Goal: Transaction & Acquisition: Purchase product/service

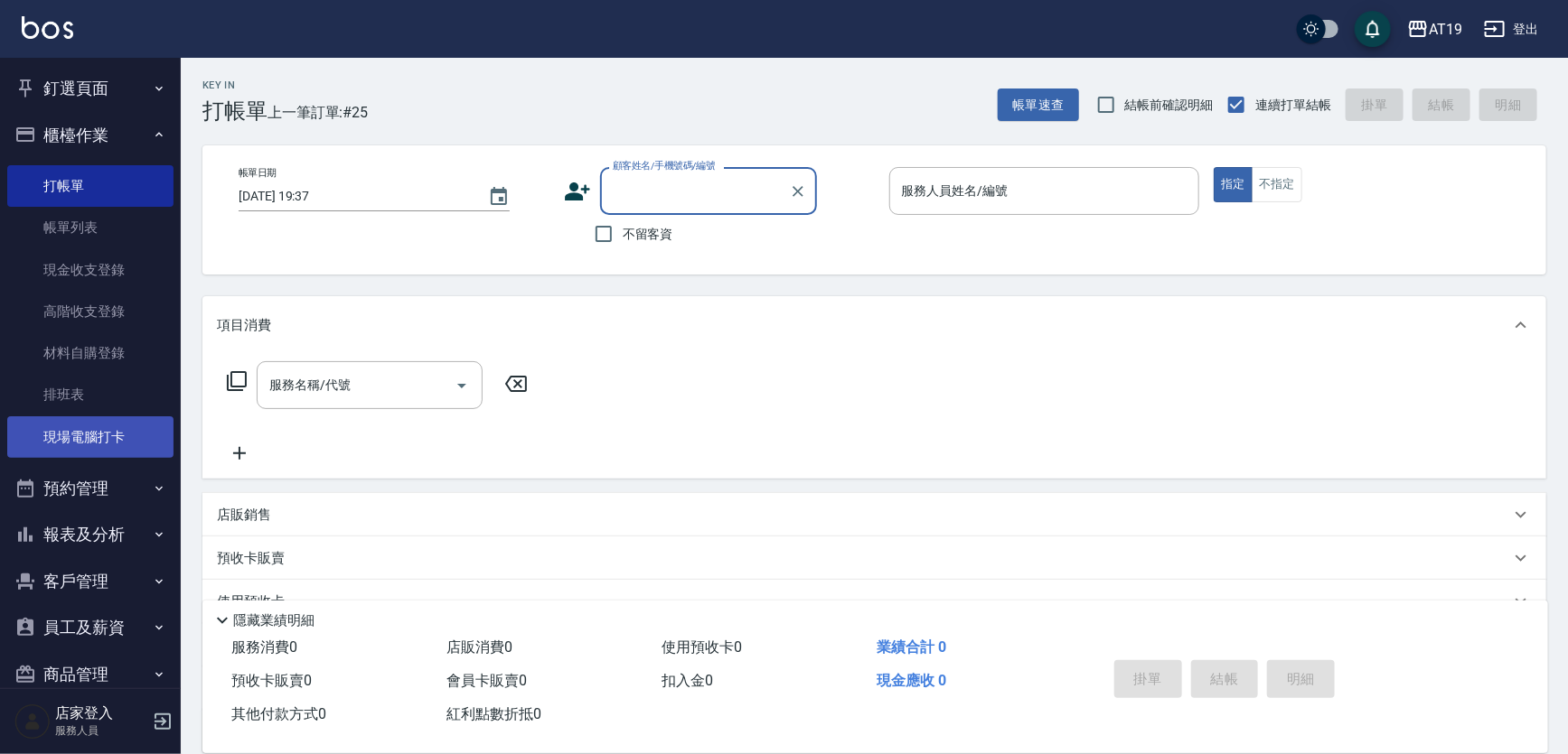
click at [85, 421] on link "現場電腦打卡" at bounding box center [90, 437] width 166 height 41
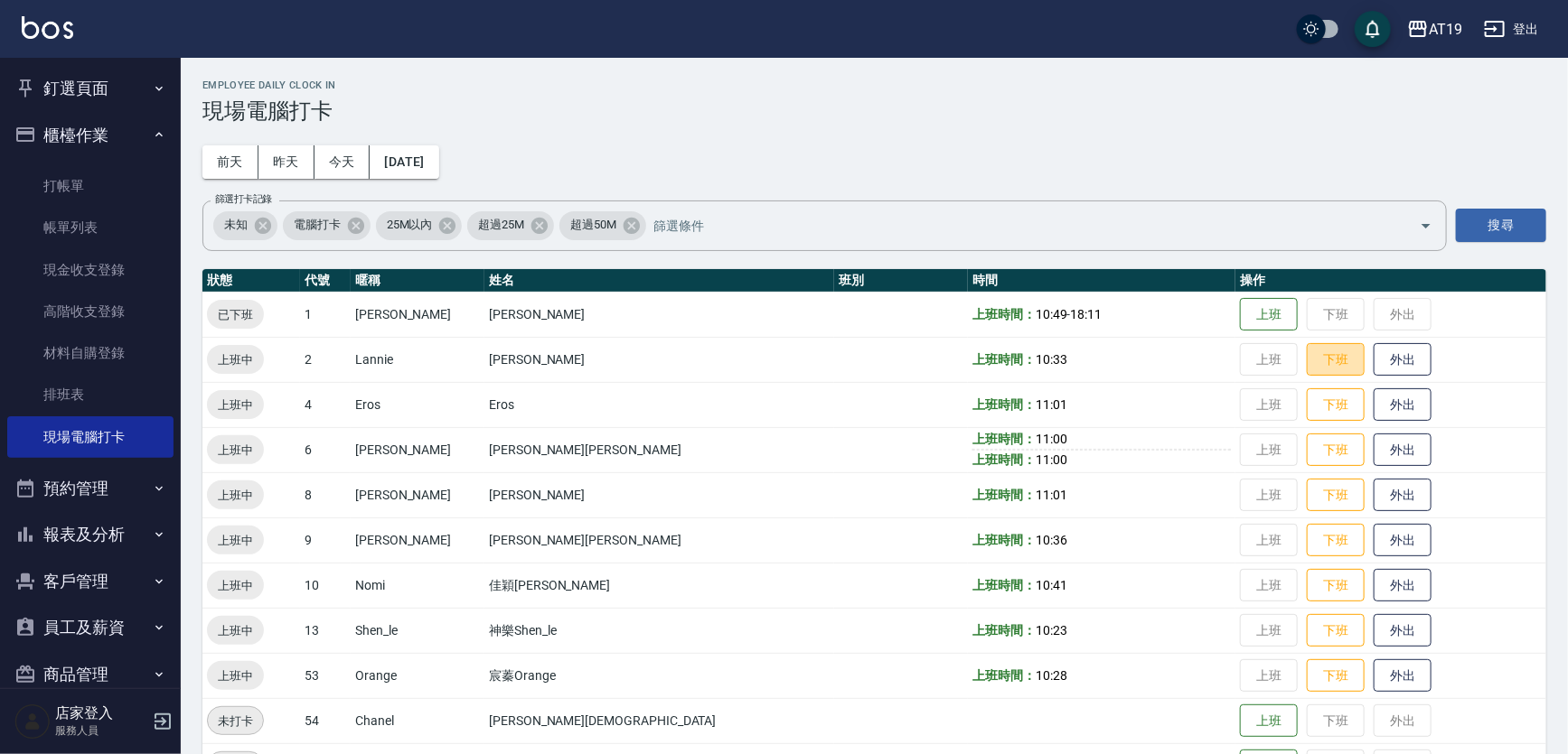
click at [1306, 374] on button "下班" at bounding box center [1335, 360] width 58 height 34
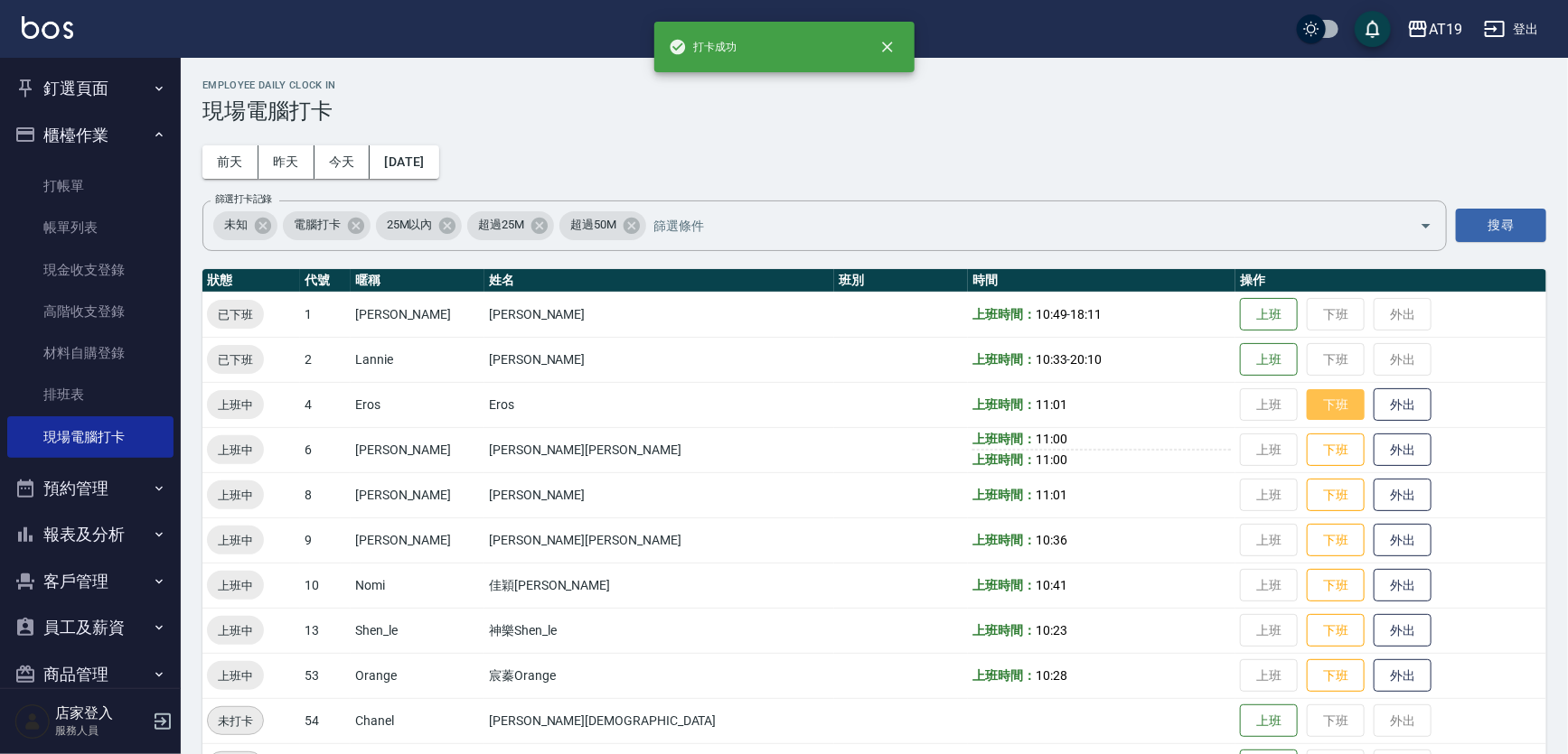
click at [1306, 403] on button "下班" at bounding box center [1335, 405] width 58 height 32
click at [1306, 446] on button "下班" at bounding box center [1335, 450] width 58 height 32
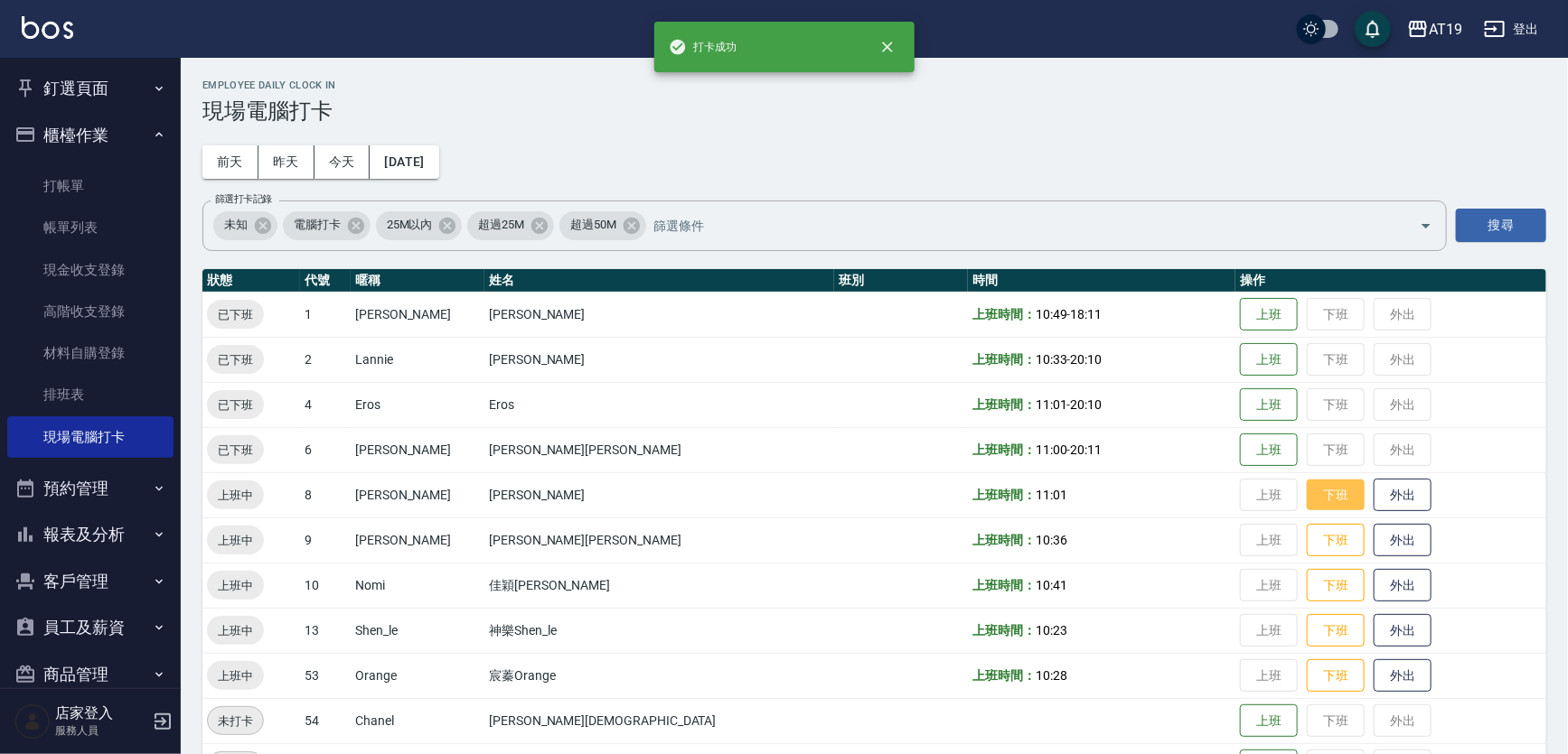
click at [1306, 490] on button "下班" at bounding box center [1335, 495] width 58 height 32
click at [1306, 533] on button "下班" at bounding box center [1335, 541] width 58 height 32
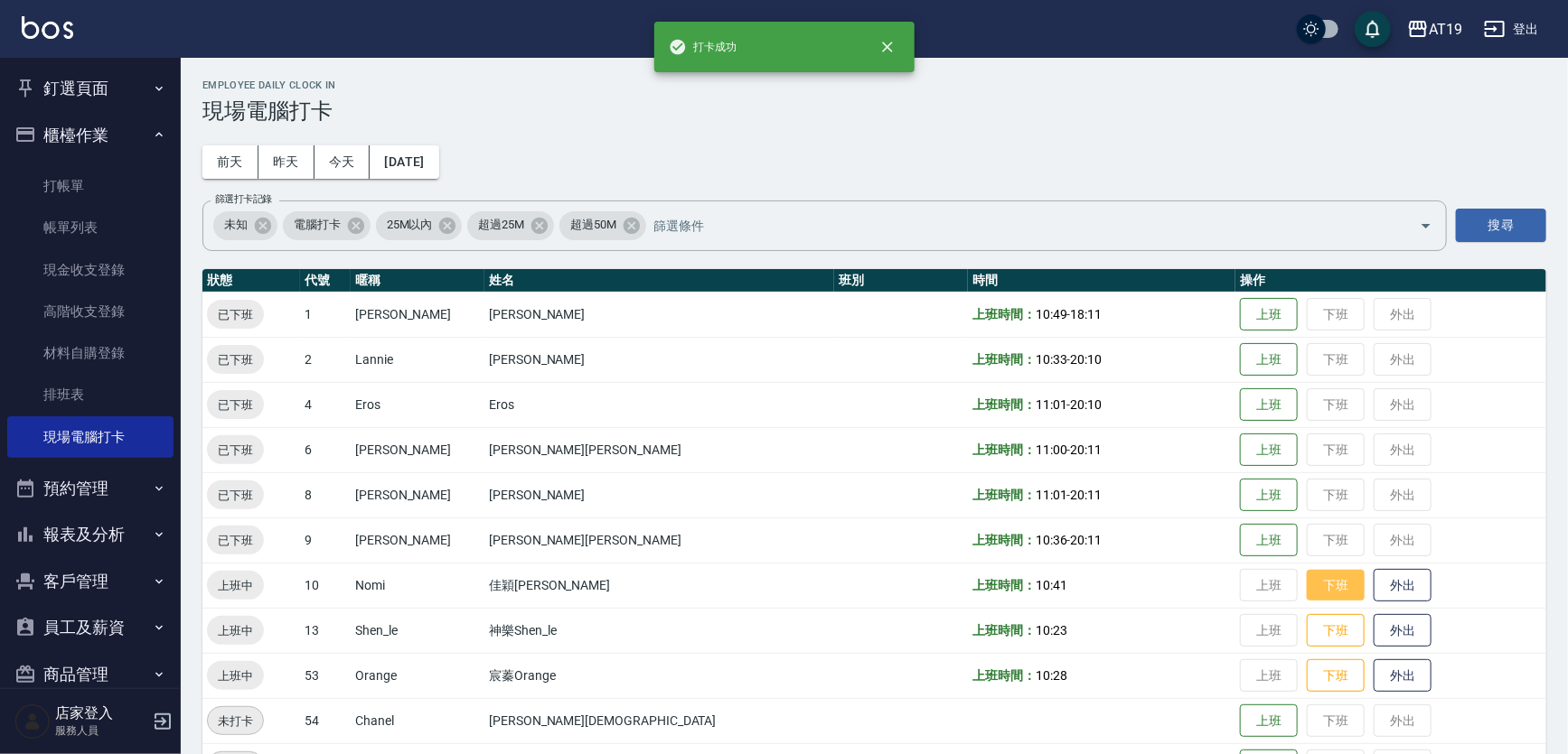
click at [1306, 582] on button "下班" at bounding box center [1335, 585] width 58 height 32
click at [1306, 623] on button "下班" at bounding box center [1335, 631] width 58 height 32
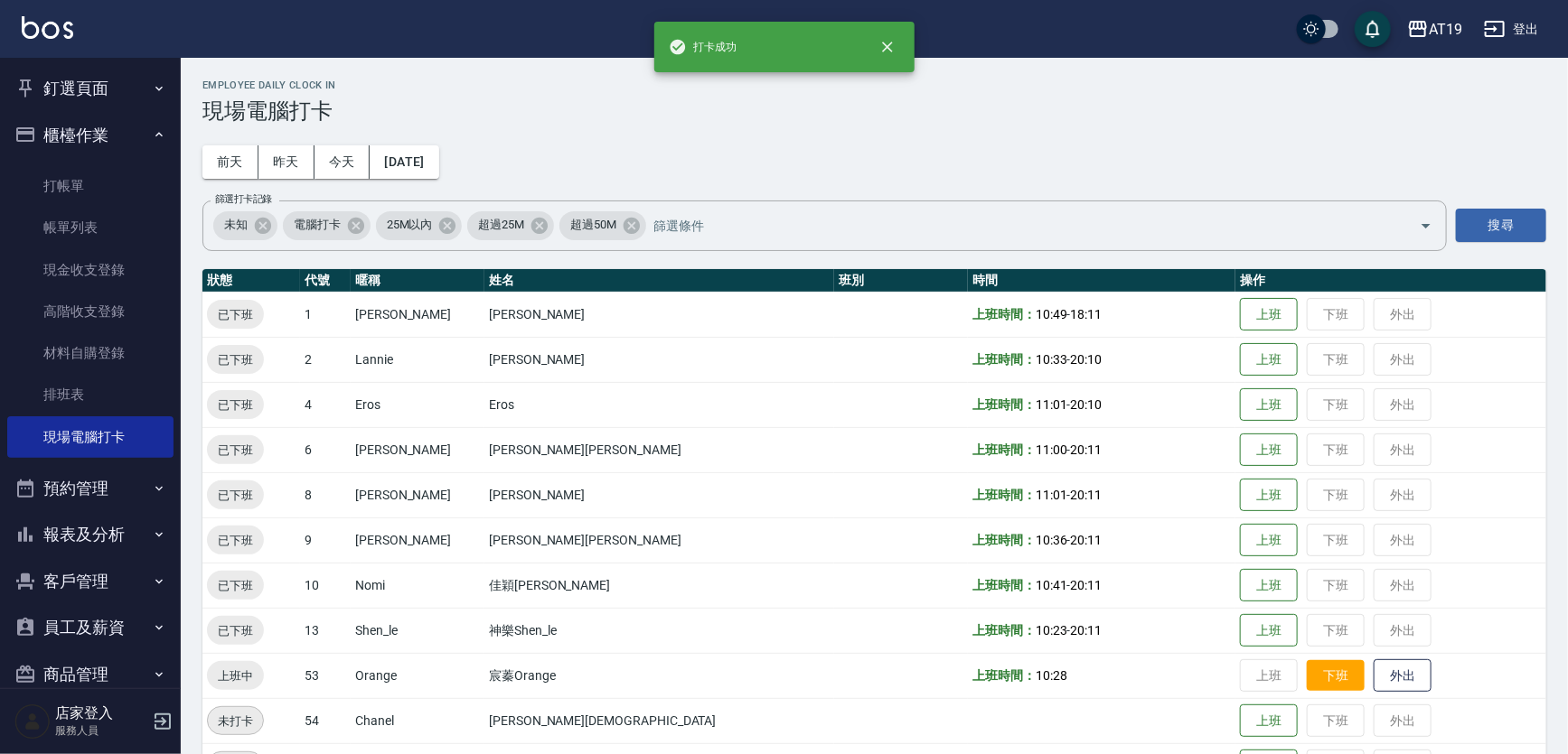
click at [1306, 681] on button "下班" at bounding box center [1335, 676] width 58 height 32
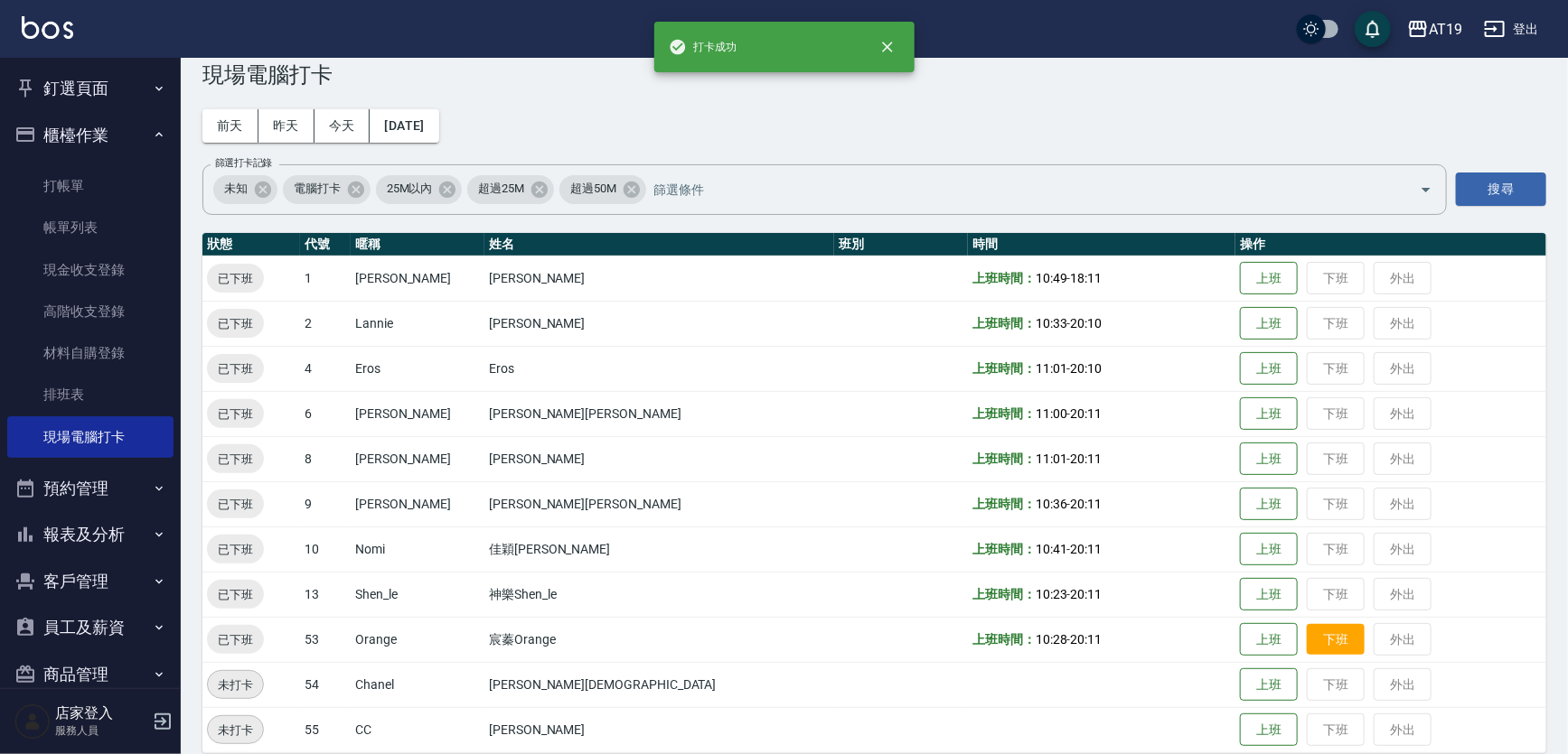
scroll to position [55, 0]
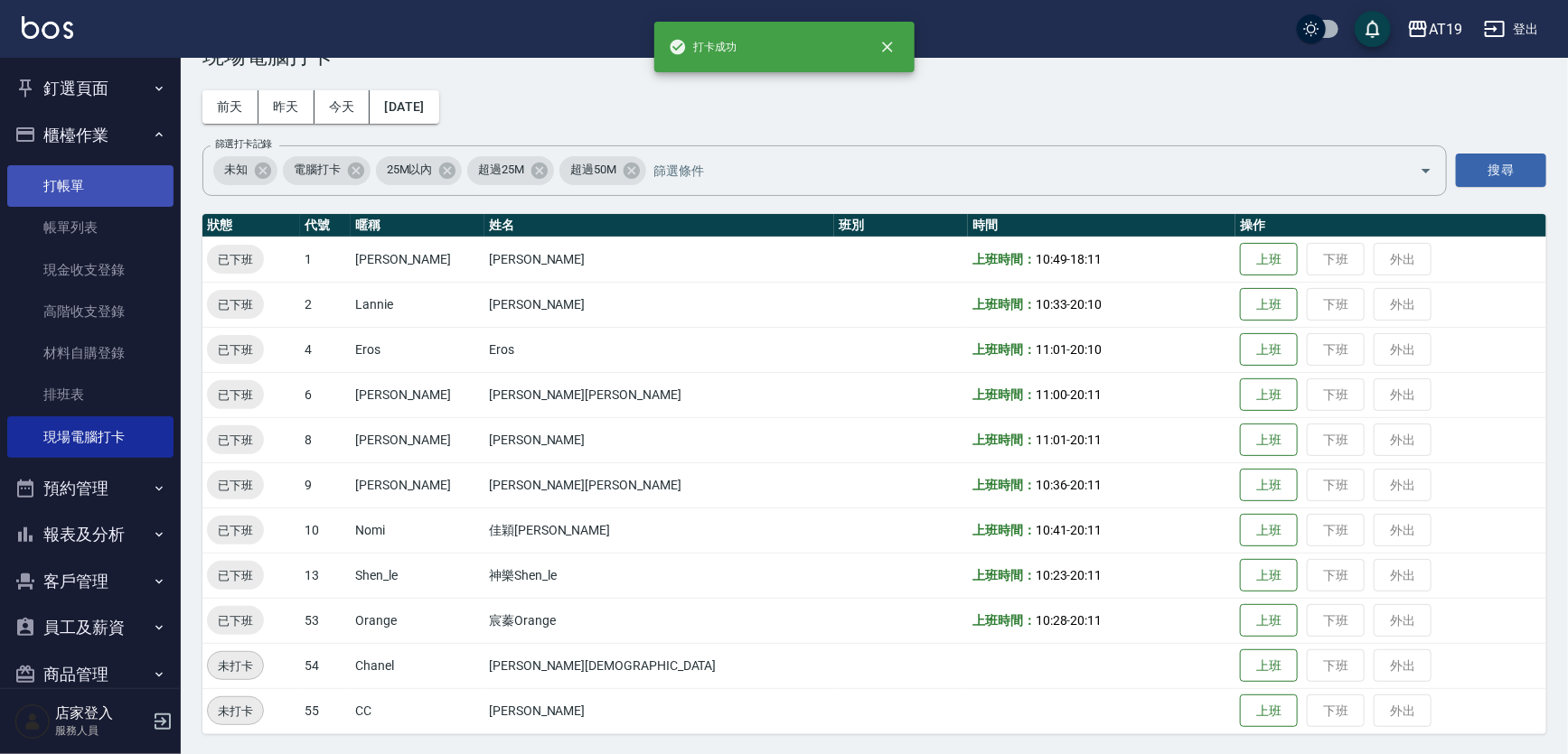
click at [63, 181] on link "打帳單" at bounding box center [90, 186] width 166 height 41
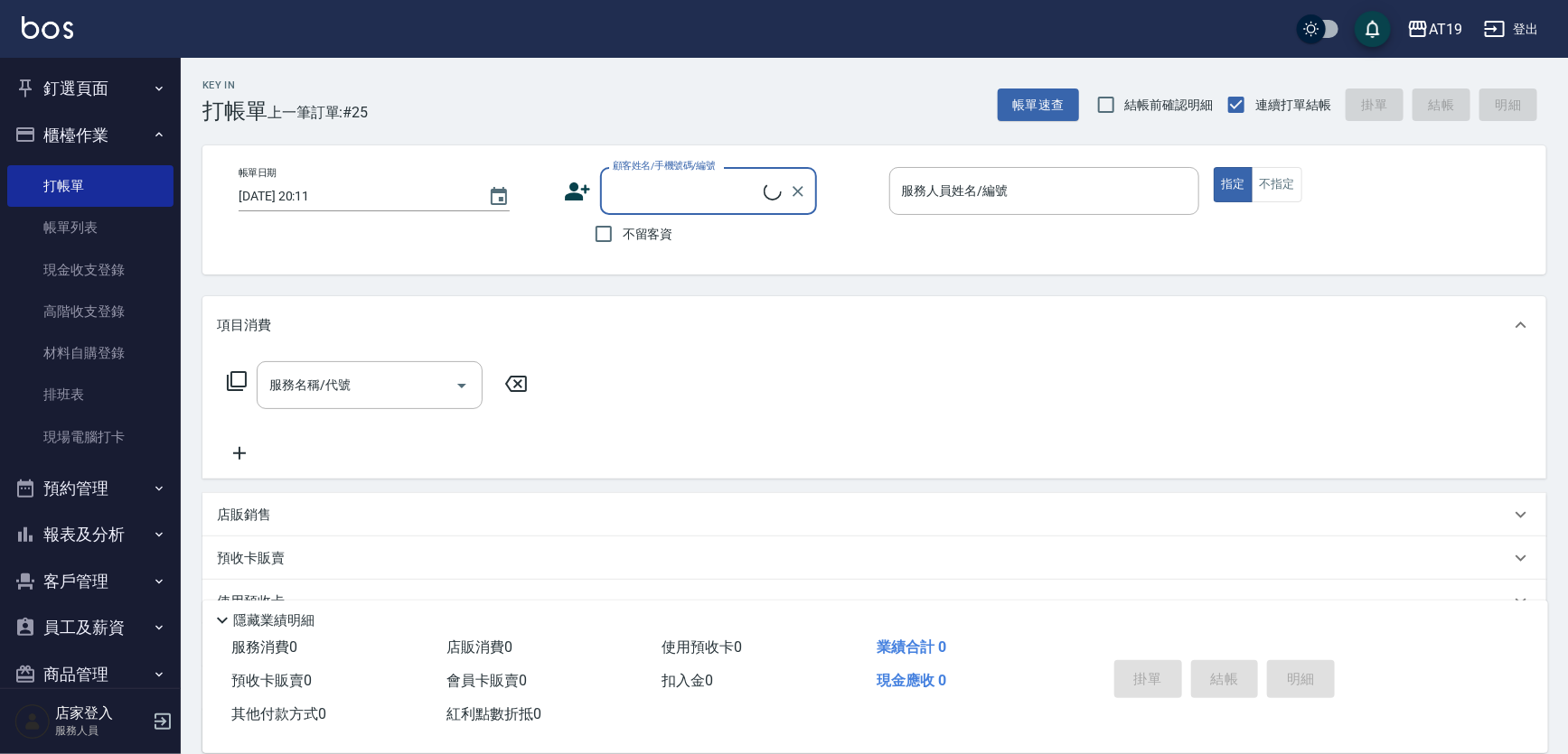
click at [91, 137] on button "櫃檯作業" at bounding box center [90, 135] width 166 height 47
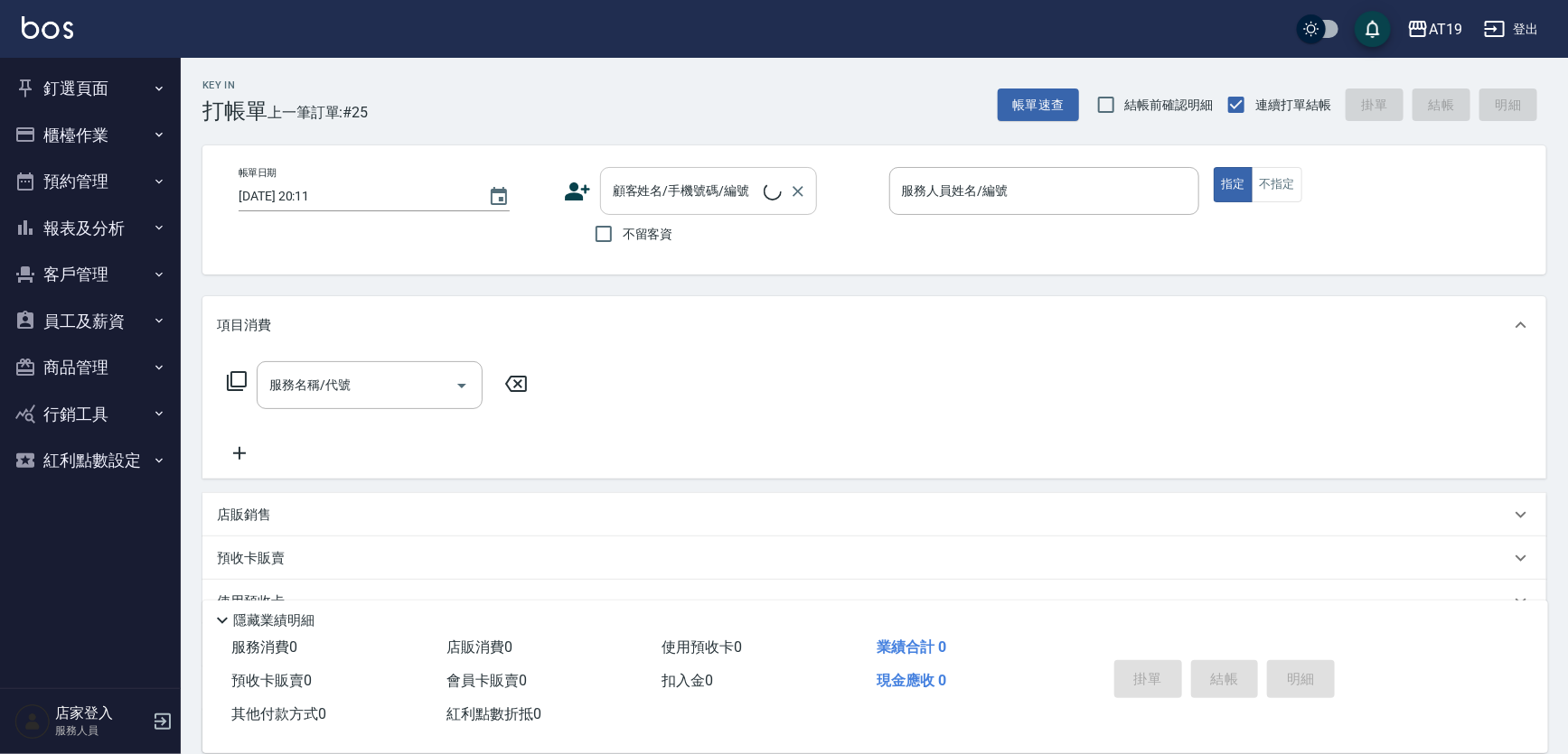
drag, startPoint x: 701, startPoint y: 185, endPoint x: 716, endPoint y: 179, distance: 16.2
click at [706, 183] on input "顧客姓名/手機號碼/編號" at bounding box center [685, 191] width 155 height 32
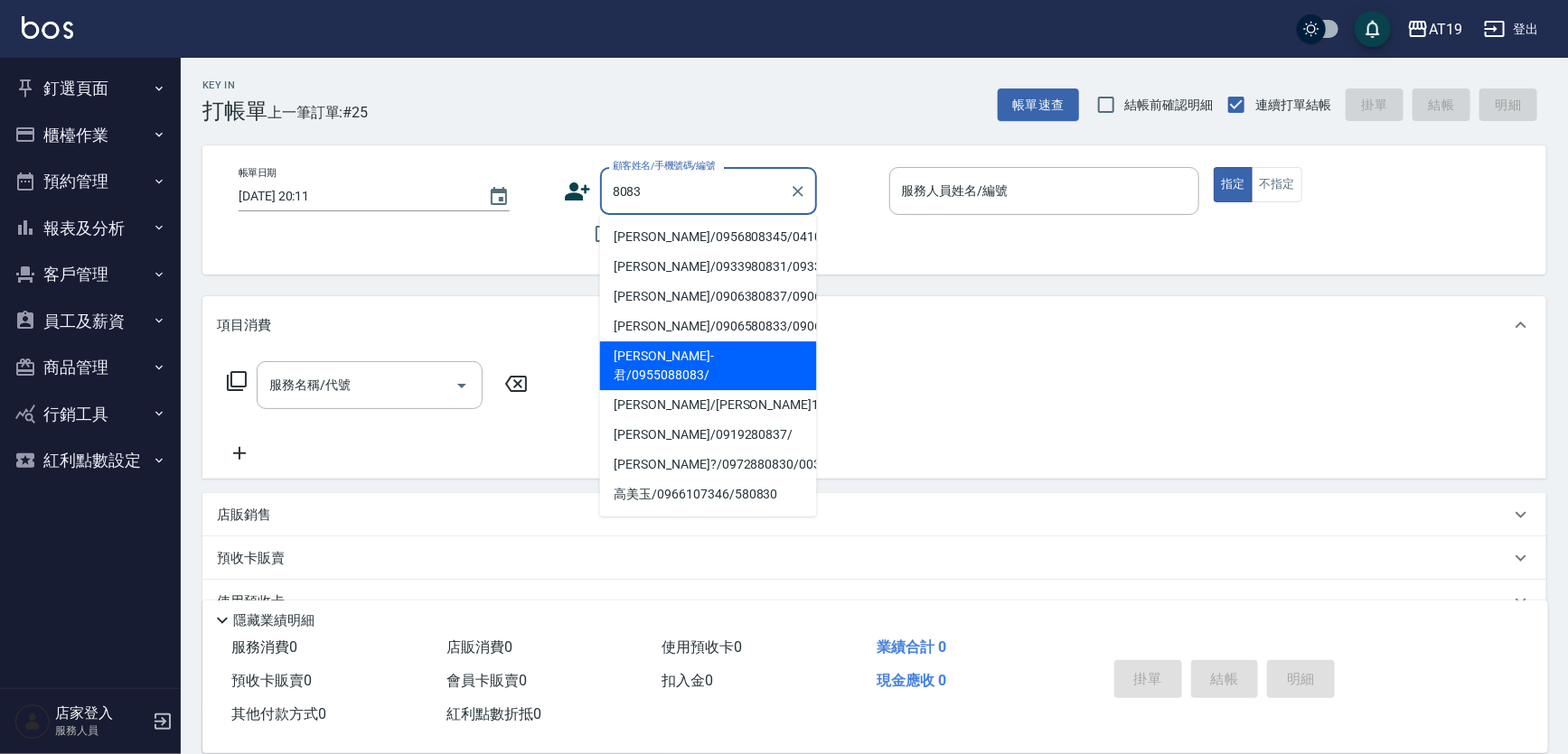
type input "姚-君/0955088083/"
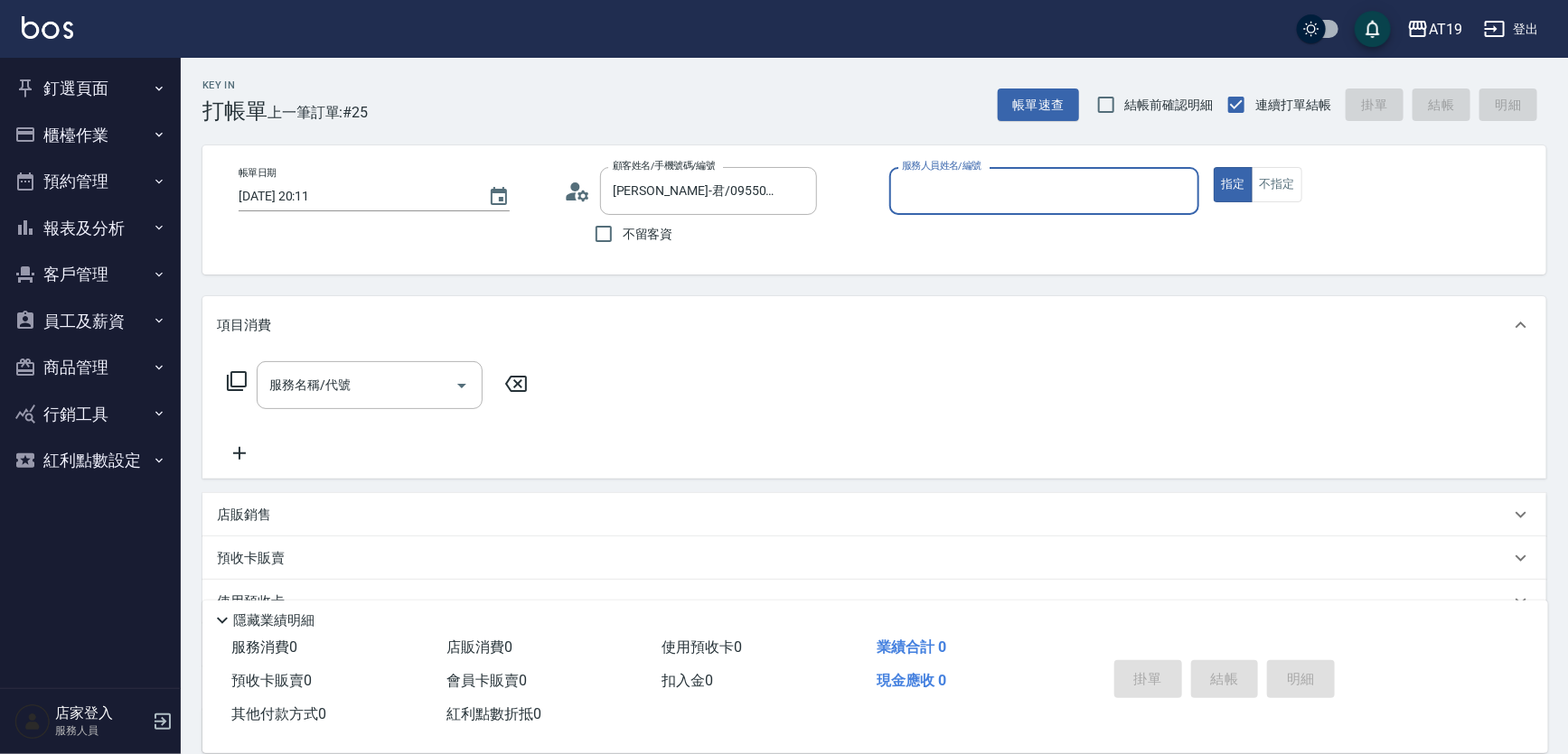
type input "Julie- 6"
click at [580, 189] on icon at bounding box center [577, 190] width 27 height 27
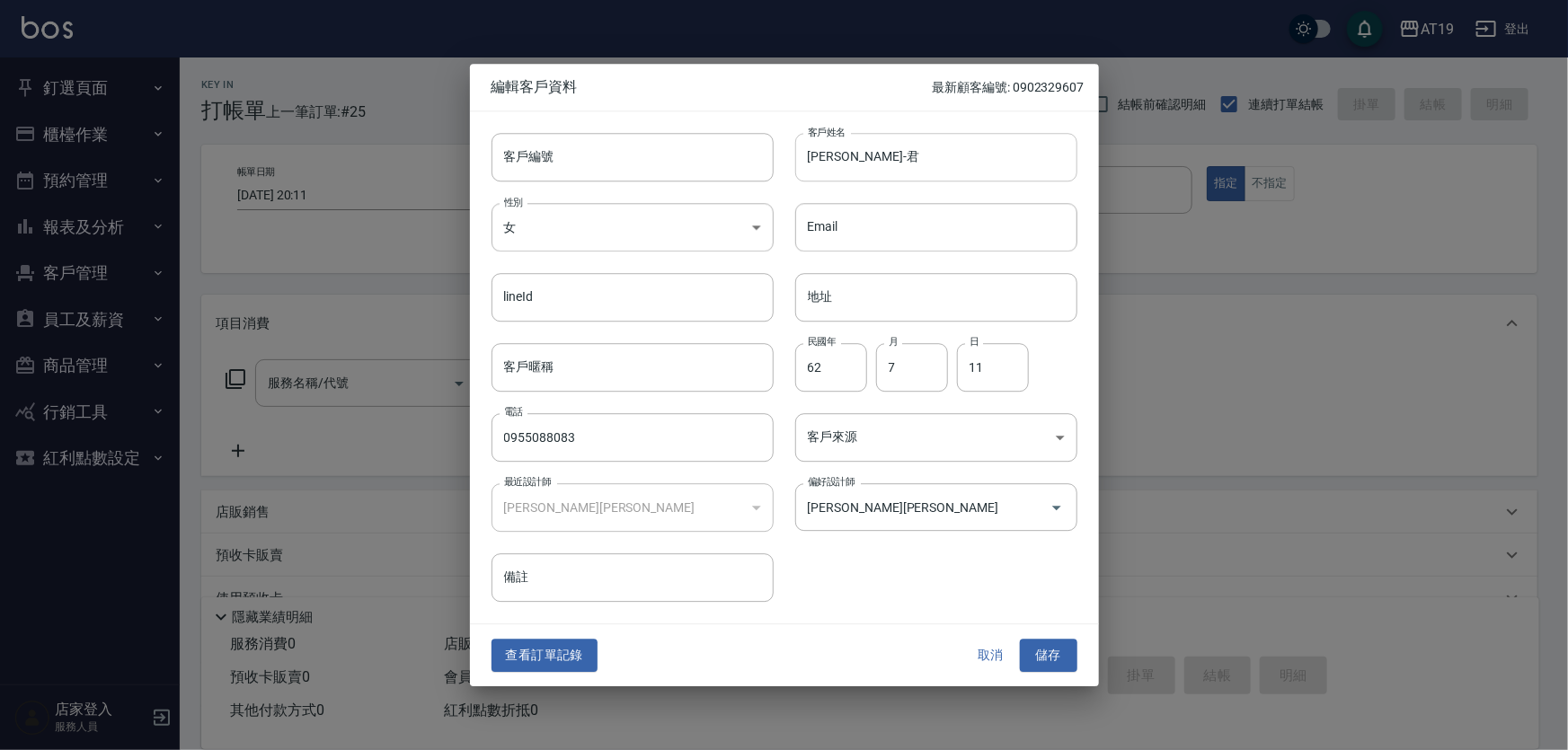
click at [821, 152] on input "姚-君" at bounding box center [936, 156] width 282 height 48
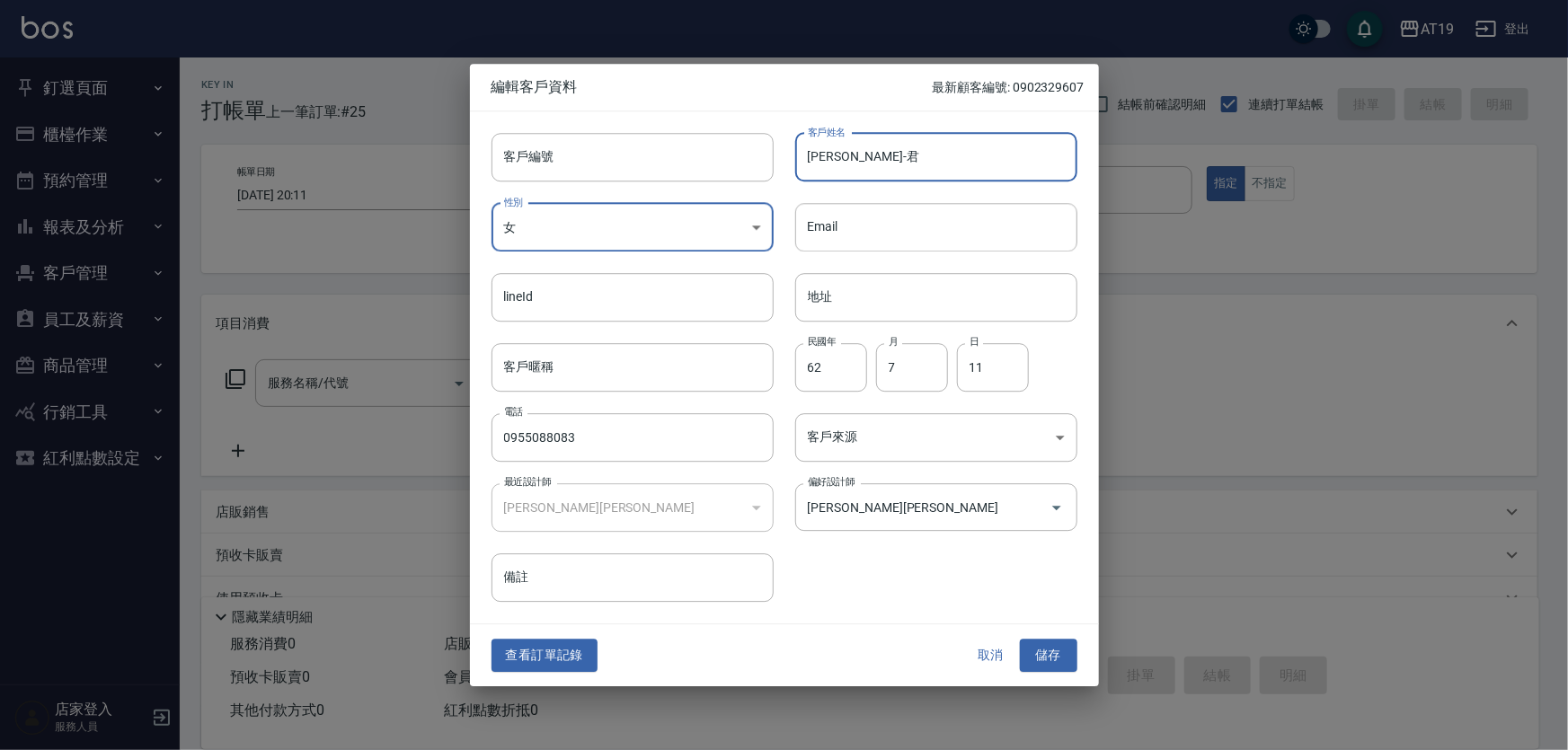
click at [828, 153] on input "姚-君" at bounding box center [936, 156] width 282 height 48
type input "[PERSON_NAME]"
click at [1053, 648] on button "儲存" at bounding box center [1049, 657] width 58 height 33
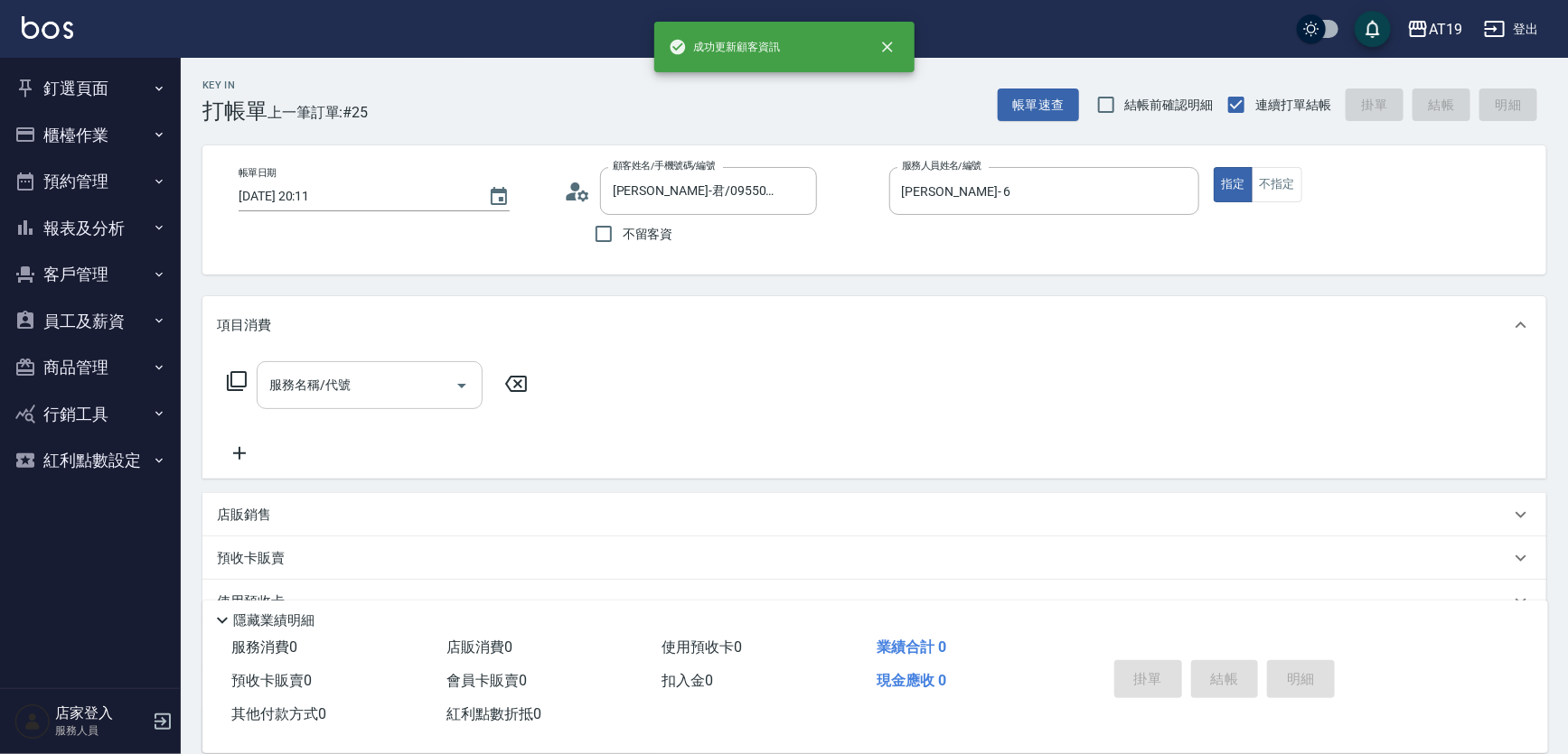
click at [308, 386] on input "服務名稱/代號" at bounding box center [355, 385] width 183 height 32
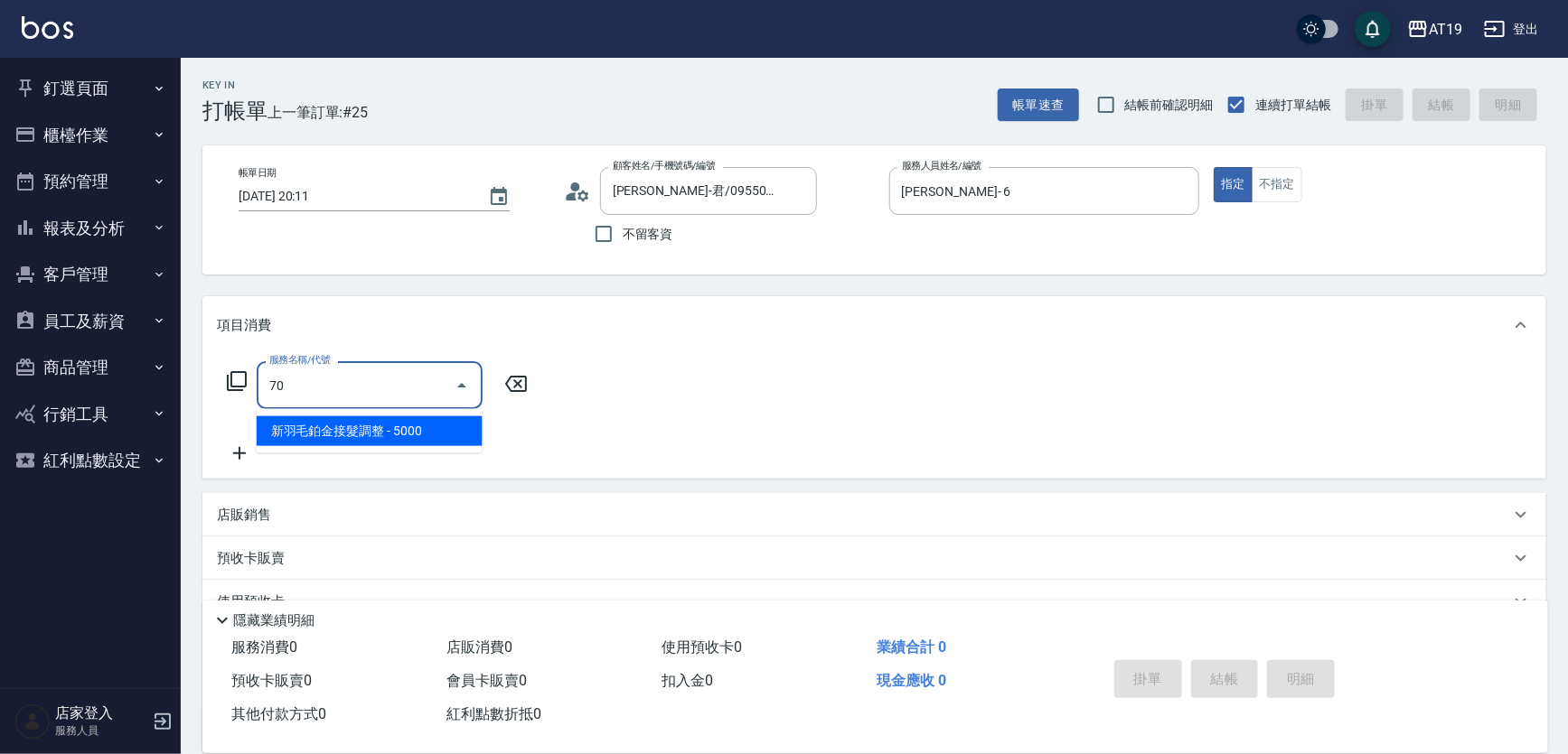
type input "7"
type input "401"
type input "30"
type input "剪髮(401)"
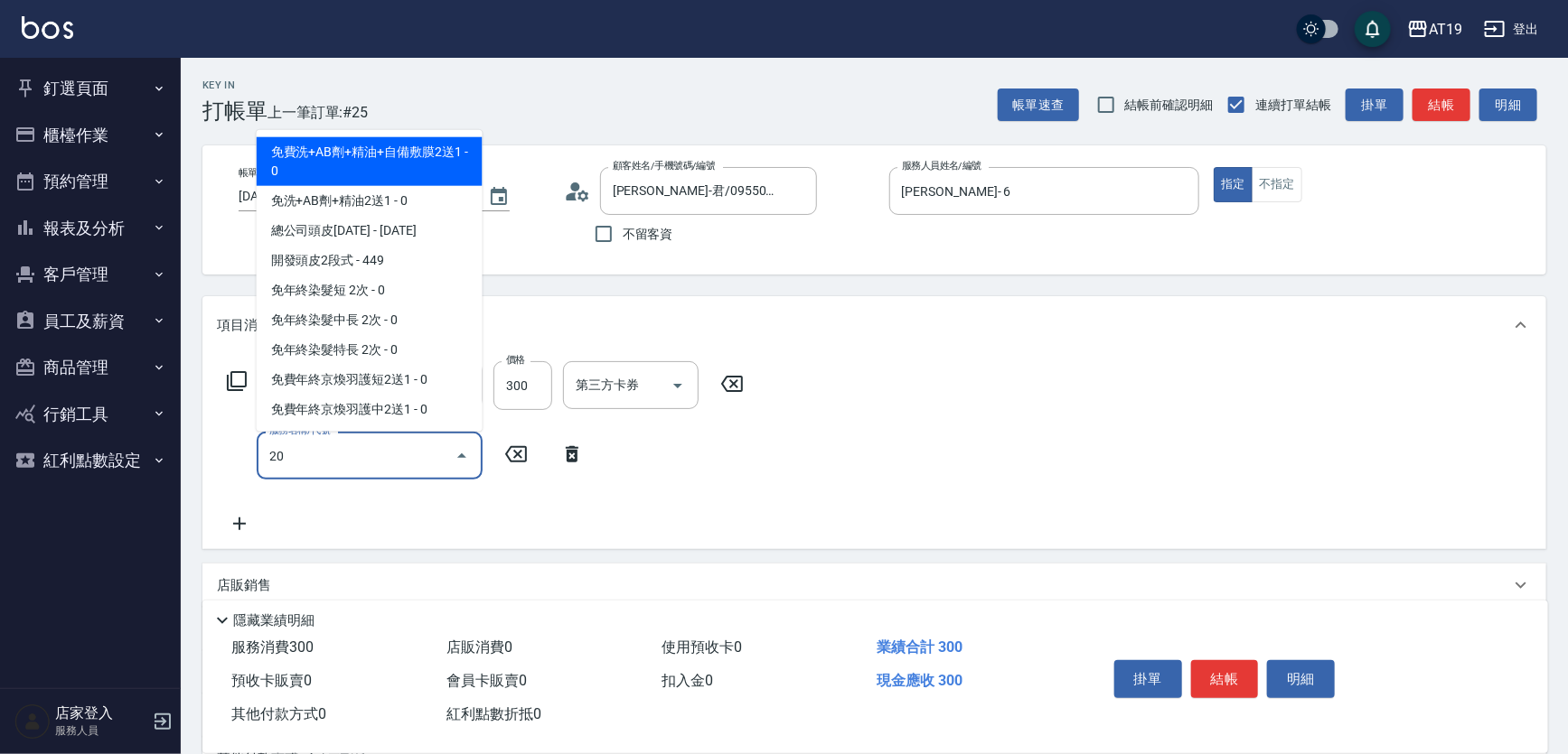
type input "201"
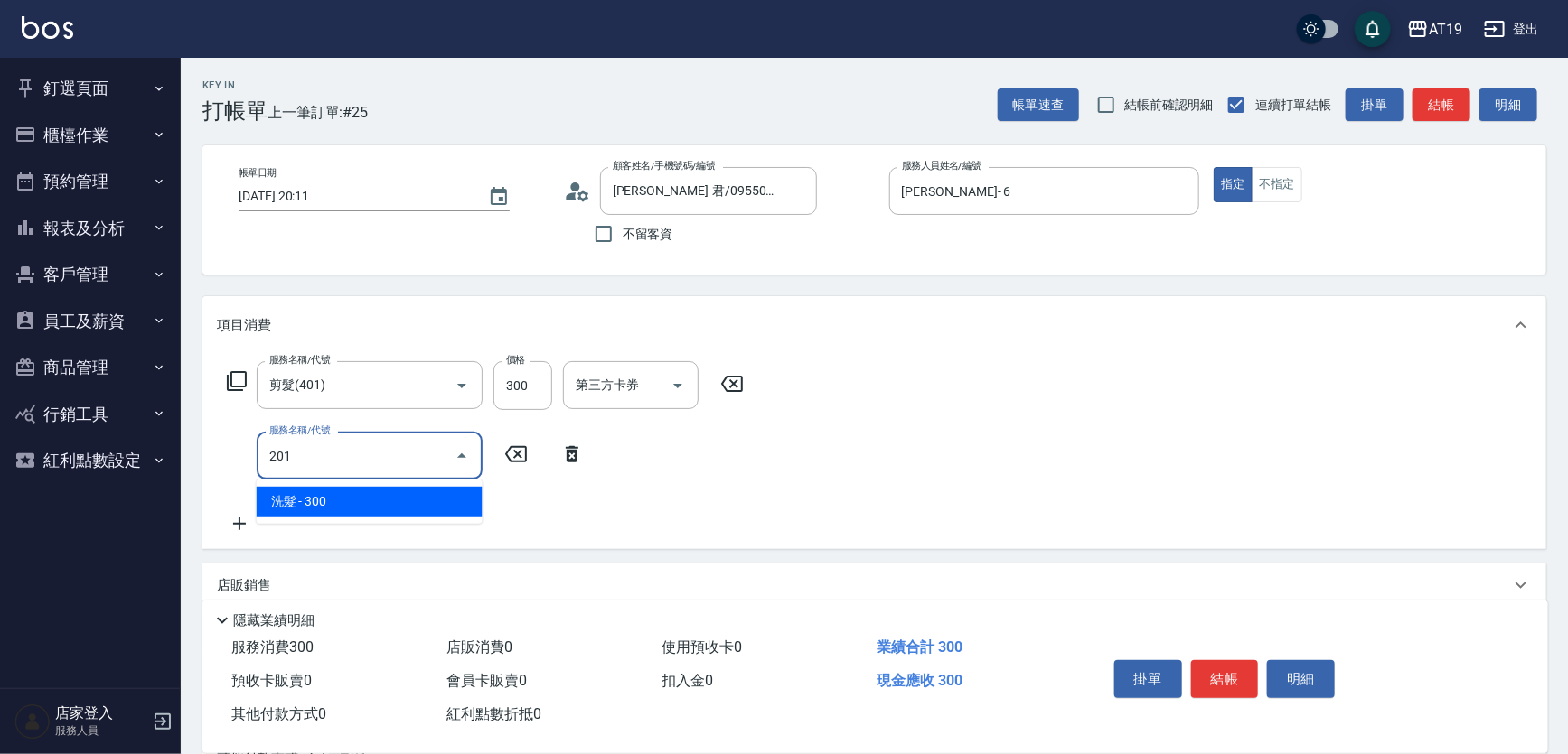
type input "60"
type input "洗髮(201)"
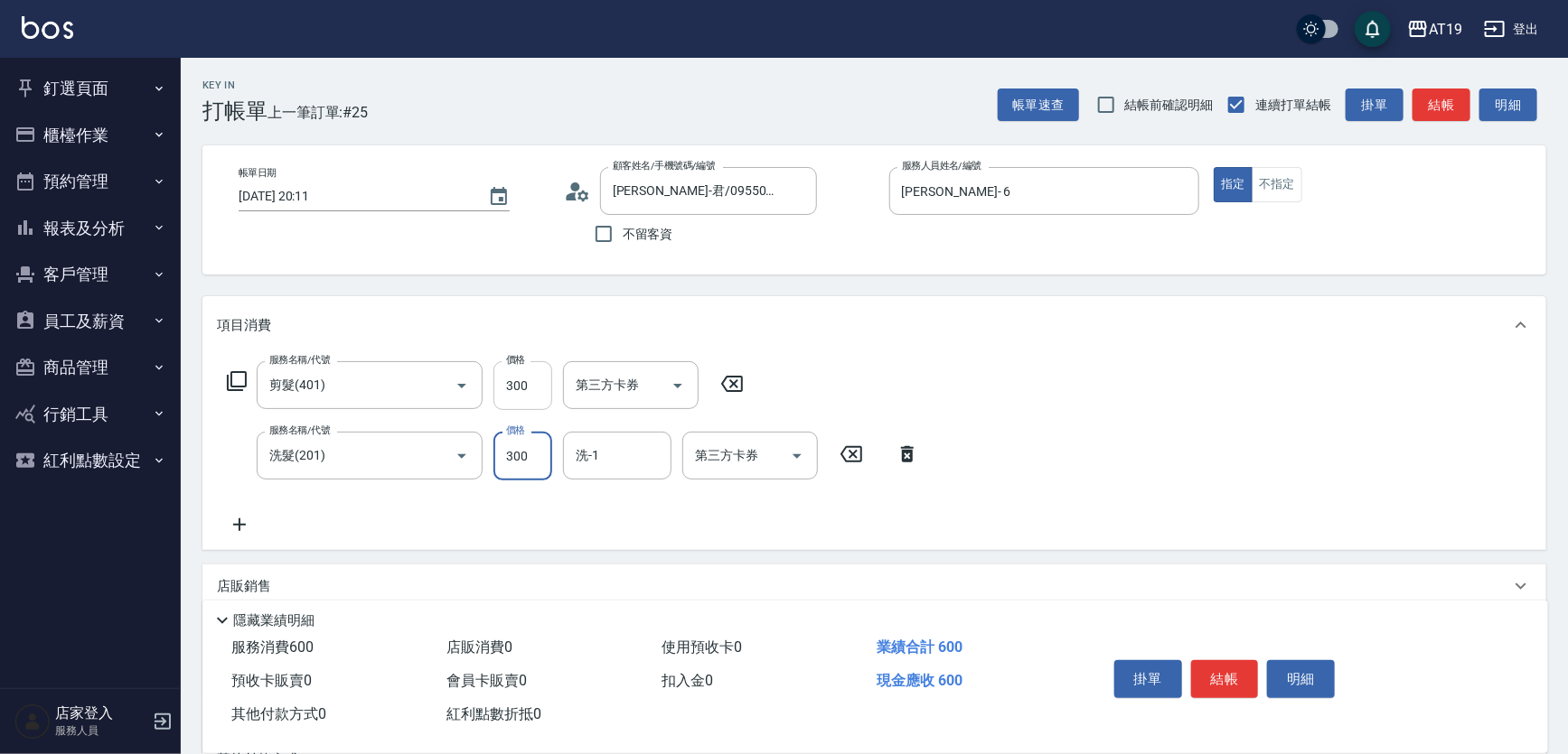
click at [526, 383] on input "300" at bounding box center [522, 385] width 58 height 48
type input "30"
type input "40"
type input "70"
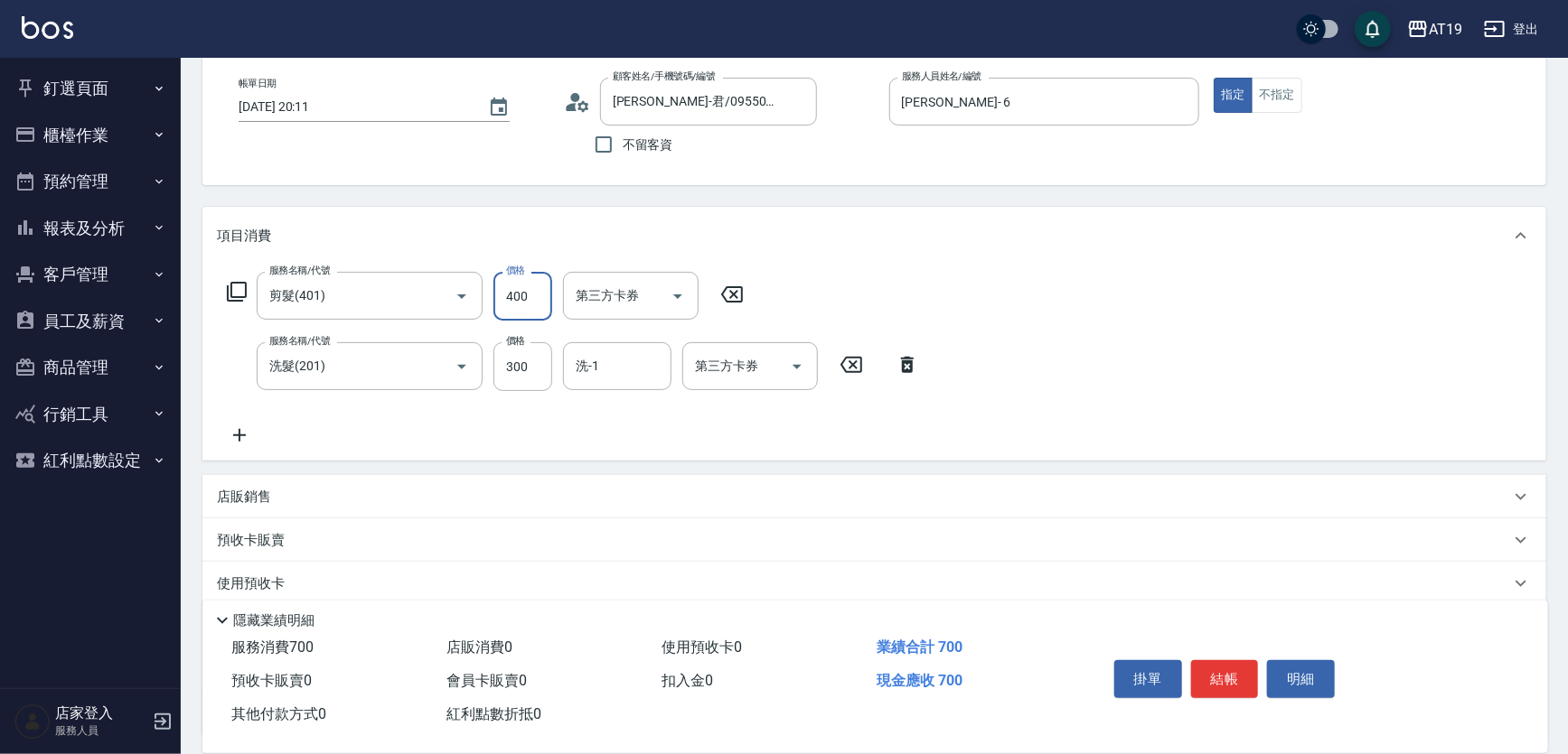
scroll to position [240, 0]
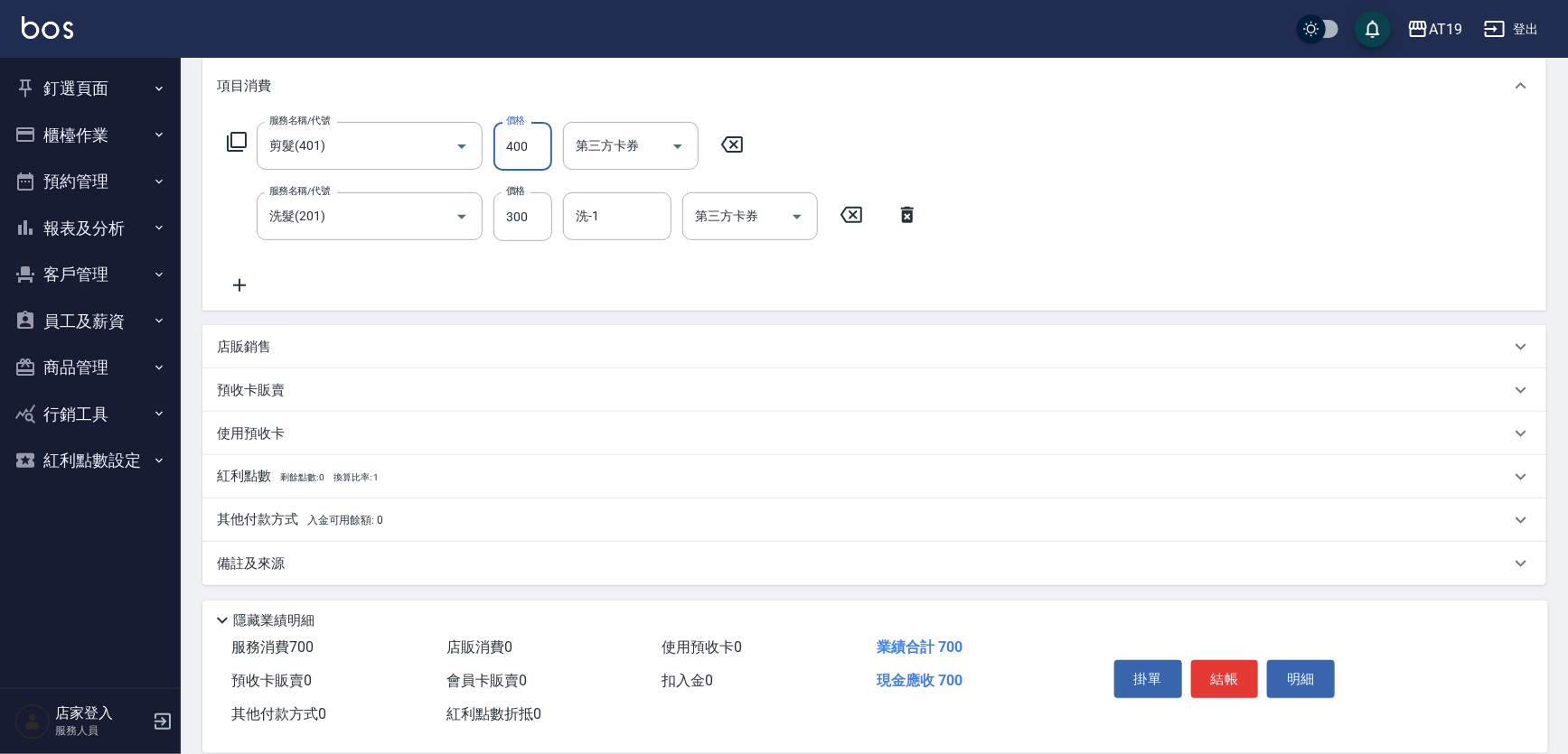
type input "400"
click at [262, 348] on p "店販銷售" at bounding box center [244, 346] width 54 height 19
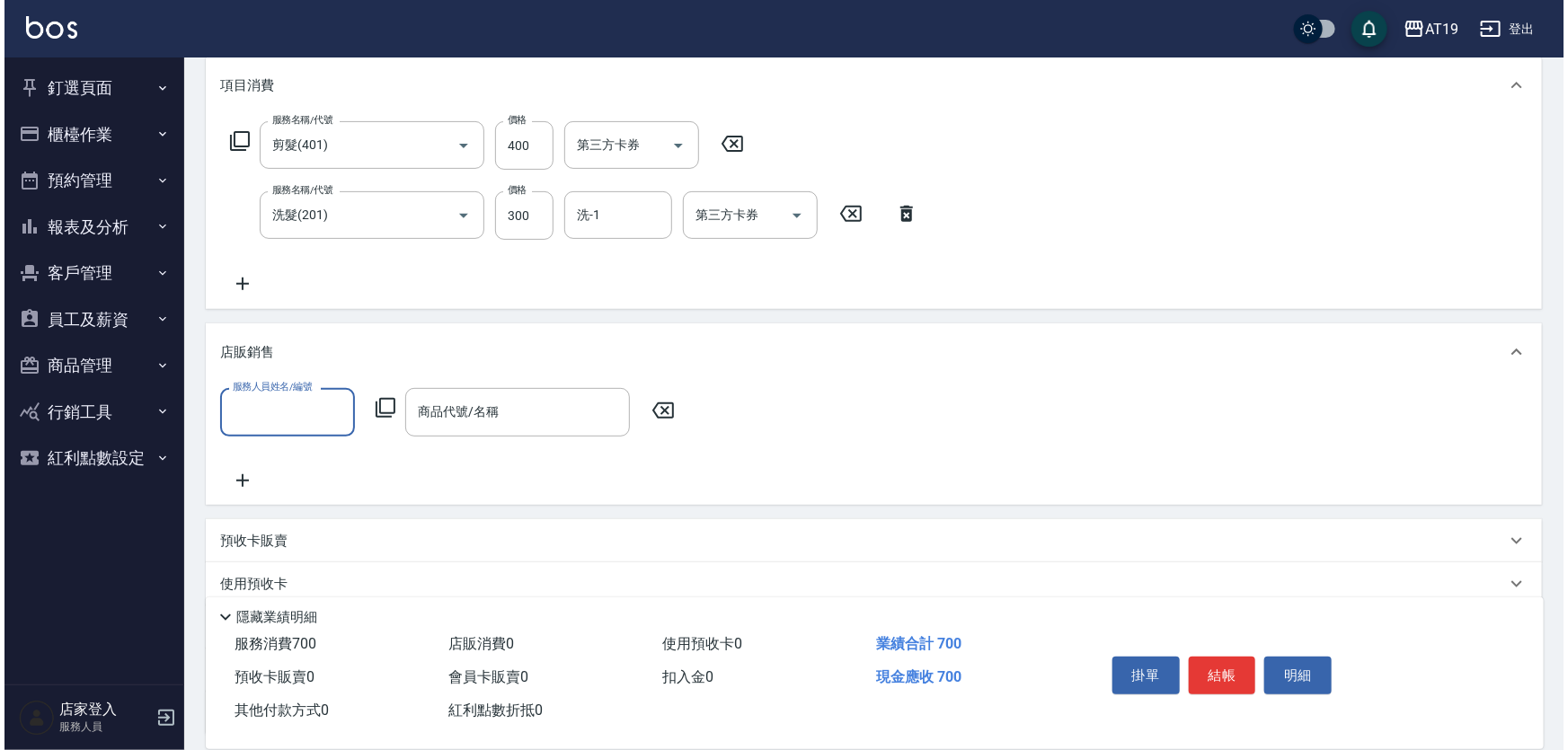
scroll to position [0, 0]
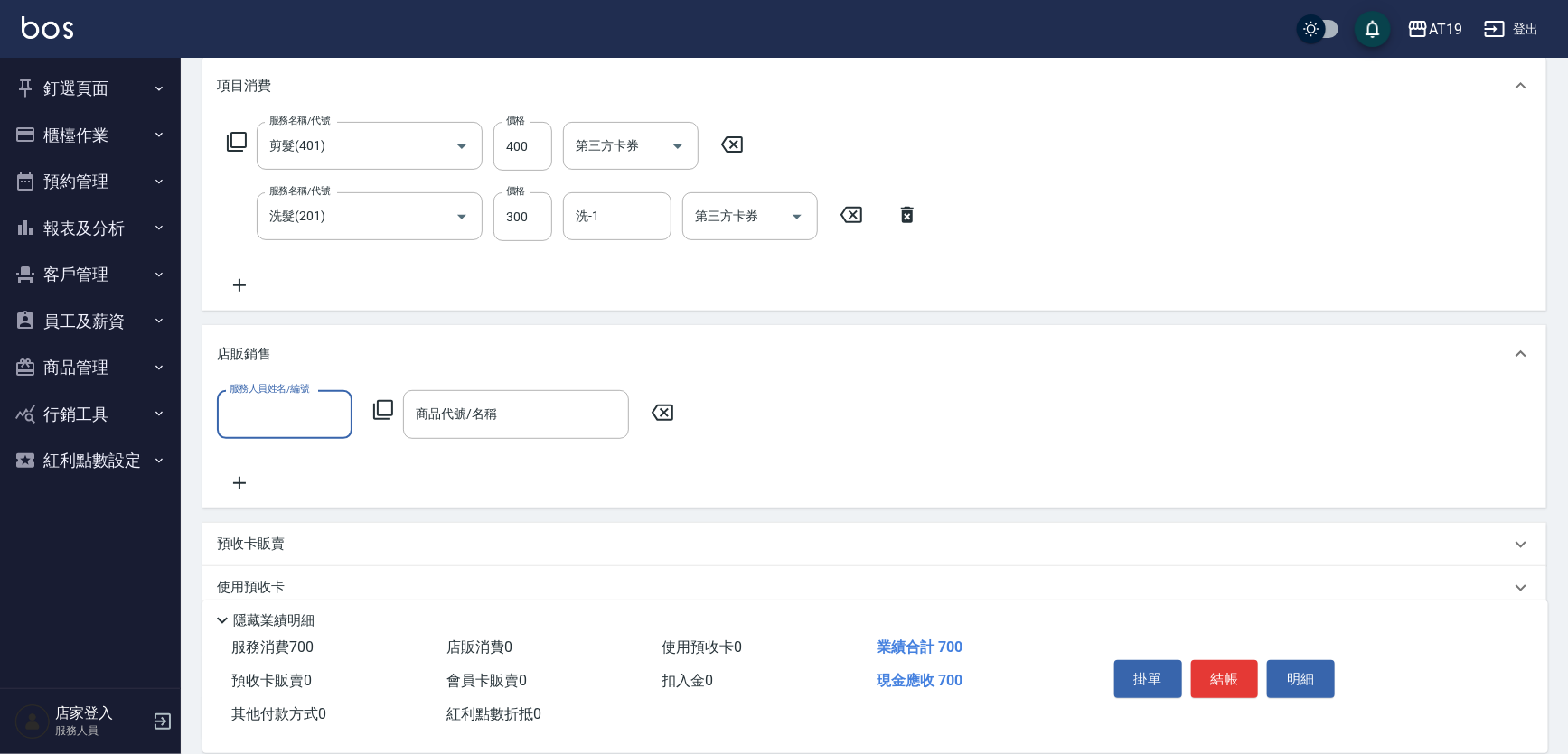
click at [262, 403] on input "服務人員姓名/編號" at bounding box center [284, 415] width 119 height 32
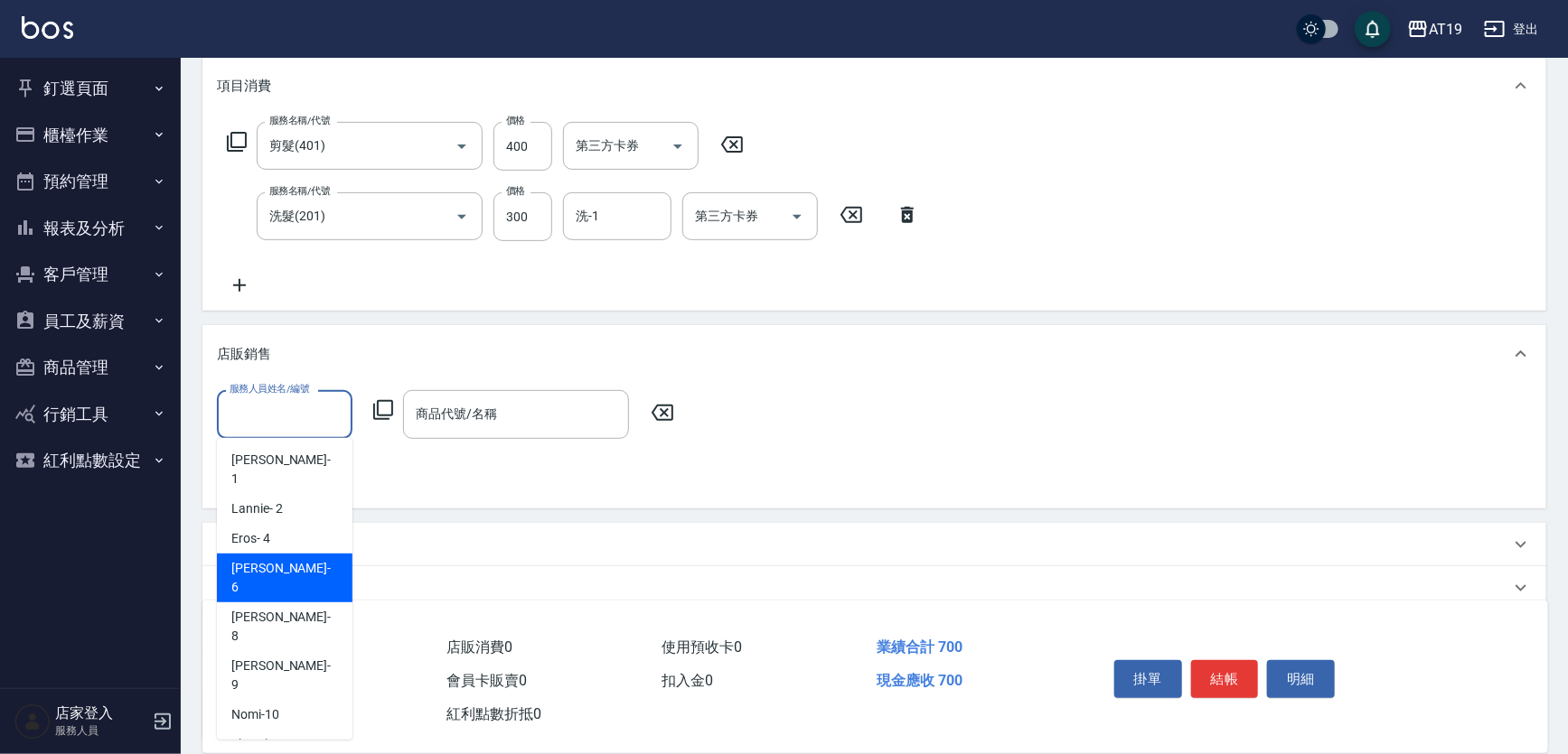
click at [292, 554] on div "Julie - 6" at bounding box center [284, 577] width 135 height 48
type input "Julie- 6"
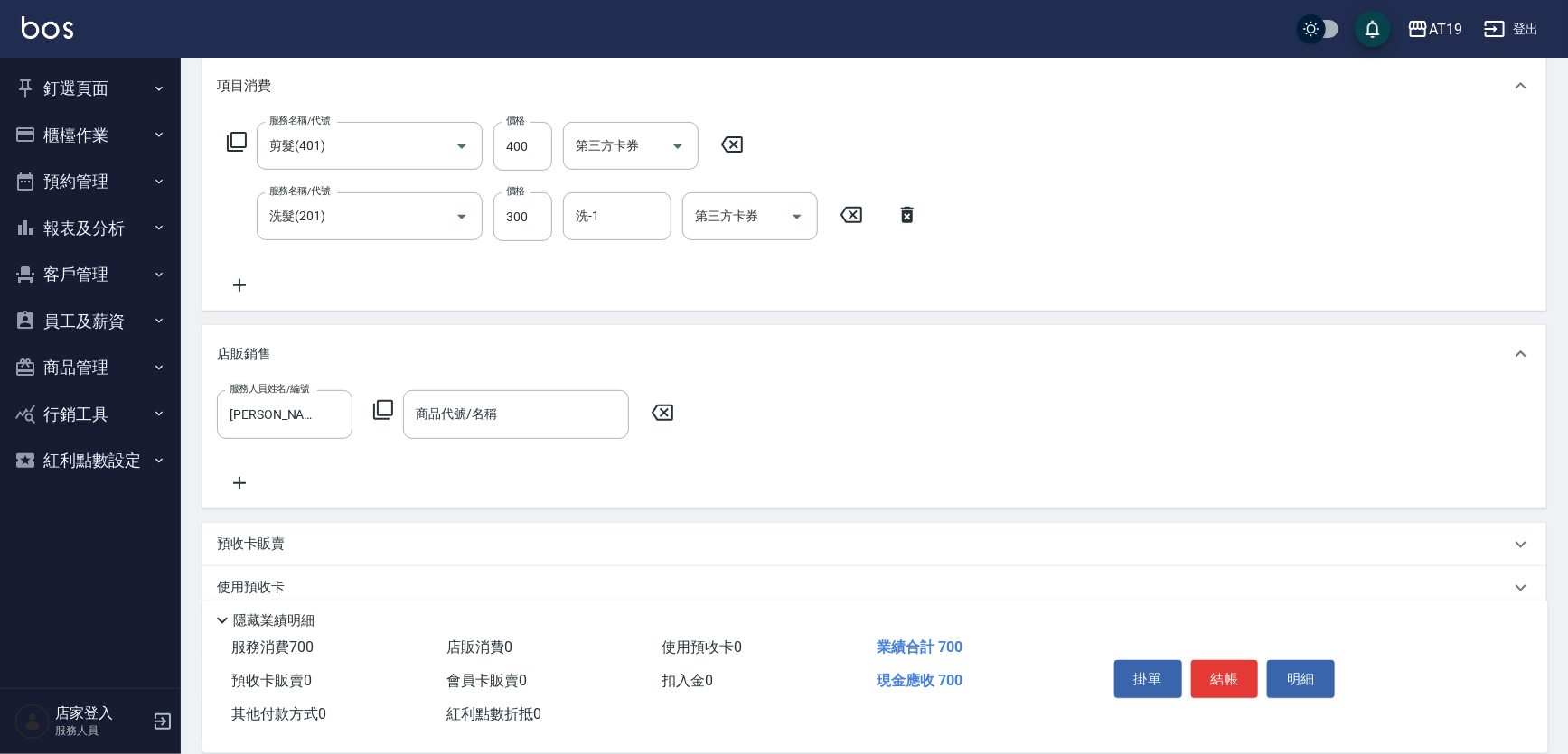
click at [384, 408] on icon at bounding box center [383, 411] width 22 height 22
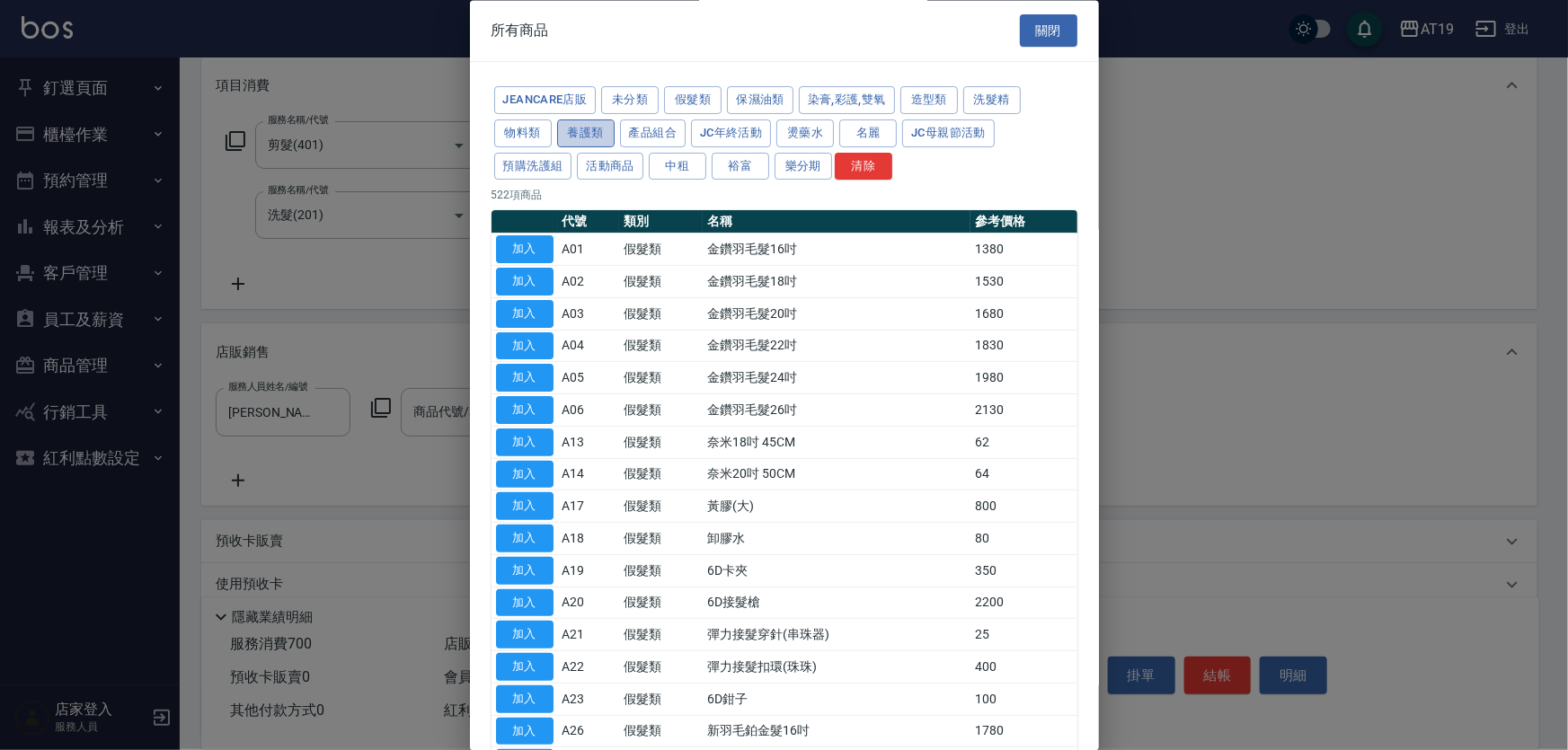
click at [612, 132] on button "養護類" at bounding box center [585, 134] width 58 height 27
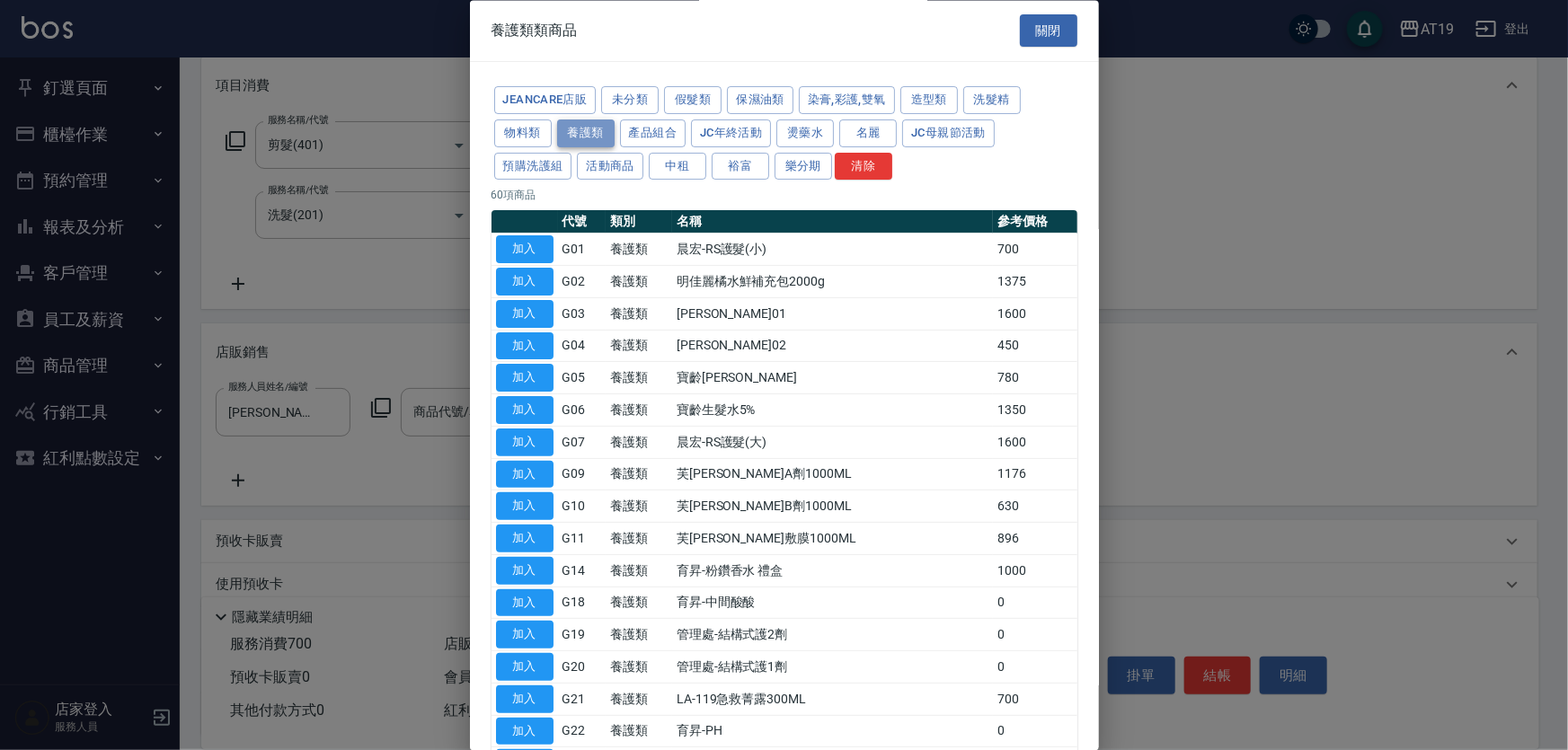
click at [600, 128] on button "養護類" at bounding box center [585, 134] width 58 height 27
click at [1001, 102] on button "洗髮精" at bounding box center [992, 101] width 58 height 27
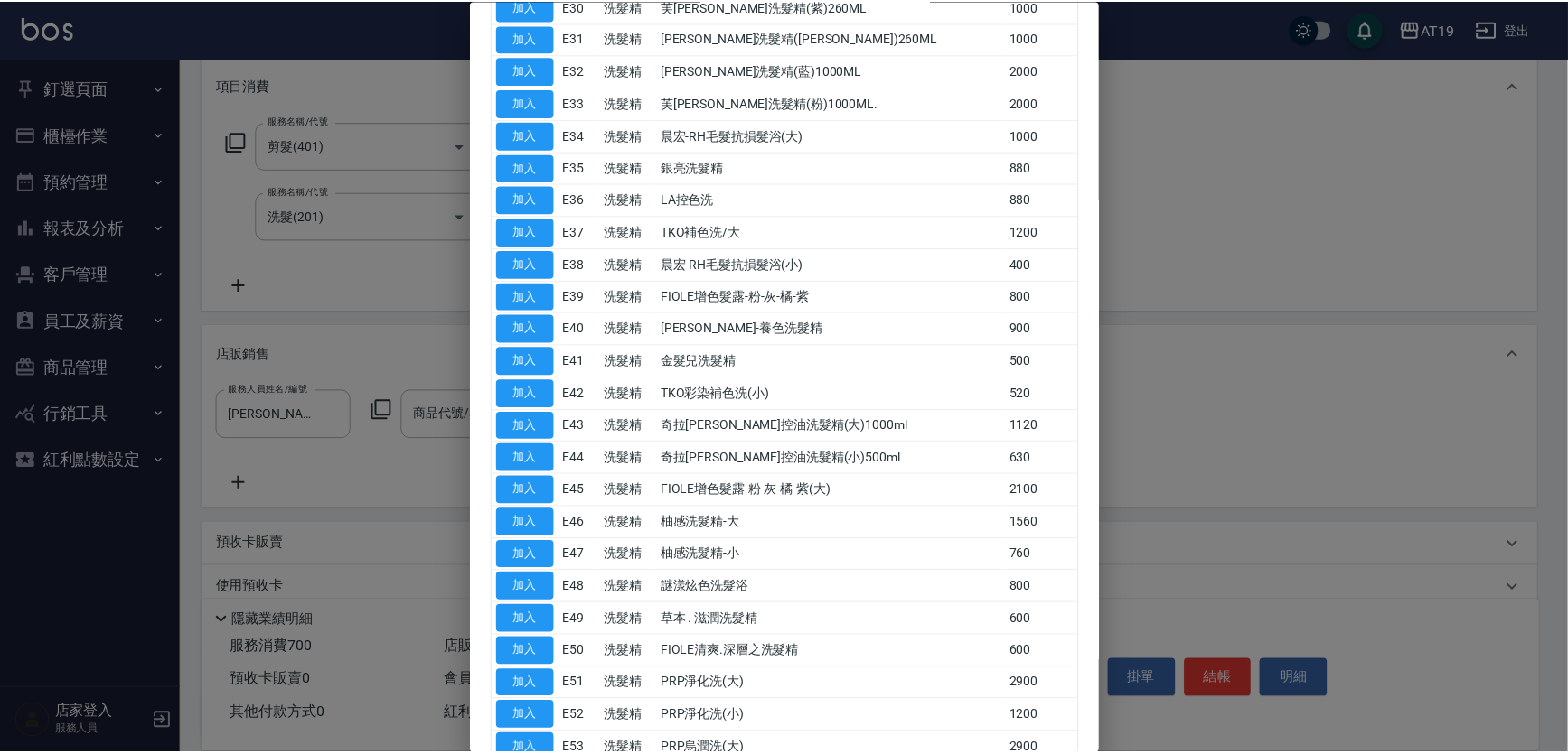
scroll to position [985, 0]
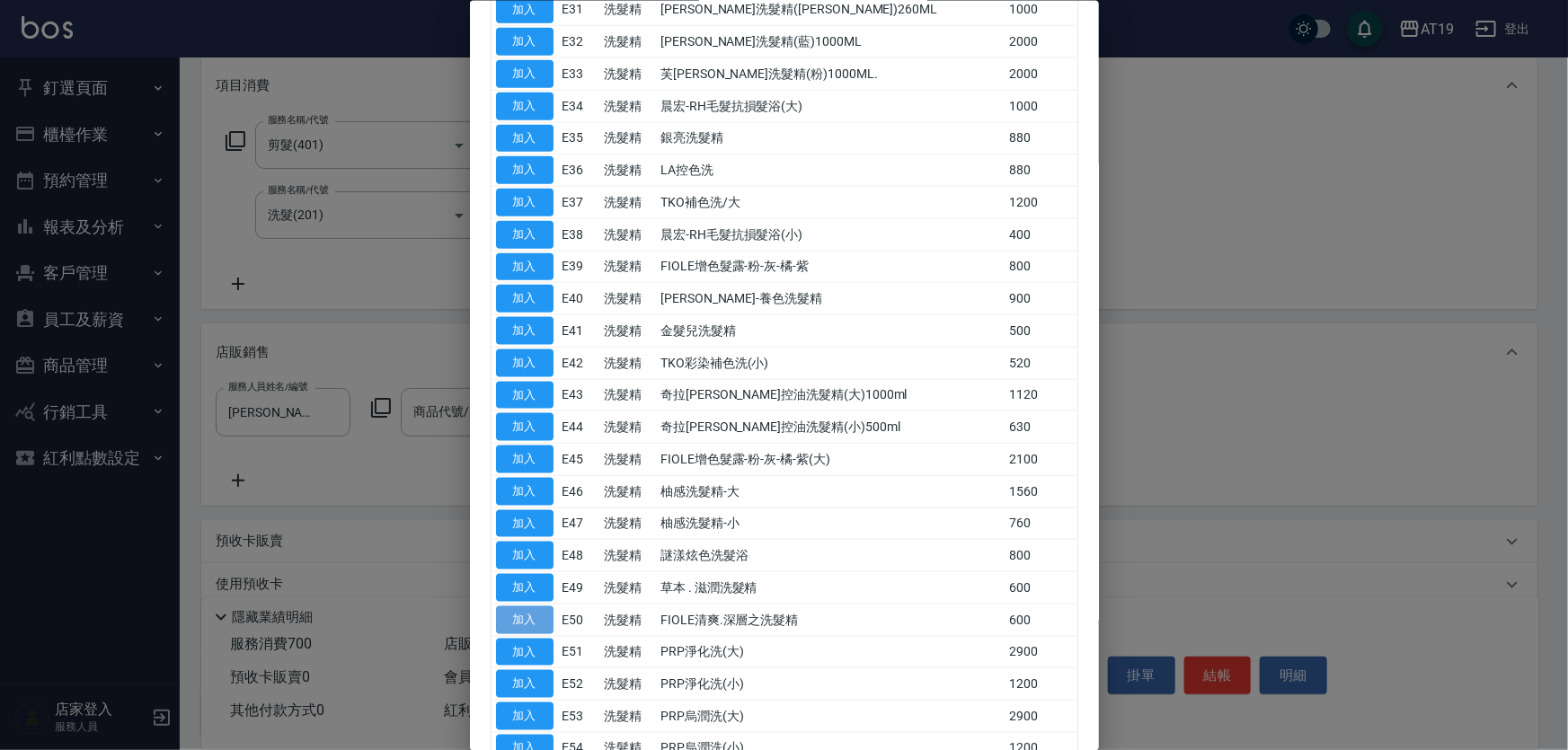
click at [526, 613] on button "加入" at bounding box center [524, 619] width 58 height 27
type input "FIOLE清爽.深層之洗髮精"
type input "130"
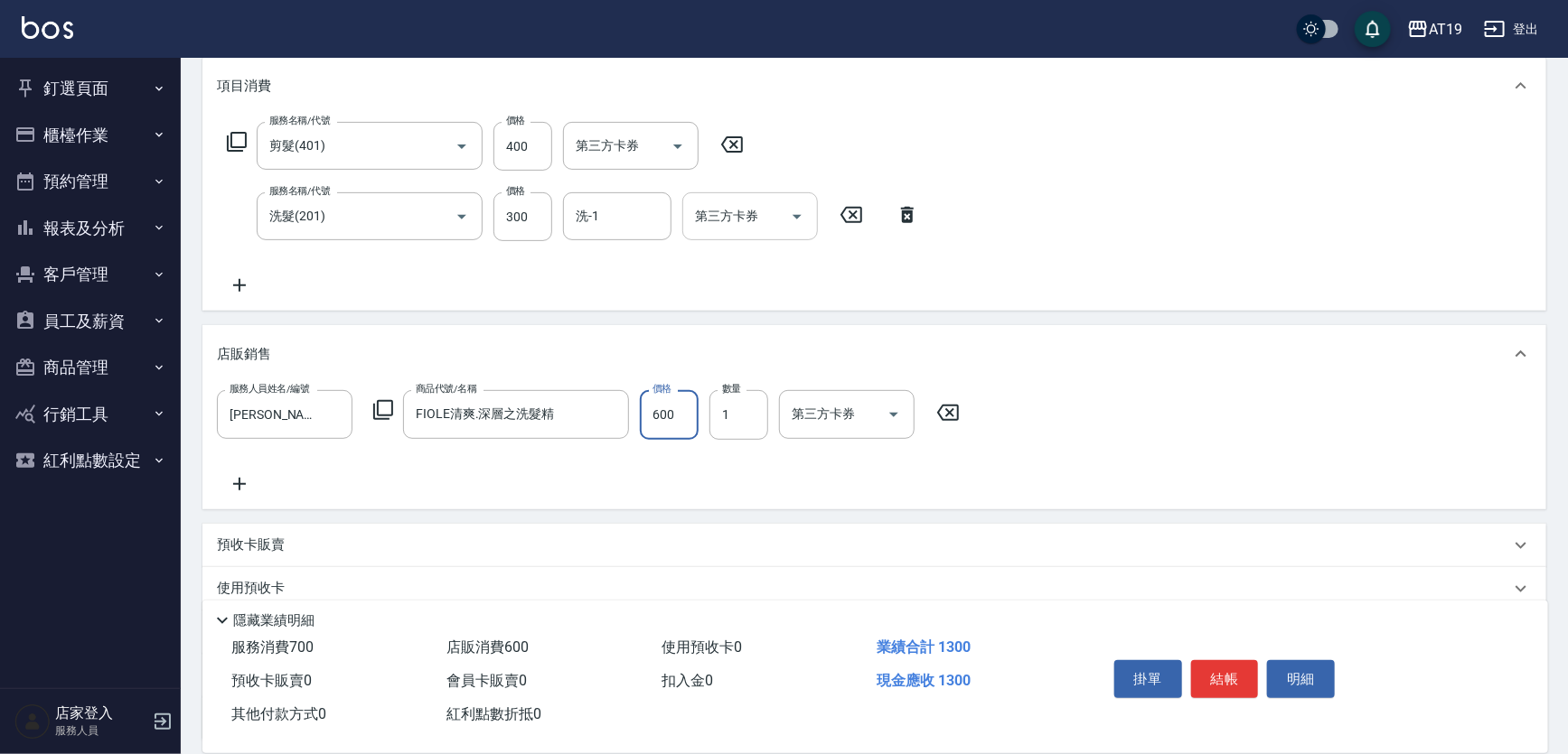
type input "4"
type input "70"
type input "47"
type input "110"
type input "475"
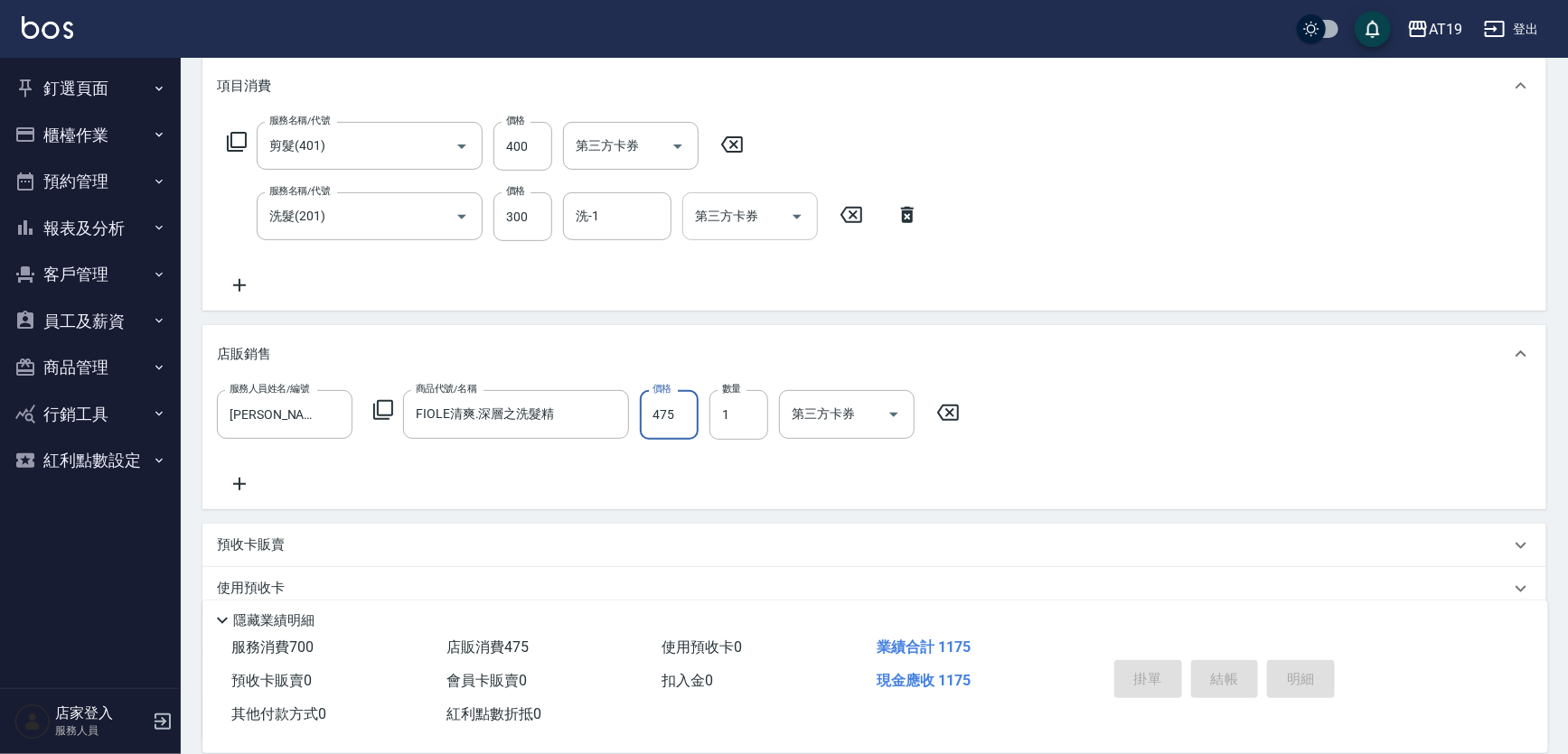
type input "2025/09/12 20:15"
type input "0"
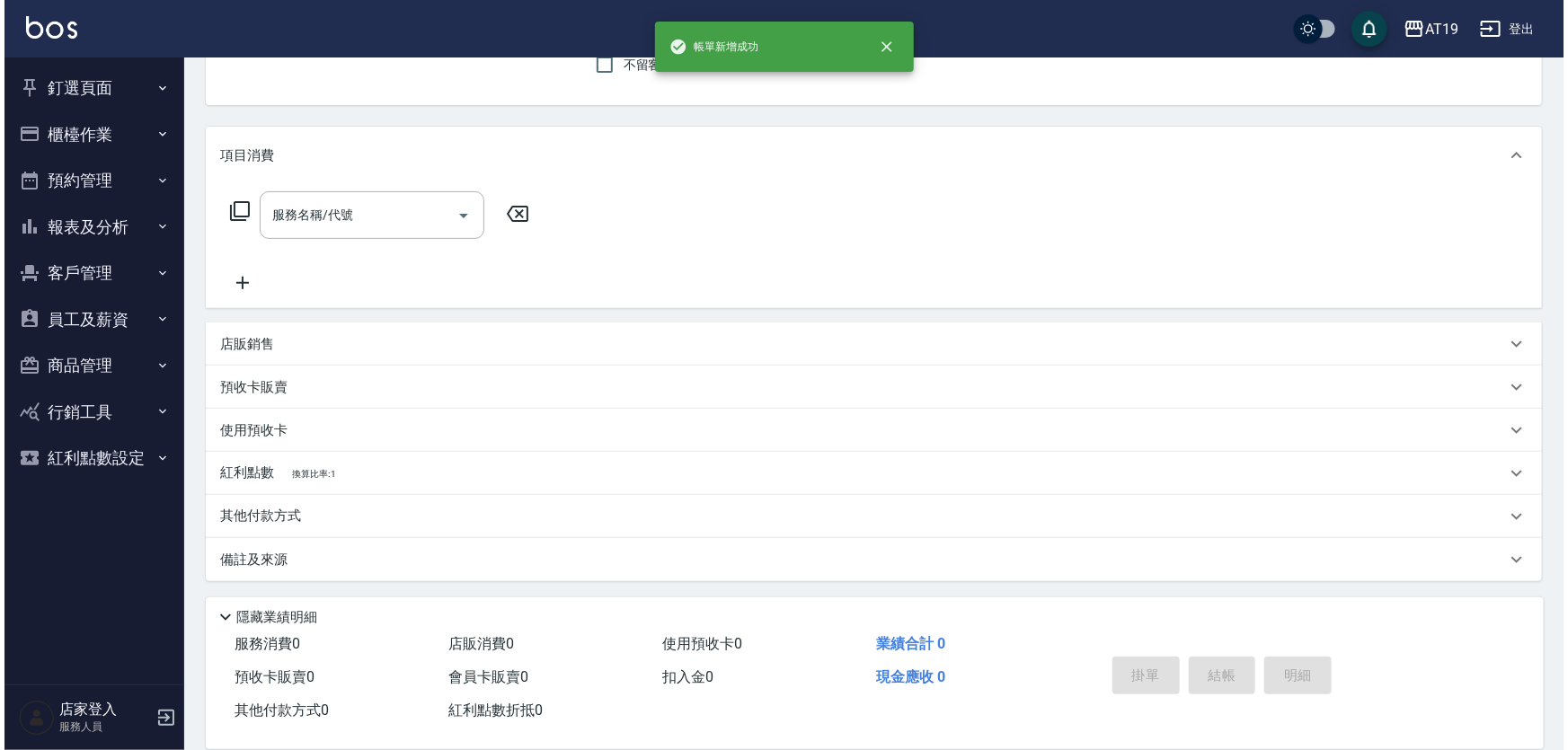
scroll to position [0, 0]
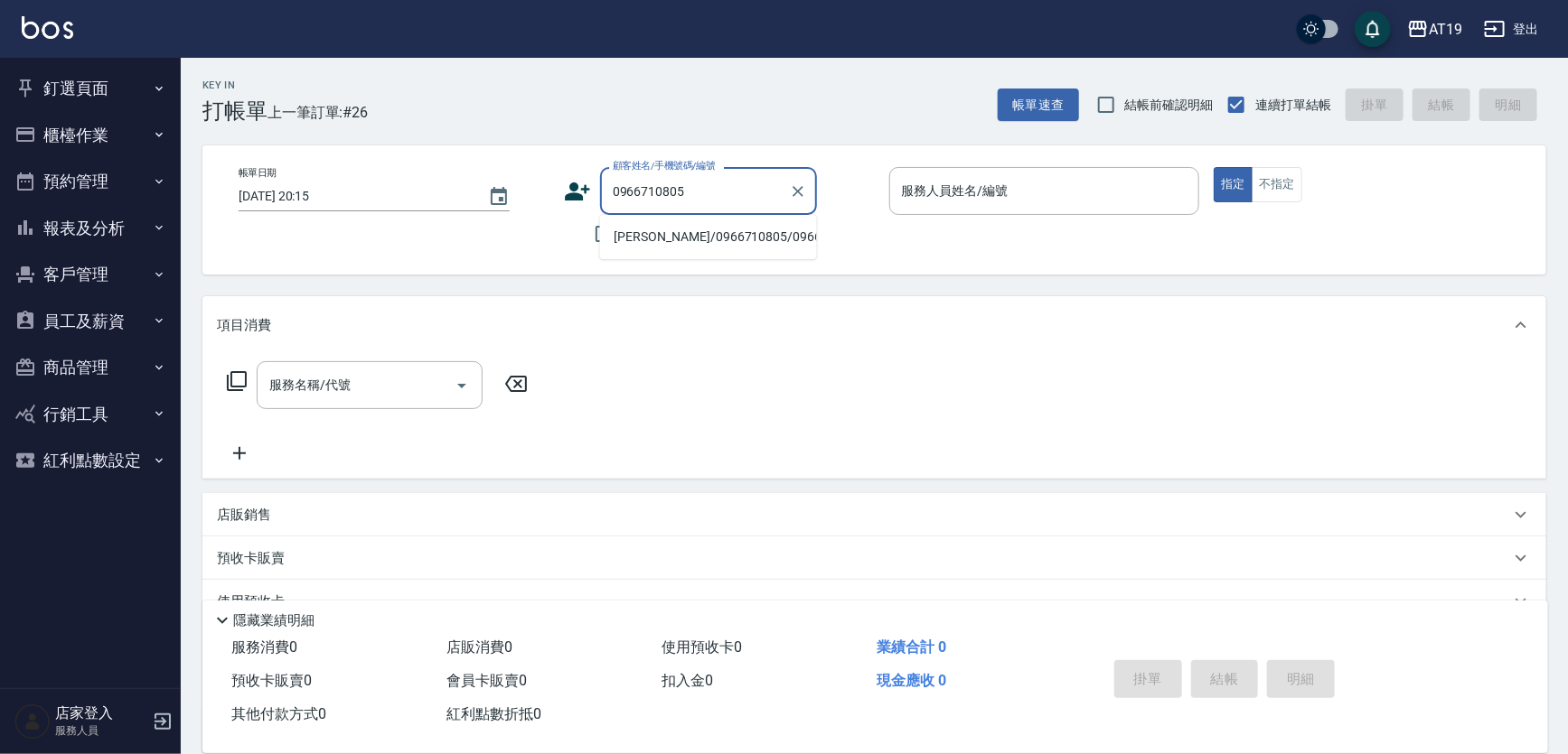
type input "陳埃莉/0966710805/0966710805"
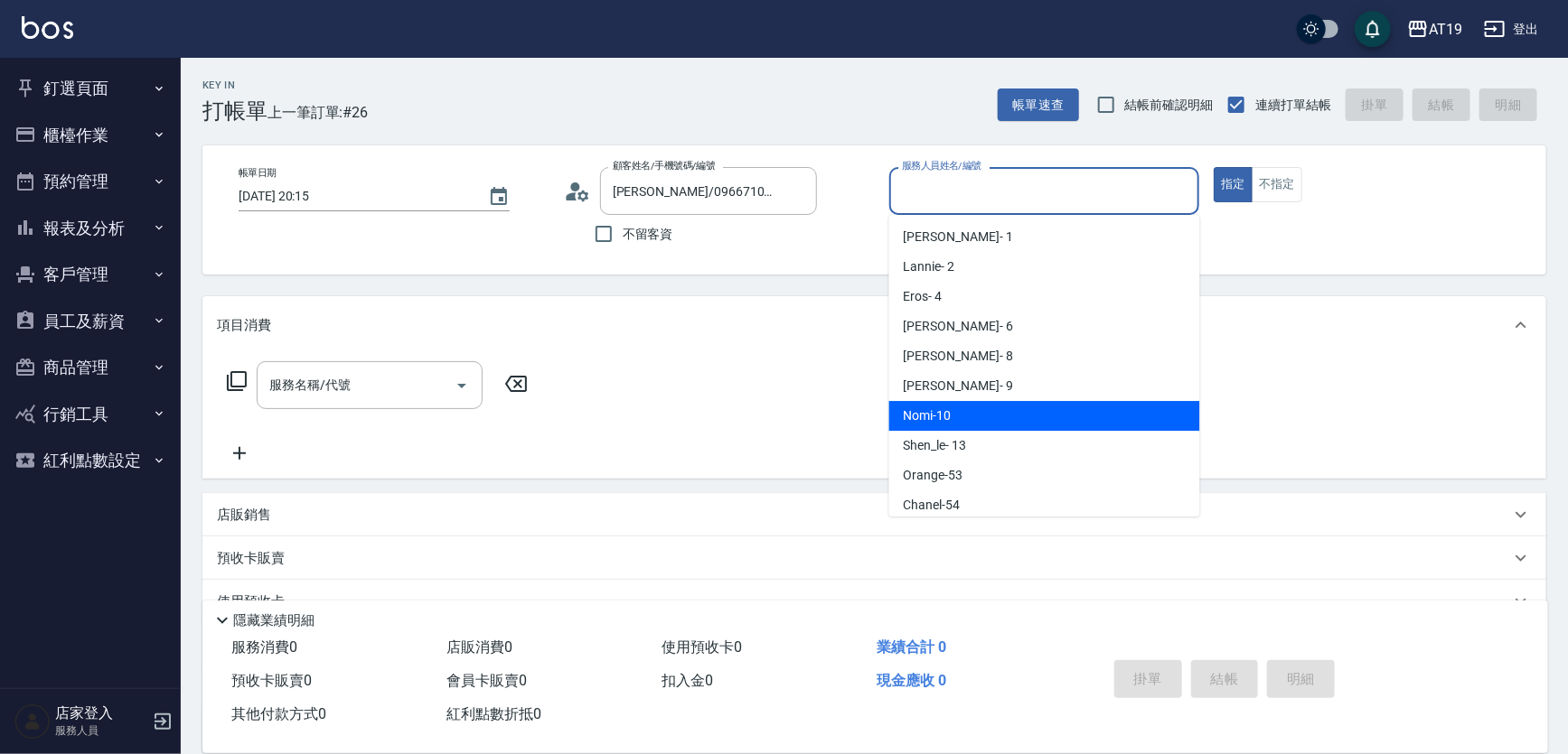
type input "Nomi-10"
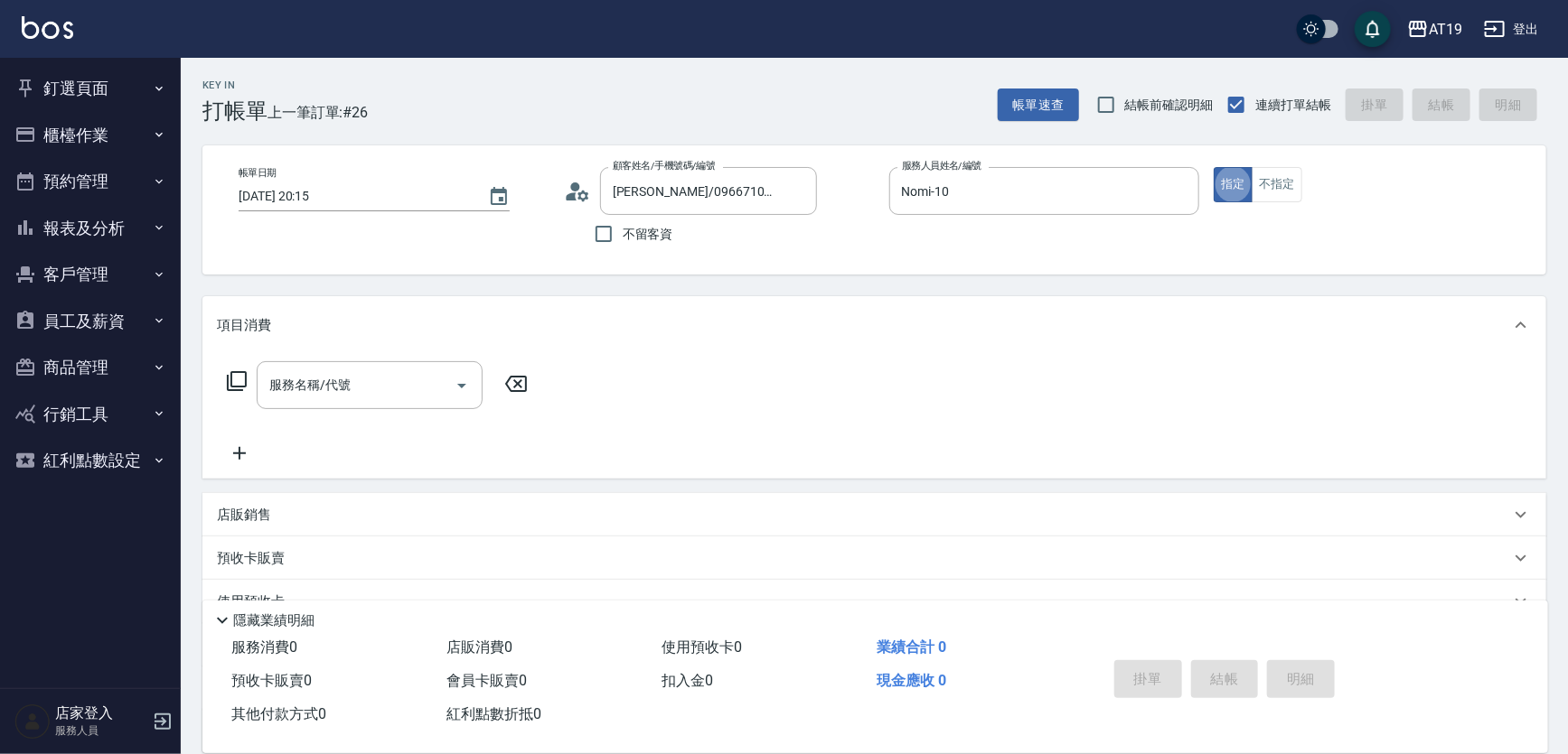
type button "true"
click at [575, 188] on circle at bounding box center [574, 187] width 9 height 9
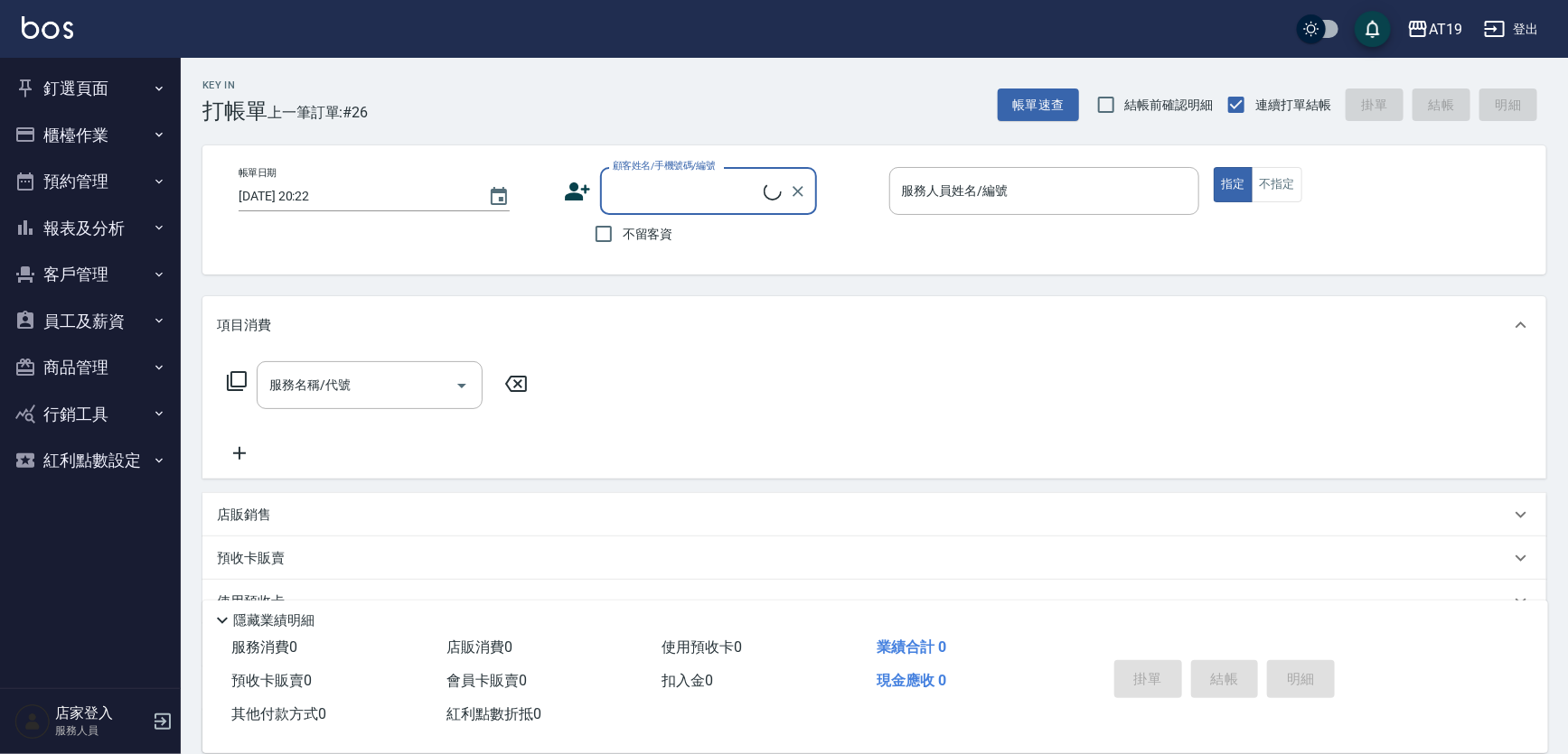
click at [98, 274] on button "客戶管理" at bounding box center [90, 274] width 166 height 47
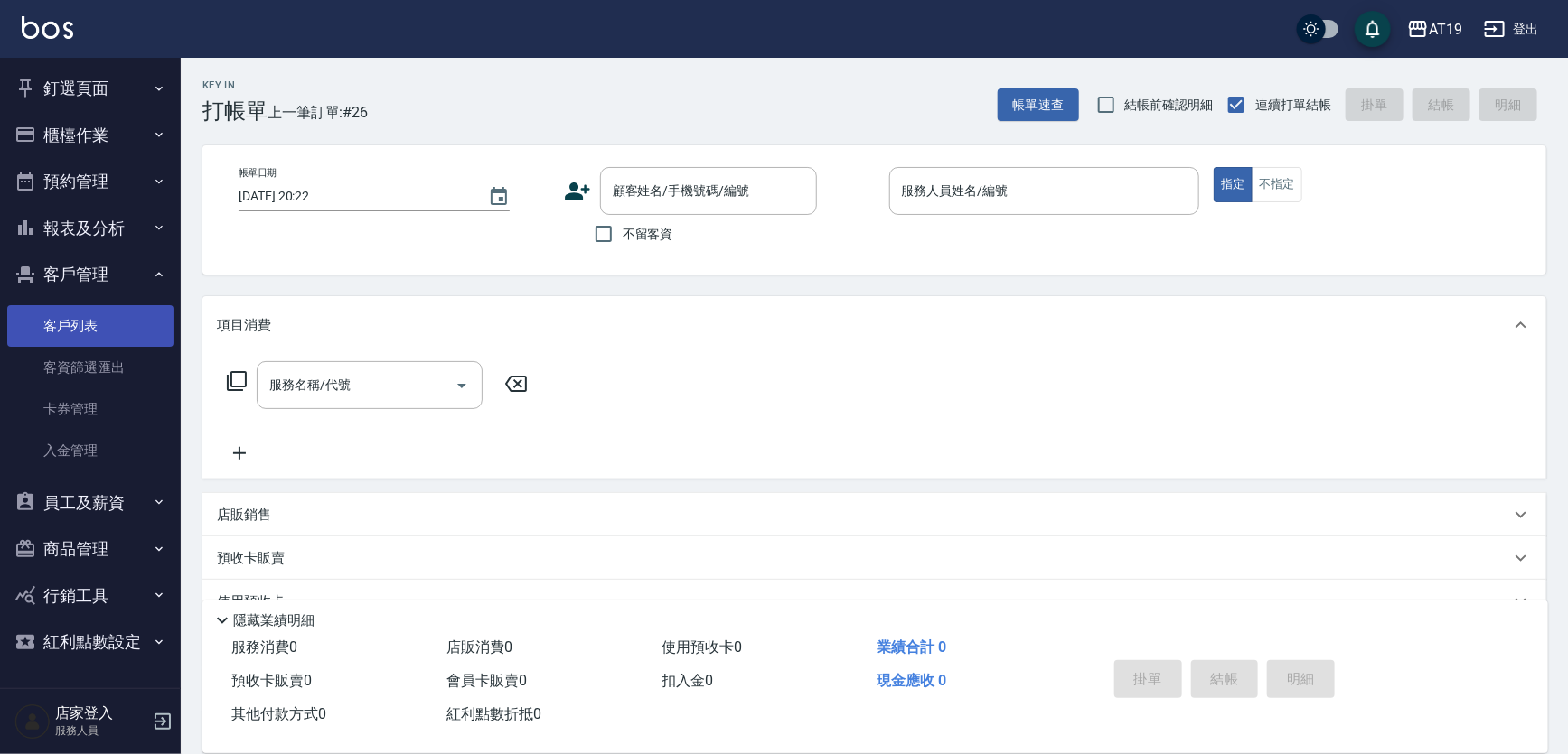
click at [95, 323] on link "客戶列表" at bounding box center [90, 326] width 166 height 41
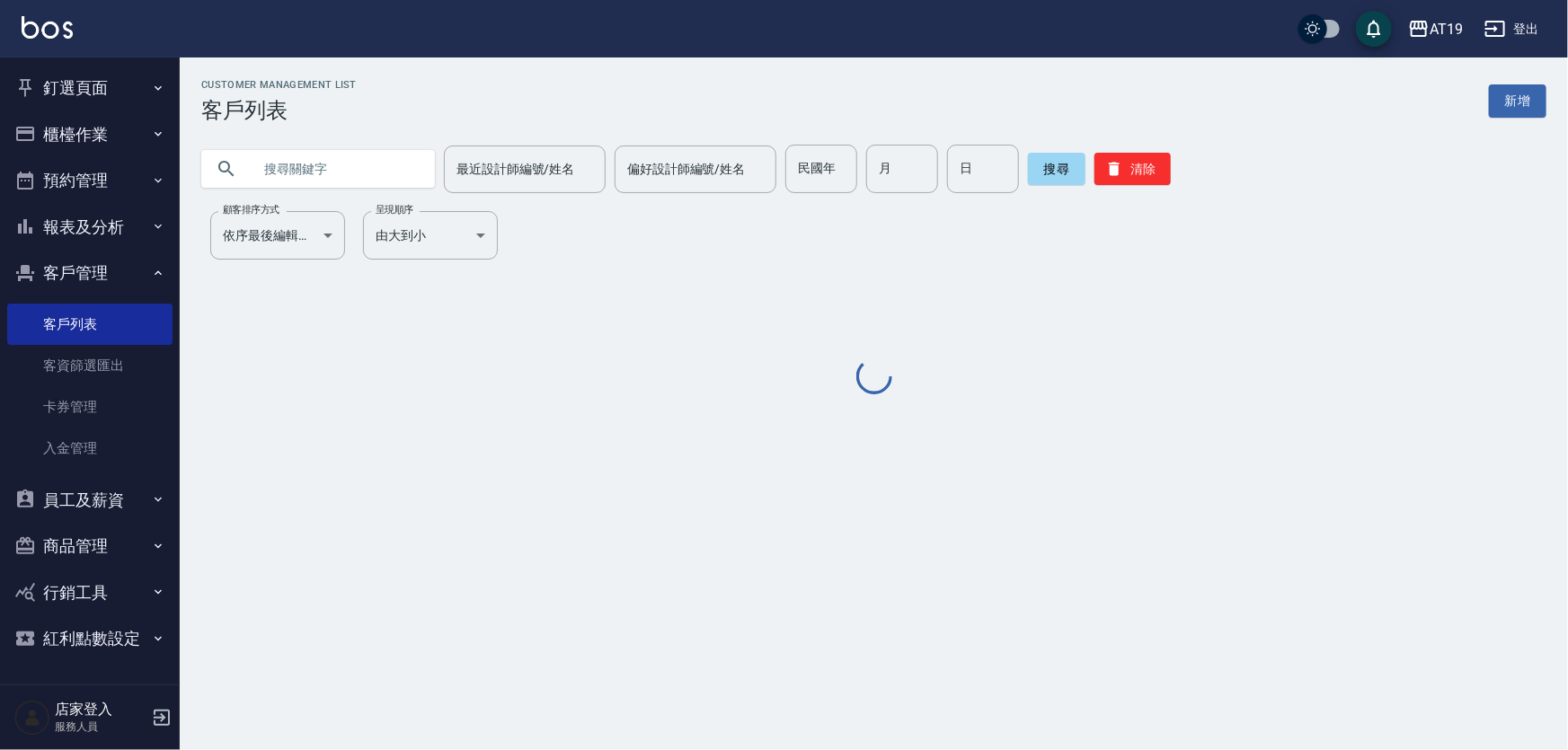
click at [287, 175] on input "text" at bounding box center [336, 168] width 169 height 48
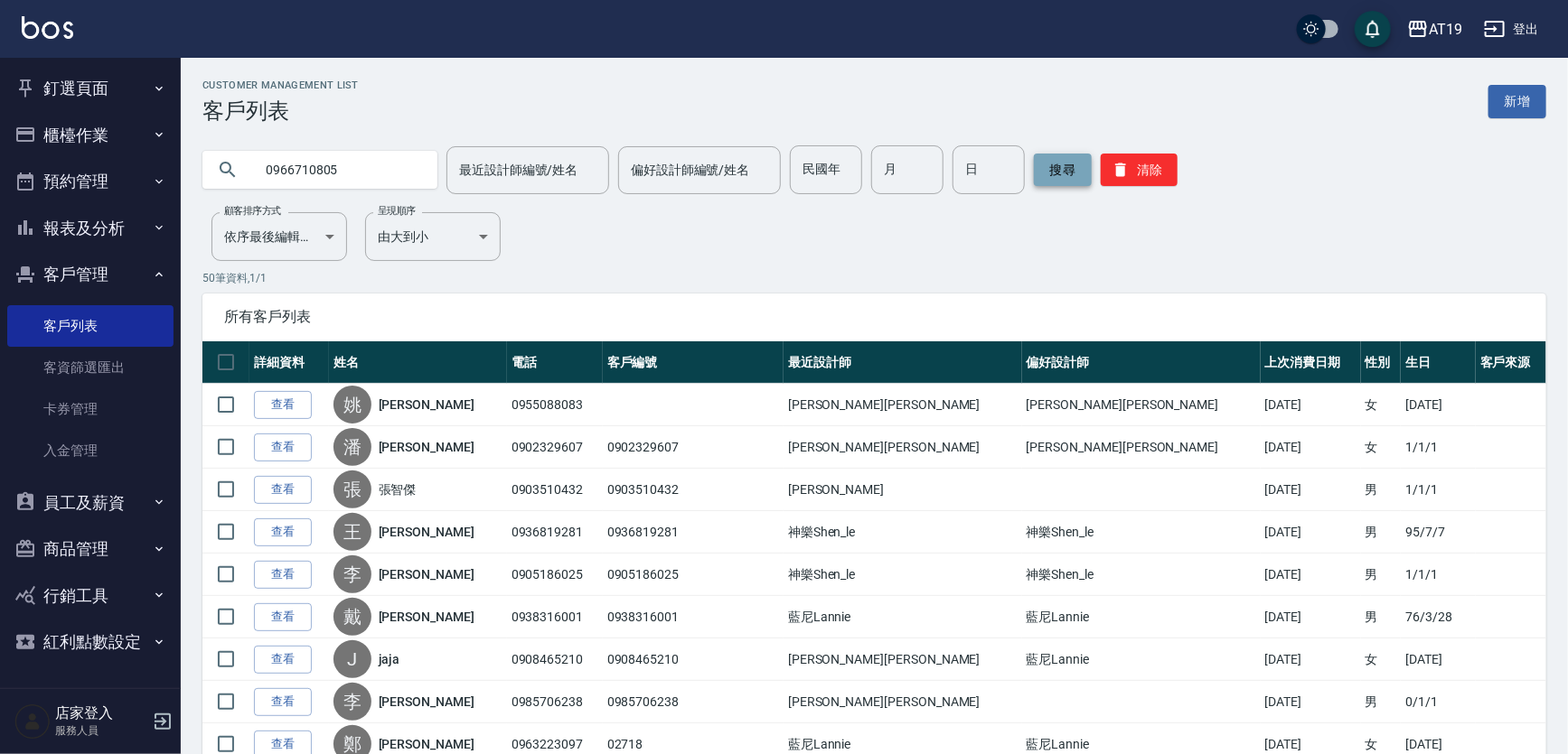
type input "0966710805"
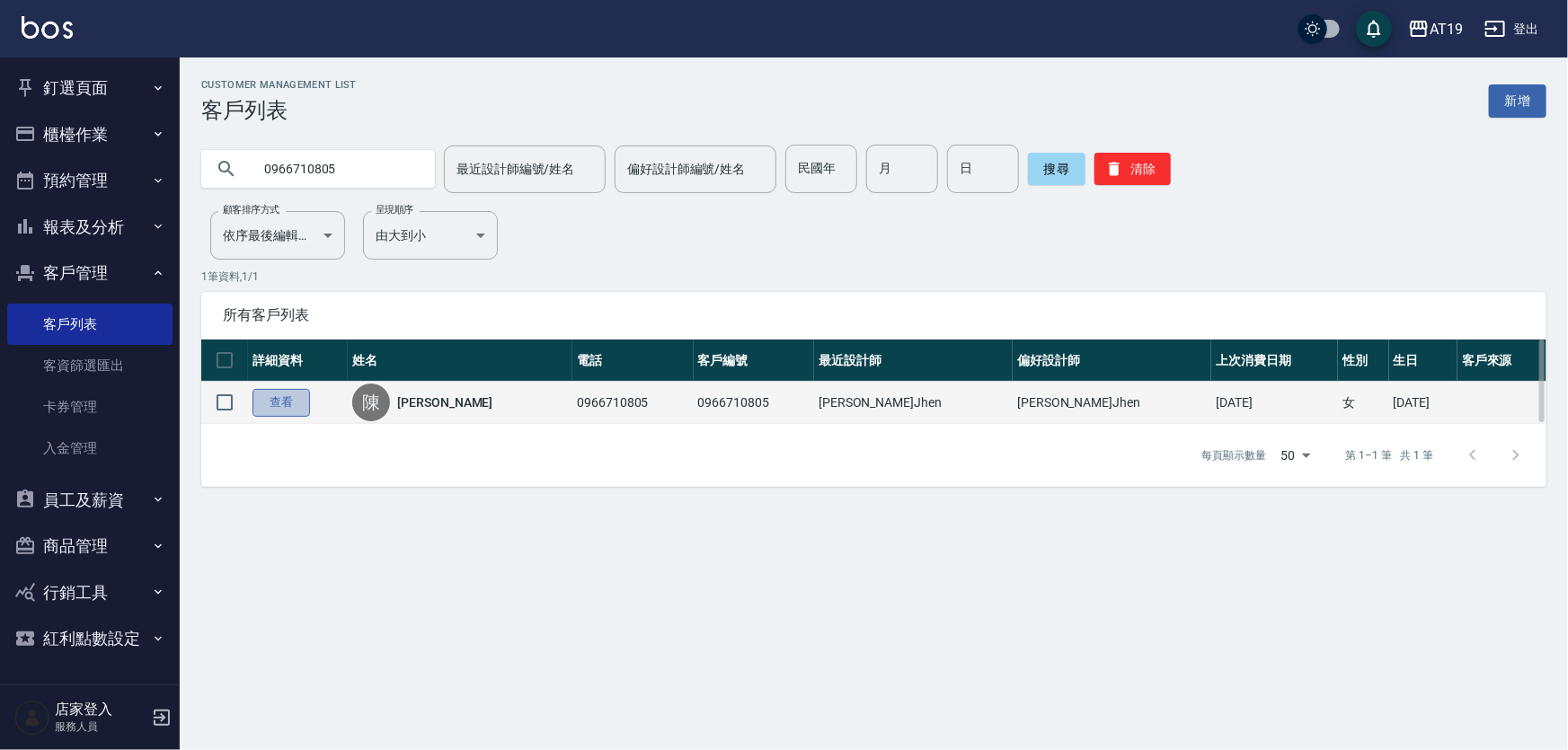
click at [261, 402] on link "查看" at bounding box center [281, 402] width 58 height 27
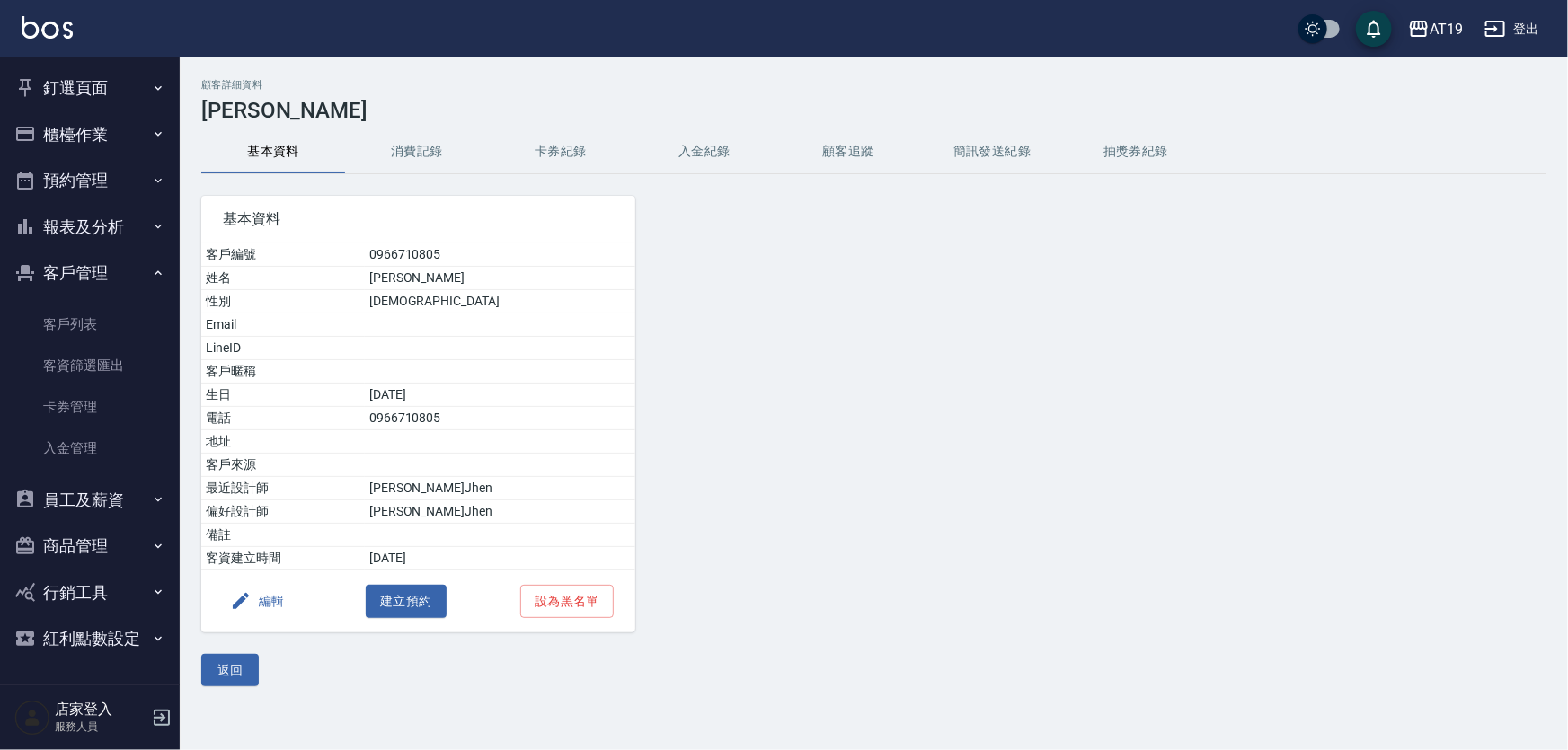
click at [425, 153] on button "消費記錄" at bounding box center [416, 152] width 143 height 43
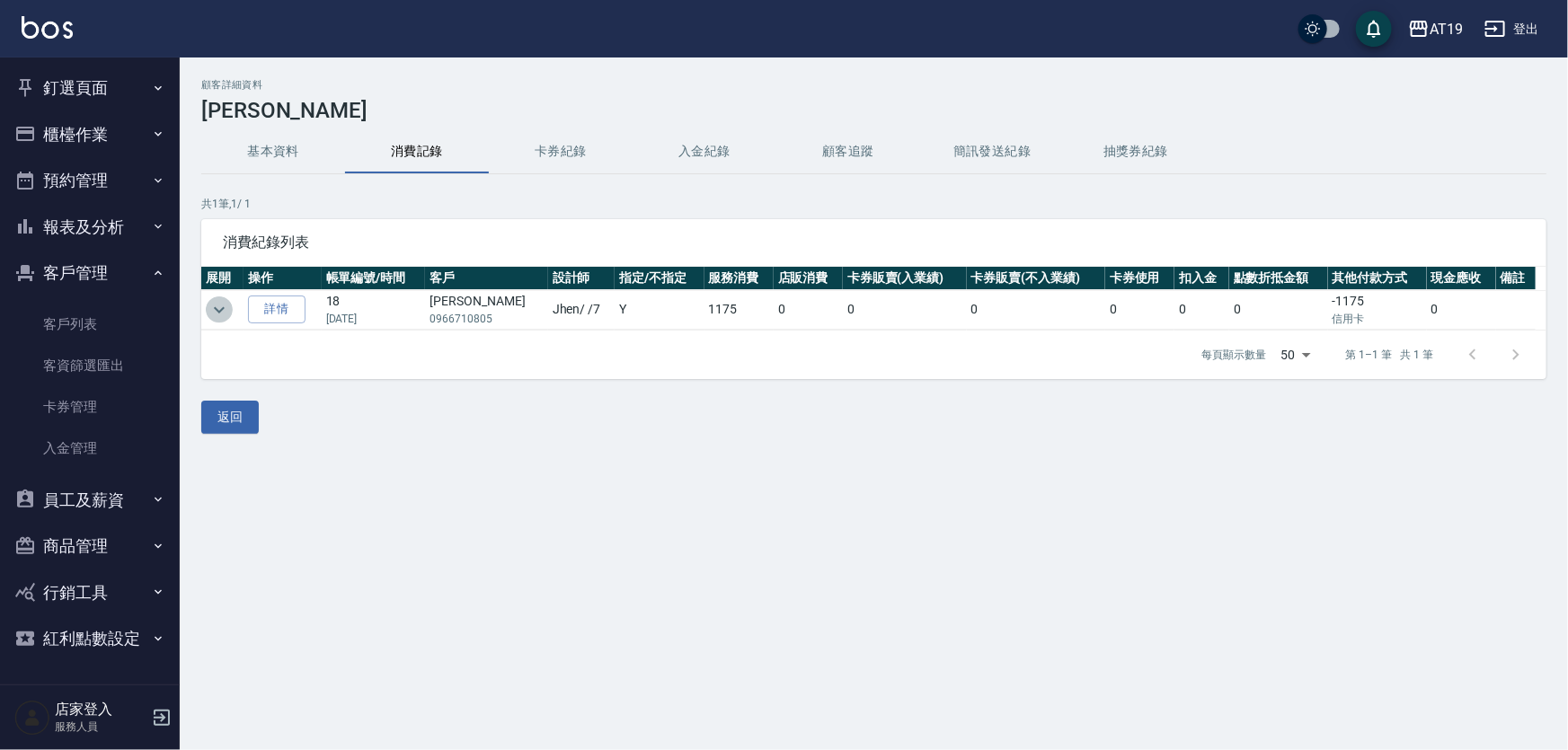
click at [219, 305] on icon "expand row" at bounding box center [219, 310] width 22 height 22
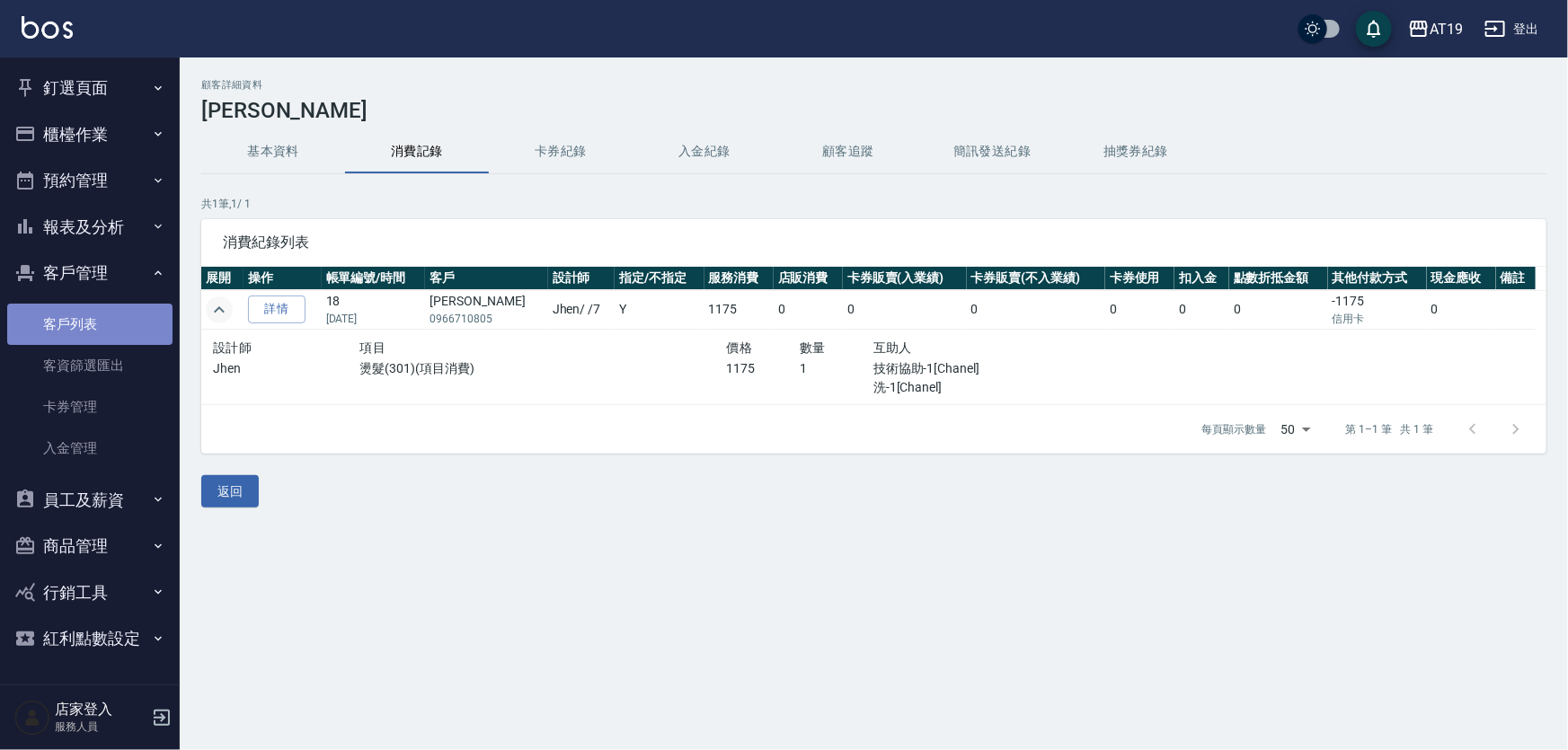
click at [85, 325] on link "客戶列表" at bounding box center [89, 324] width 165 height 41
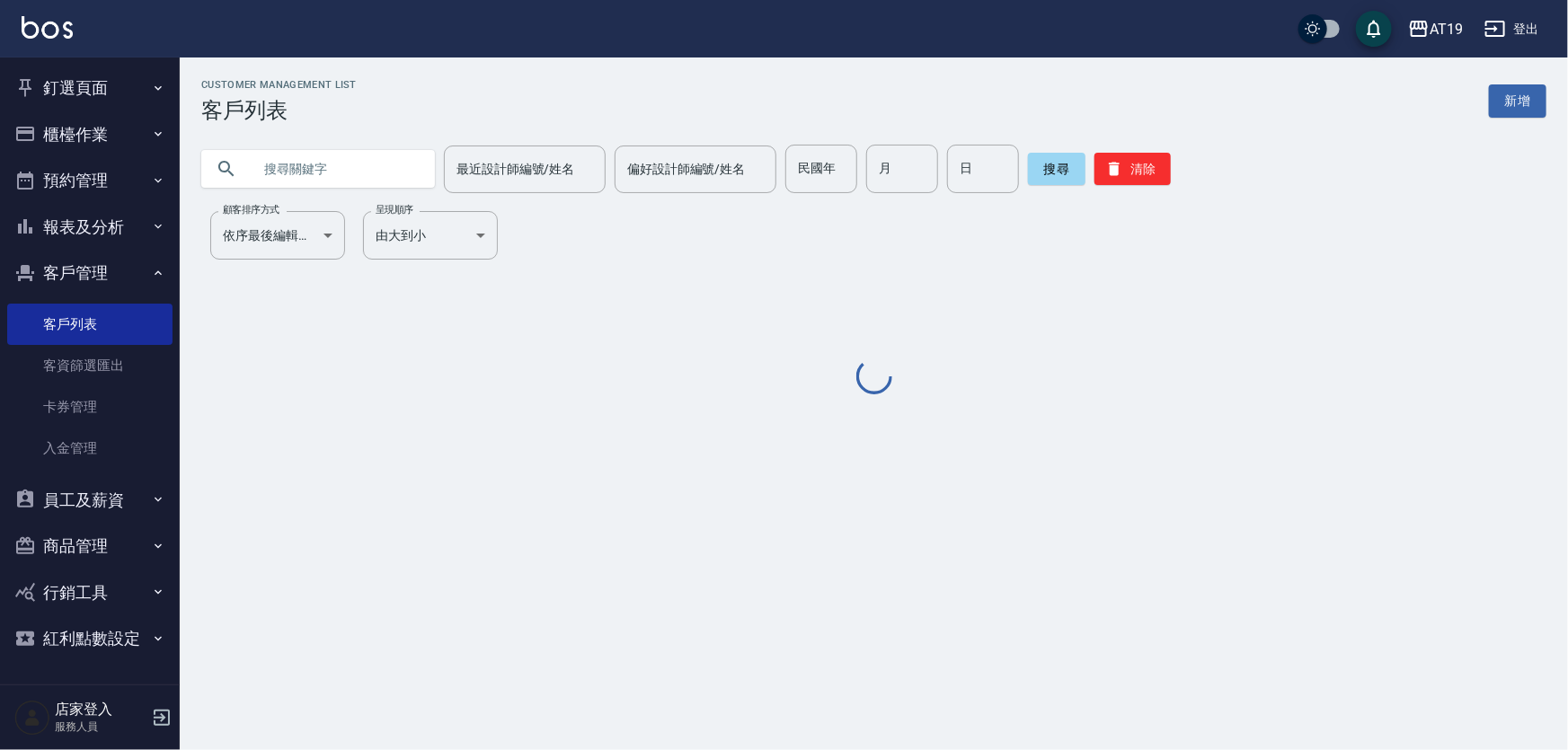
click at [94, 278] on button "客戶管理" at bounding box center [89, 273] width 165 height 47
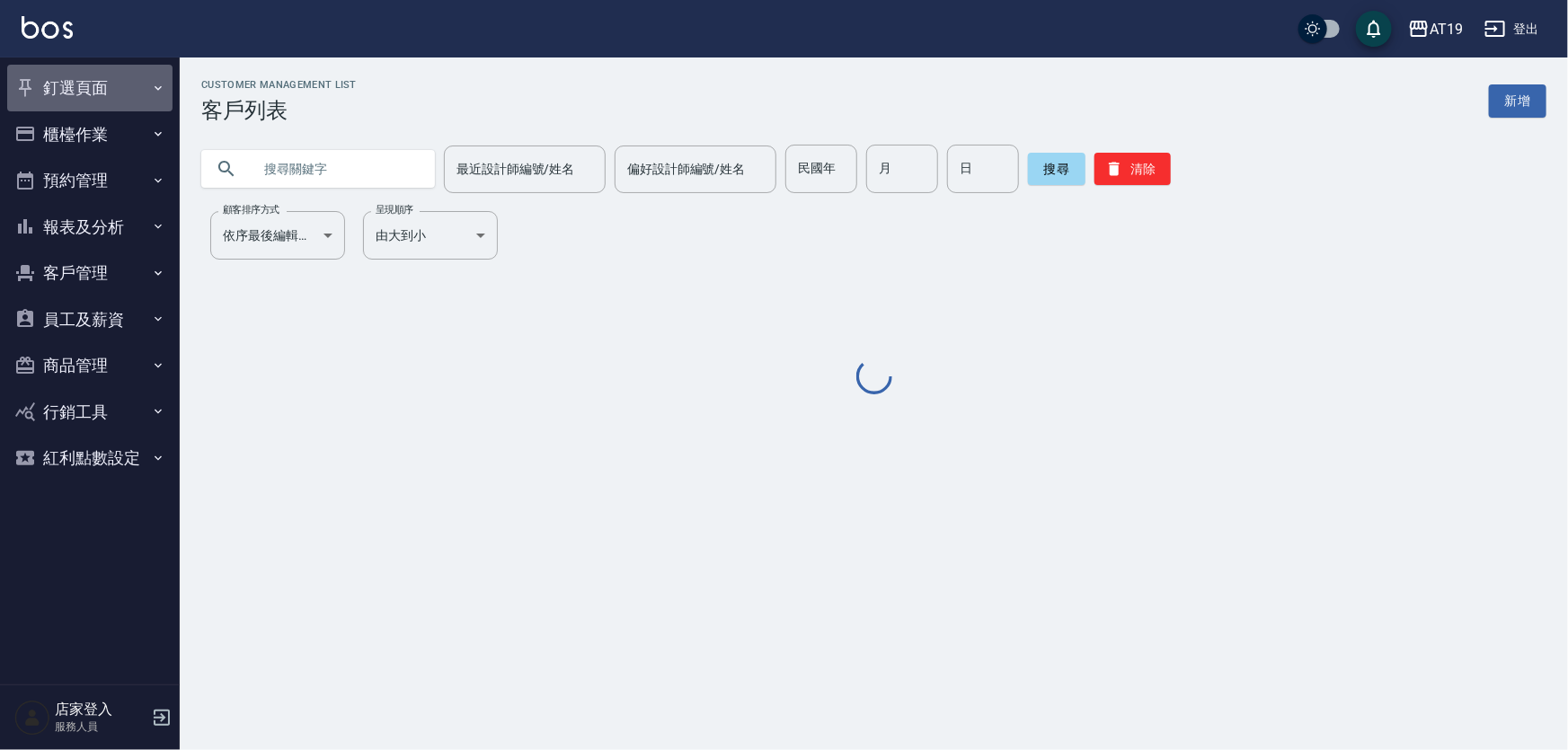
click at [83, 97] on button "釘選頁面" at bounding box center [89, 88] width 165 height 47
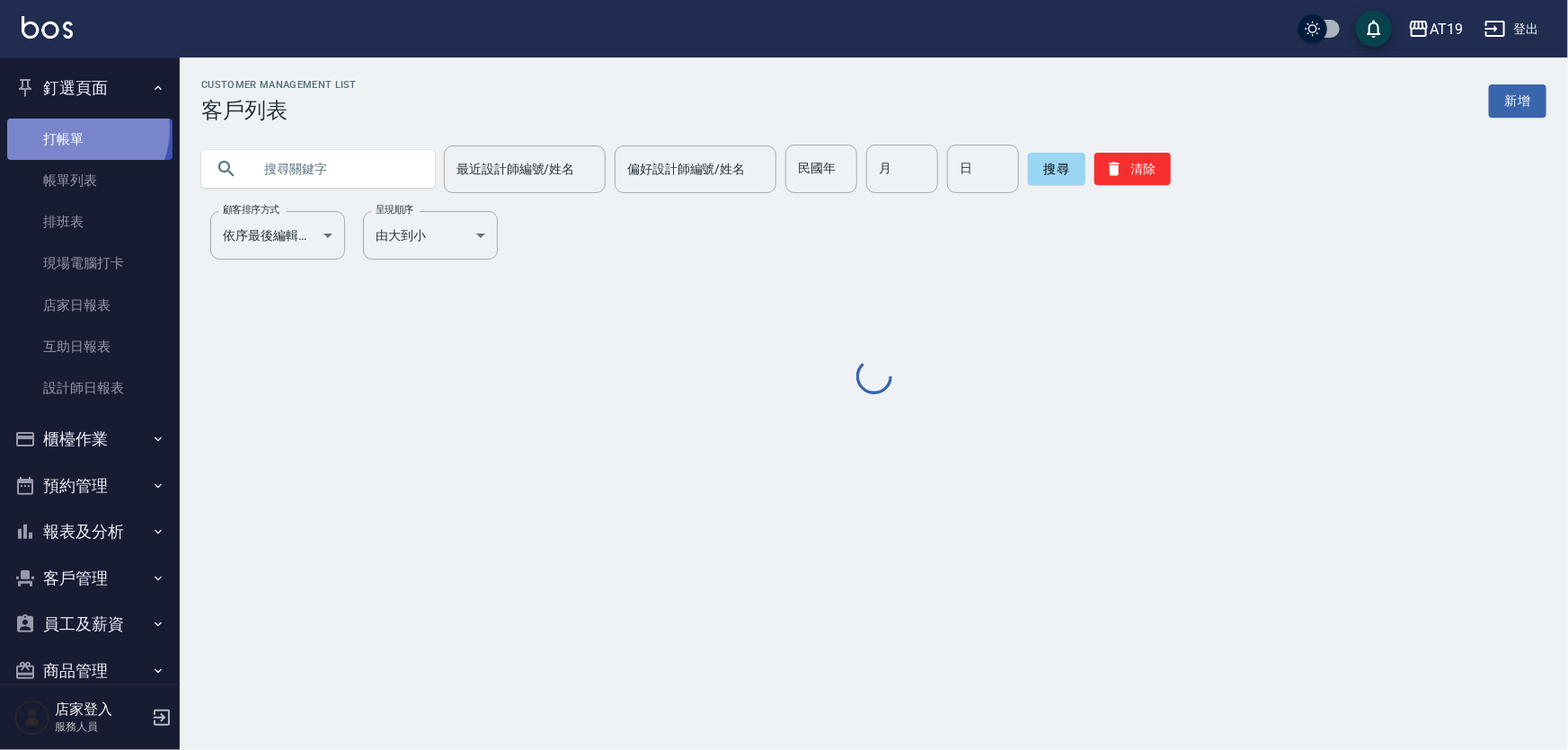
click at [80, 129] on link "打帳單" at bounding box center [89, 139] width 165 height 41
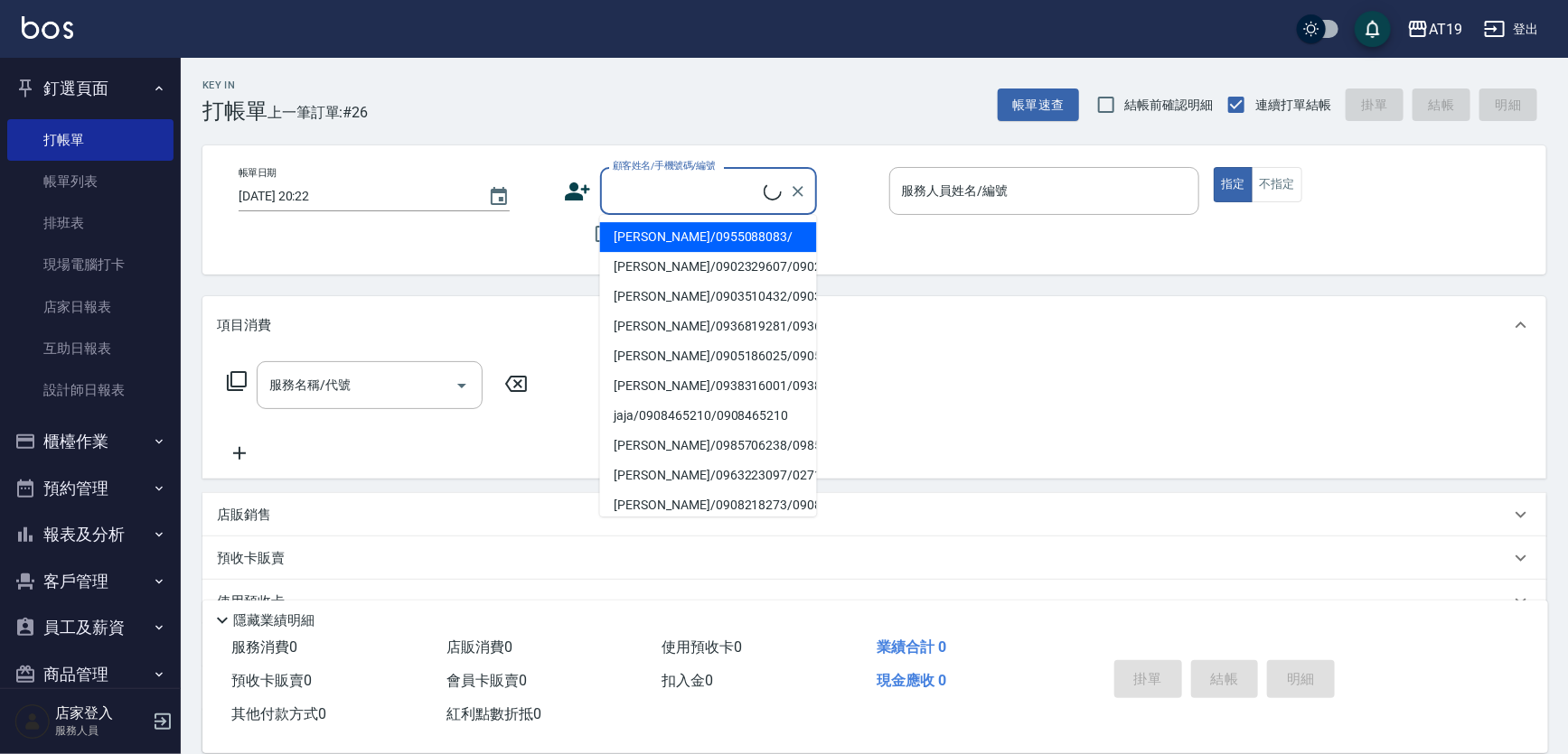
click at [698, 187] on input "顧客姓名/手機號碼/編號" at bounding box center [685, 191] width 155 height 32
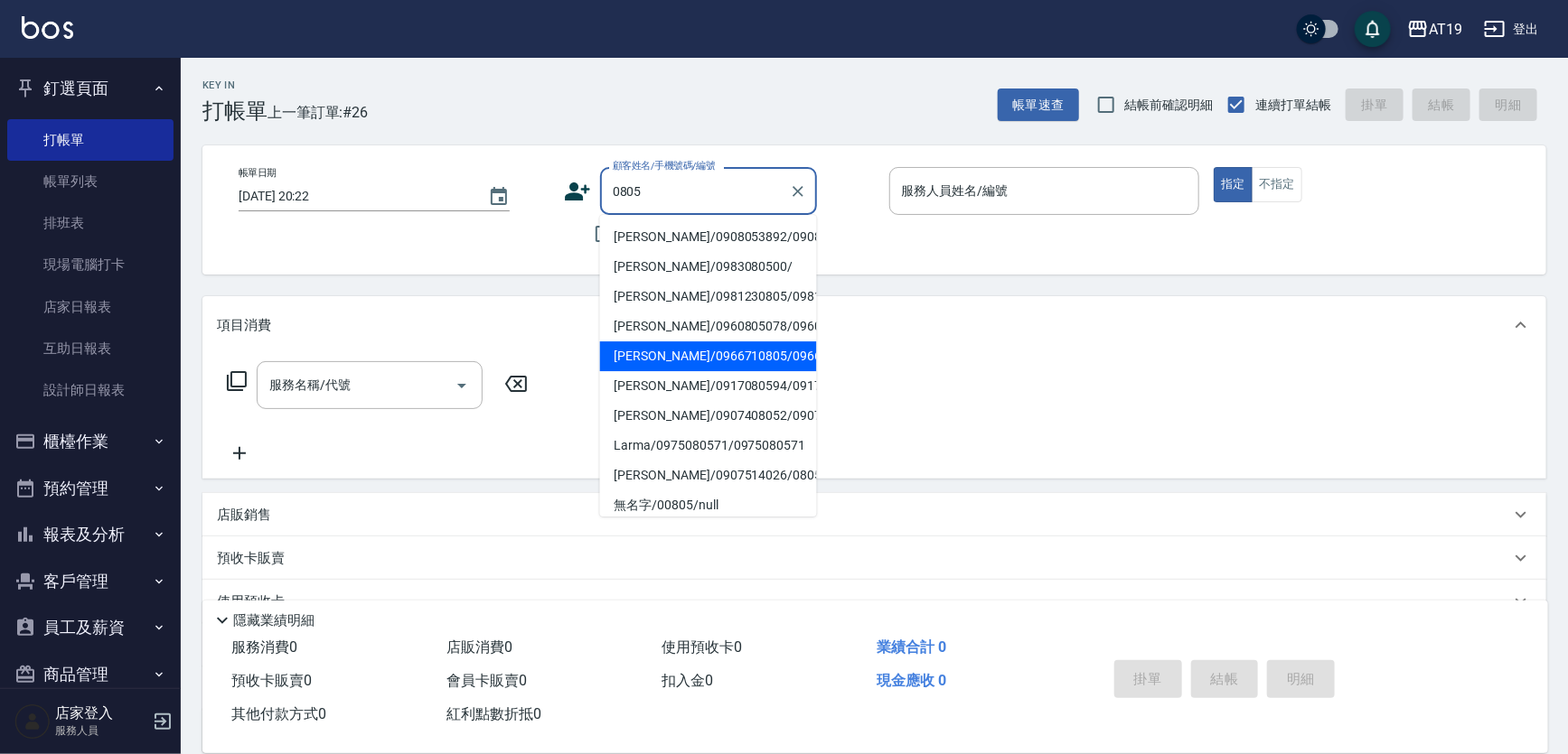
type input "陳埃莉/0966710805/0966710805"
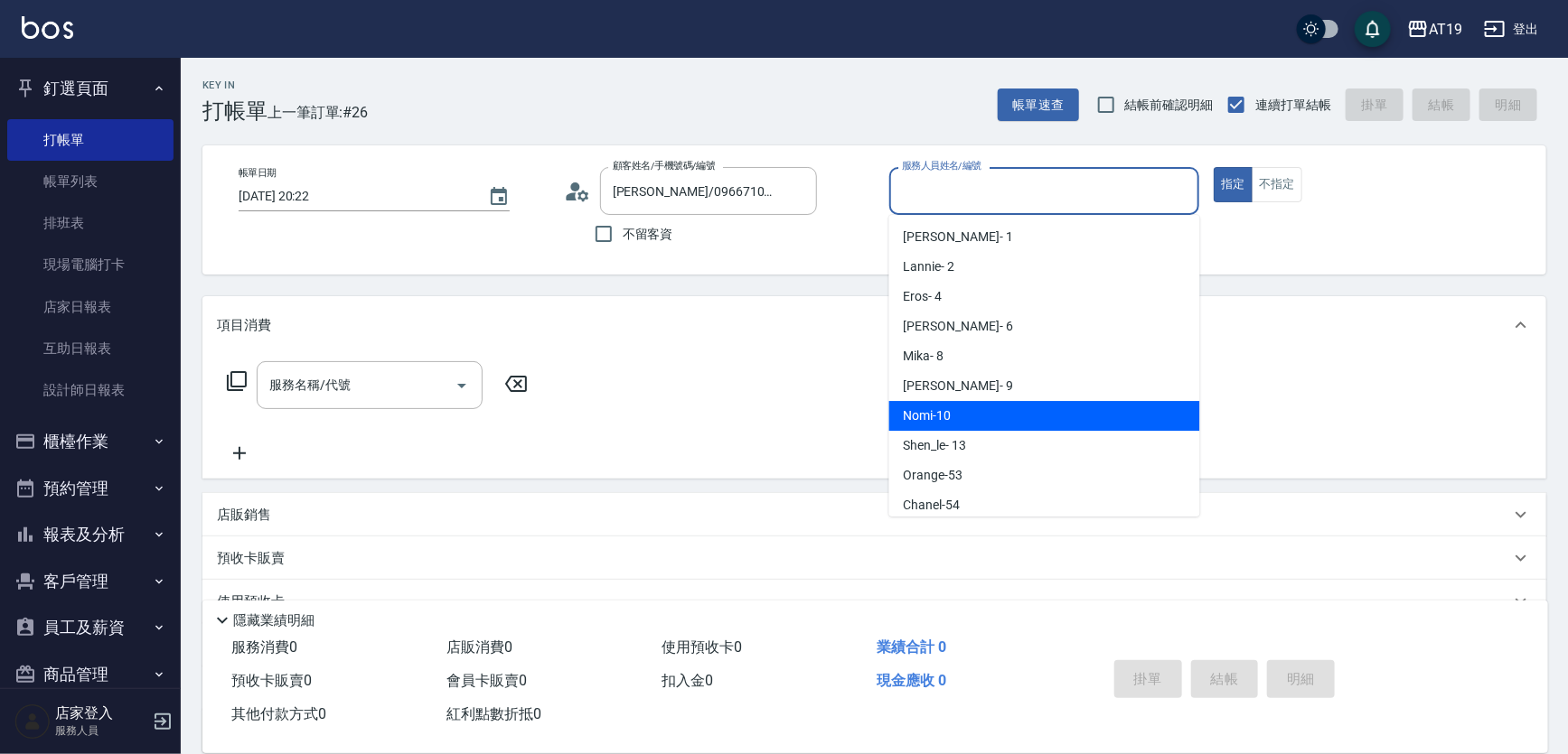
type input "Nomi-10"
type button "true"
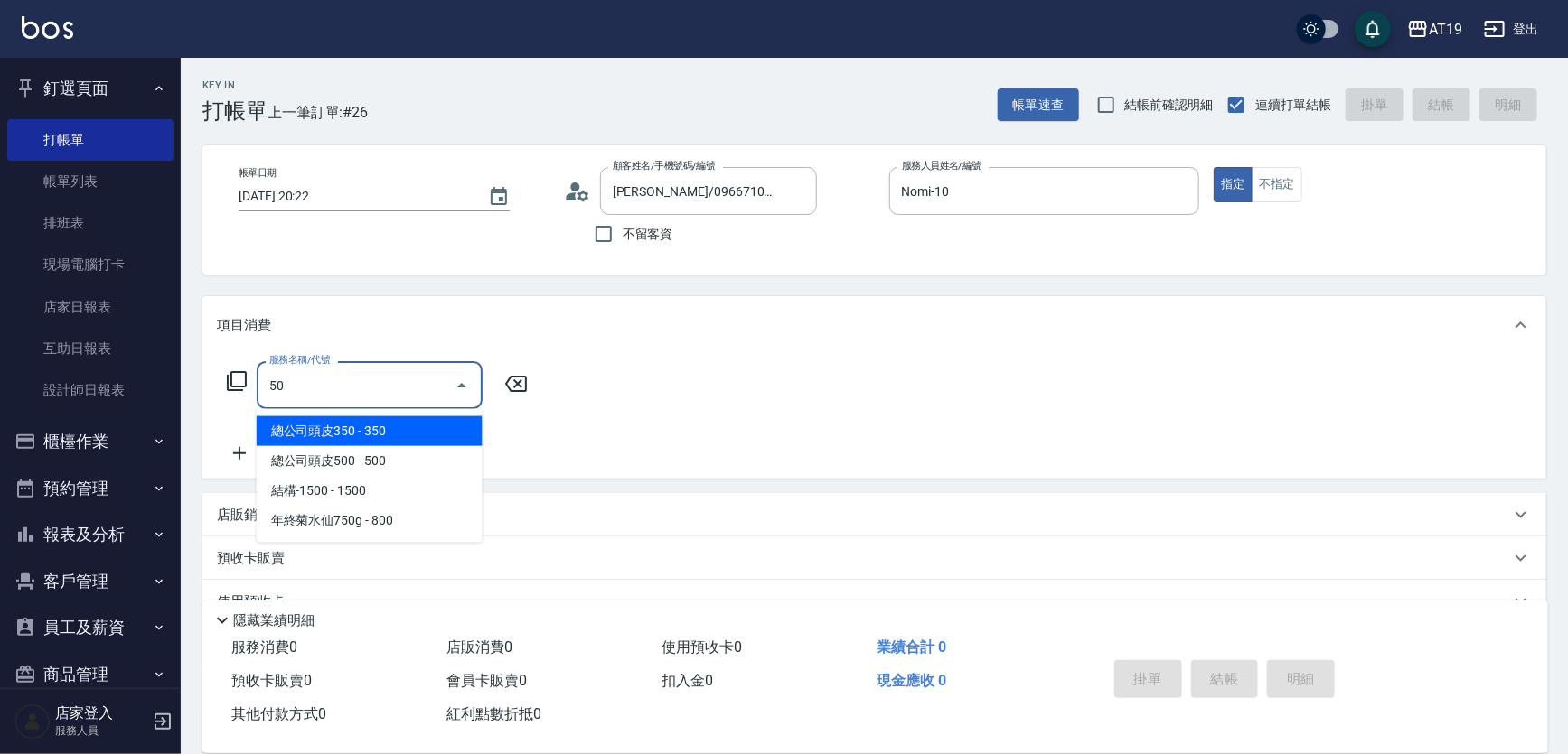
type input "501"
type input "100"
type input "染髮(501)"
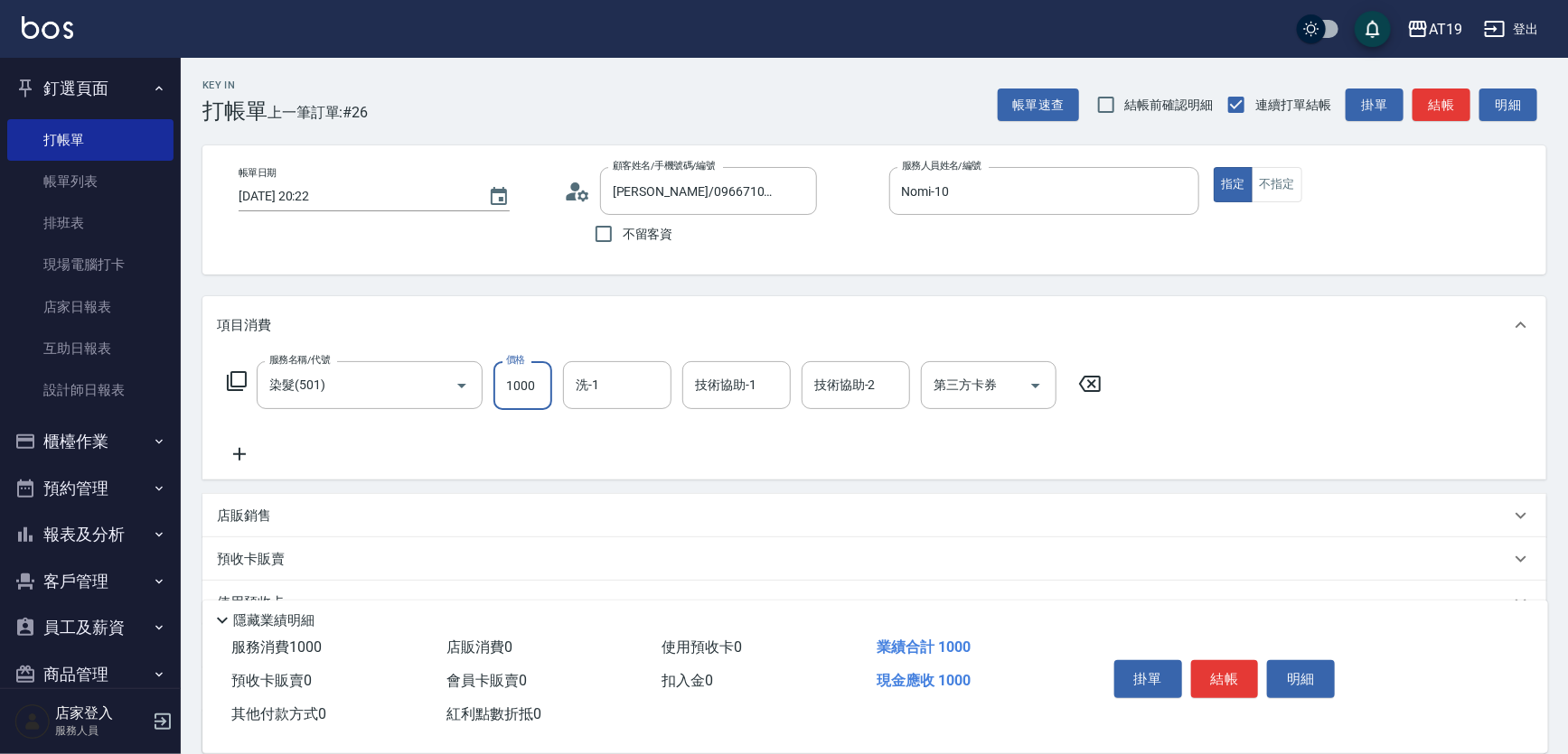
type input "1"
type input "0"
type input "118"
type input "110"
type input "1180"
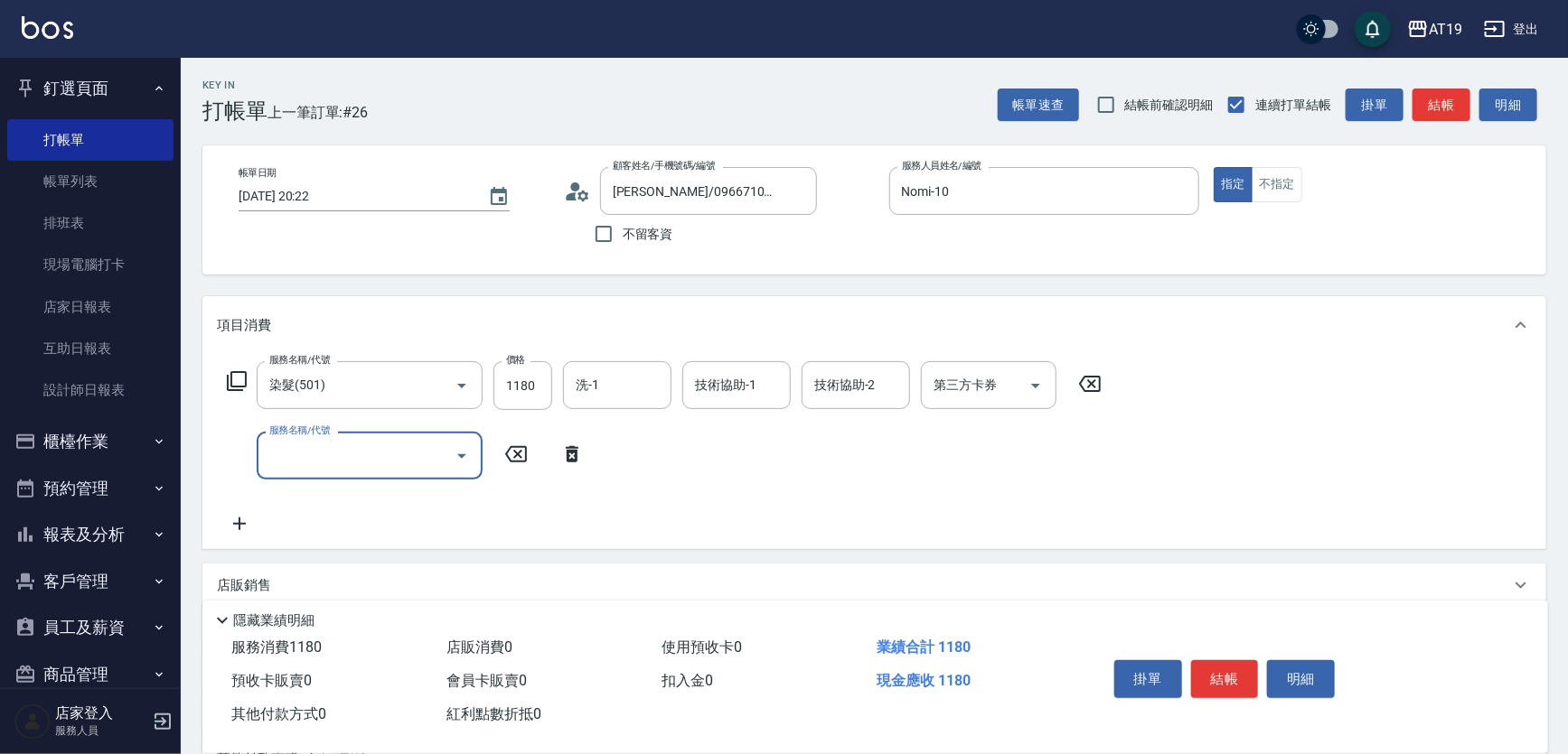
type input "6"
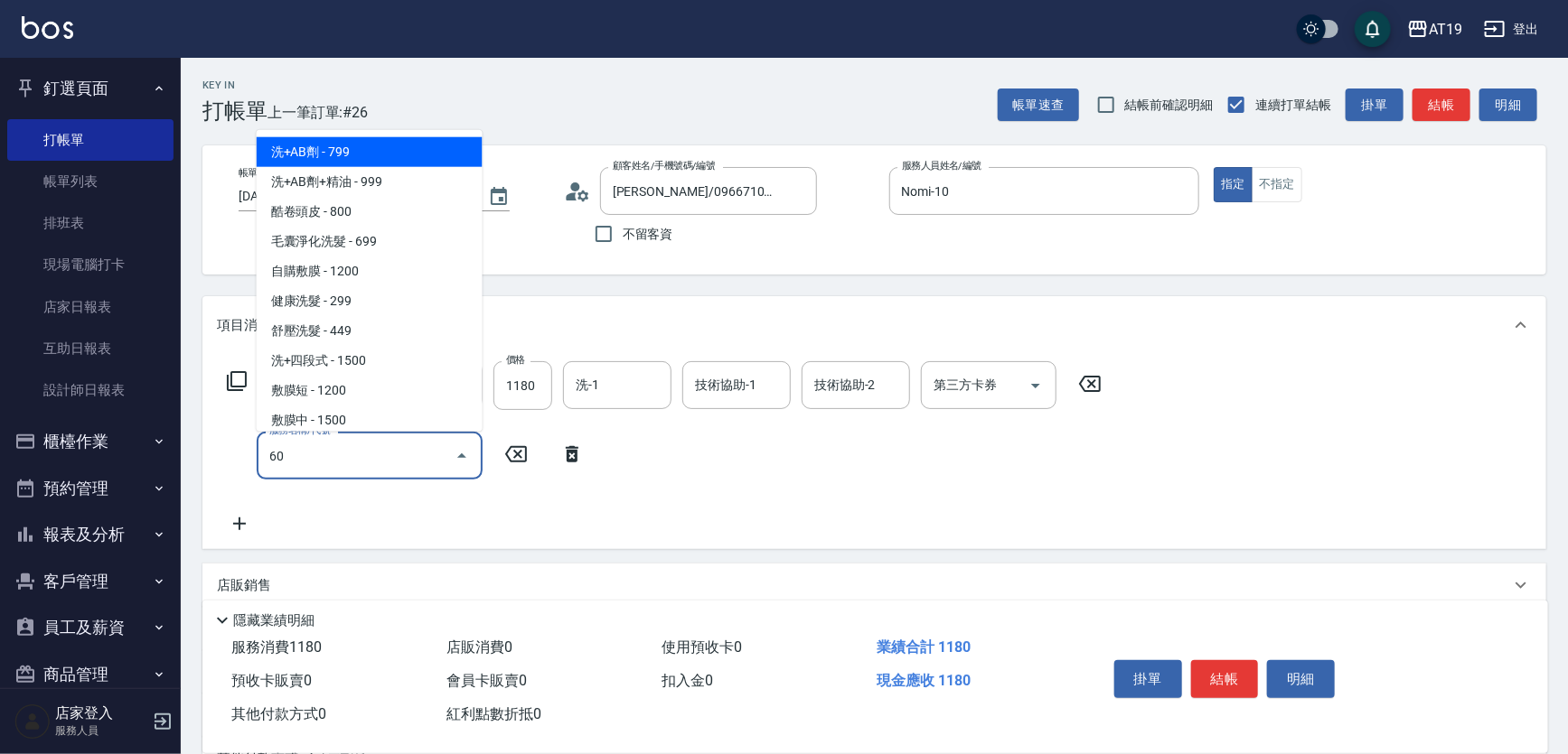
type input "601"
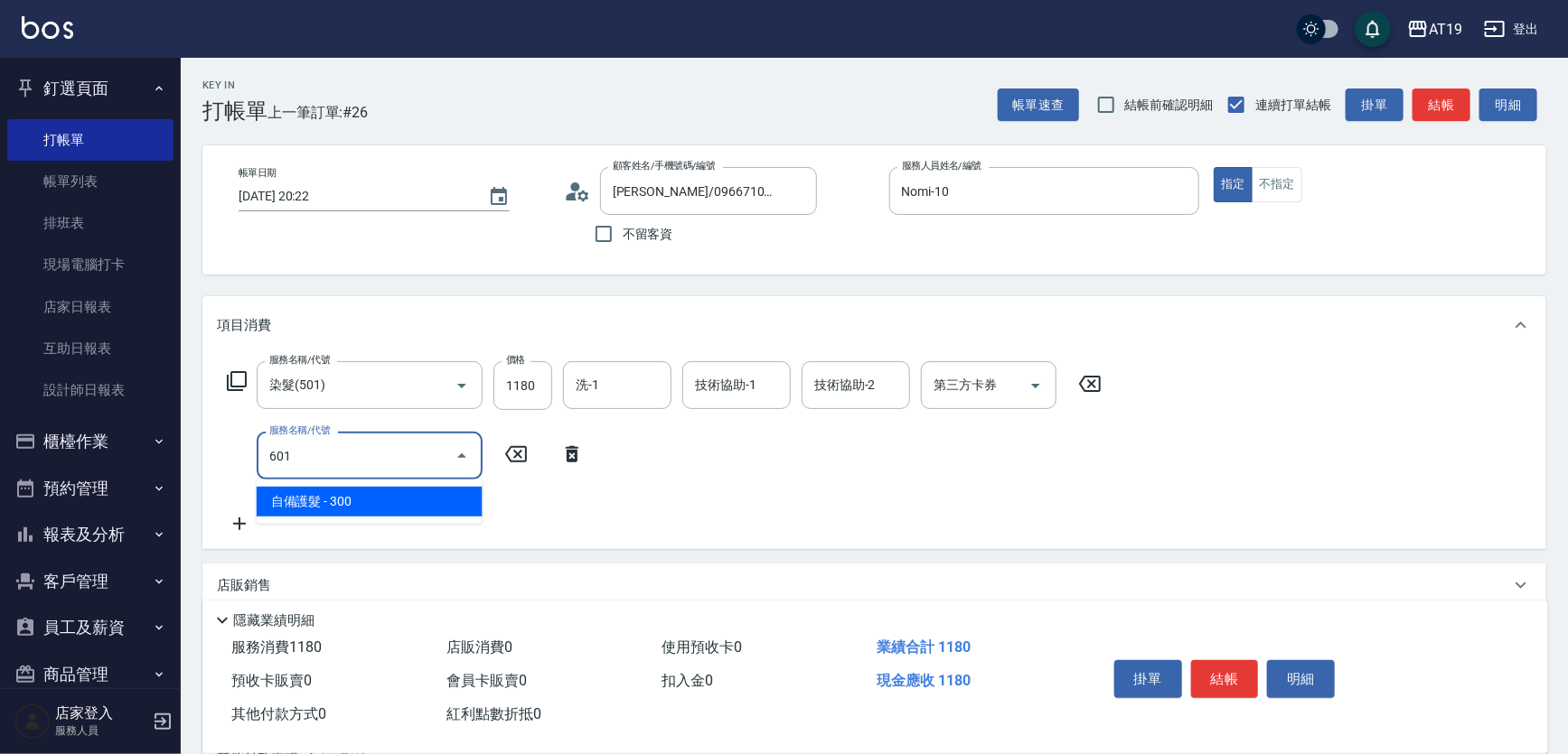
type input "140"
type input "自備護髮(601)"
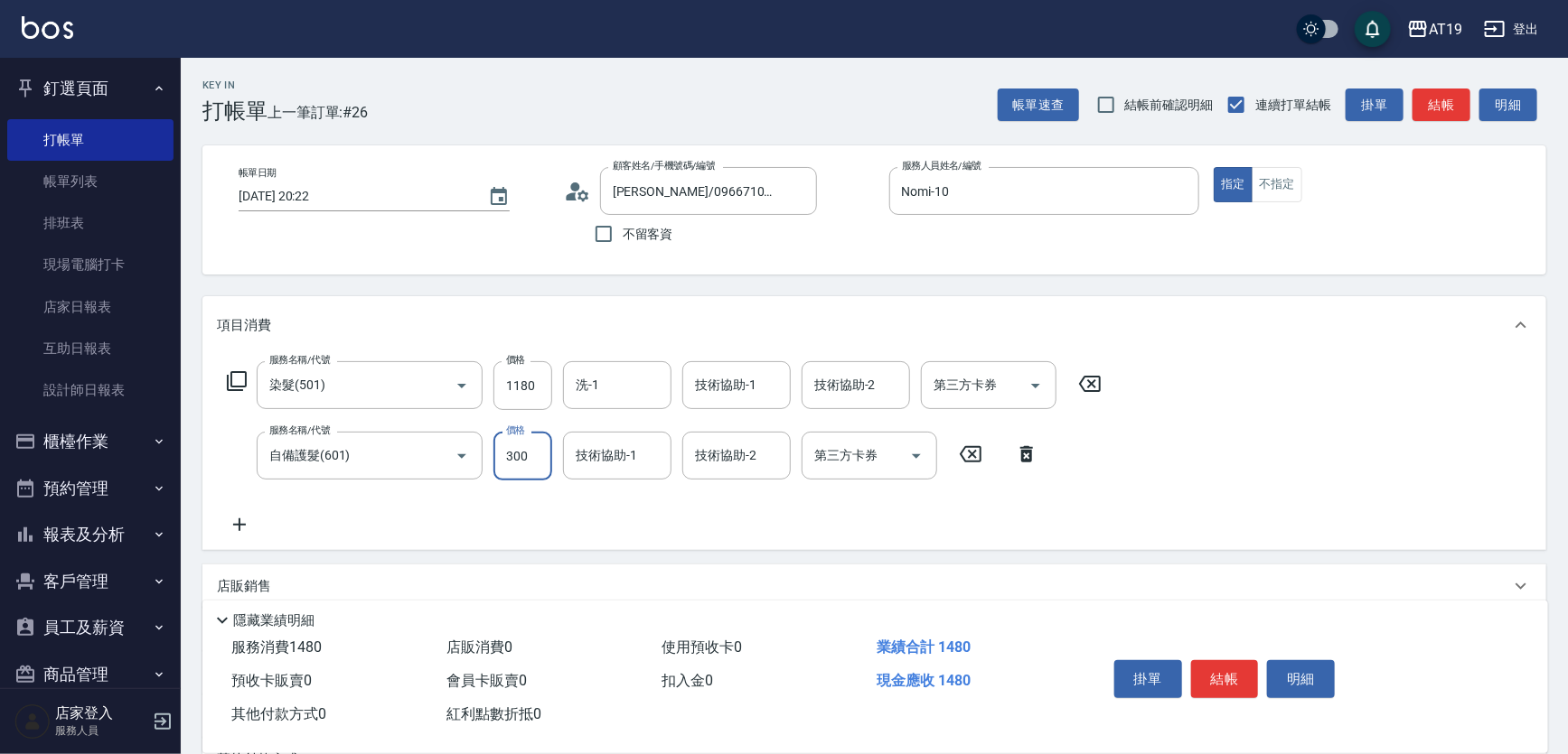
type input "110"
type input "170"
type input "130"
type input "1700"
type input "280"
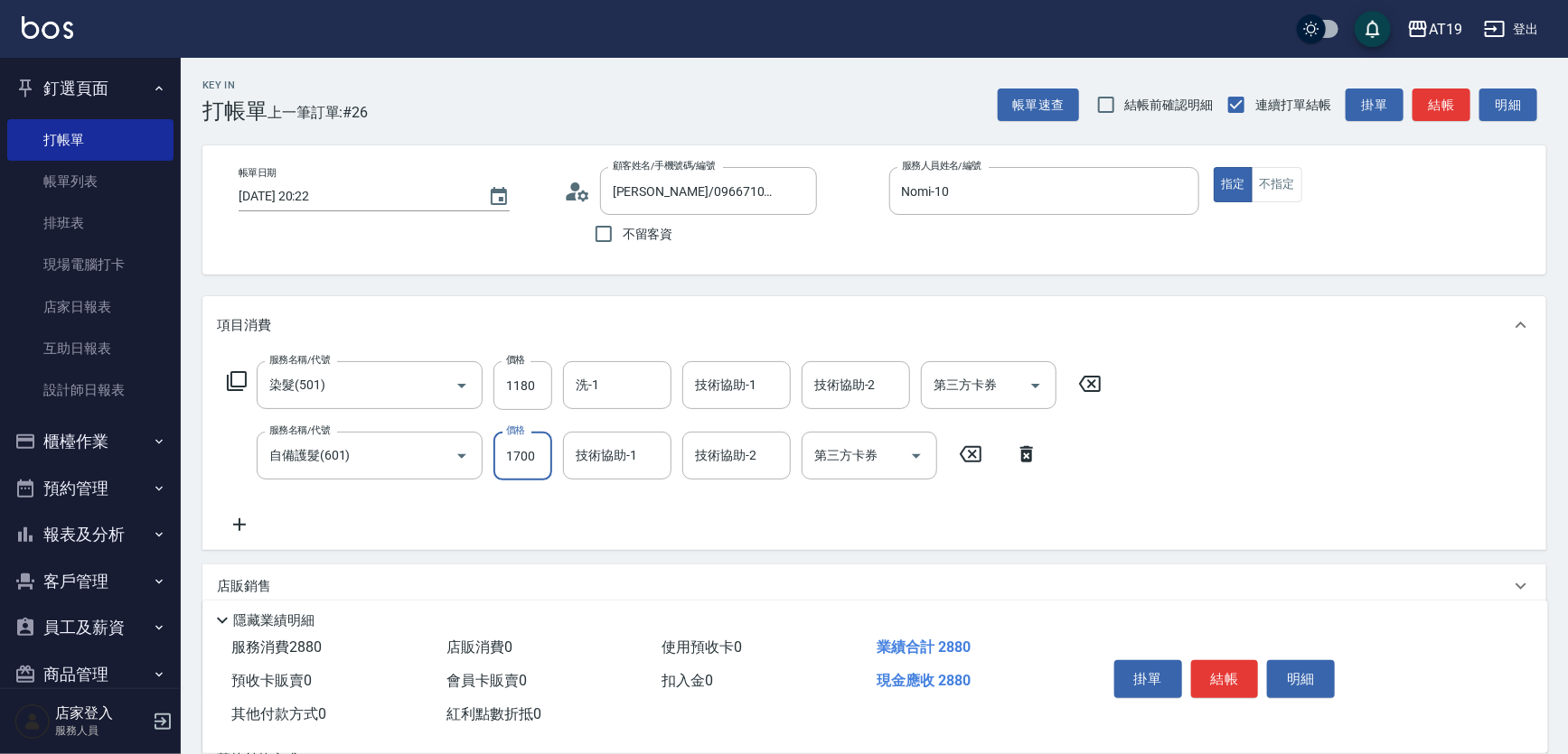
type input "1700"
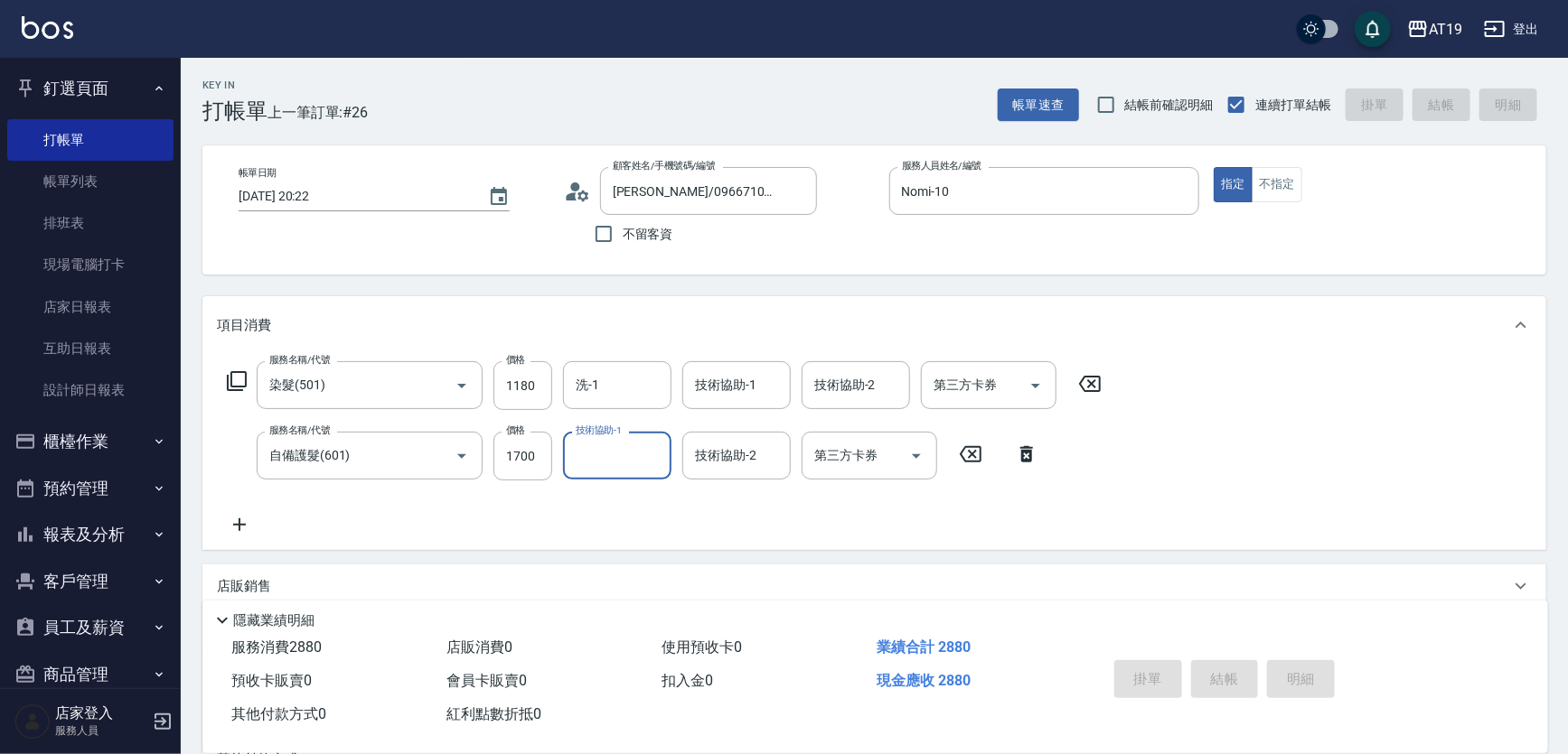
type input "2025/09/12 20:23"
type input "0"
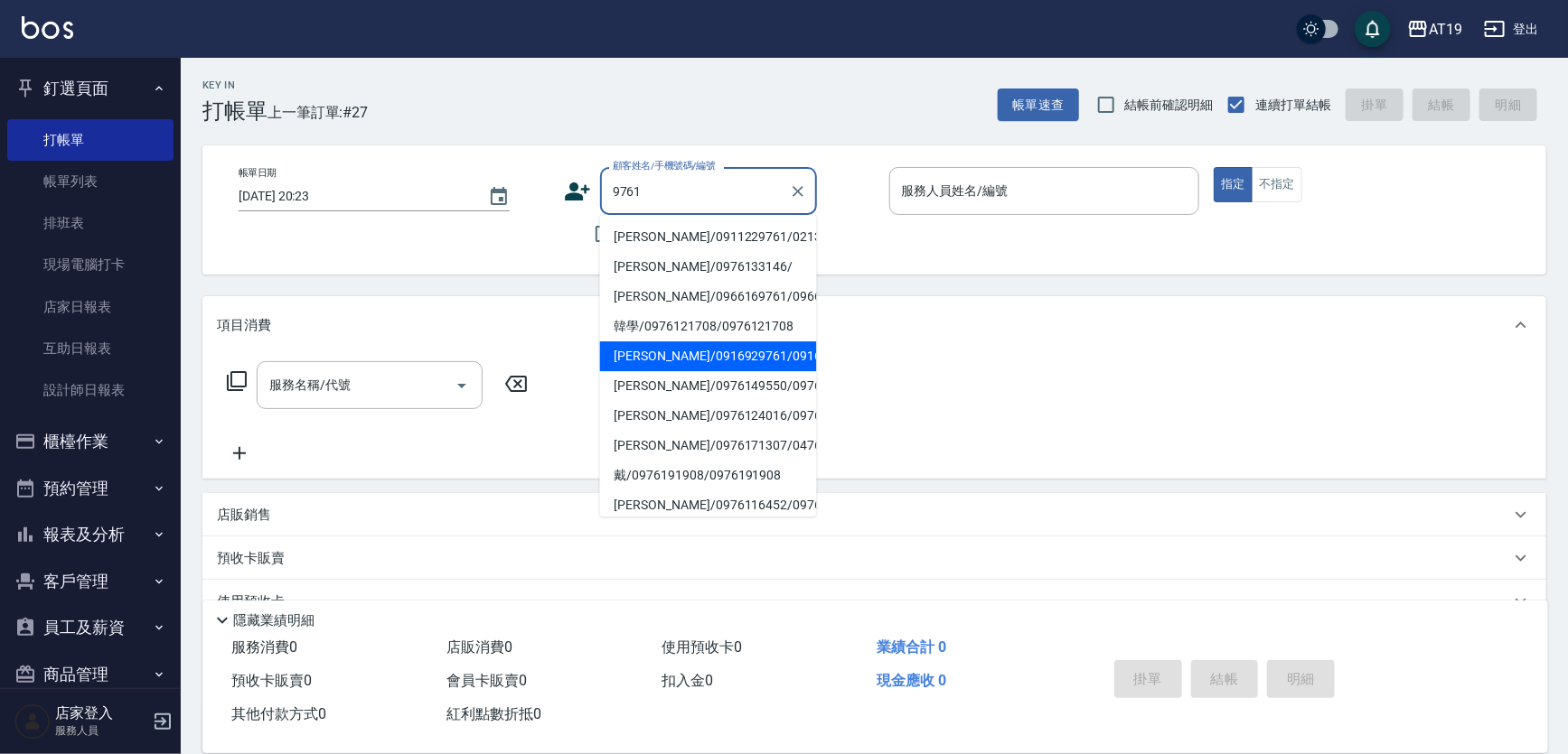
type input "徐品婕/0916929761/0916929761"
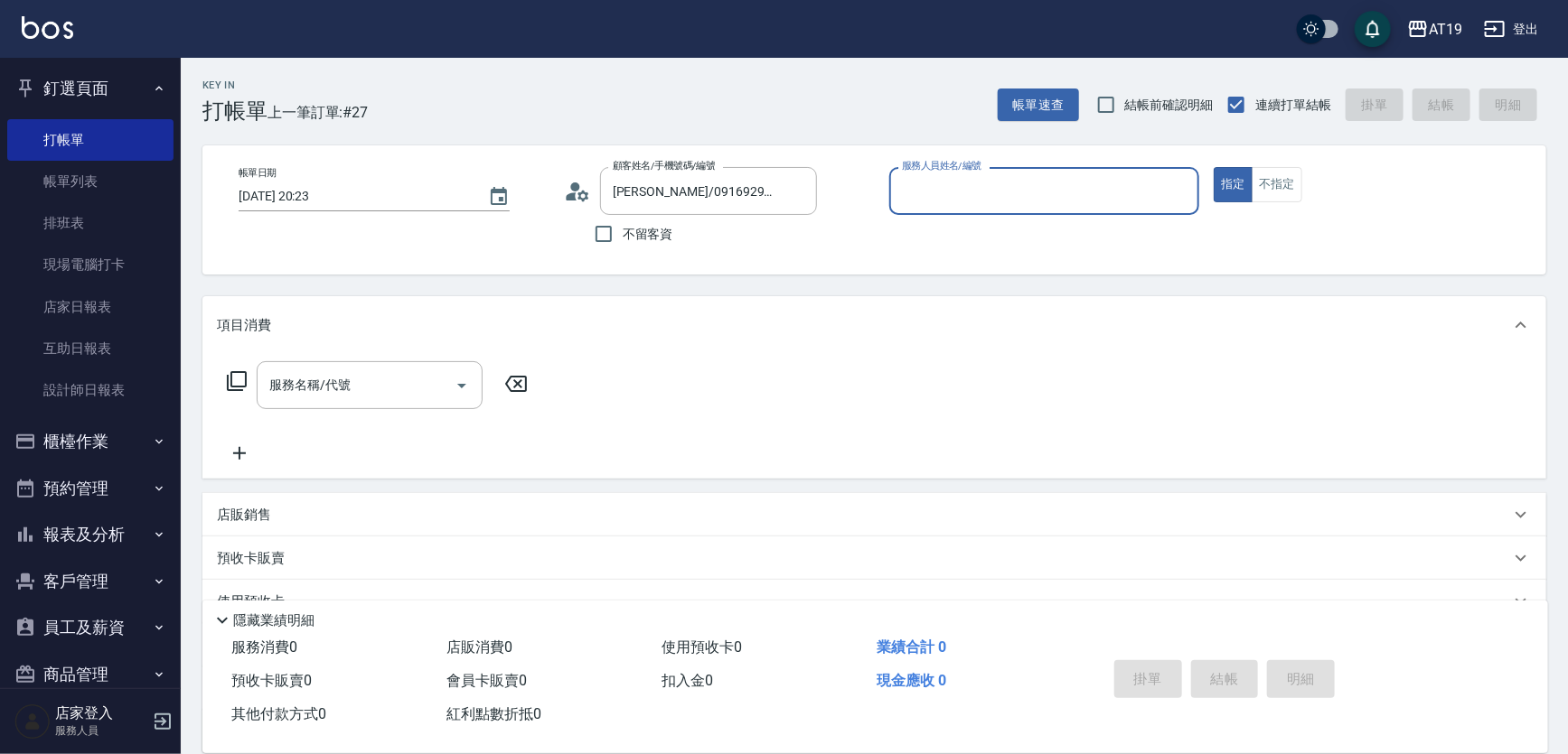
type input "Mika- 8"
click at [1214, 167] on button "指定" at bounding box center [1232, 185] width 39 height 36
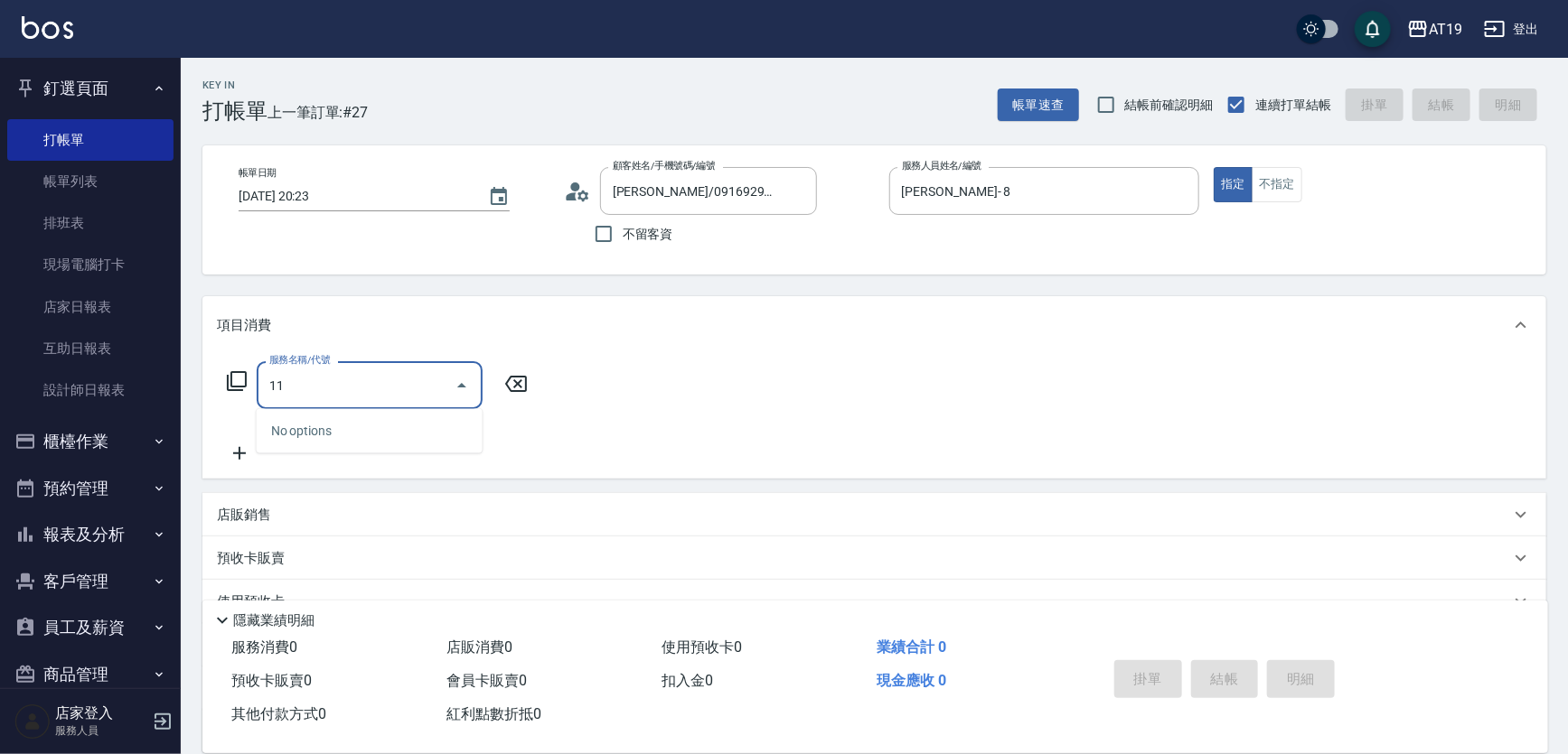
type input "114"
type input "300"
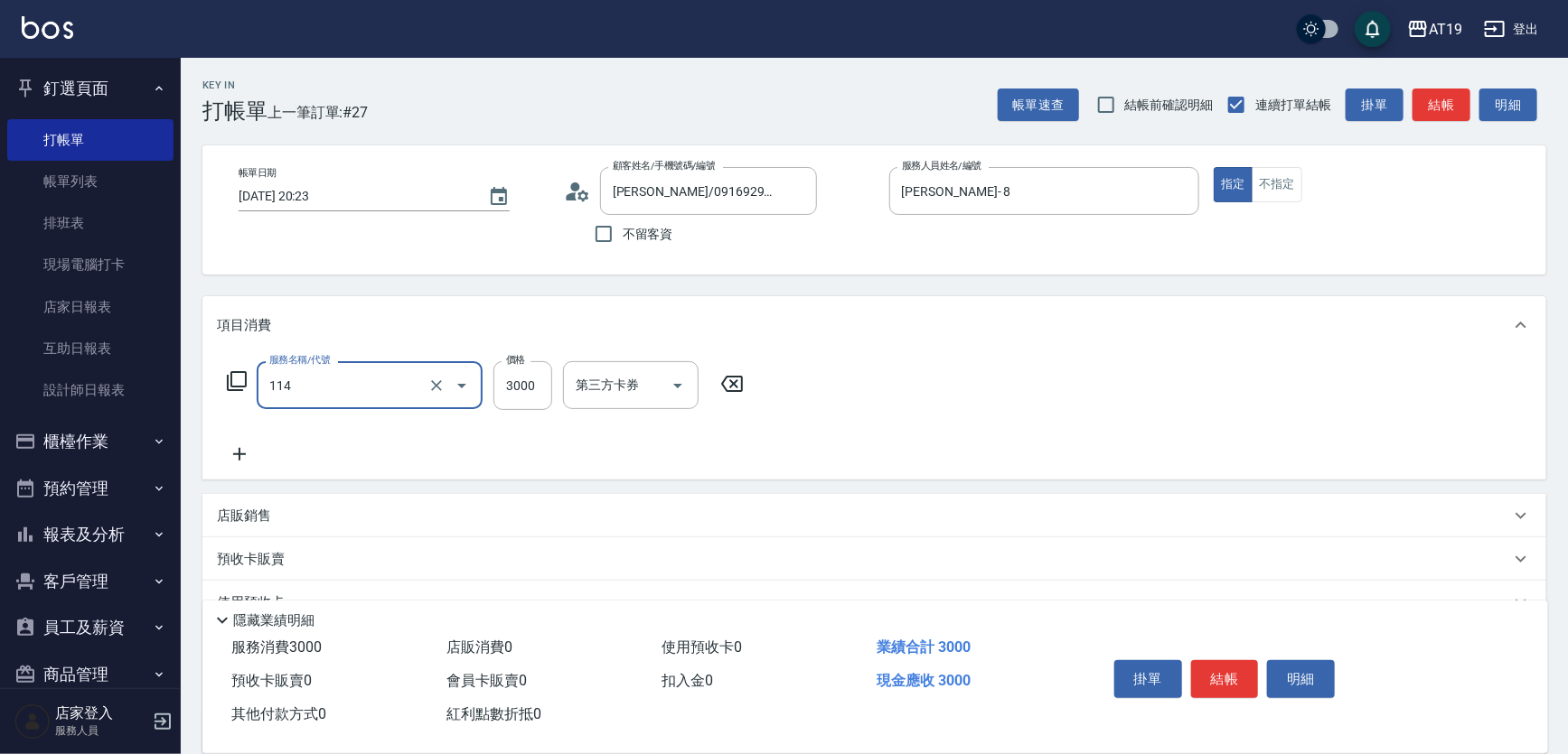
type input "自備敷膜(114)"
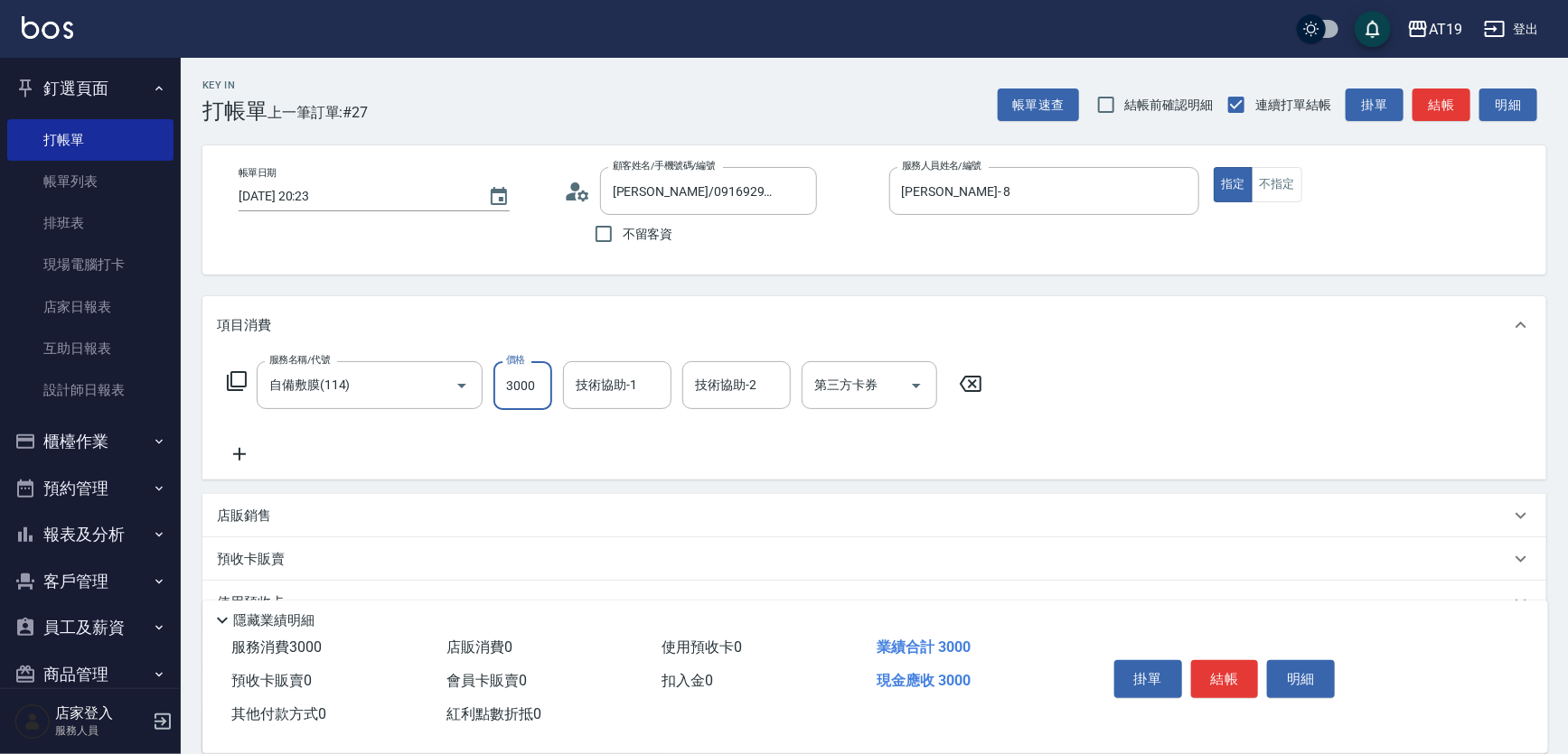
type input "0"
type input "14"
type input "10"
type input "147"
type input "140"
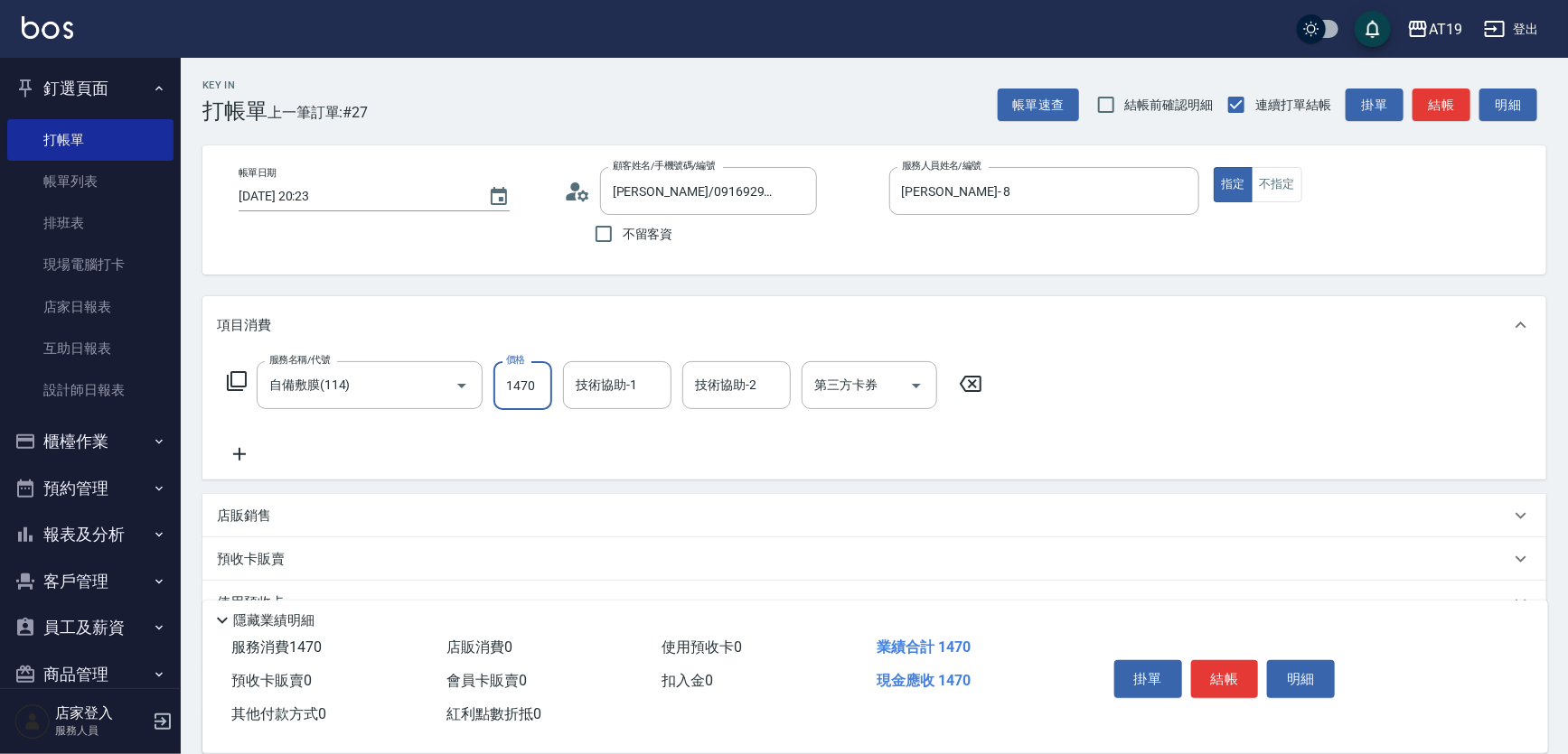
type input "1470"
type input "Orange-53"
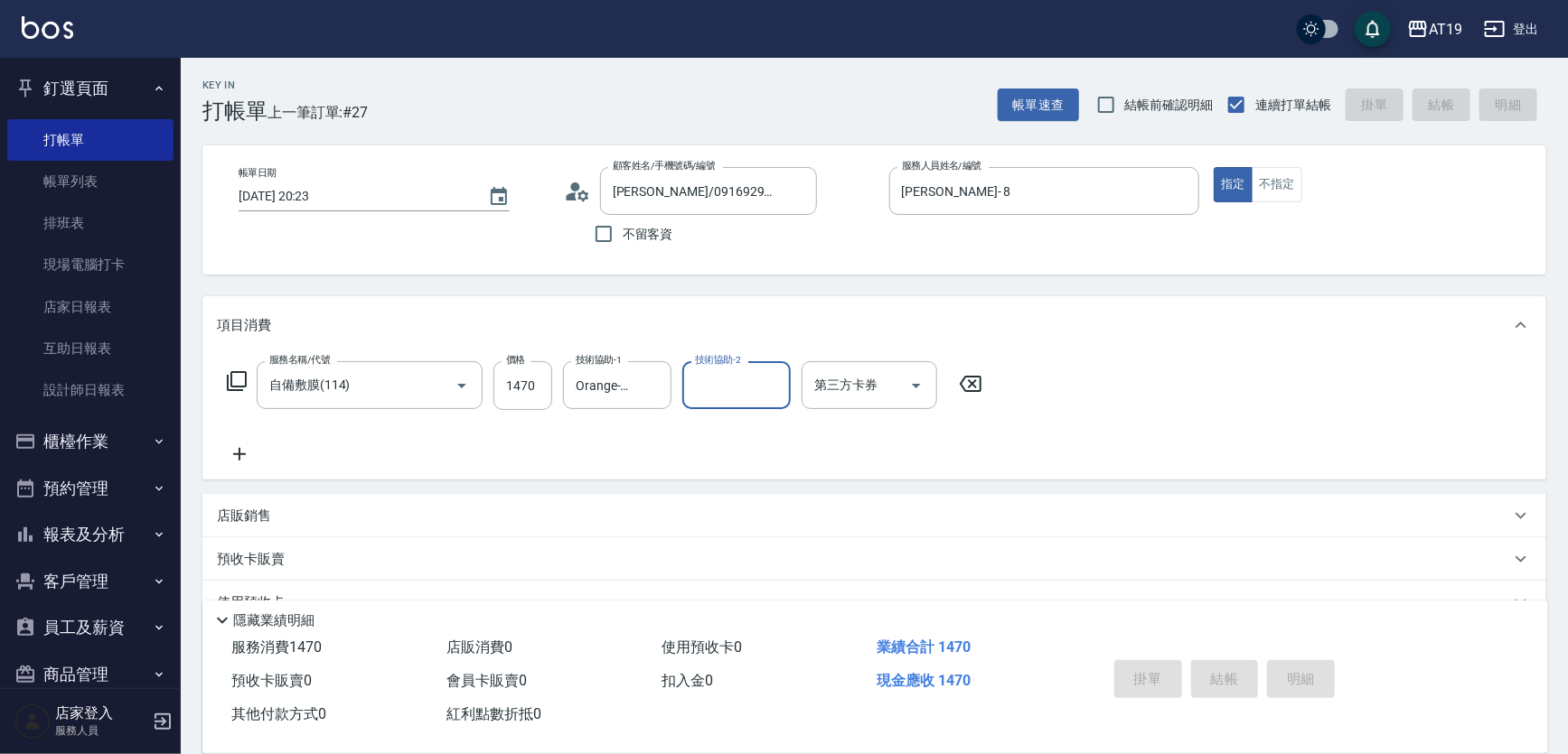
type input "2025/09/12 21:00"
type input "0"
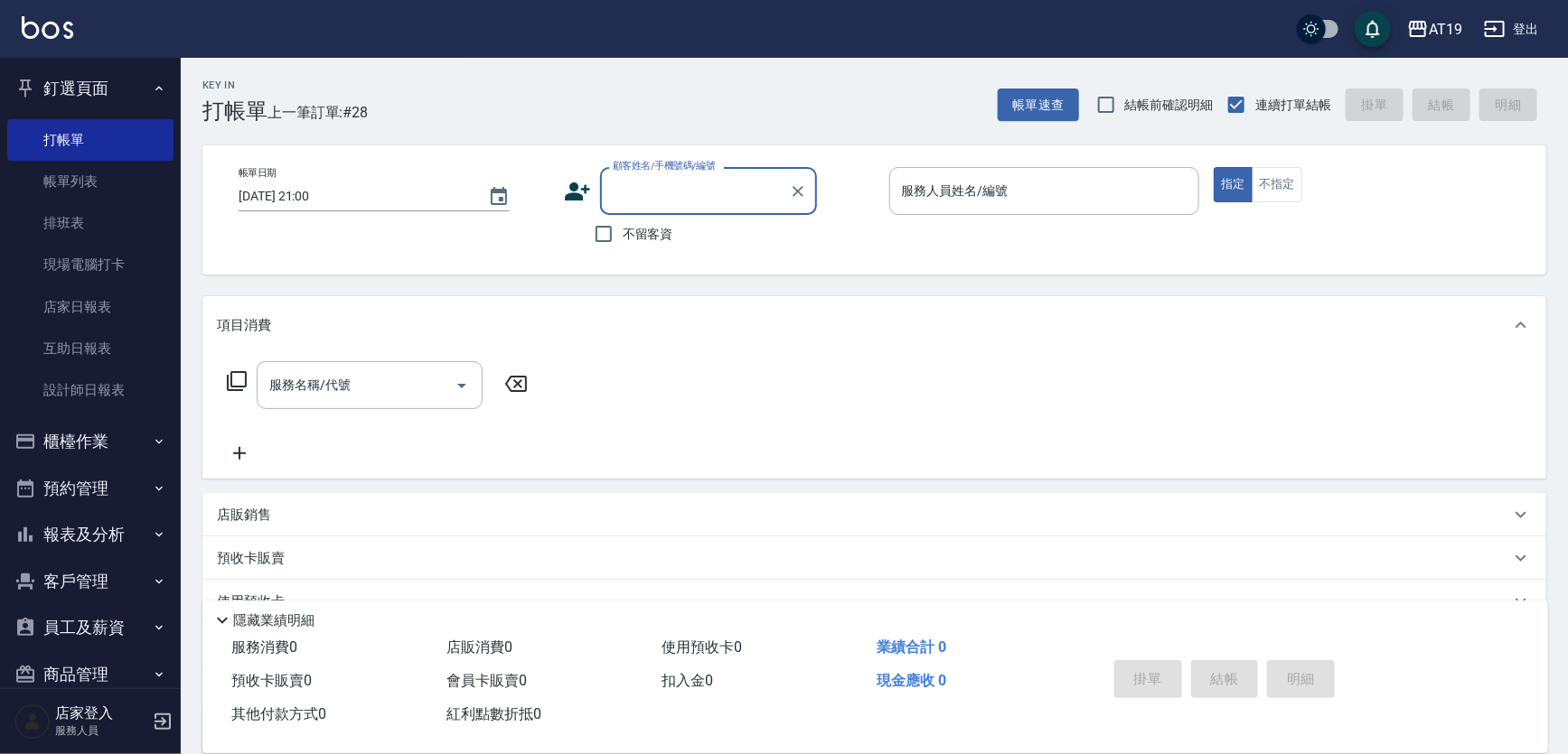
type input "2"
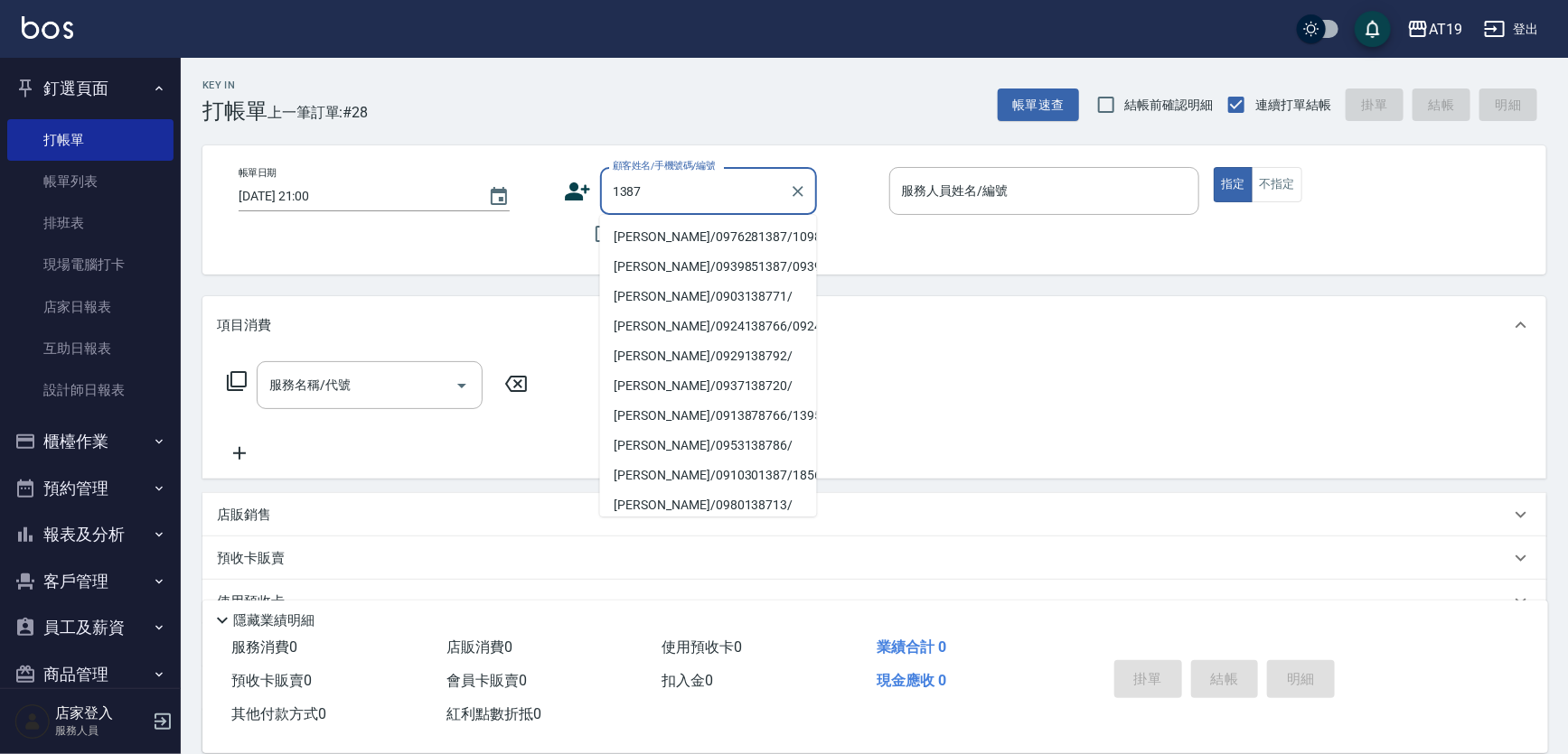
type input "廖柏鈞/0976281387/10980"
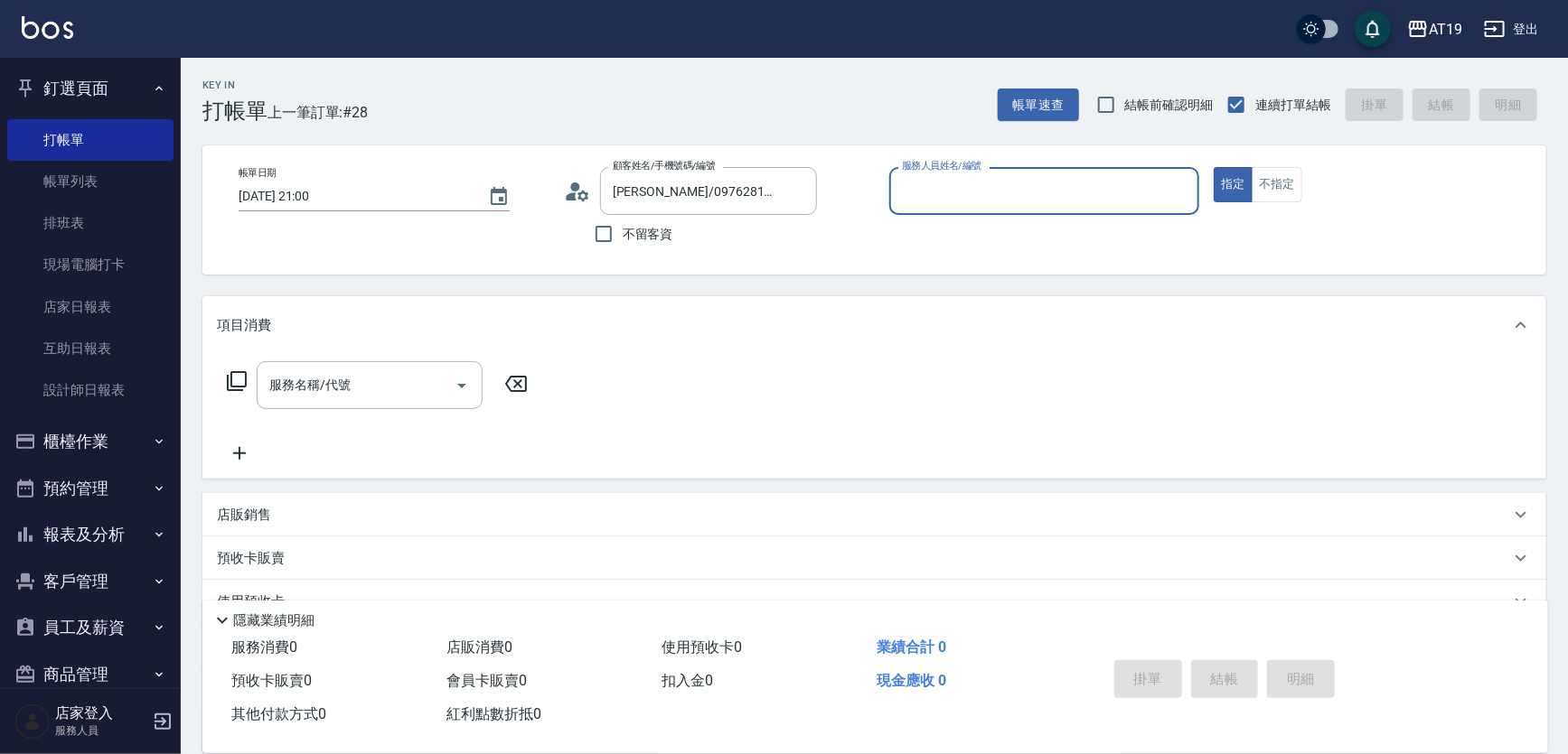
type input "Mika- 8"
click at [1214, 167] on button "指定" at bounding box center [1232, 185] width 39 height 36
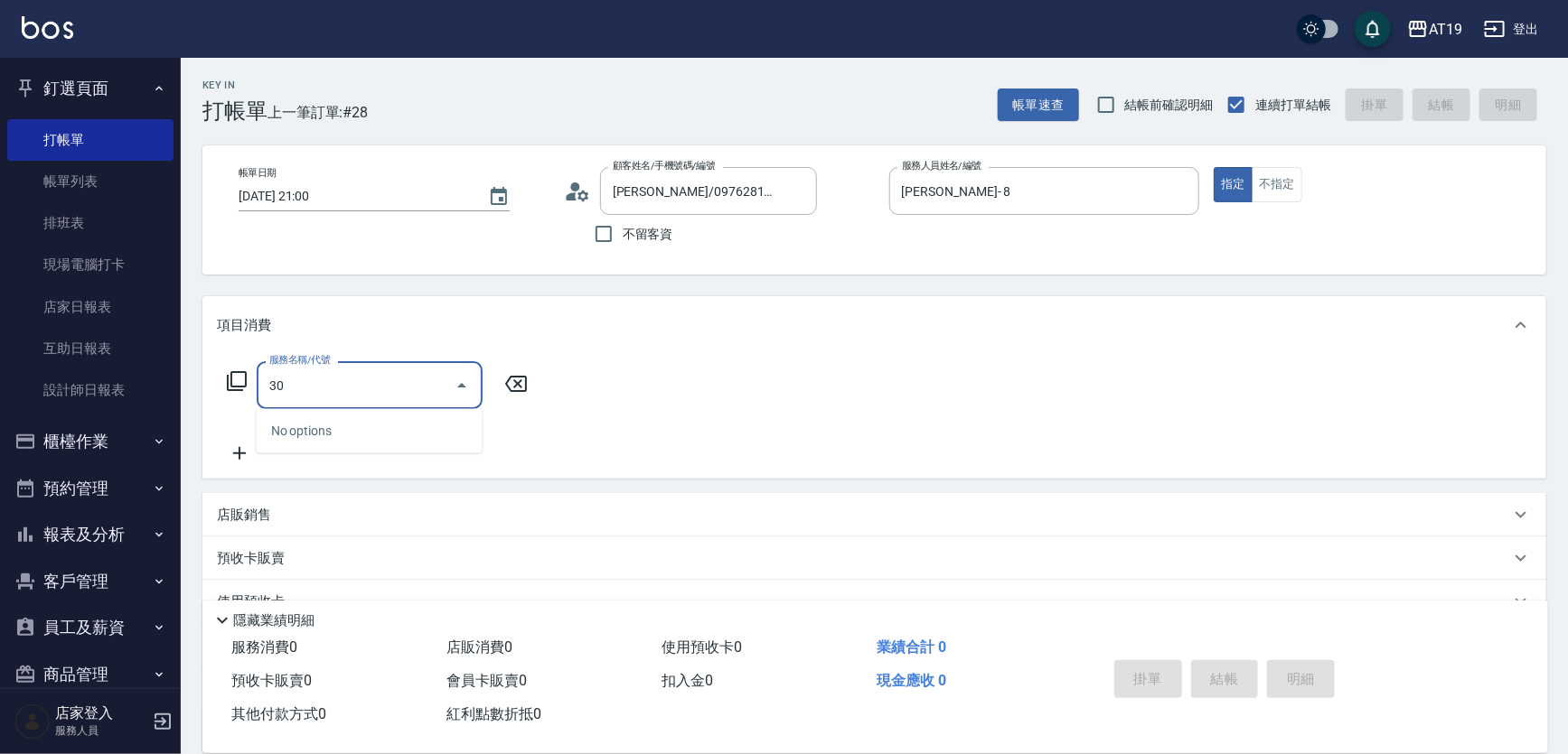
type input "301"
type input "150"
type input "燙髮(301)"
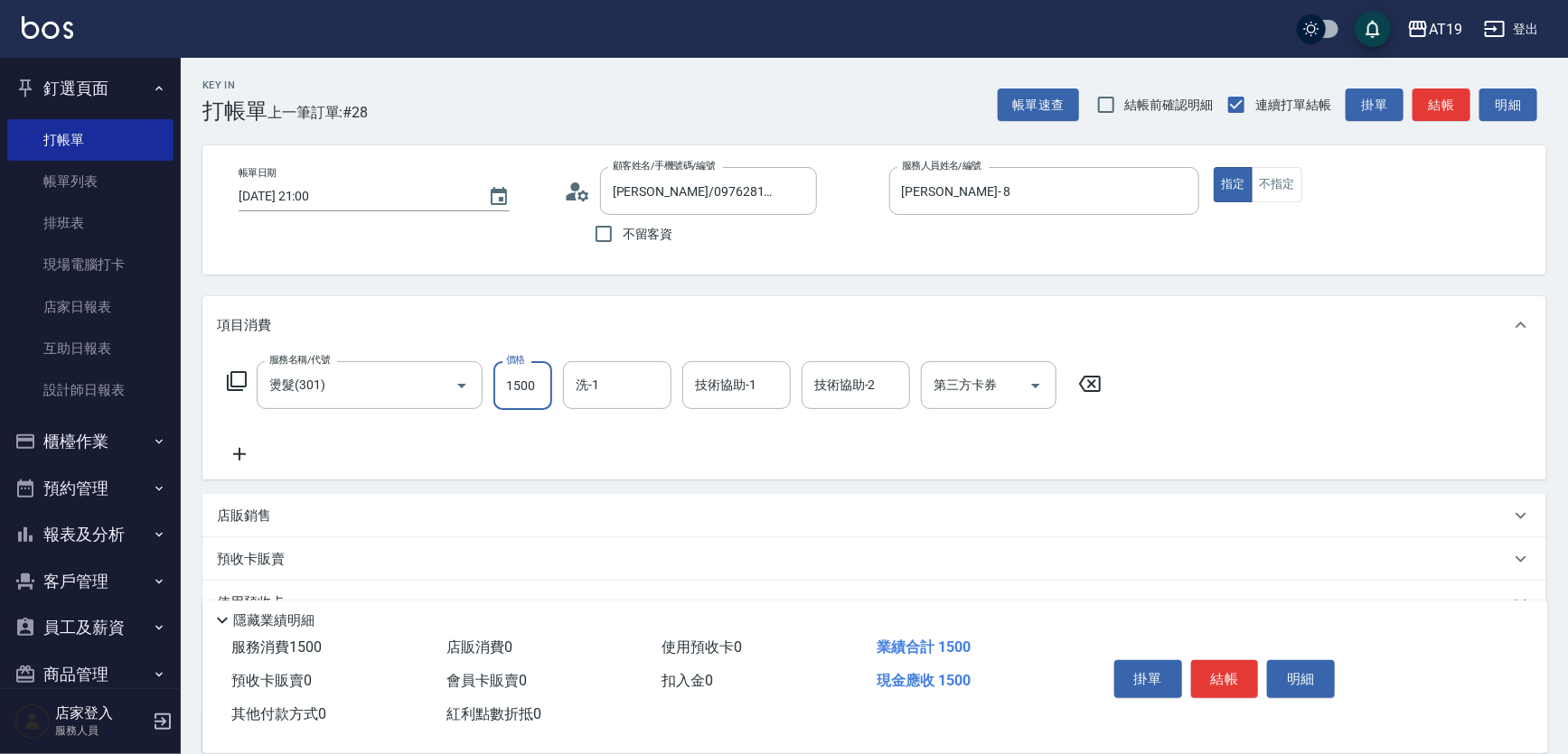
type input "0"
type input "13"
type input "10"
type input "135"
type input "130"
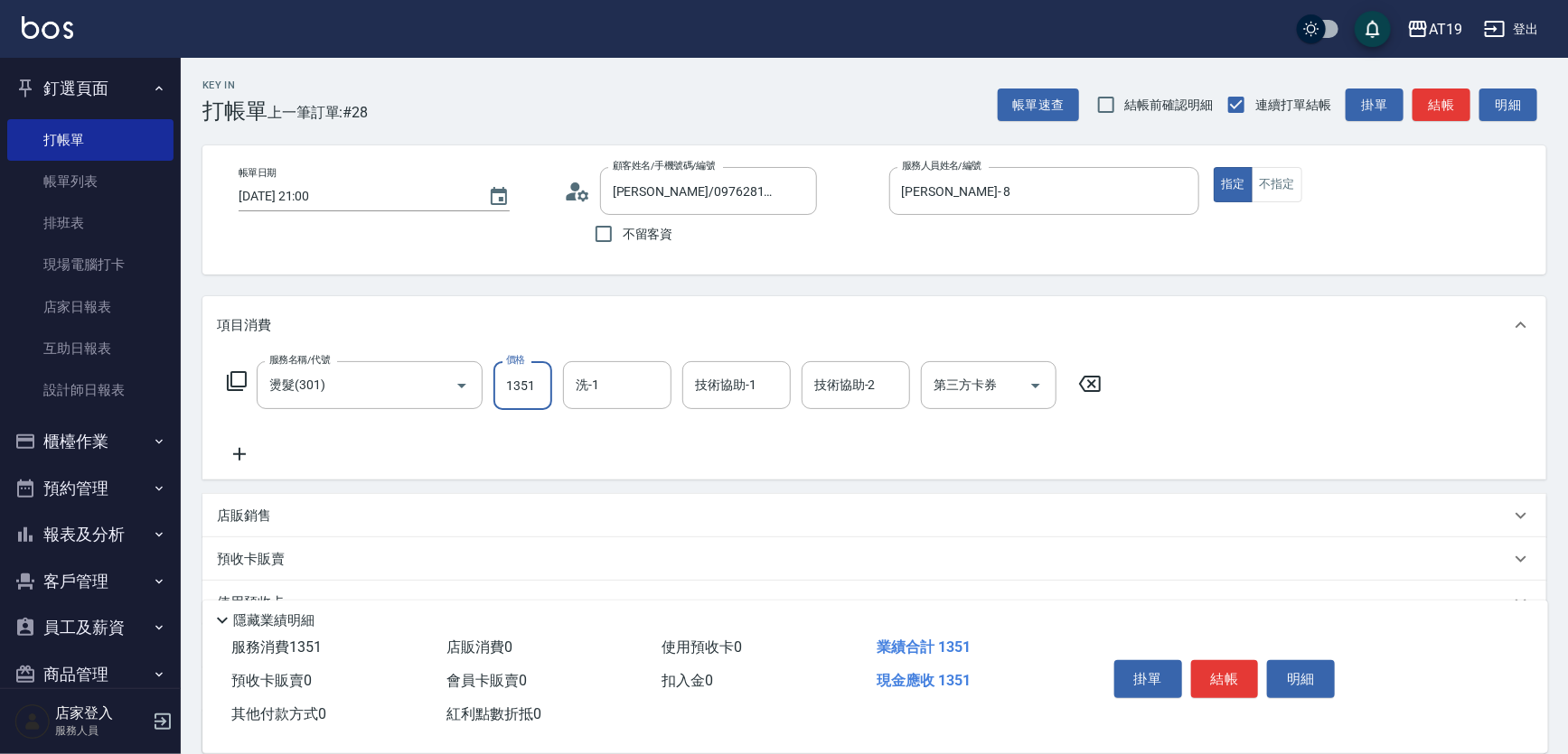
type input "1351"
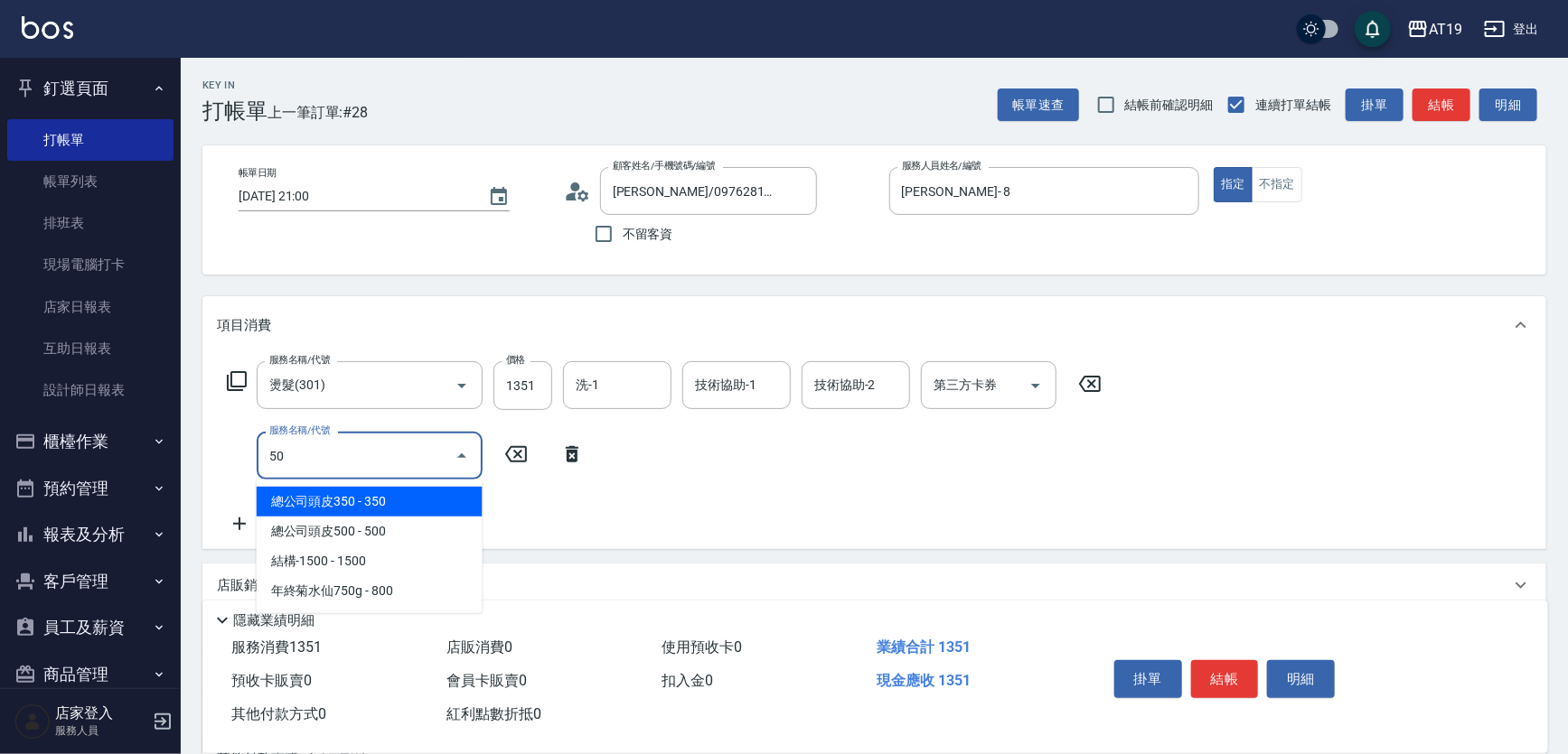
type input "501"
type input "230"
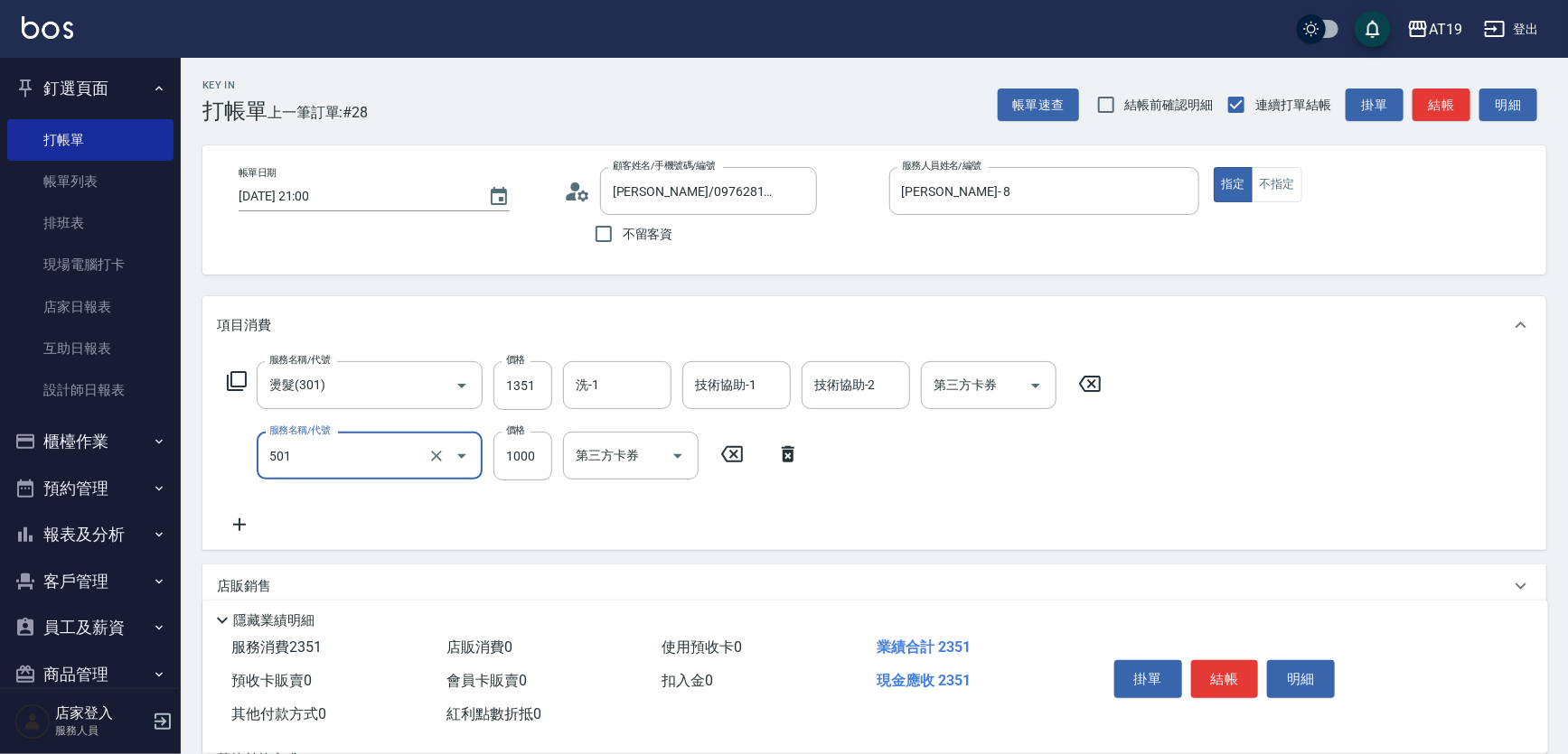
type input "染髮(501)"
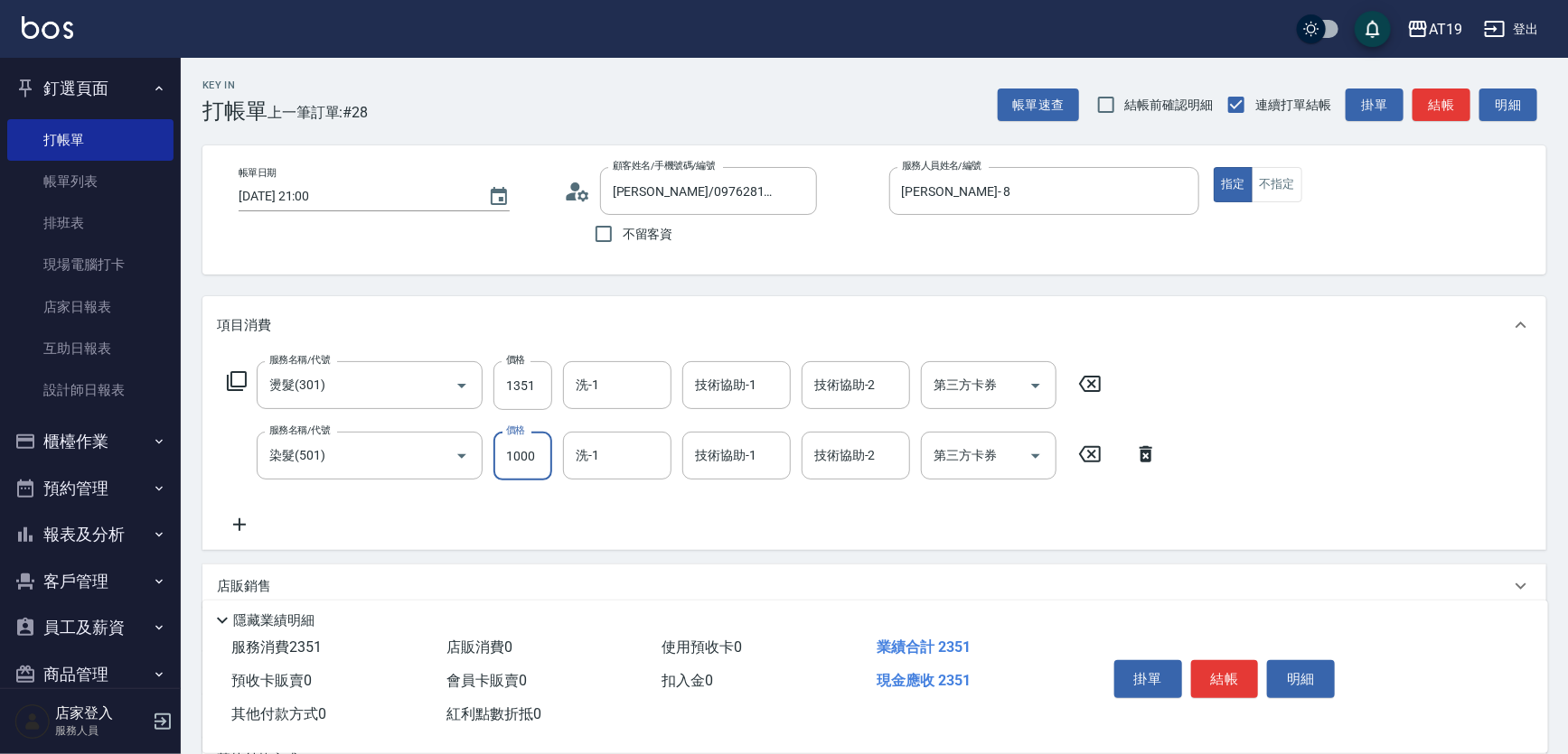
type input "130"
type input "200"
type input "330"
type input "2000"
type input "Orange-53"
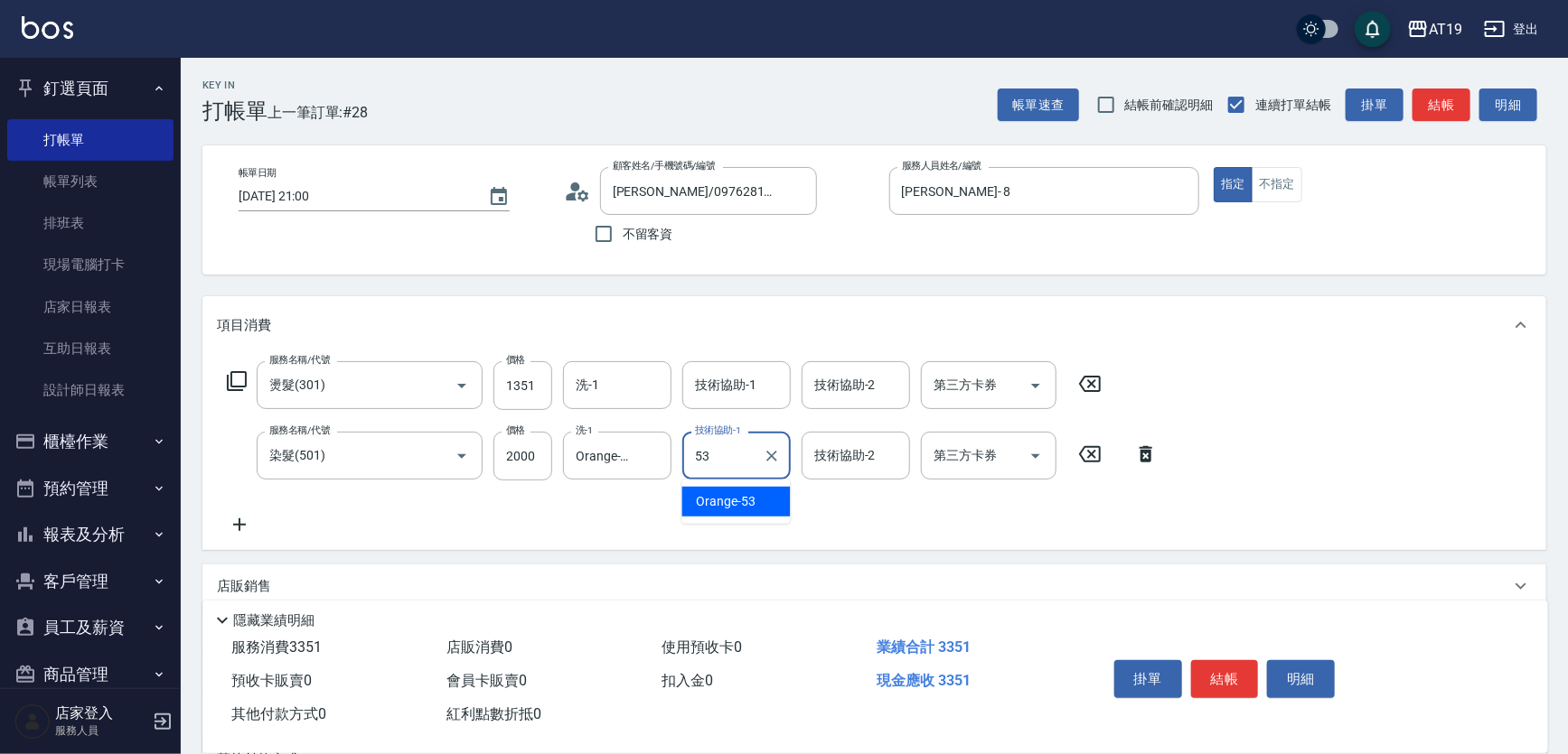
type input "Orange-53"
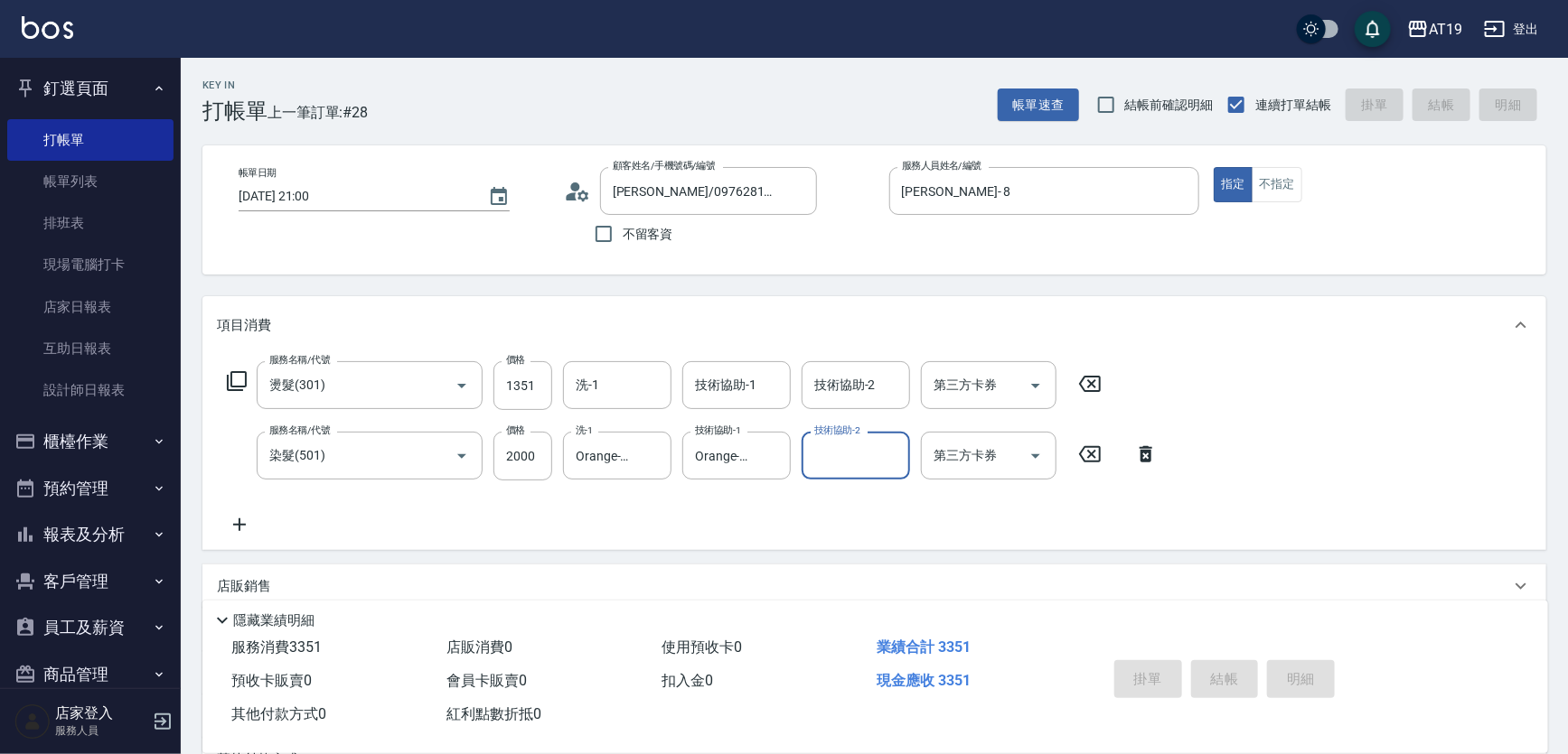
type input "2025/09/12 21:01"
type input "0"
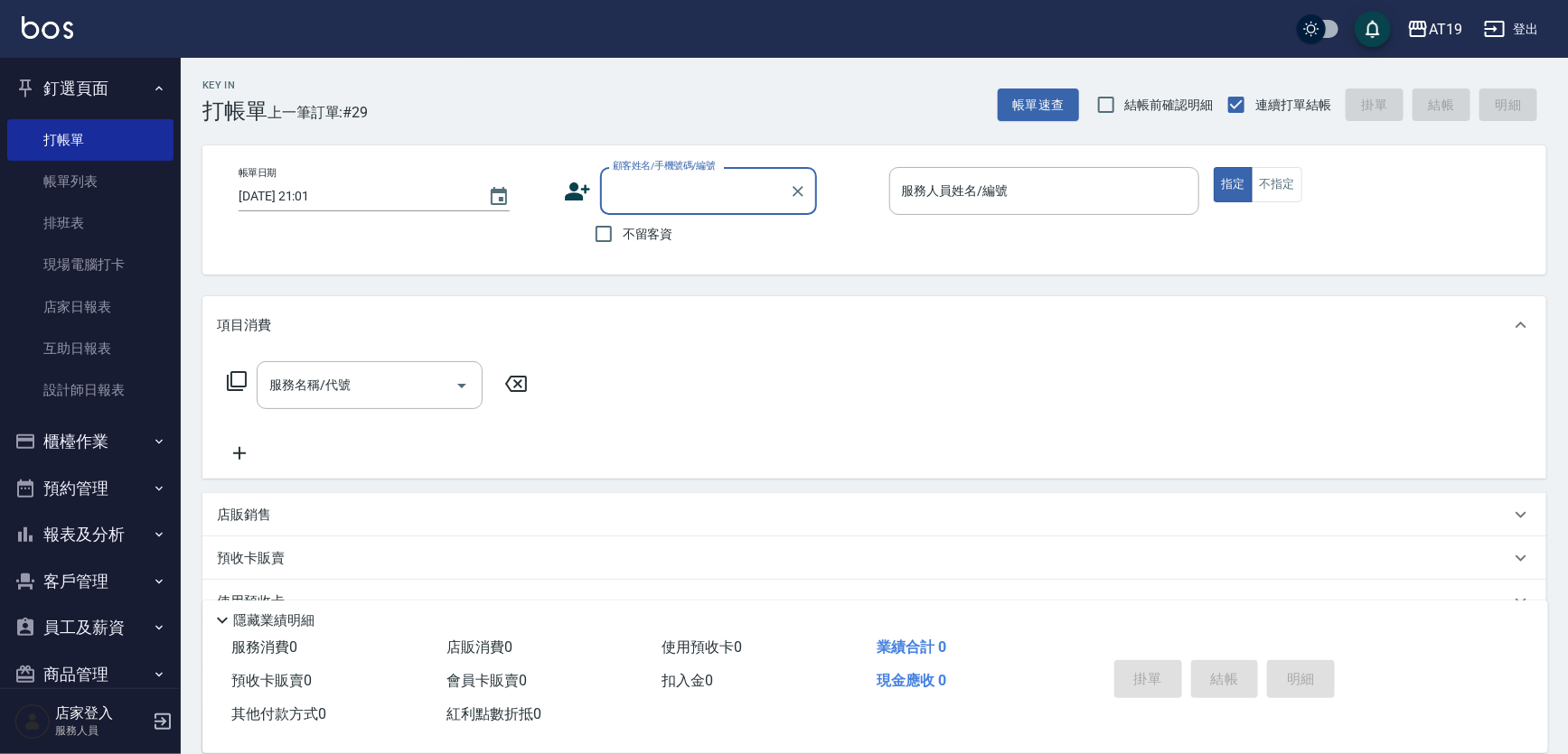
click at [1035, 86] on div "帳單速查 結帳前確認明細 連續打單結帳 掛單 結帳 明細" at bounding box center [1272, 105] width 549 height 38
click at [1051, 107] on button "帳單速查" at bounding box center [1038, 106] width 81 height 34
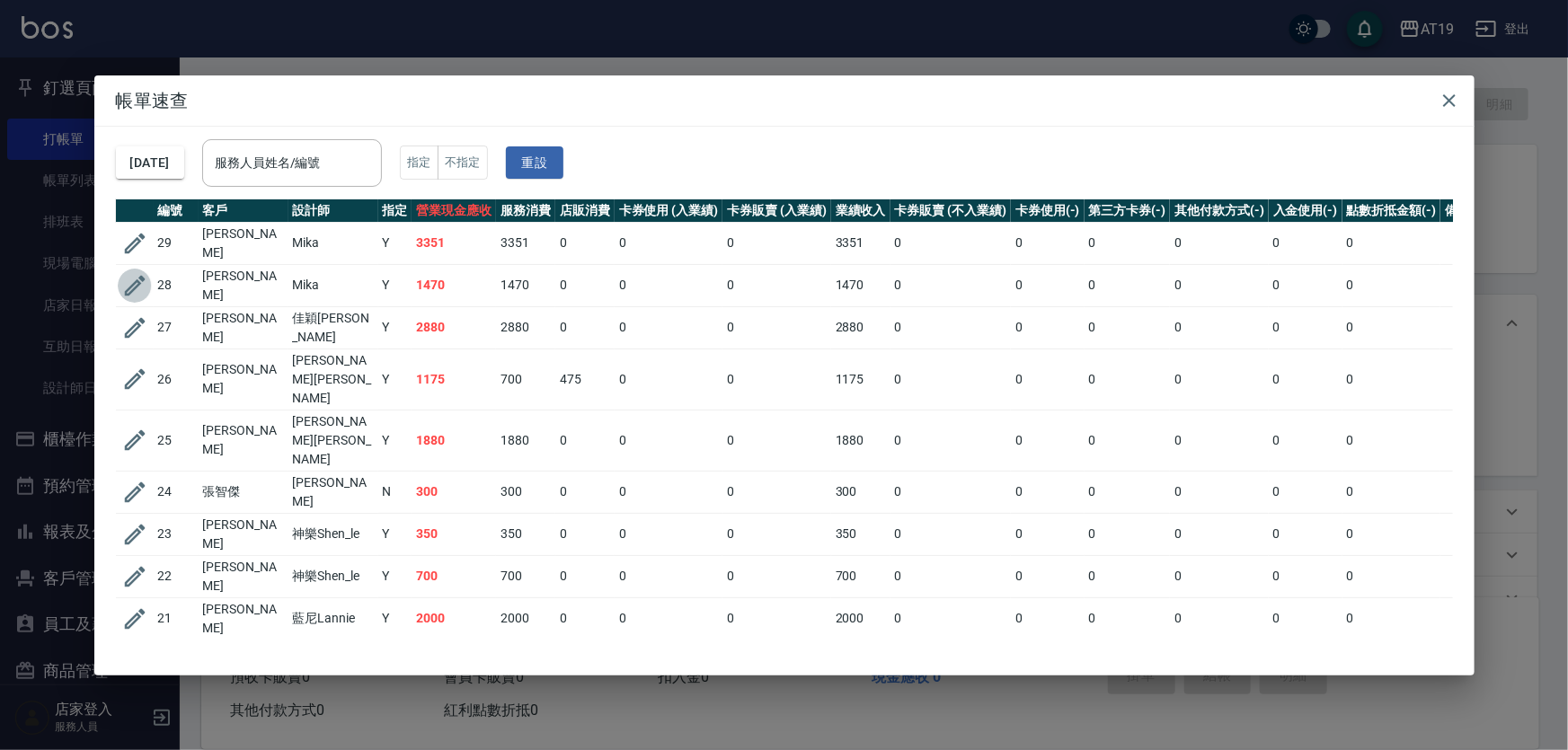
click at [135, 275] on icon "button" at bounding box center [134, 285] width 21 height 21
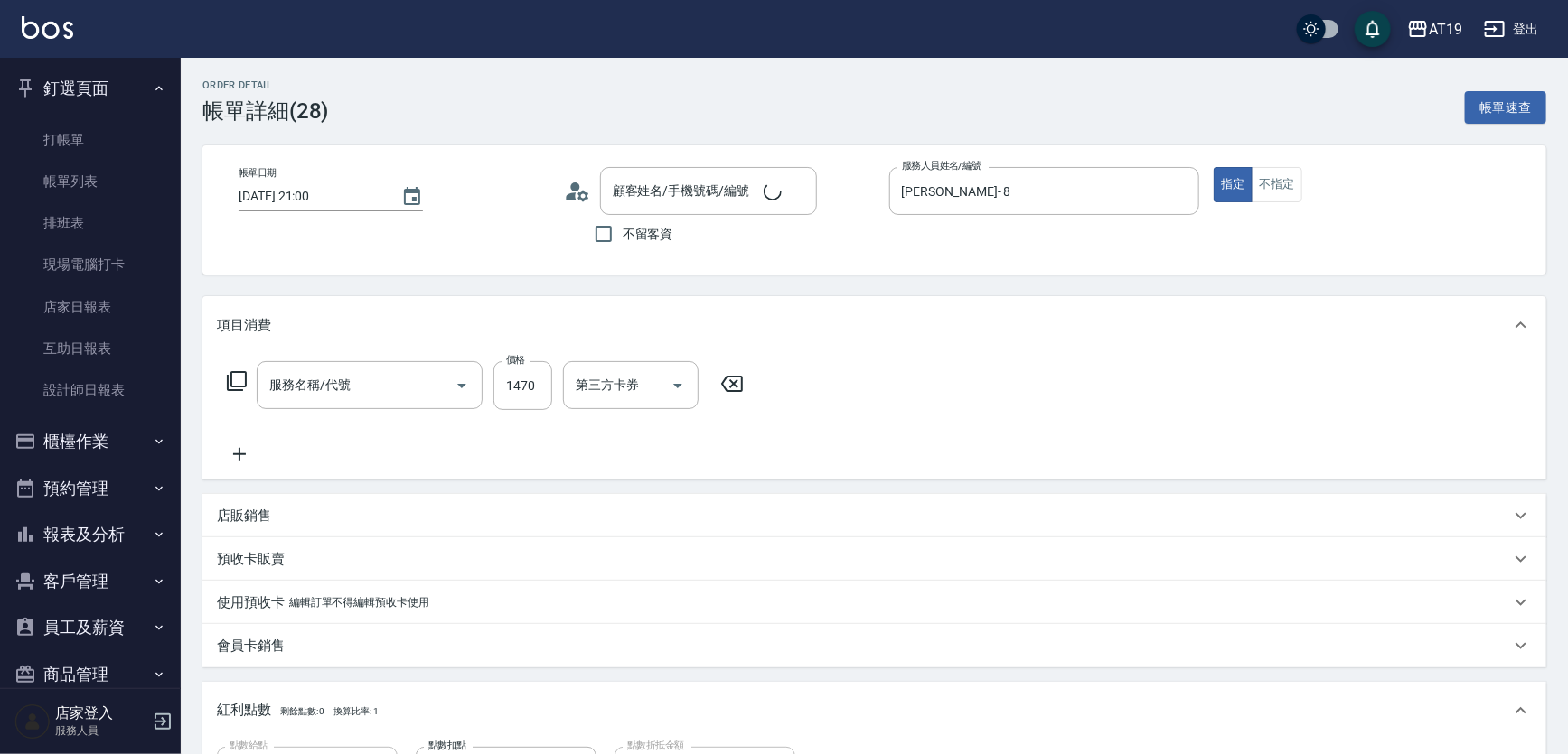
type input "2025/09/12 21:00"
type input "Mika- 8"
type input "140"
type input "自備敷膜(114)"
type input "徐品婕/0916929761/0916929761"
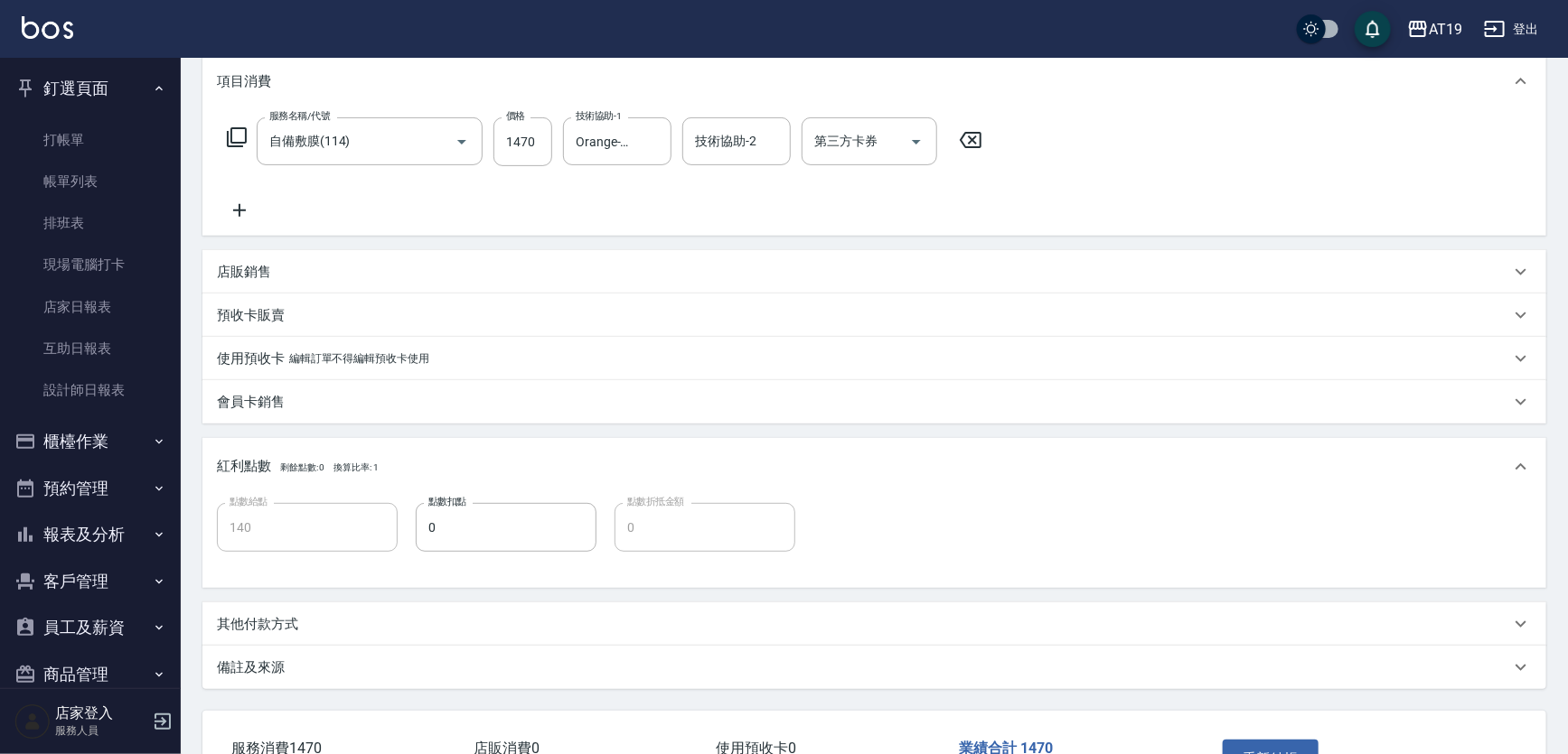
scroll to position [246, 0]
click at [258, 614] on p "其他付款方式" at bounding box center [258, 622] width 81 height 19
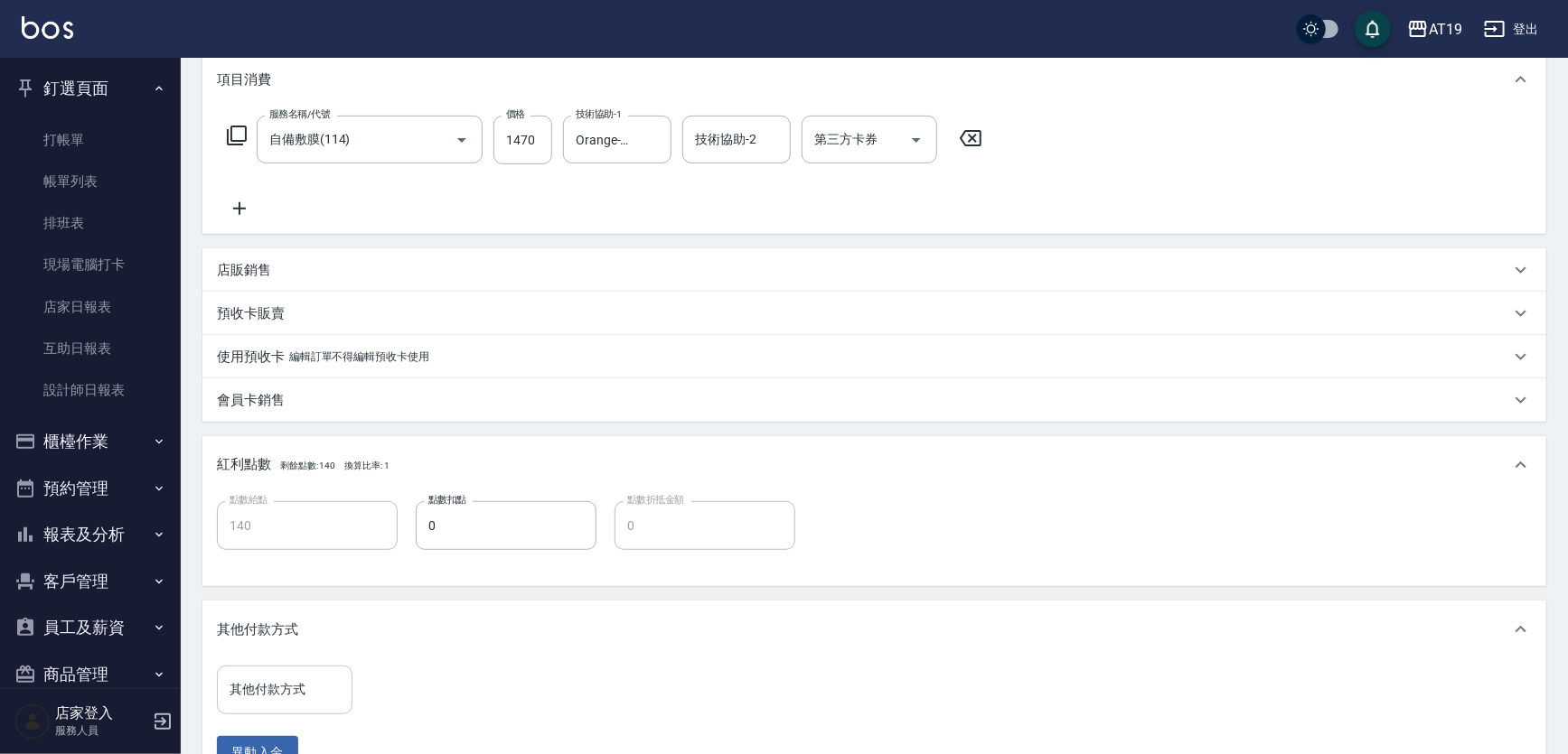
click at [289, 684] on input "其他付款方式" at bounding box center [284, 690] width 119 height 32
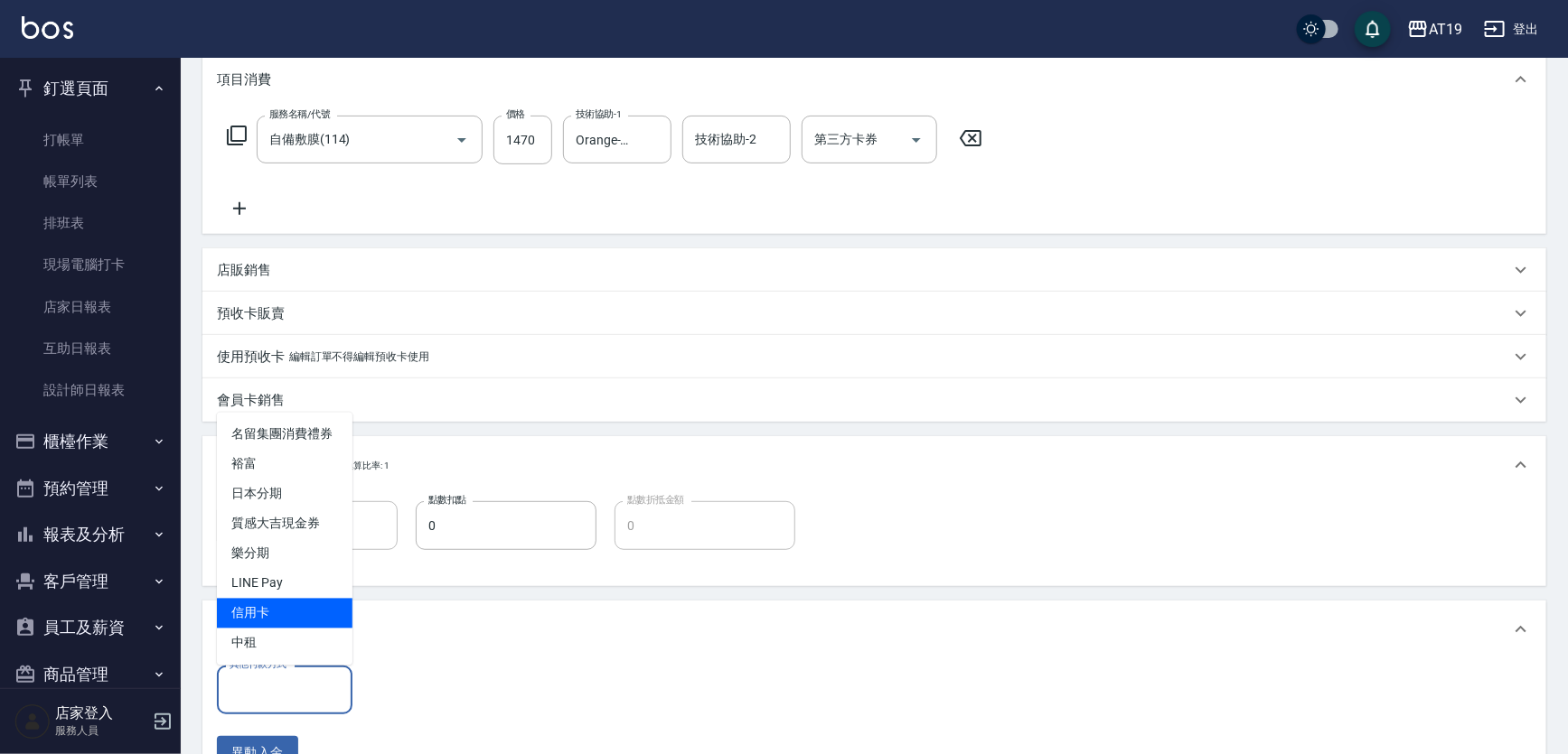
click at [272, 614] on span "信用卡" at bounding box center [284, 614] width 135 height 30
type input "信用卡"
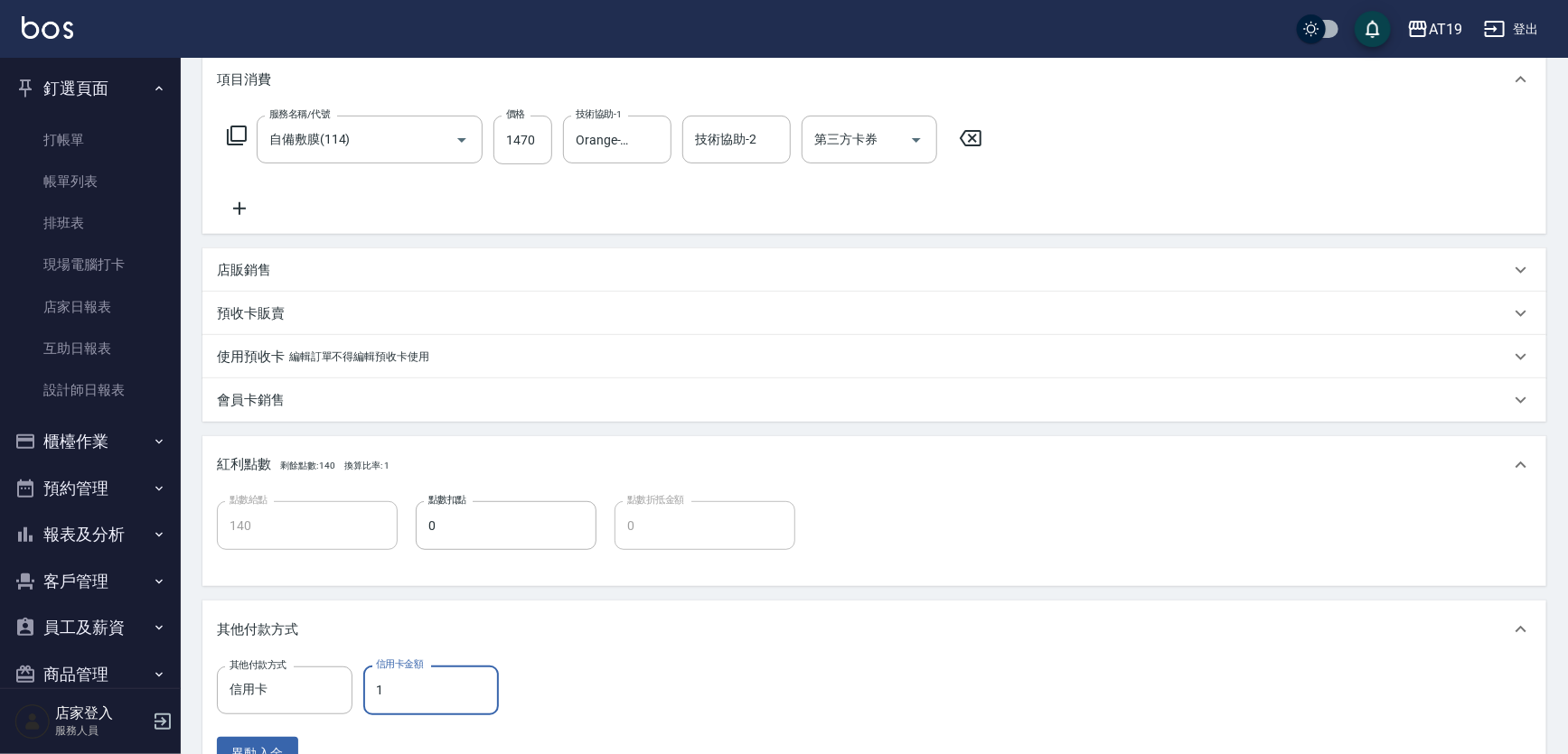
type input "14"
type input "130"
type input "147"
type input "0"
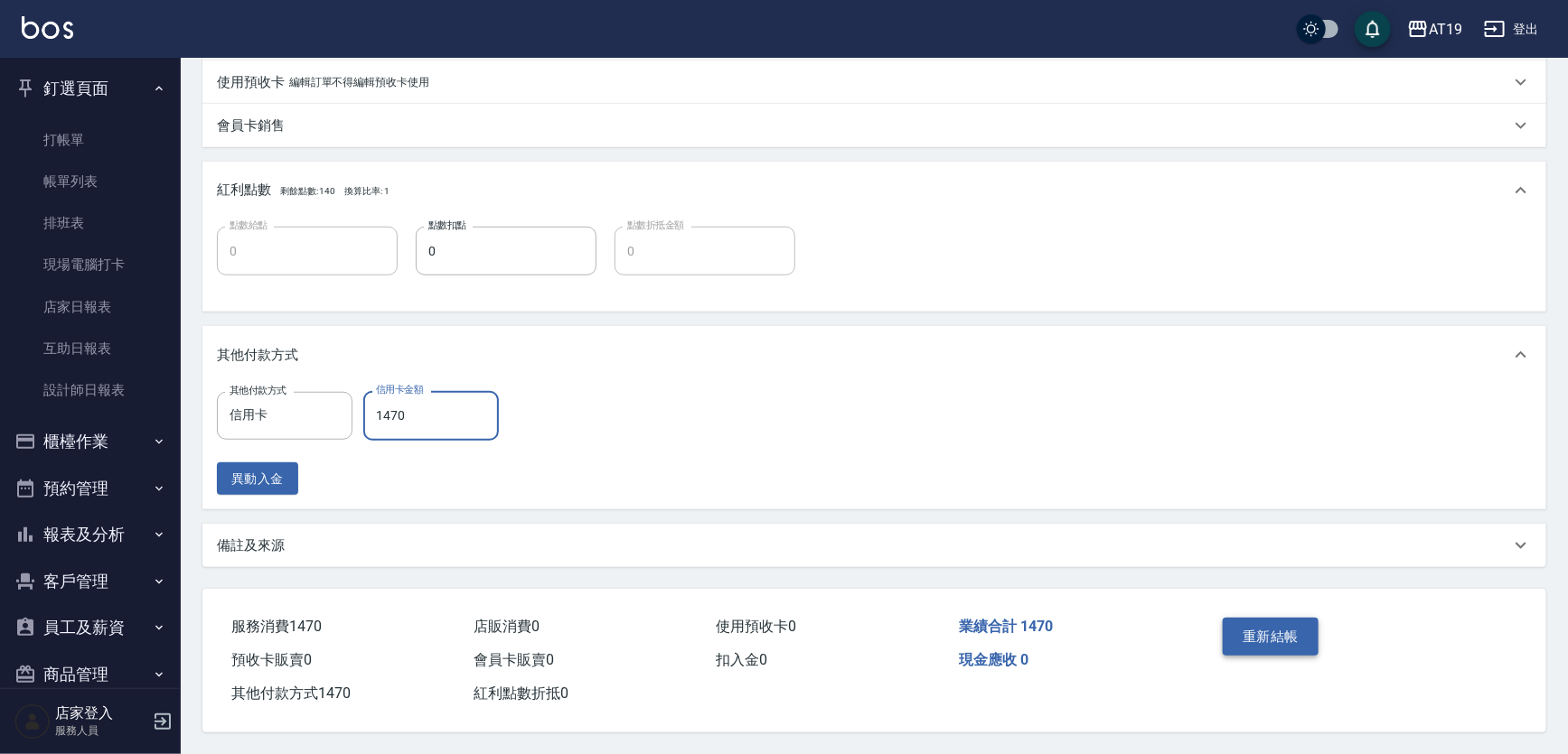
type input "1470"
click at [1265, 644] on button "重新結帳" at bounding box center [1270, 637] width 96 height 38
click at [1267, 634] on div "重新結帳" at bounding box center [1288, 650] width 144 height 79
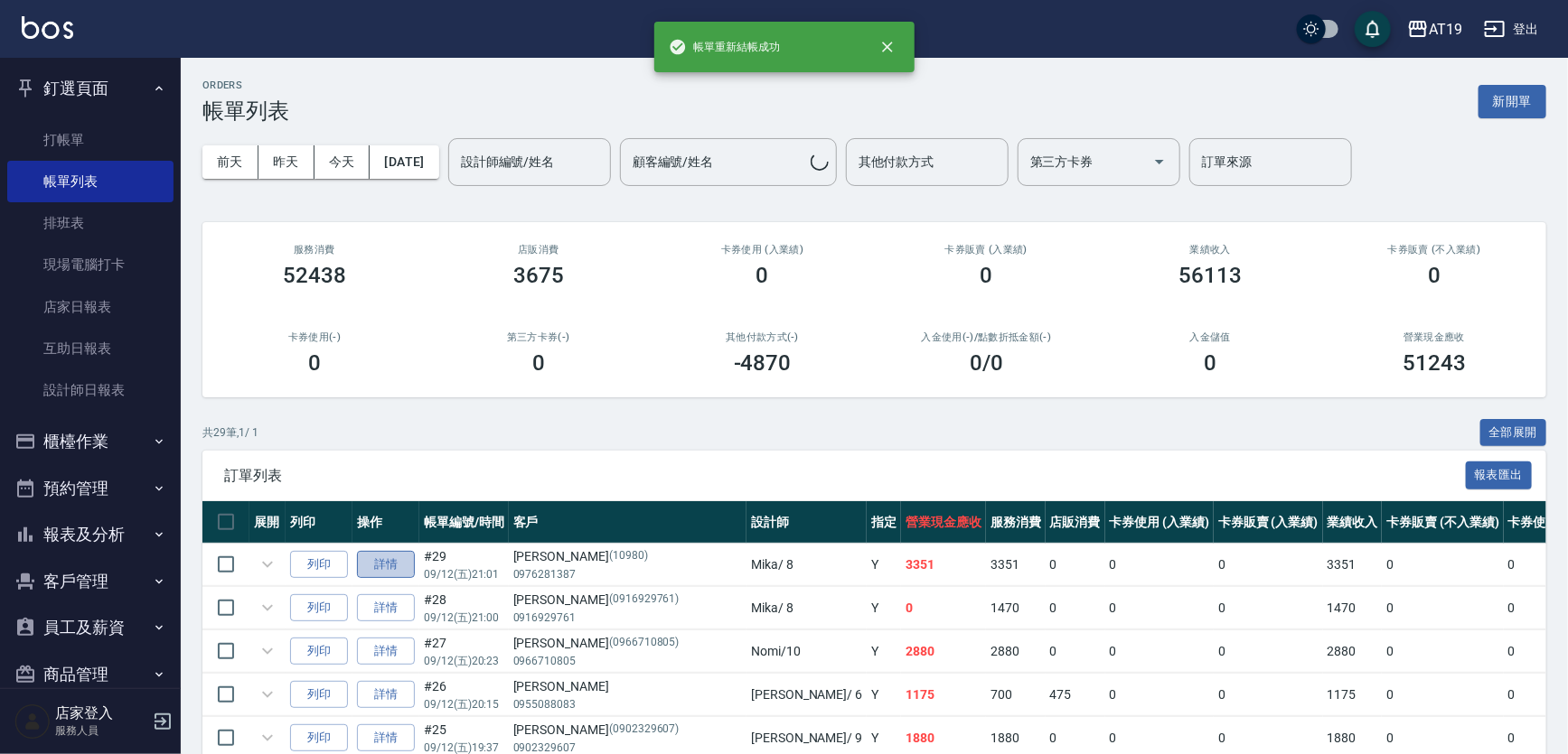
click at [373, 561] on link "詳情" at bounding box center [385, 565] width 58 height 28
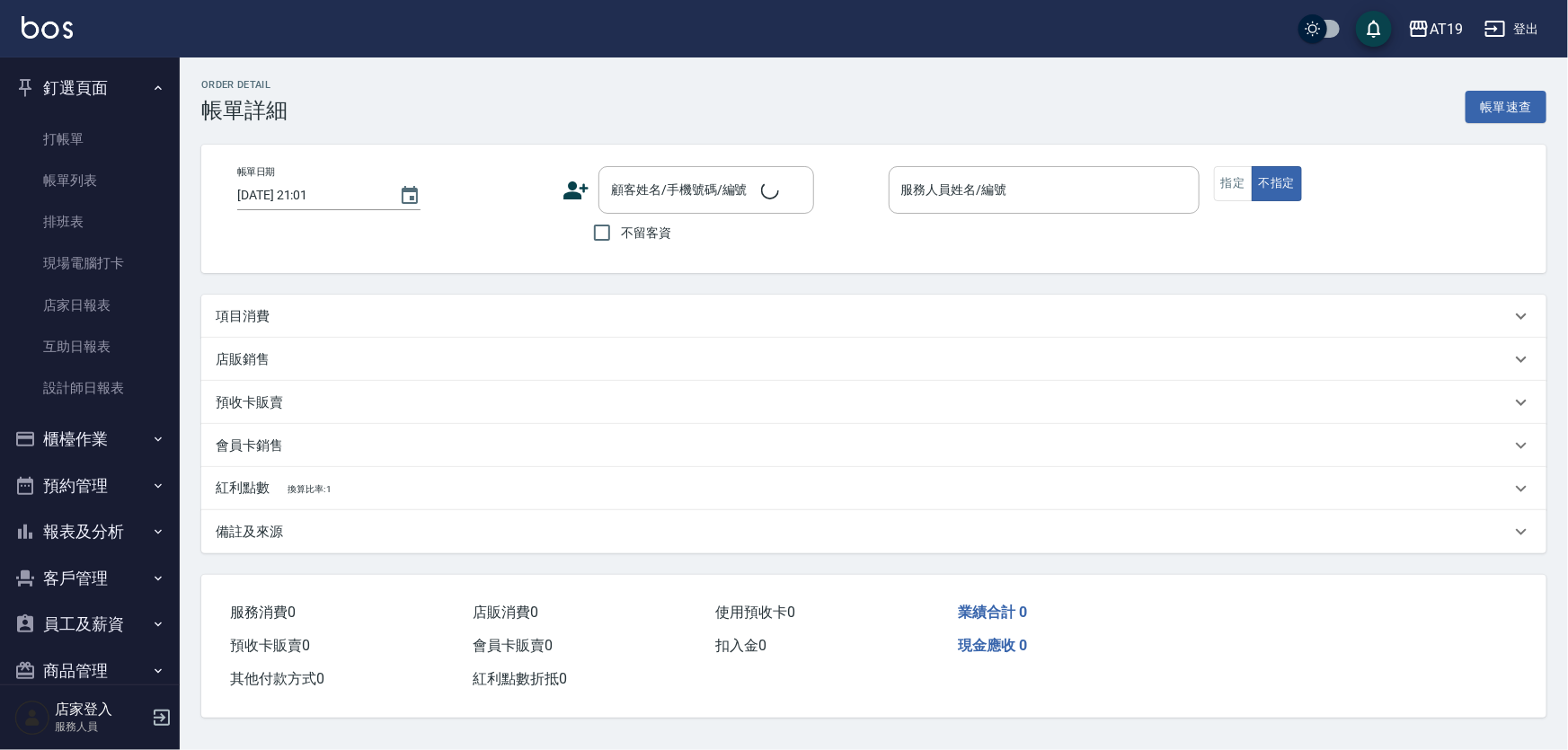
type input "Mika- 8"
type input "330"
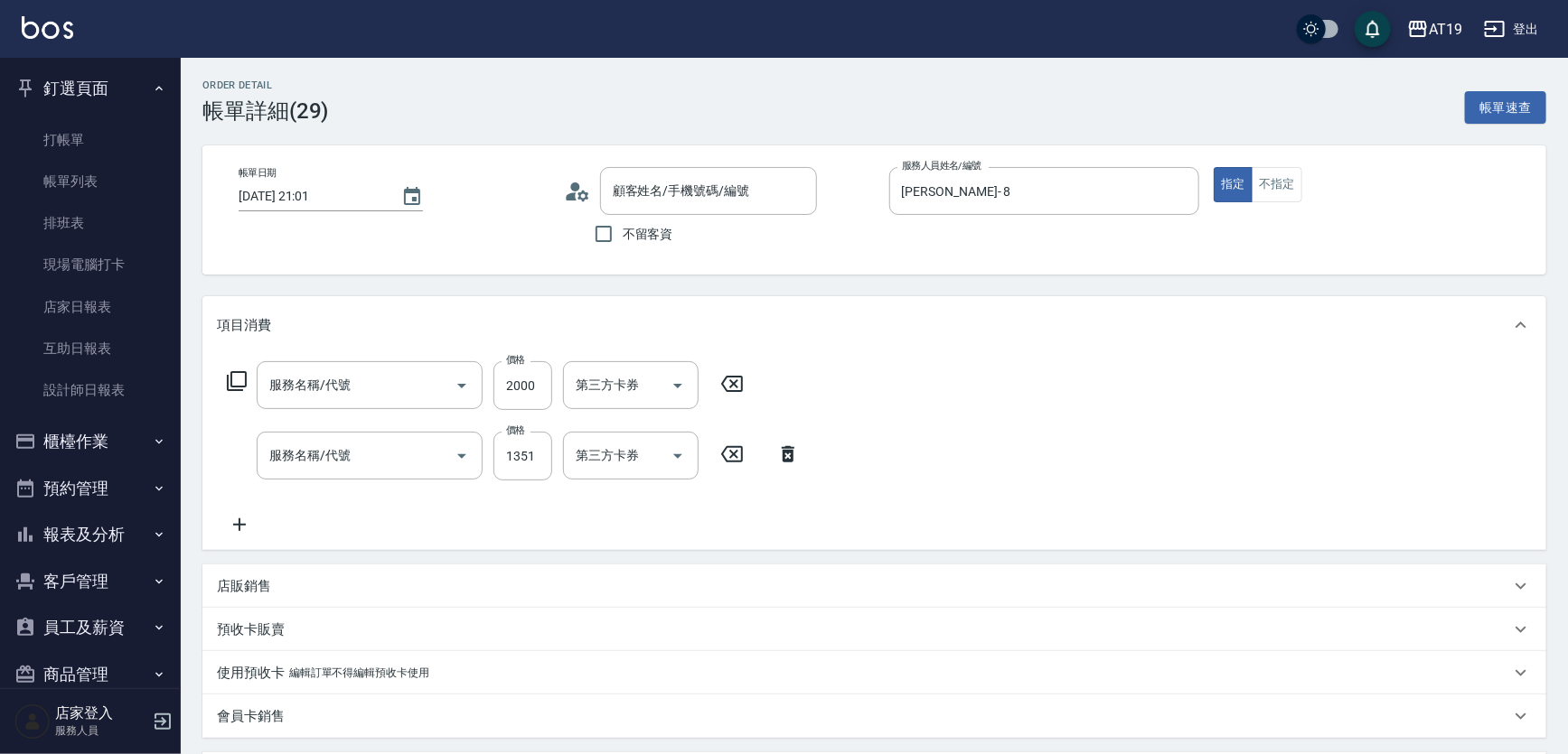
type input "廖柏鈞/0976281387/10980"
type input "染髮(501)"
type input "燙髮(301)"
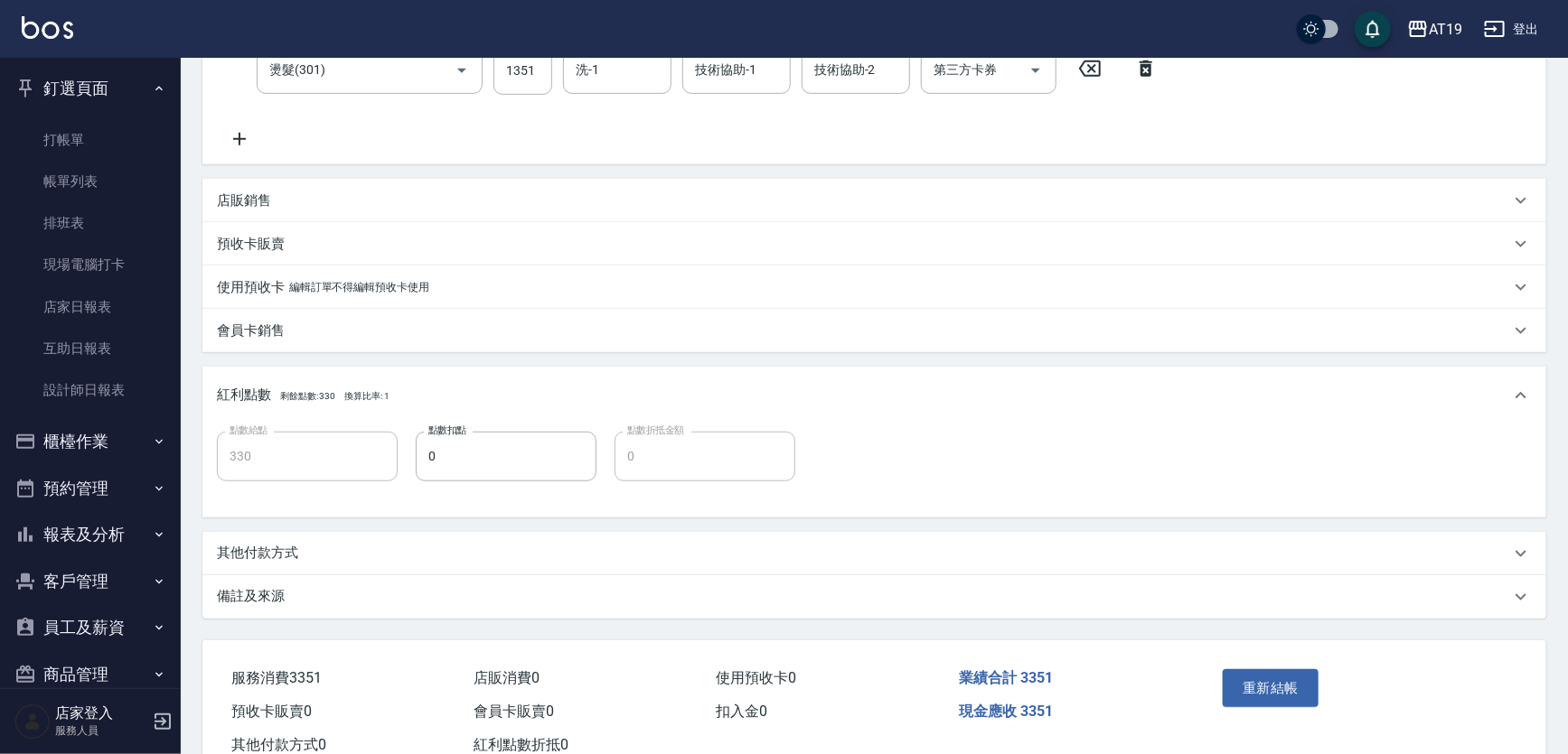
scroll to position [410, 0]
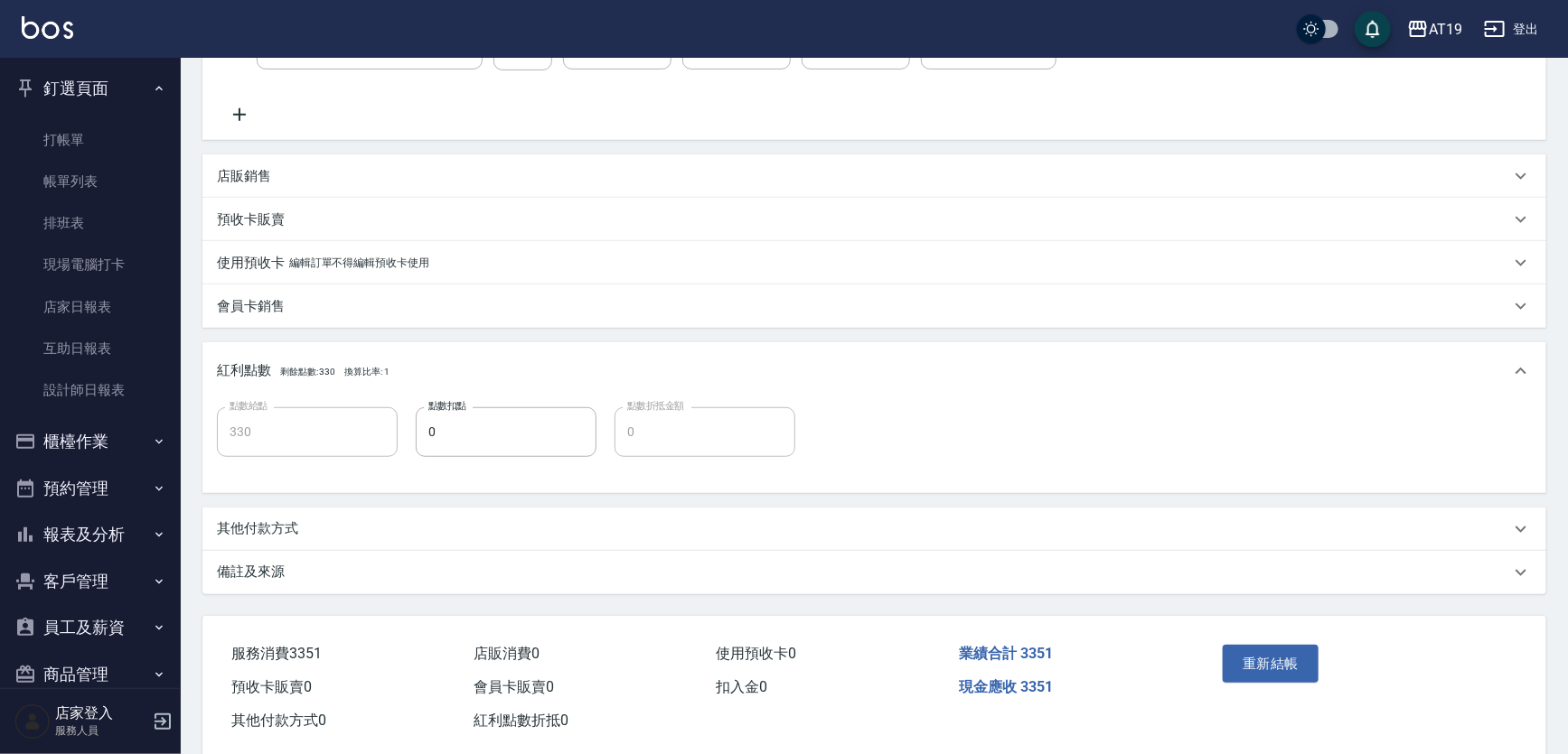
click at [285, 516] on div "其他付款方式" at bounding box center [874, 529] width 1344 height 43
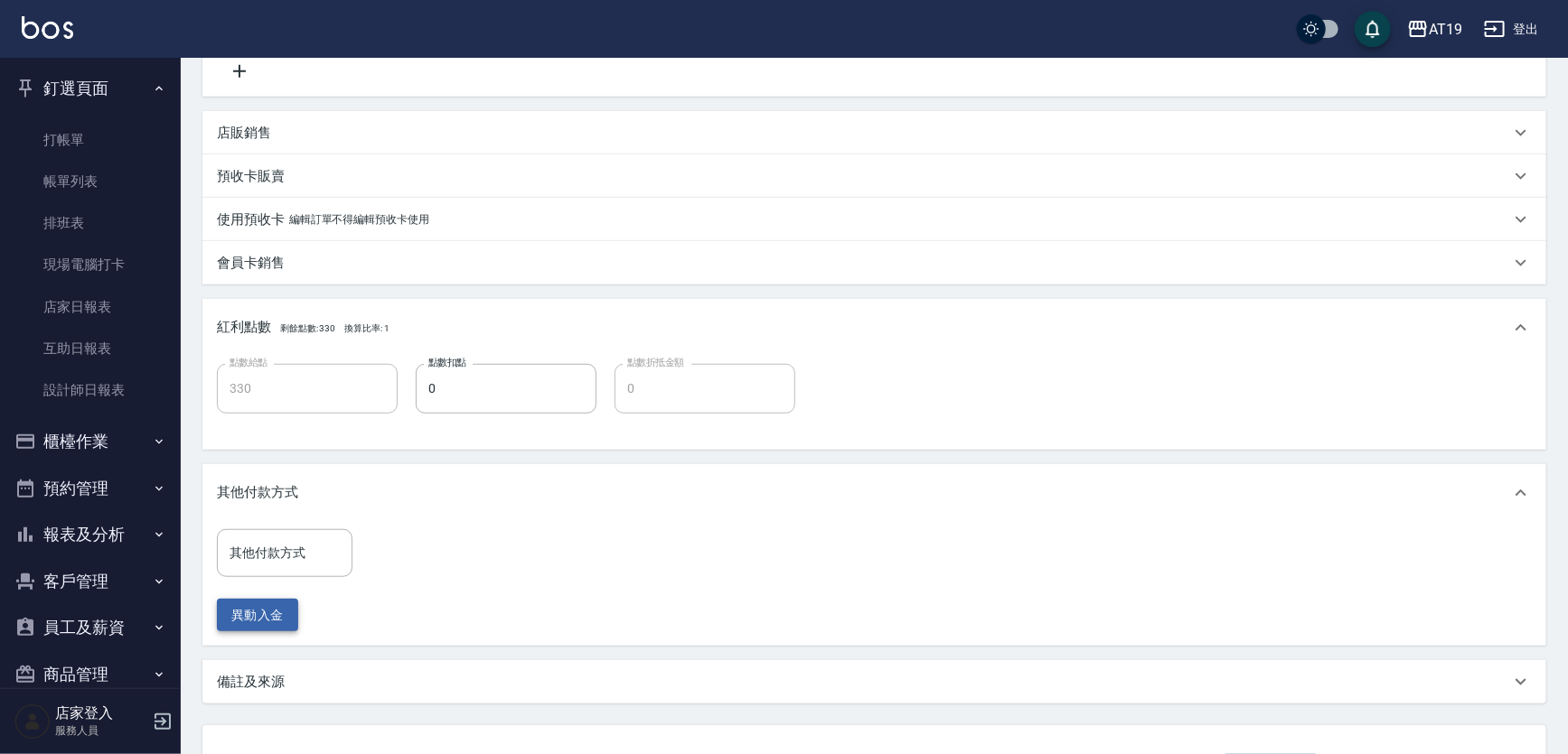
scroll to position [492, 0]
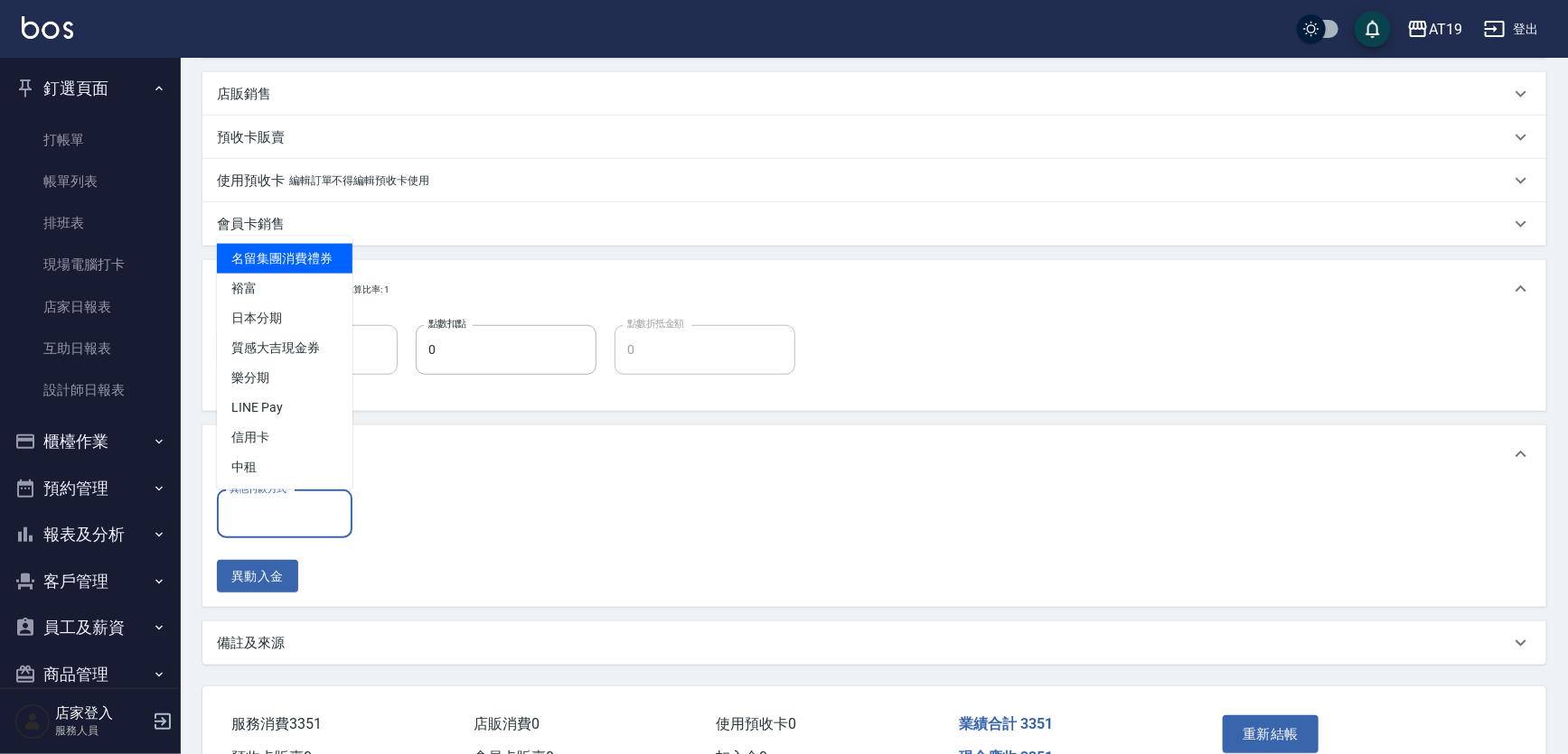
click at [284, 524] on input "其他付款方式" at bounding box center [284, 514] width 119 height 32
click at [282, 442] on span "信用卡" at bounding box center [284, 437] width 135 height 30
type input "信用卡"
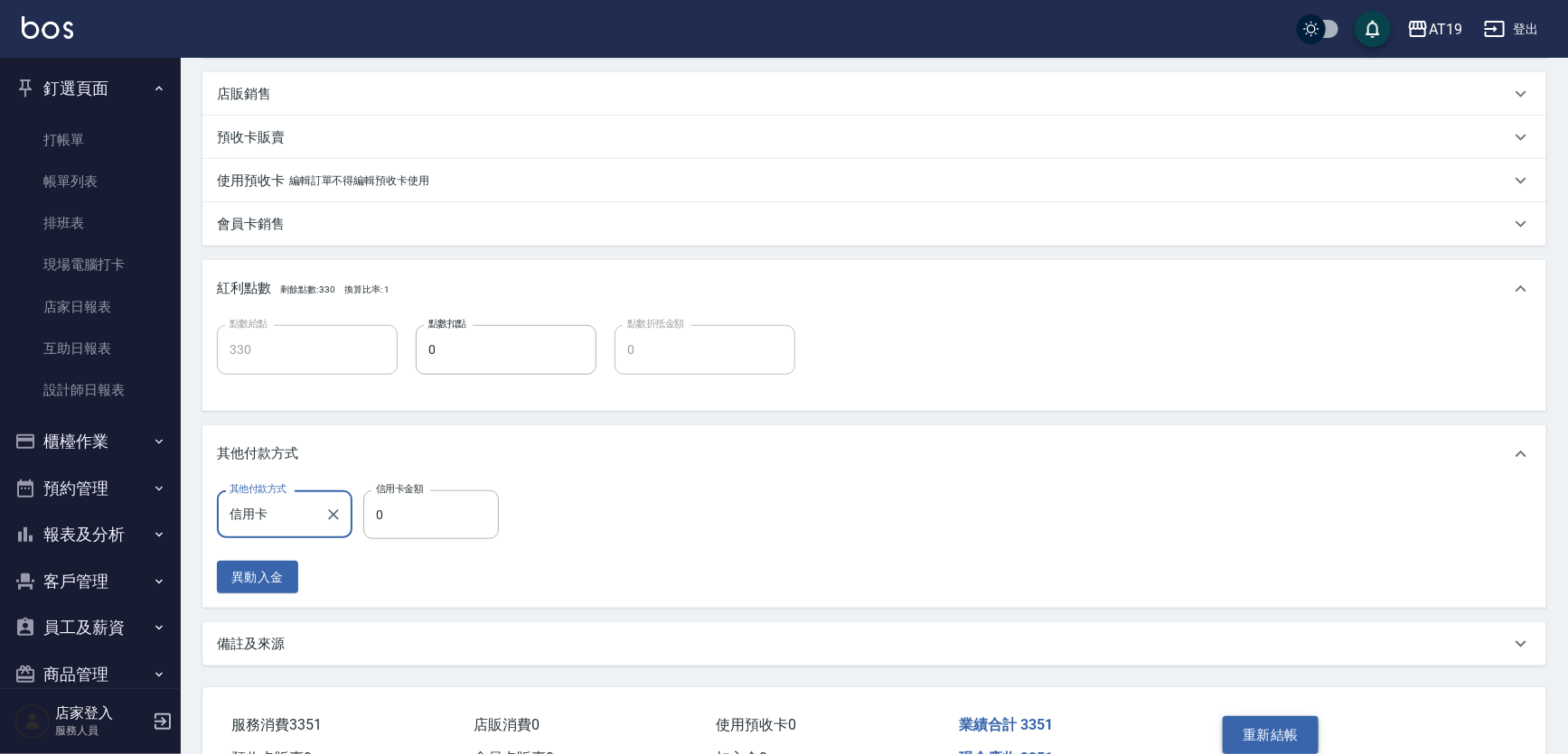
click at [1287, 732] on button "重新結帳" at bounding box center [1270, 735] width 96 height 38
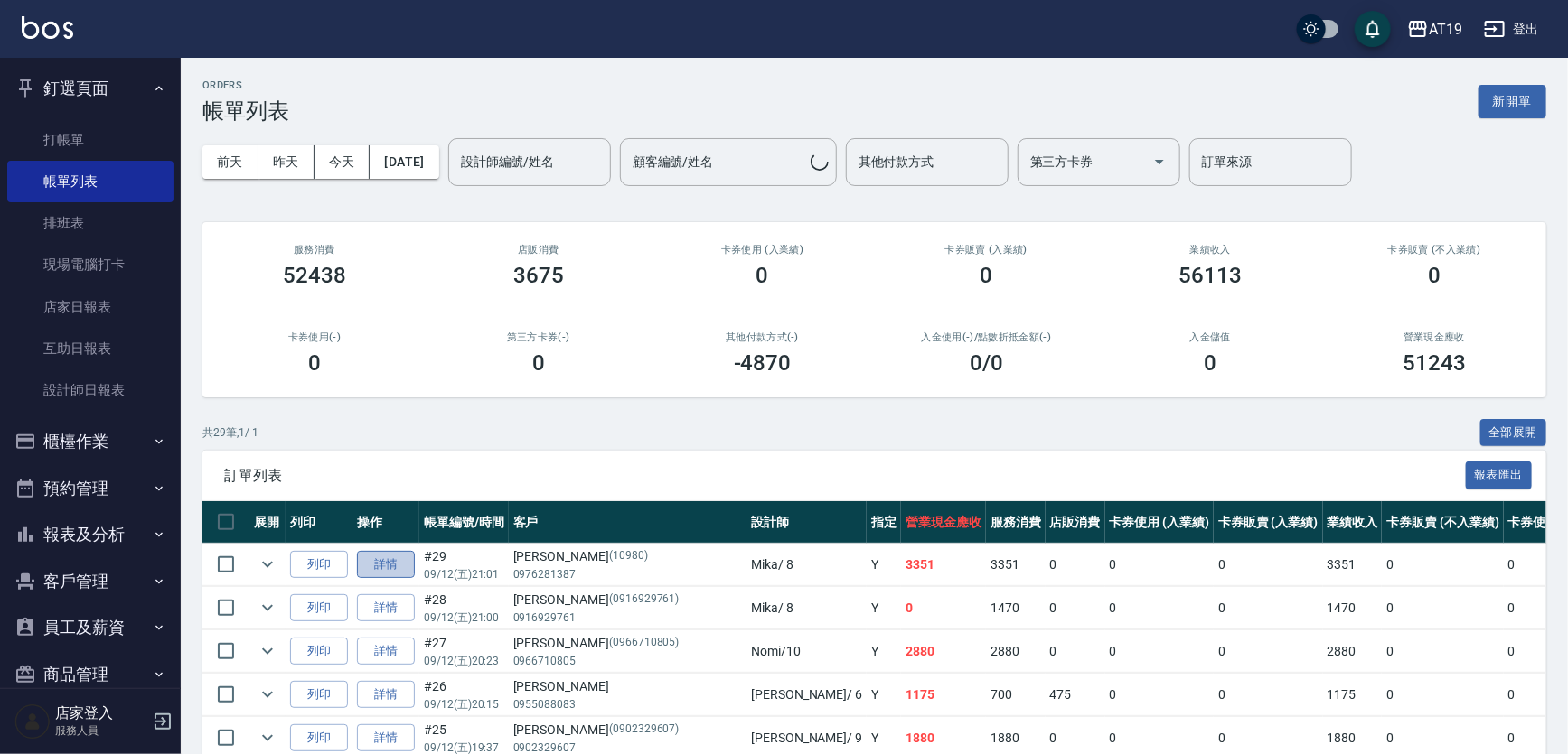
click at [408, 564] on link "詳情" at bounding box center [385, 565] width 58 height 28
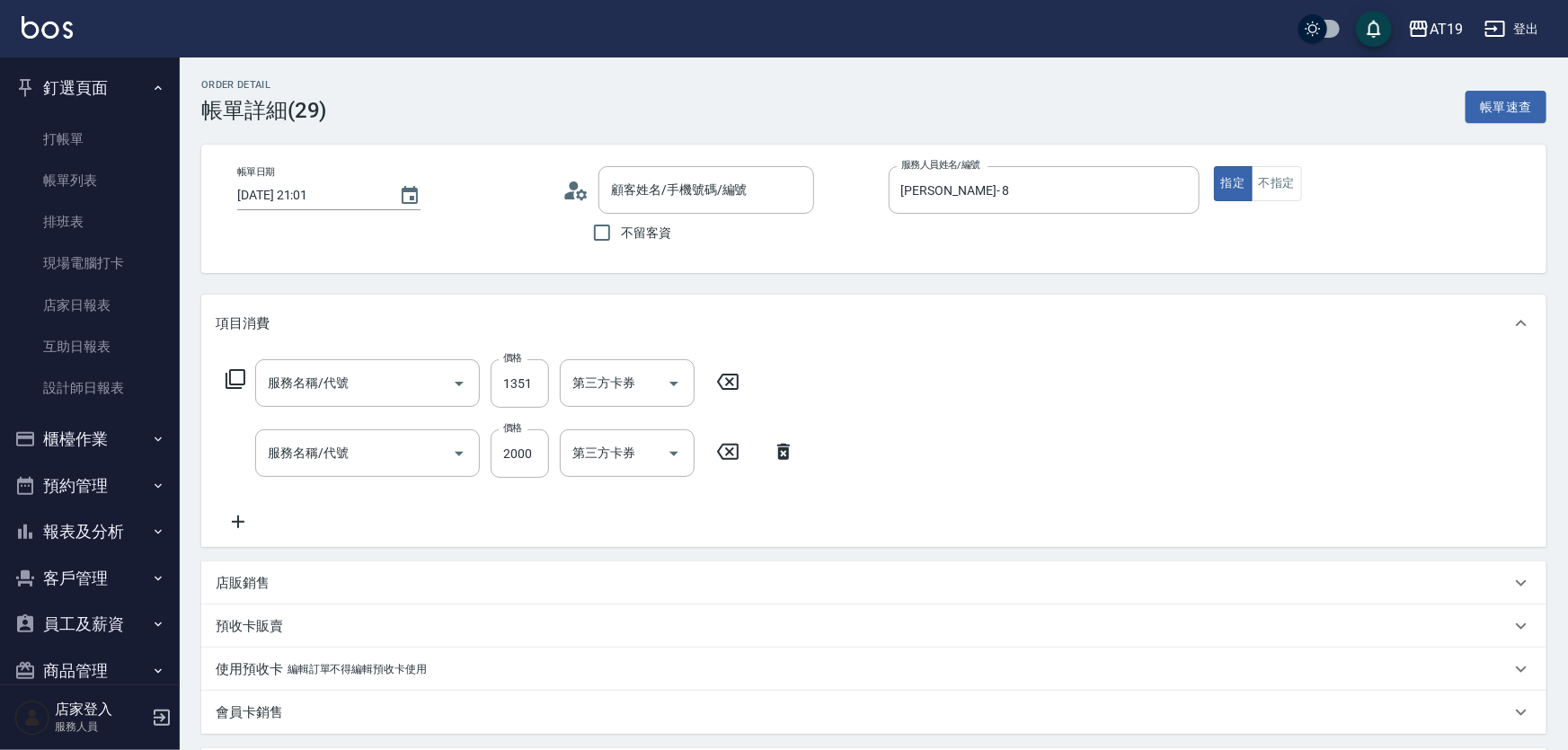
type input "Mika- 8"
type input "330"
type input "燙髮(301)"
type input "染髮(501)"
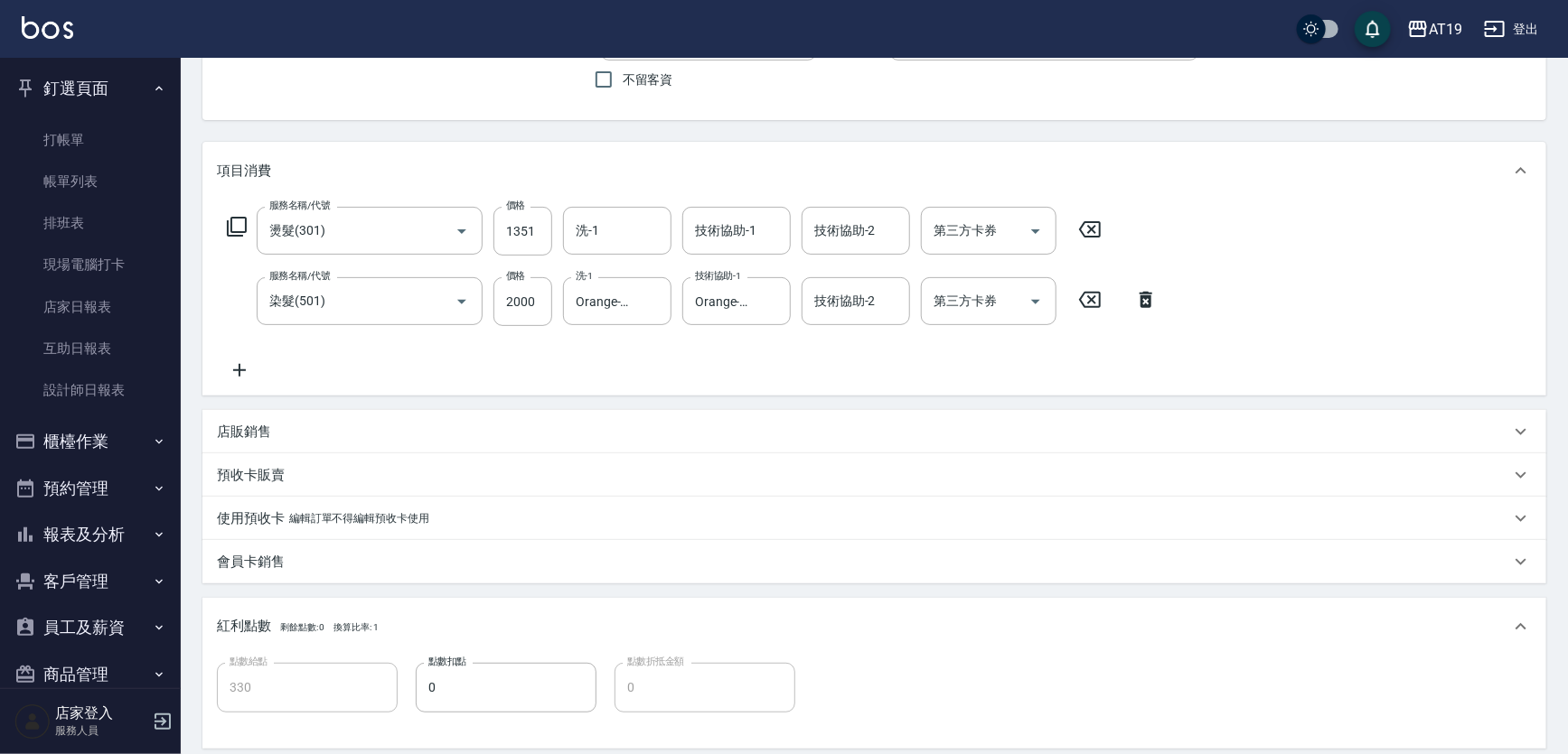
type input "廖柏鈞/0976281387/10980"
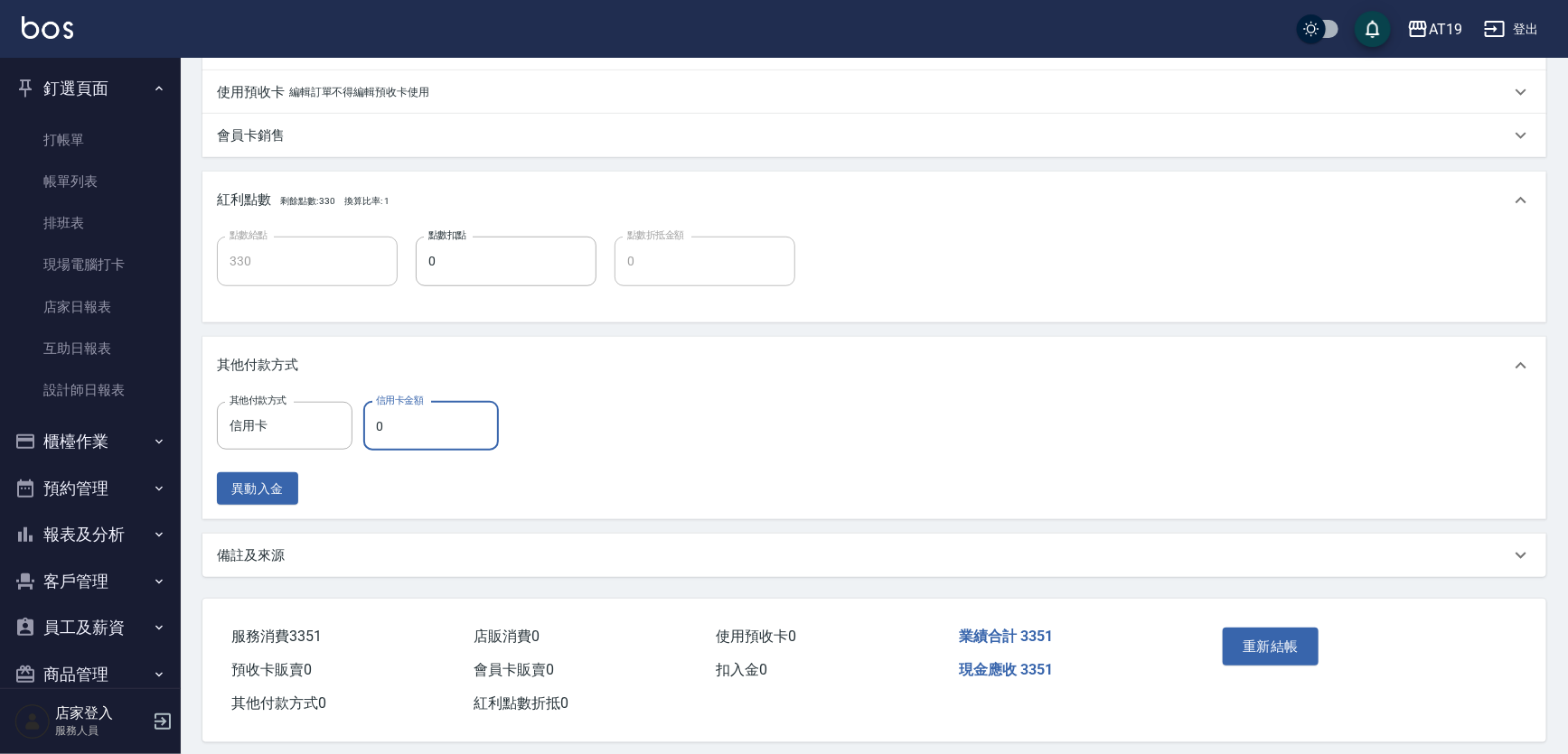
scroll to position [594, 0]
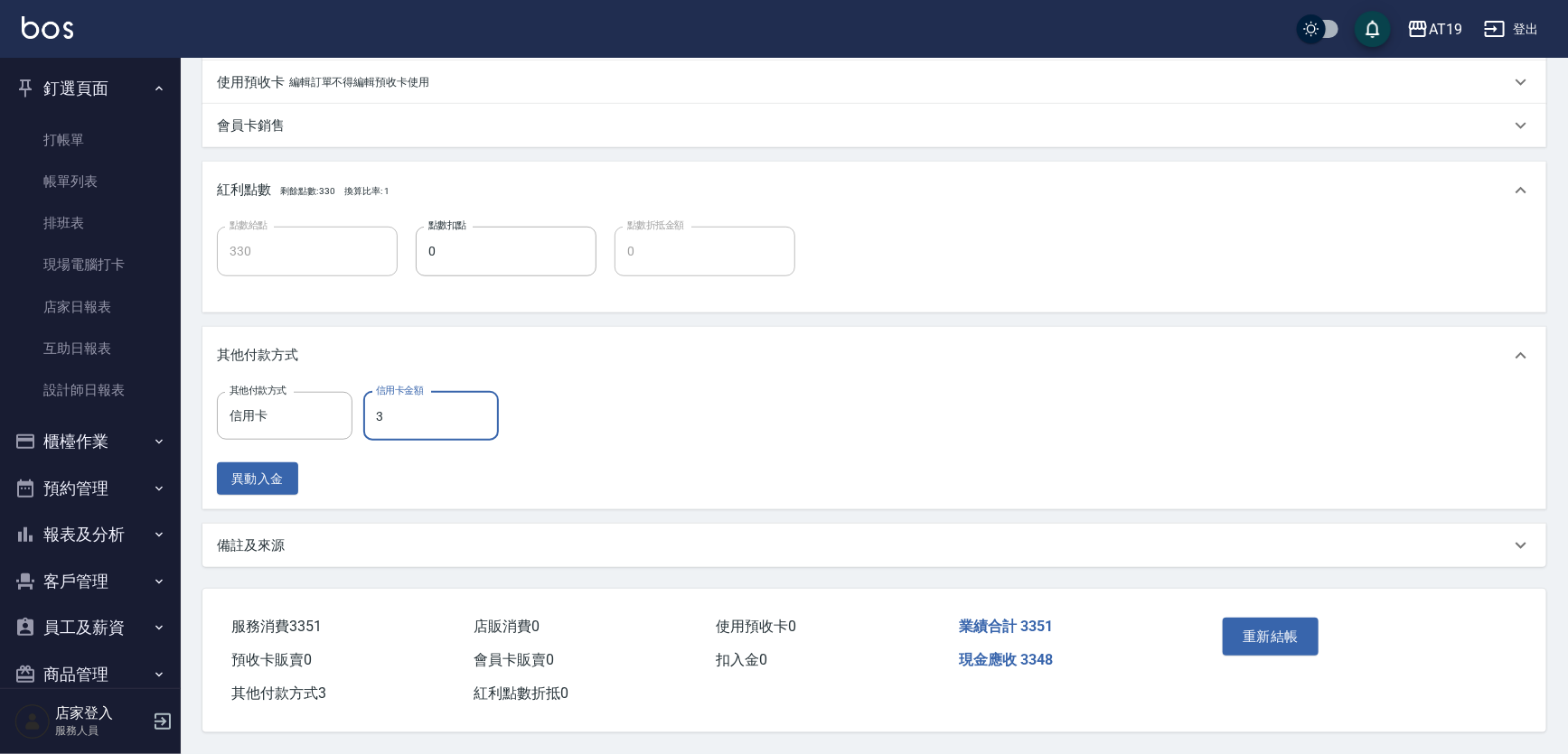
type input "33"
type input "300"
type input "33"
type input "330"
type input "335"
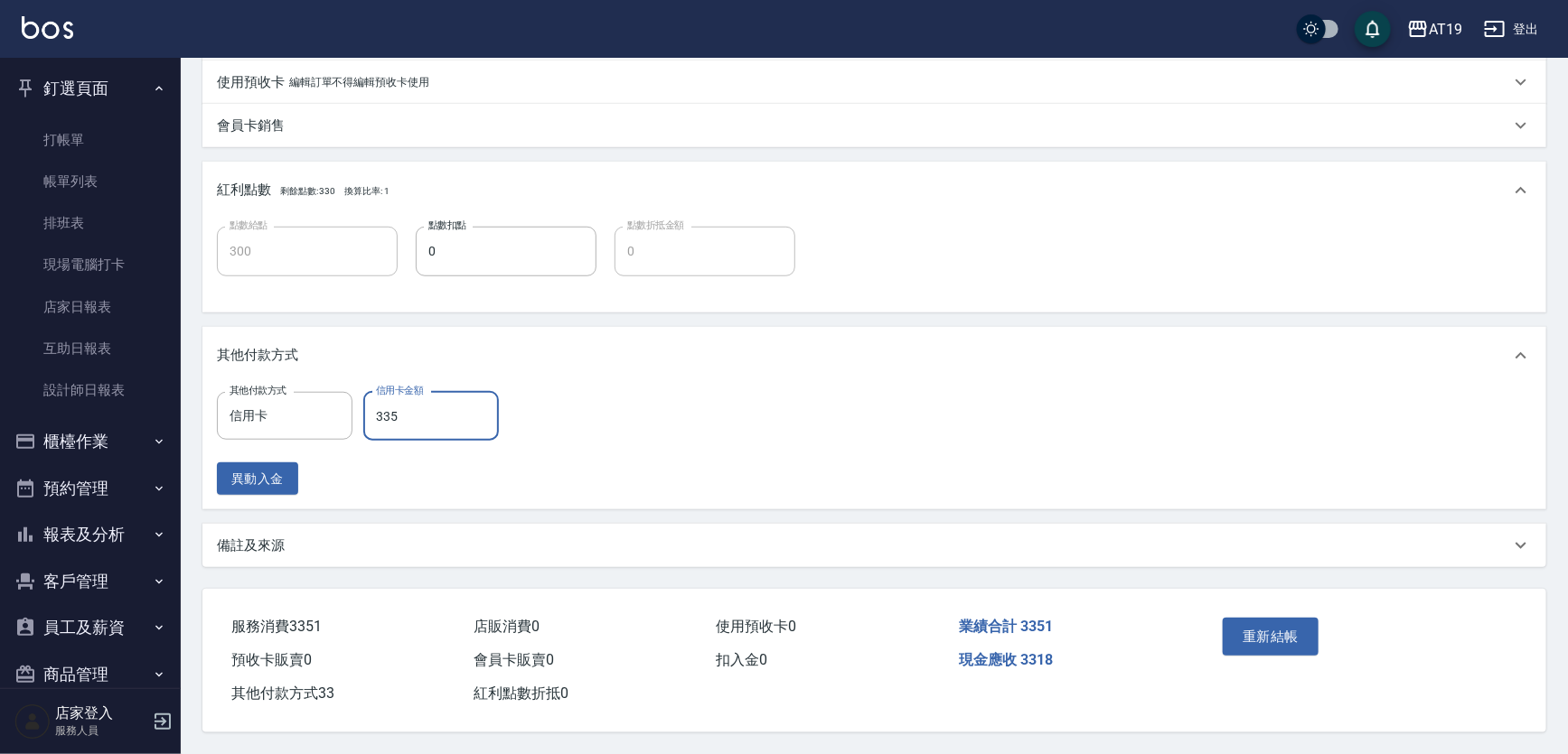
type input "0"
type input "3351"
click at [1302, 632] on button "重新結帳" at bounding box center [1270, 637] width 96 height 38
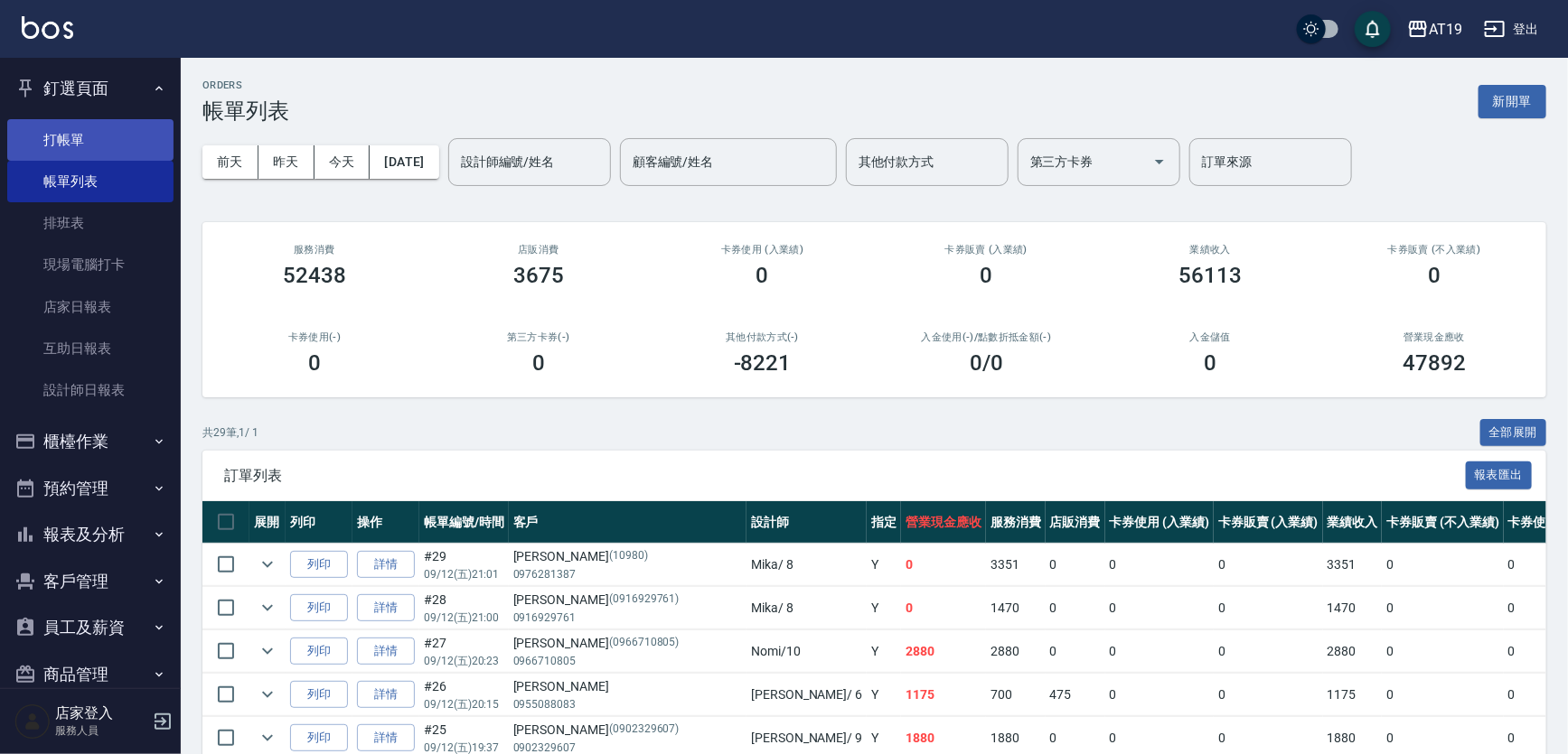
click at [59, 133] on link "打帳單" at bounding box center [90, 140] width 166 height 41
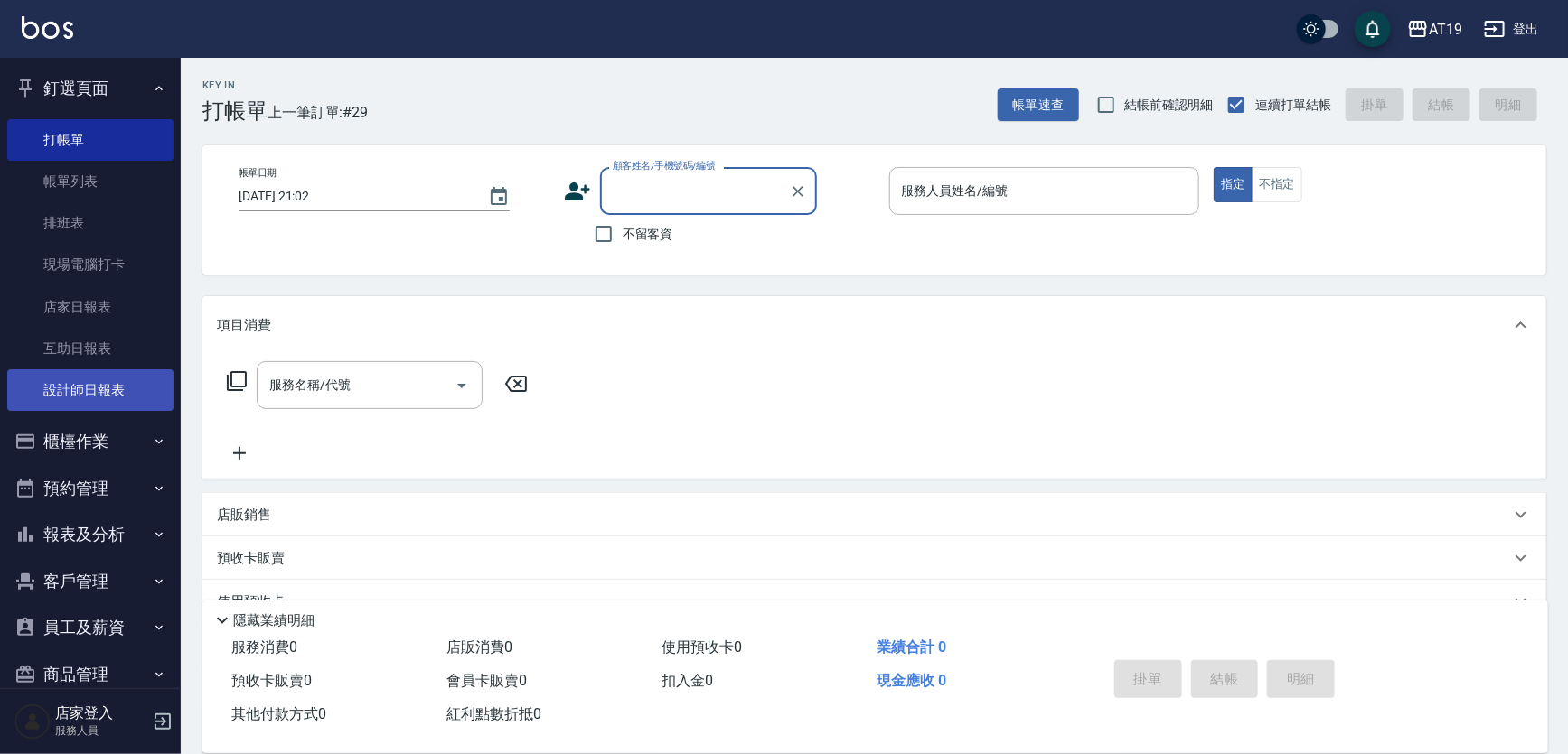
click at [108, 394] on link "設計師日報表" at bounding box center [90, 390] width 166 height 41
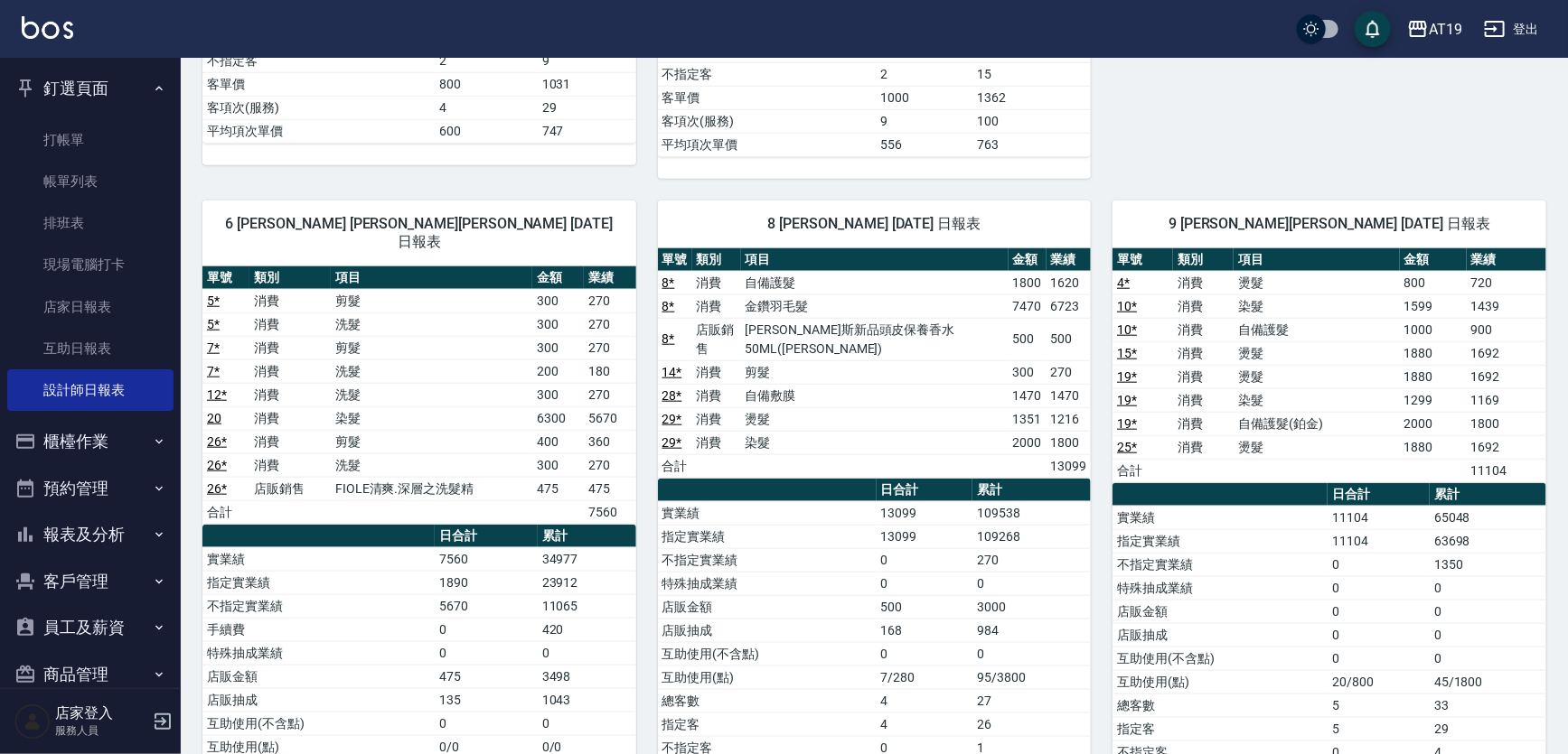
scroll to position [739, 0]
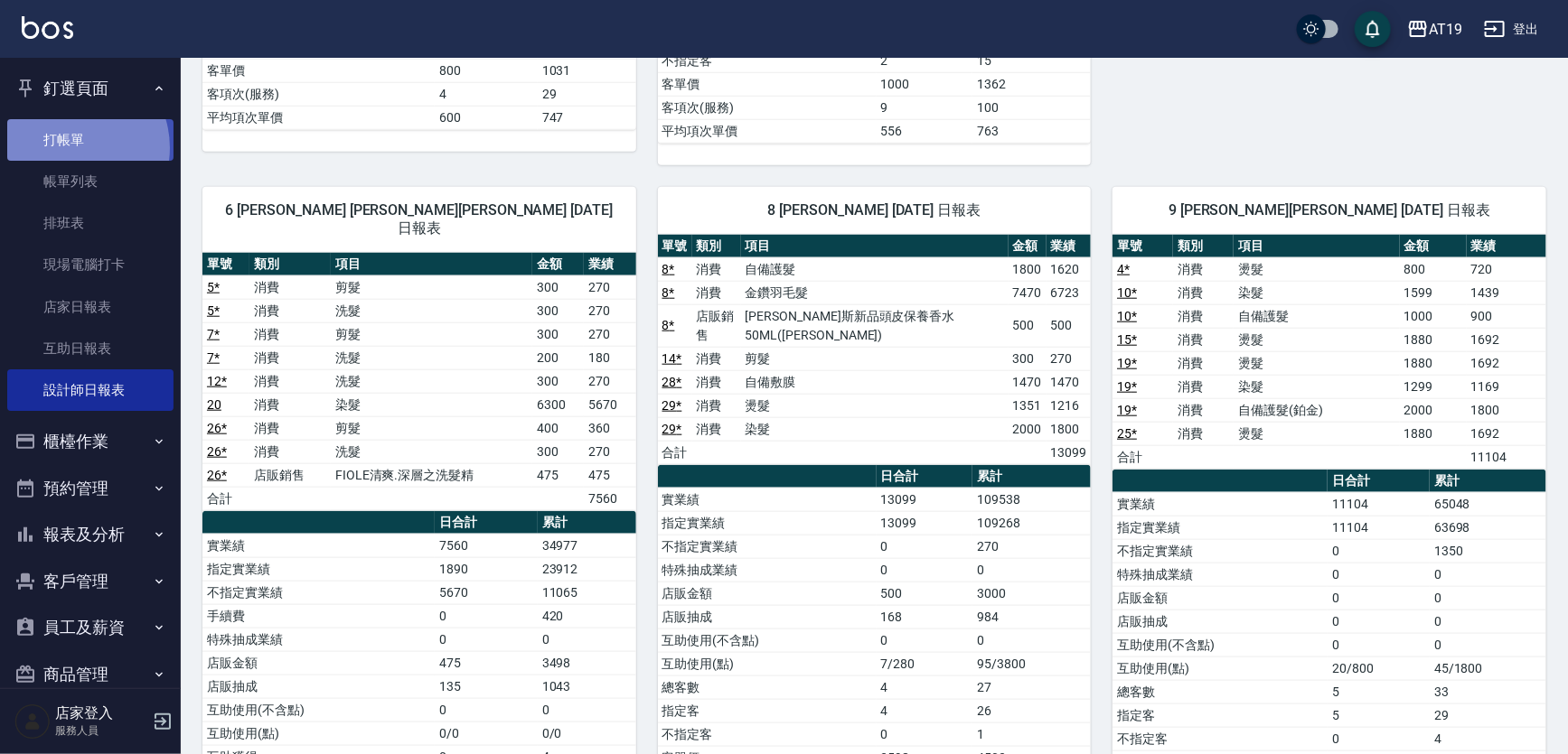
click at [72, 147] on link "打帳單" at bounding box center [90, 140] width 166 height 41
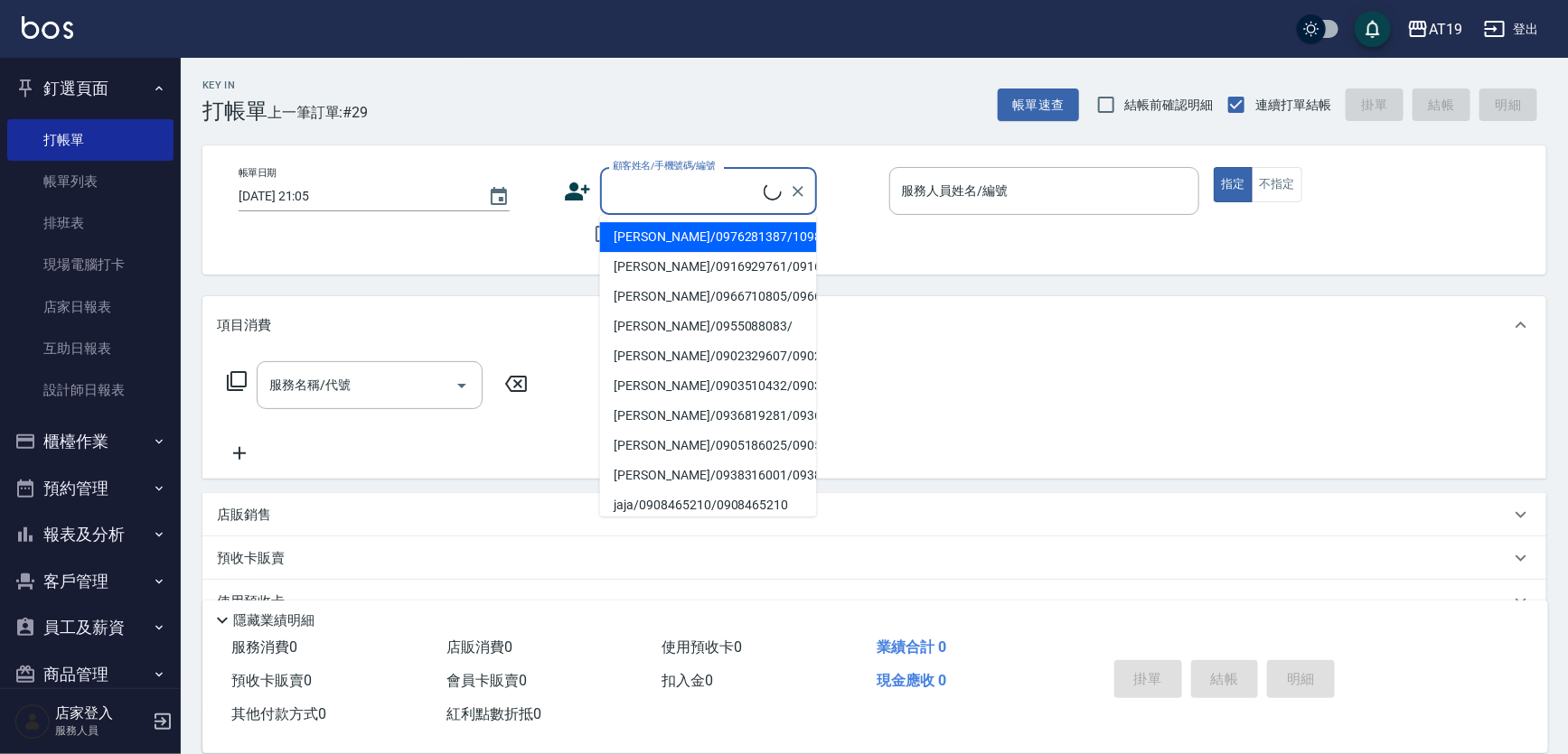
click at [645, 177] on input "顧客姓名/手機號碼/編號" at bounding box center [685, 191] width 155 height 32
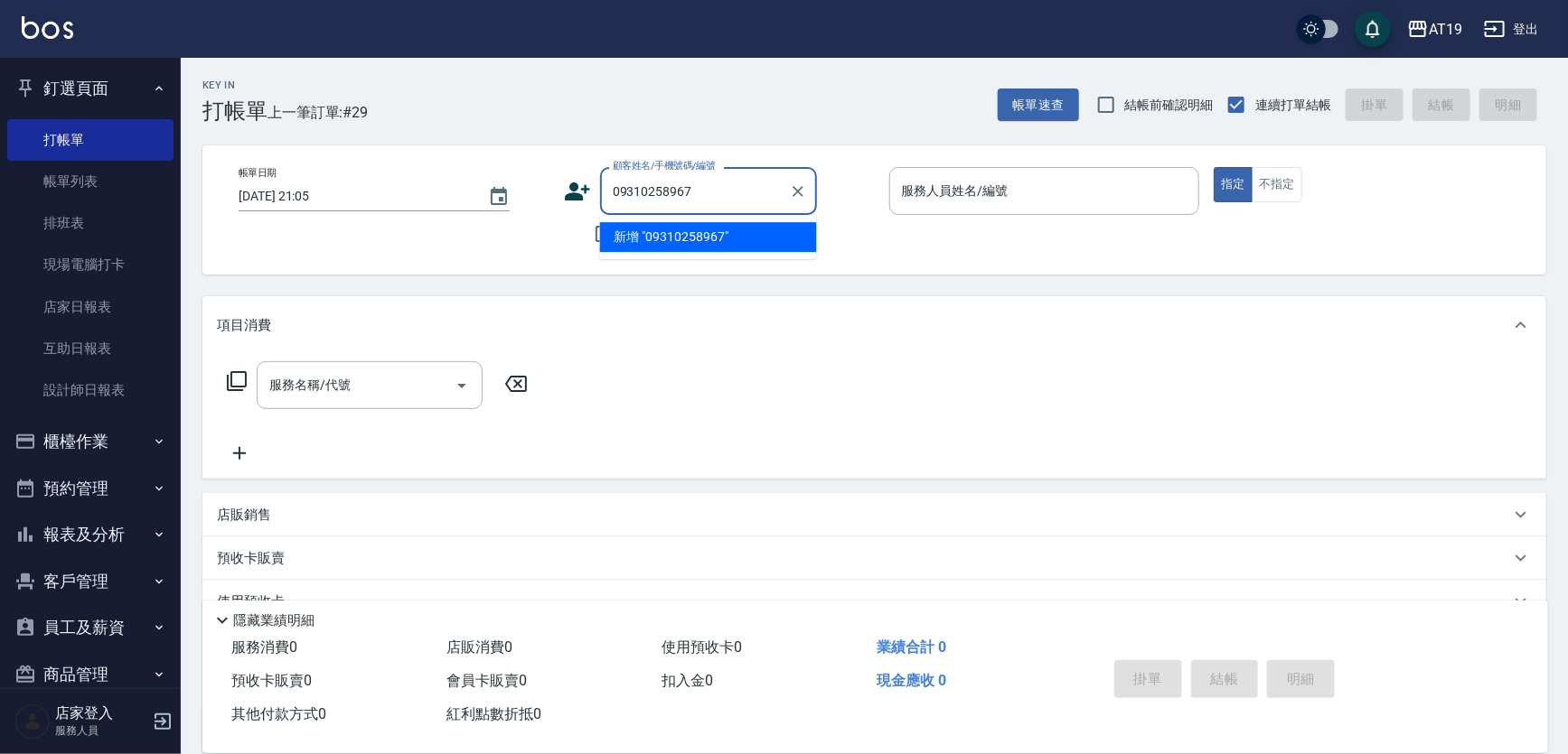
type input "09310258967"
click at [569, 191] on icon at bounding box center [577, 190] width 27 height 27
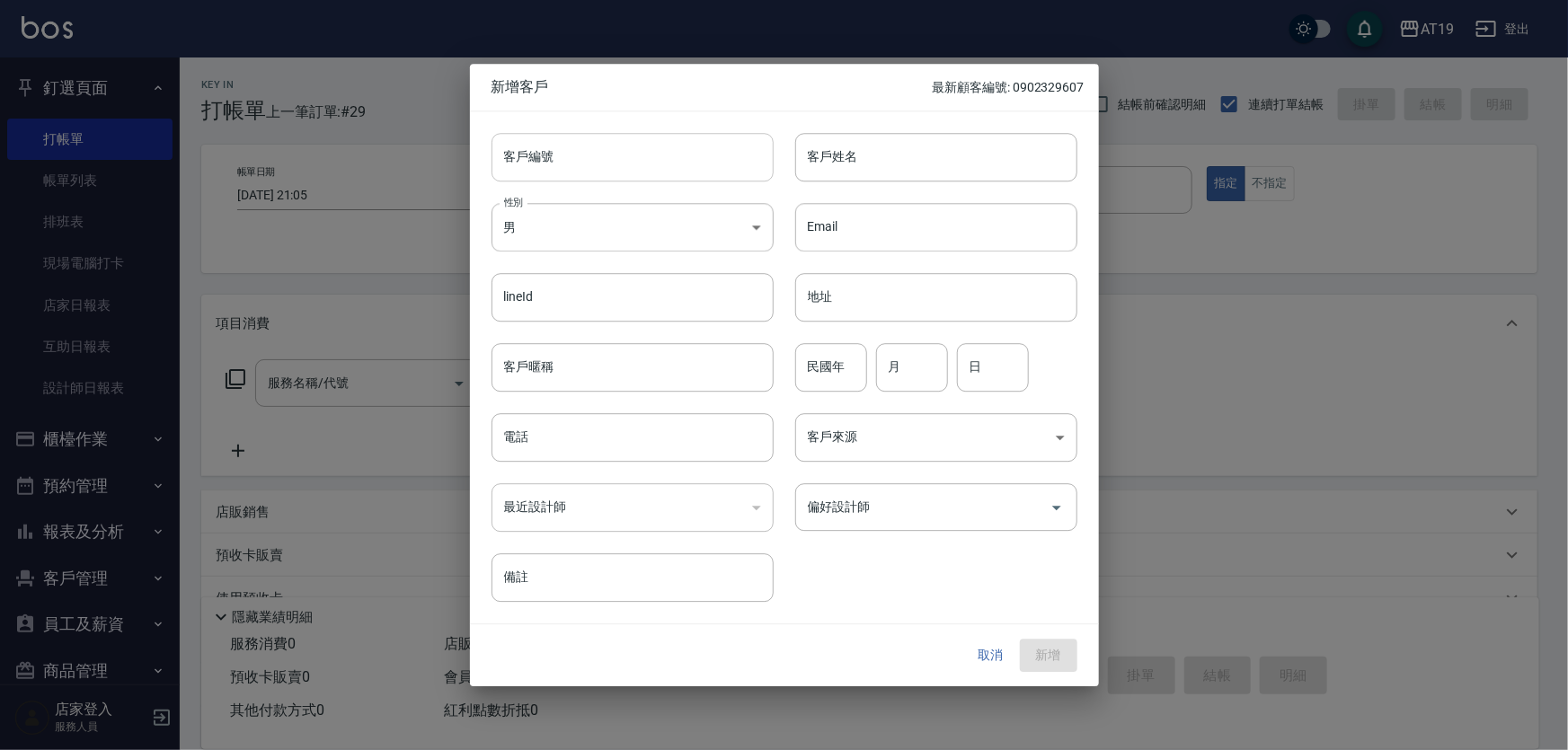
click at [594, 151] on input "客戶編號" at bounding box center [632, 156] width 282 height 48
paste input "09310258967"
type input "09310258967"
click at [579, 443] on input "電話" at bounding box center [632, 437] width 282 height 48
paste input "09310258967"
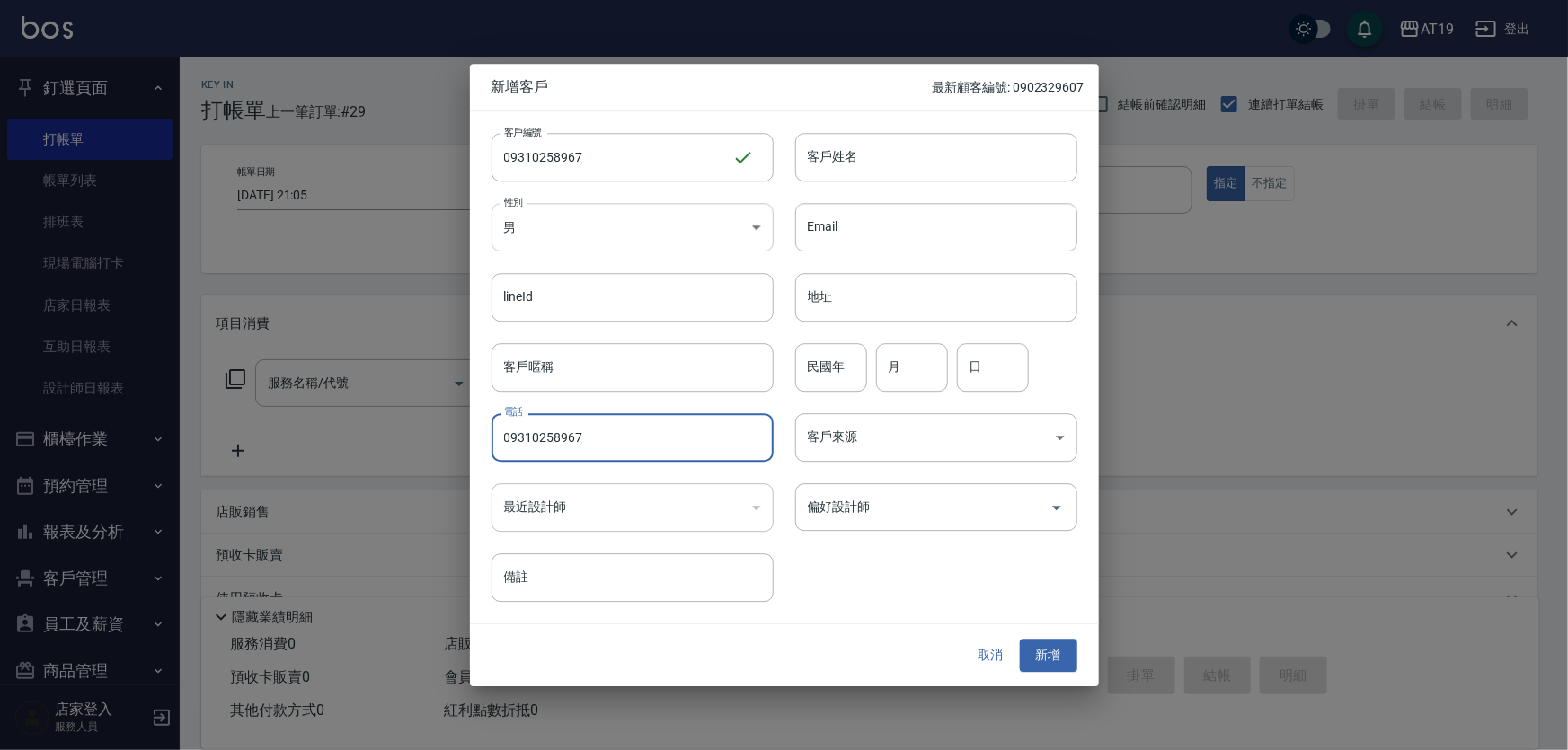
type input "09310258967"
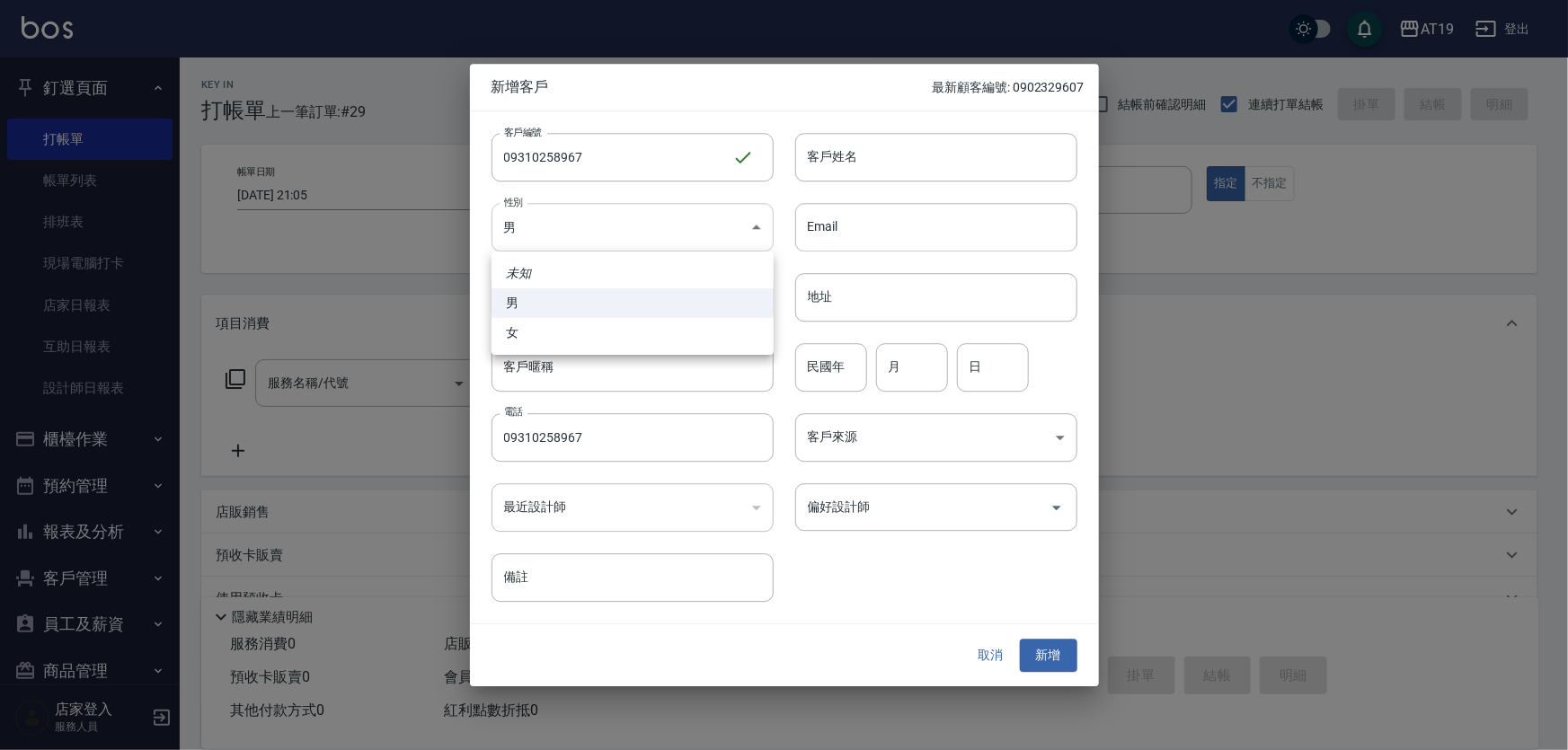
click at [586, 227] on body "AT19 登出 釘選頁面 打帳單 帳單列表 排班表 現場電腦打卡 店家日報表 互助日報表 設計師日報表 櫃檯作業 打帳單 帳單列表 現金收支登錄 高階收支登錄…" at bounding box center [784, 458] width 1568 height 918
click at [587, 340] on li "女" at bounding box center [632, 333] width 282 height 29
type input "FEMALE"
click at [843, 148] on input "客戶姓名" at bounding box center [936, 156] width 282 height 48
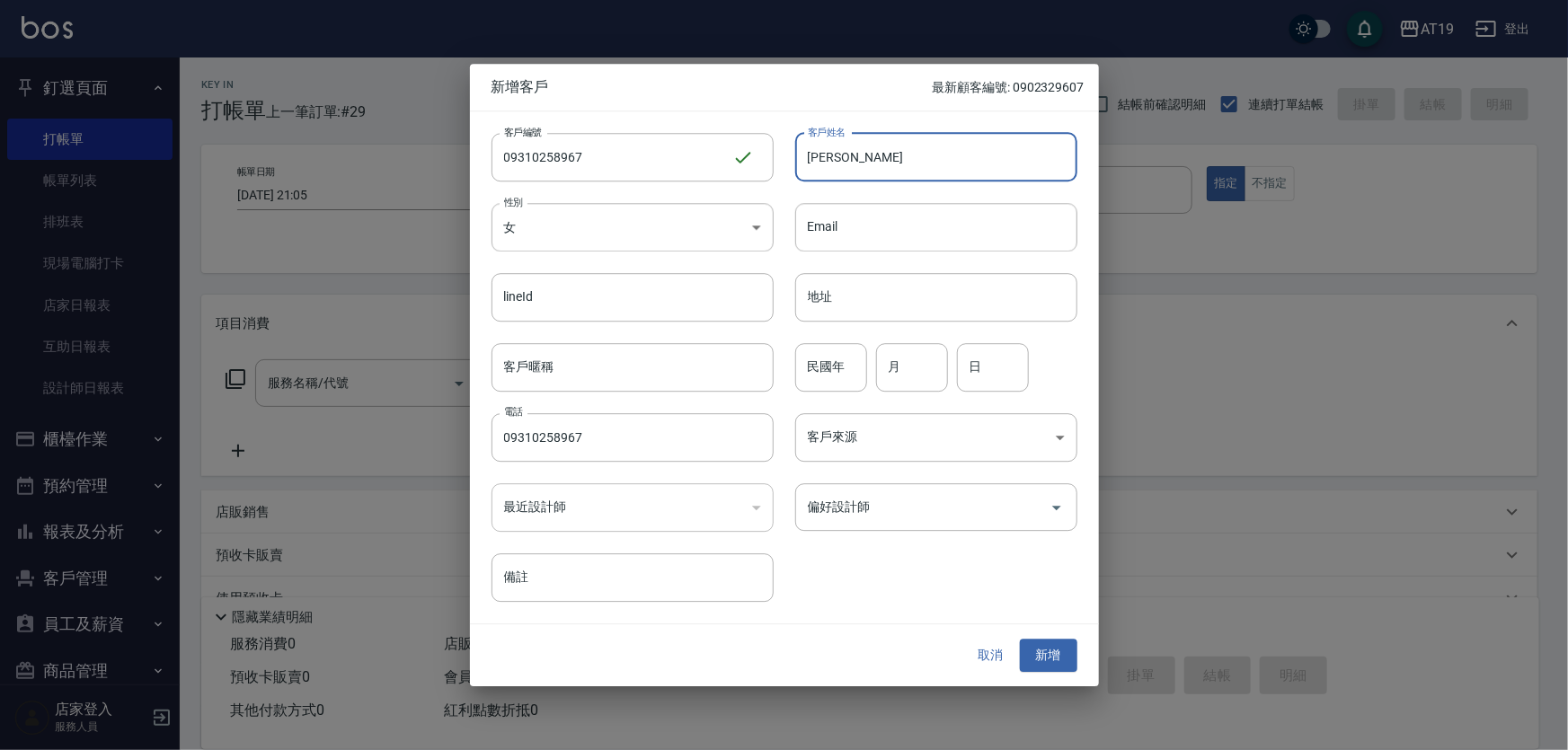
type input "[PERSON_NAME]"
type input "97"
type input "09"
type input "16"
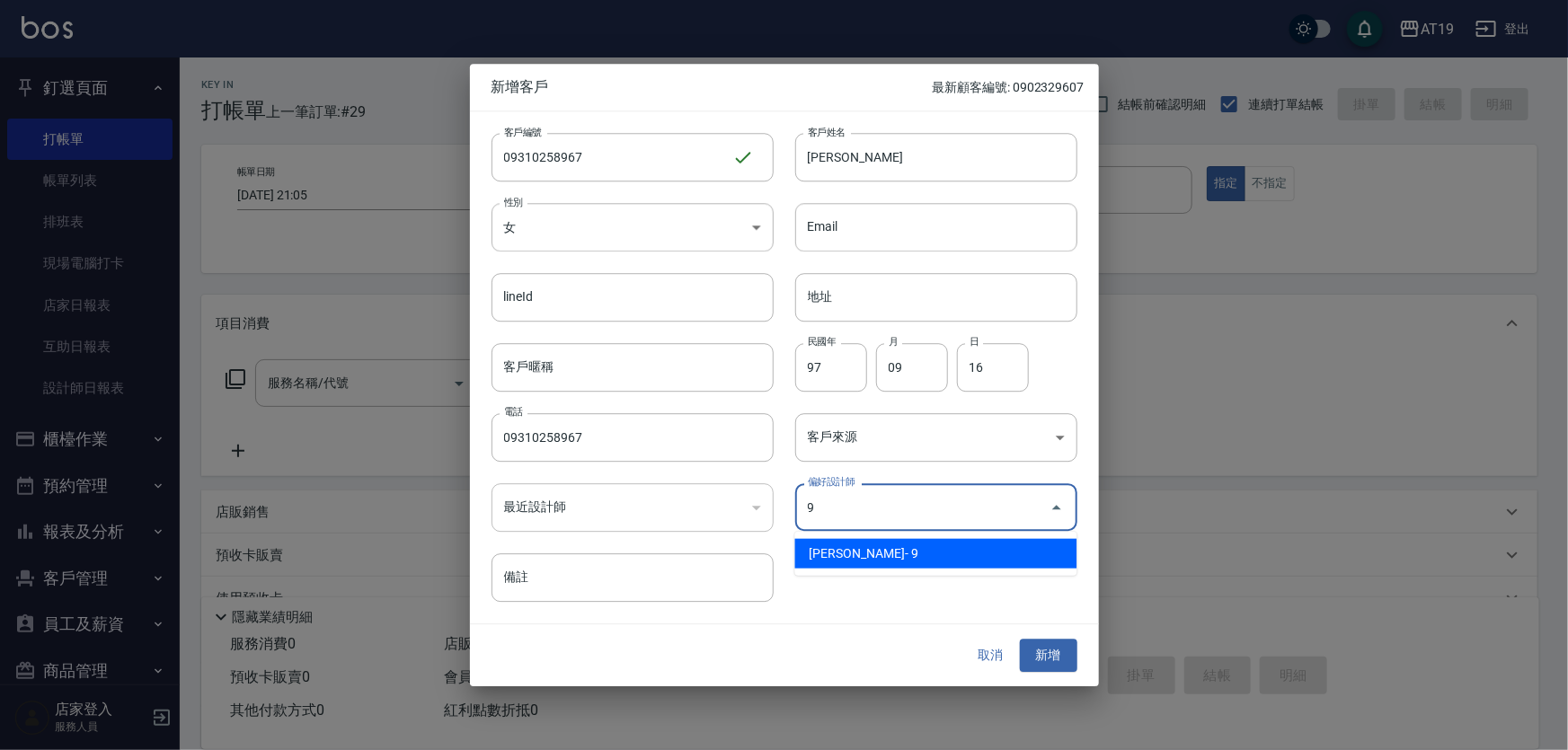
type input "潔西Jessie"
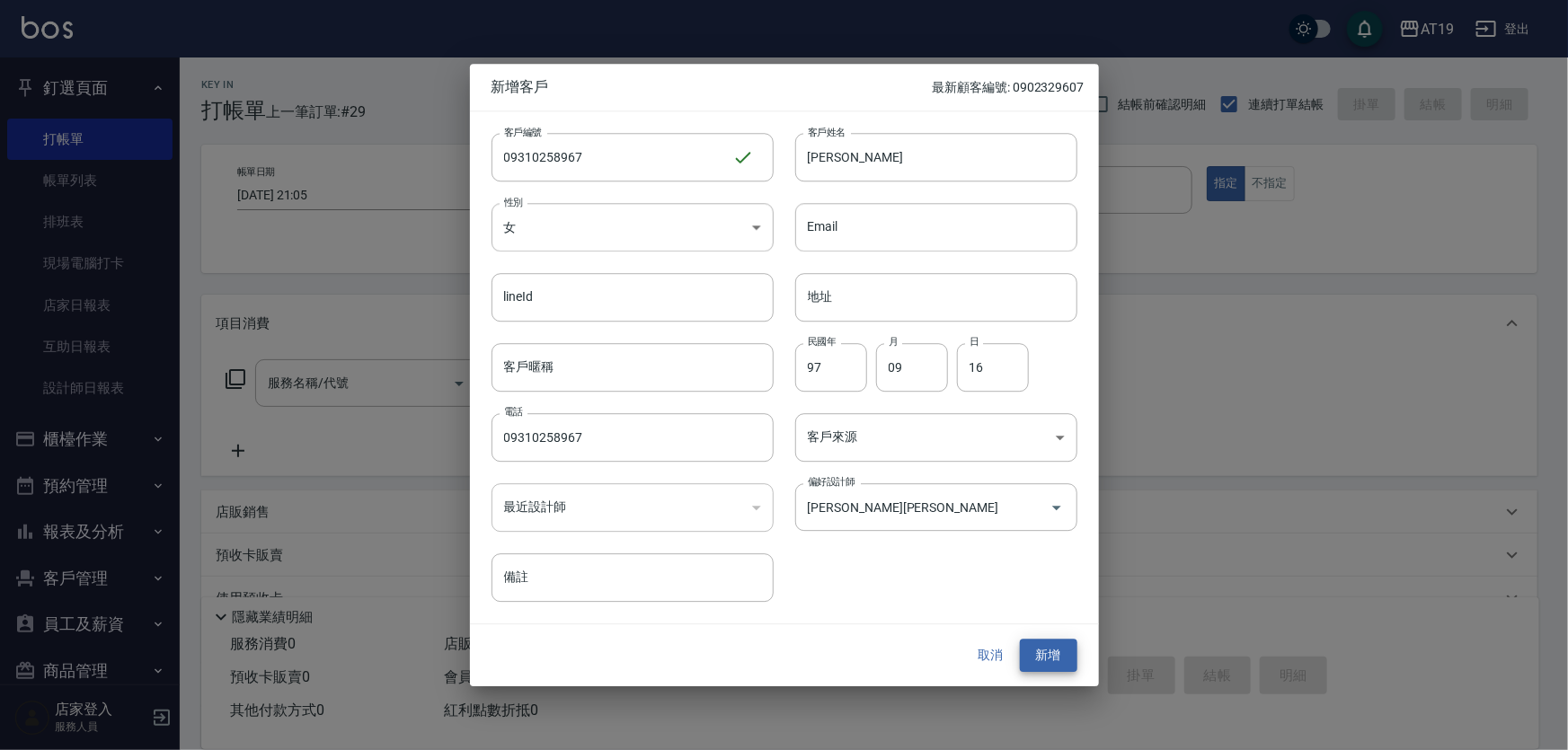
click at [1020, 640] on button "新增" at bounding box center [1049, 657] width 58 height 33
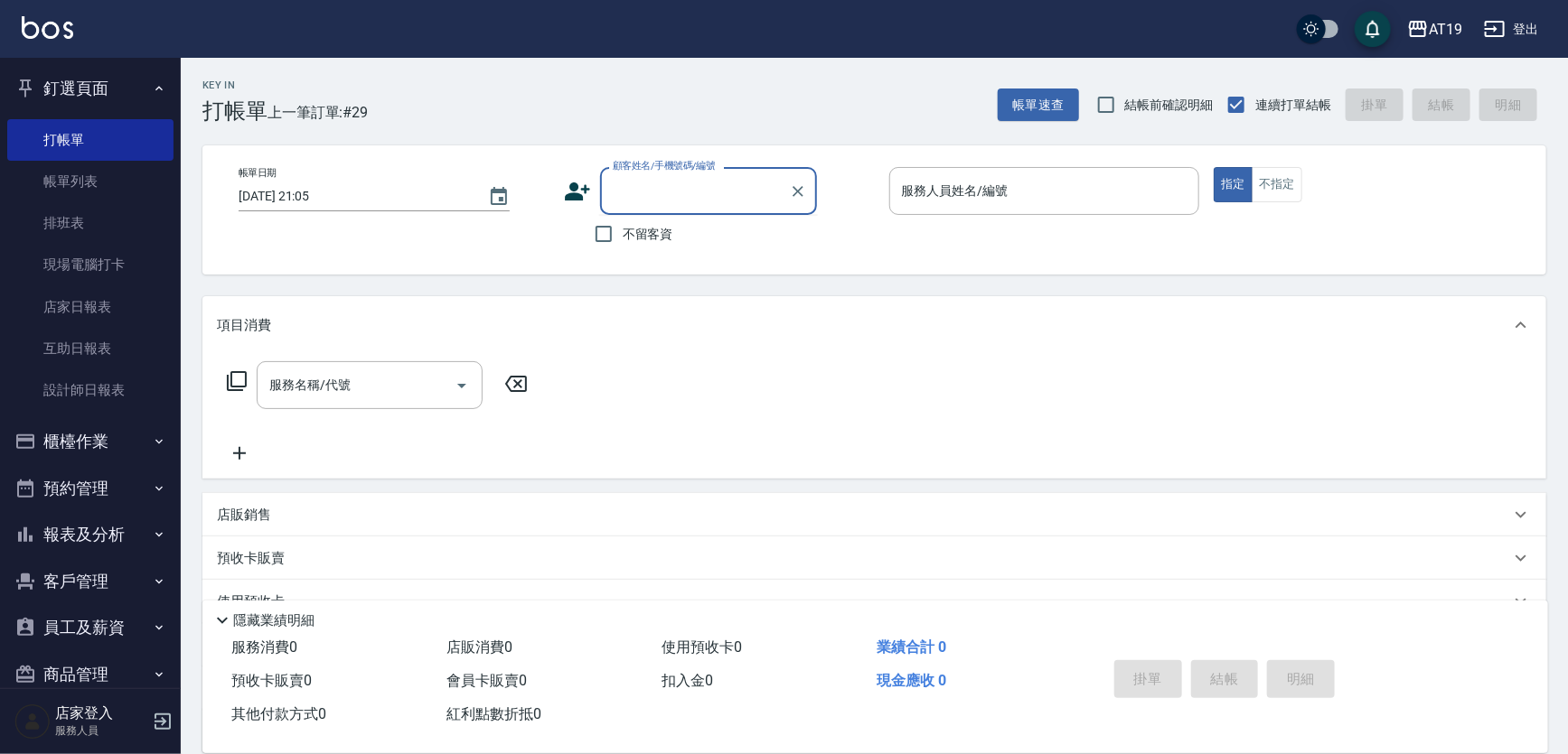
drag, startPoint x: 696, startPoint y: 205, endPoint x: 696, endPoint y: 187, distance: 18.0
click at [696, 204] on input "顧客姓名/手機號碼/編號" at bounding box center [695, 191] width 174 height 32
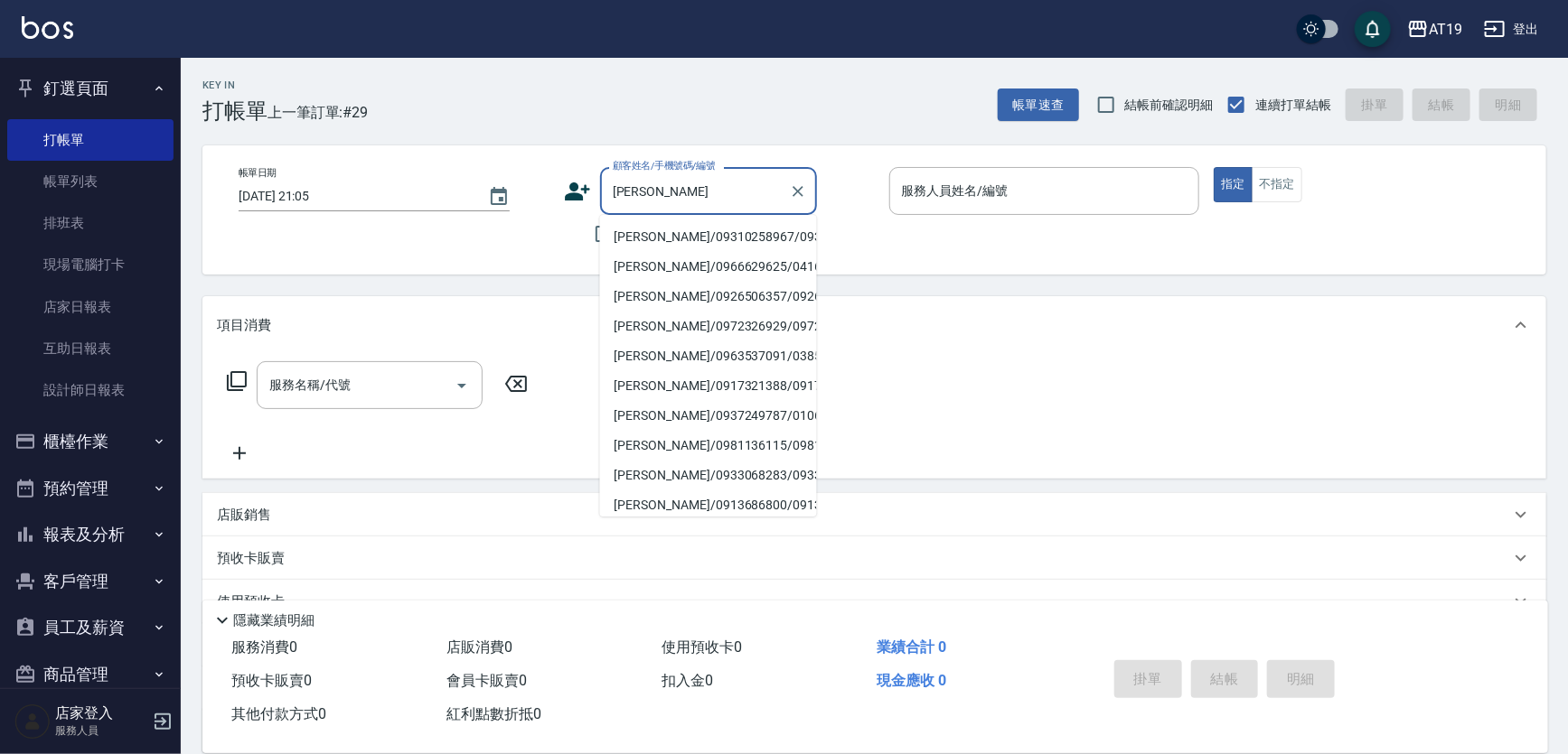
type input "陳宥蓁/09310258967/09310258967"
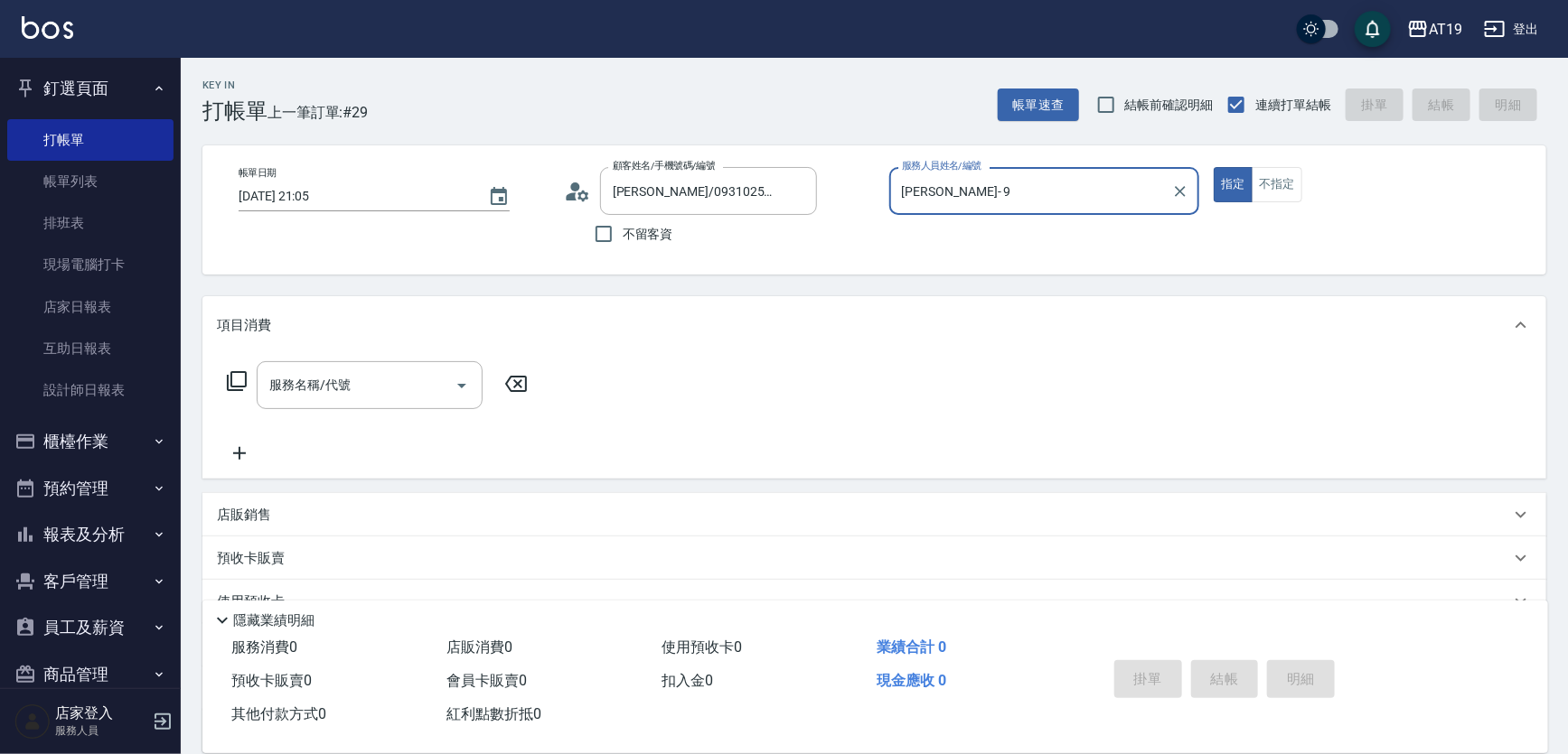
type input "Jessie- 9"
click at [1214, 167] on button "指定" at bounding box center [1232, 185] width 39 height 36
type button "true"
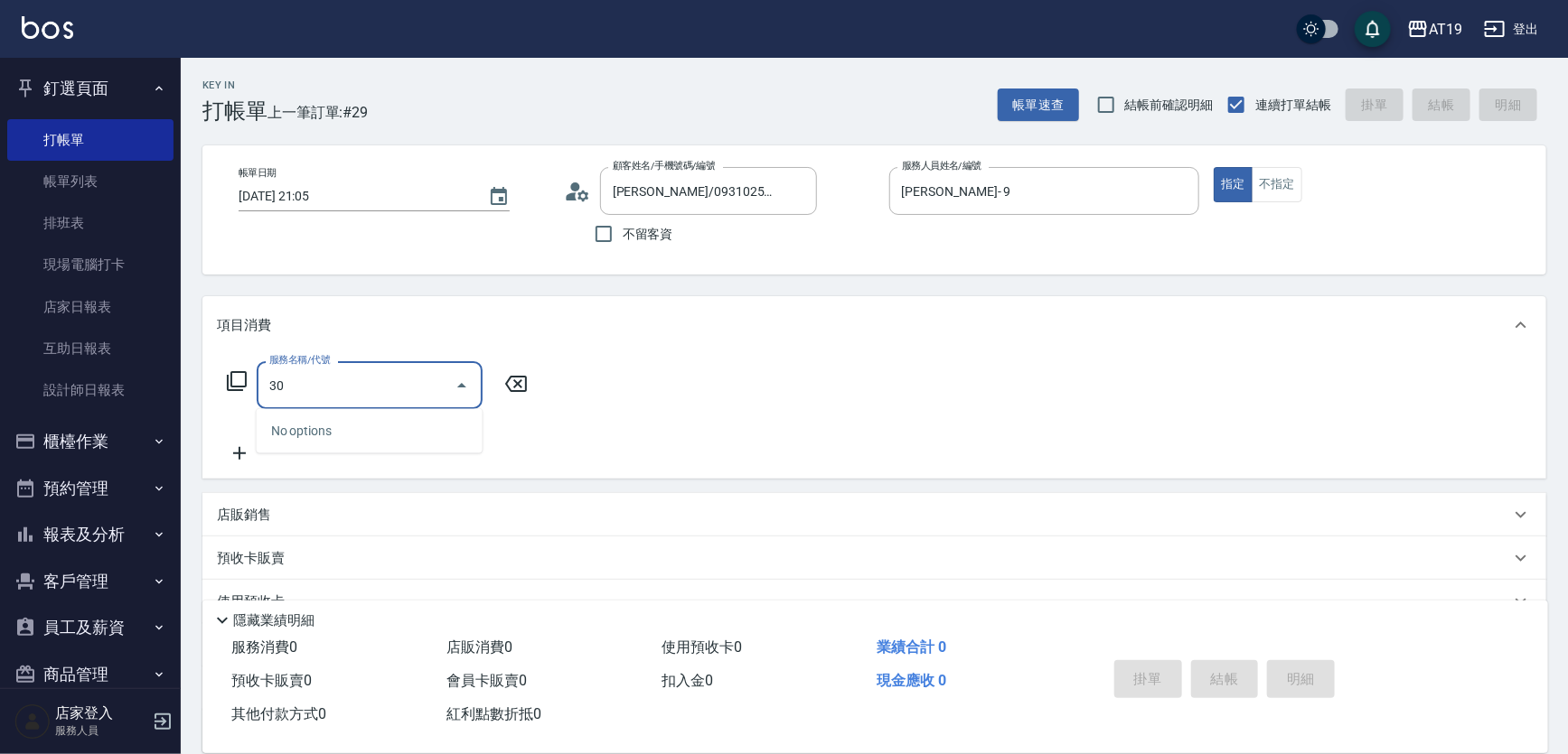
type input "301"
type input "150"
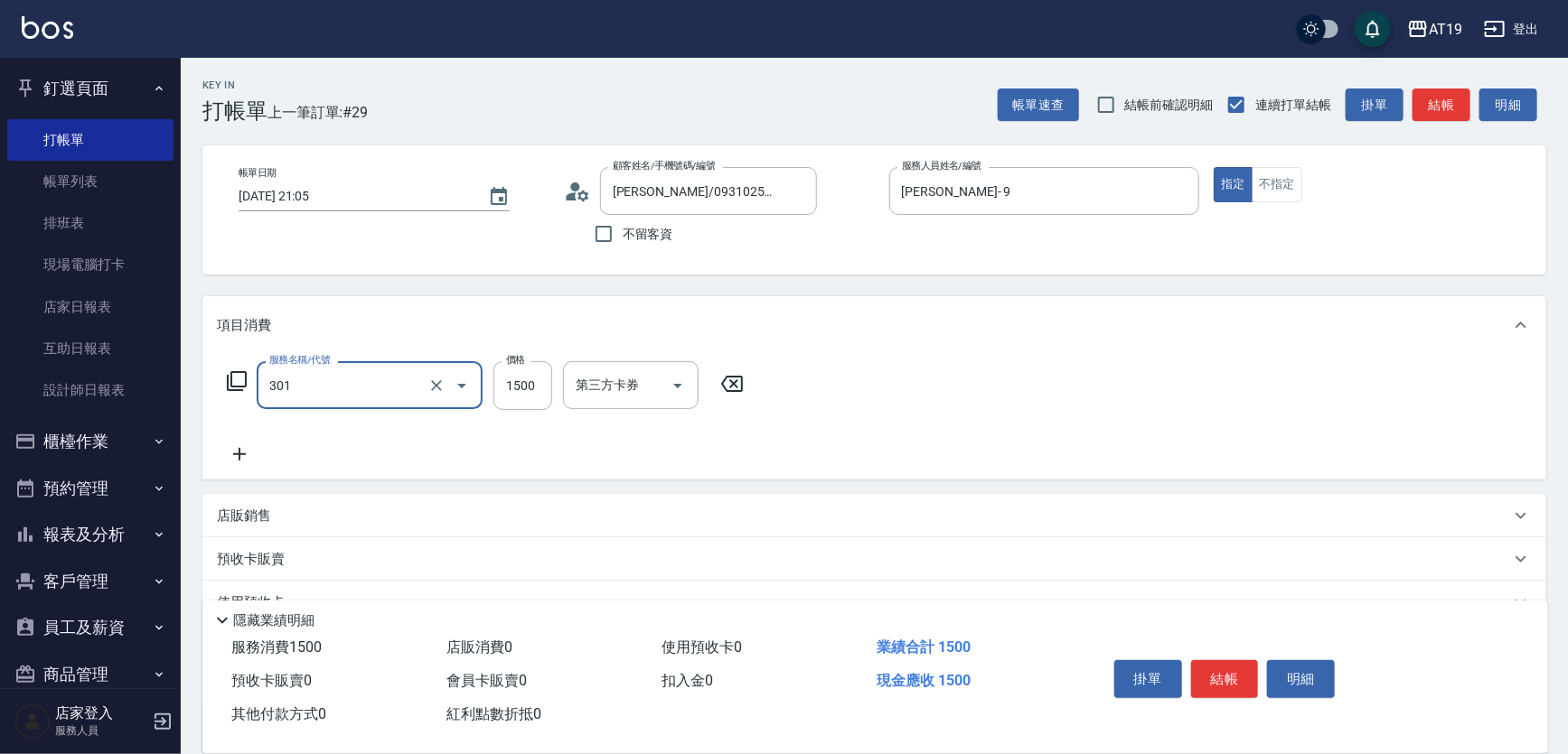
type input "燙髮(301)"
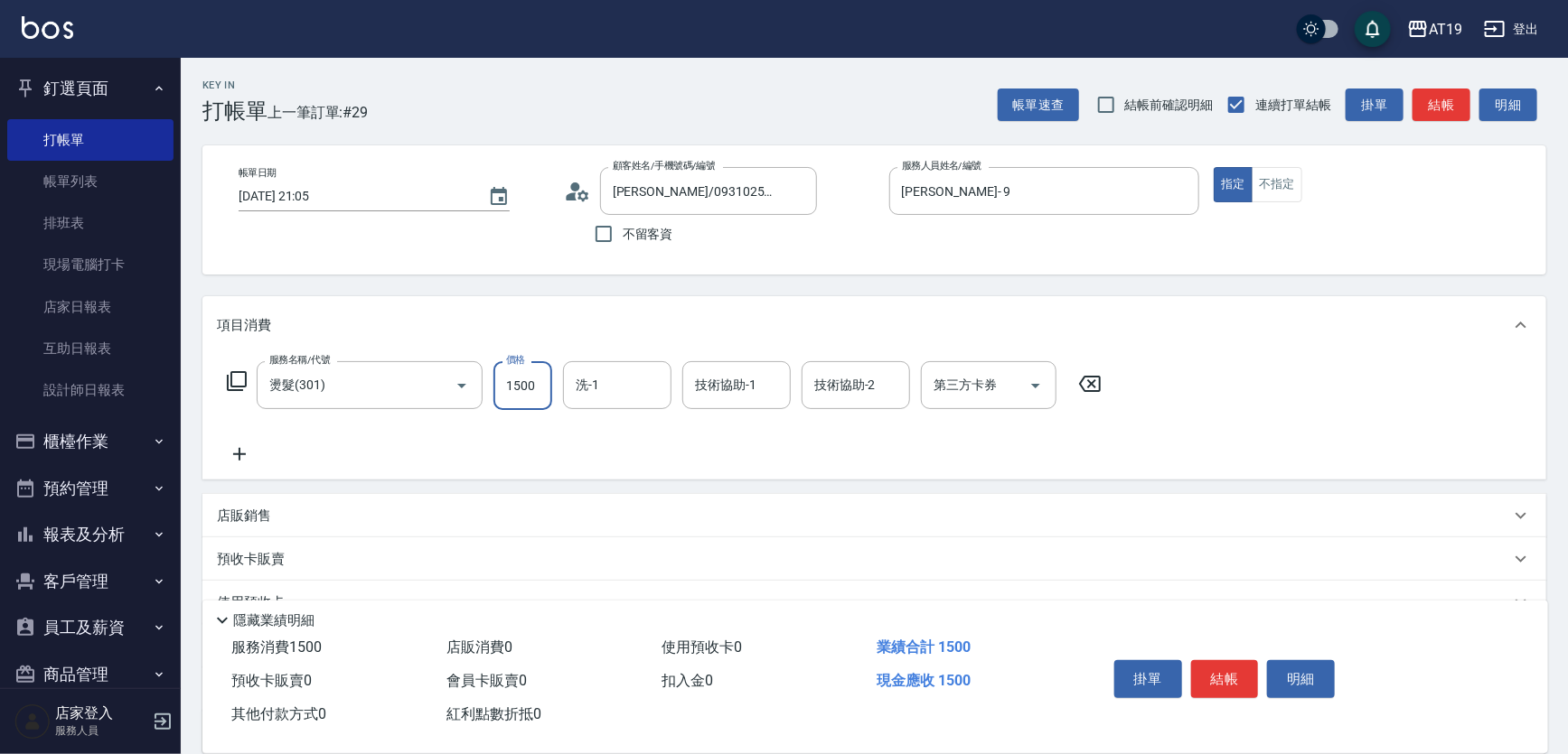
type input "0"
type input "23"
type input "20"
type input "238"
type input "230"
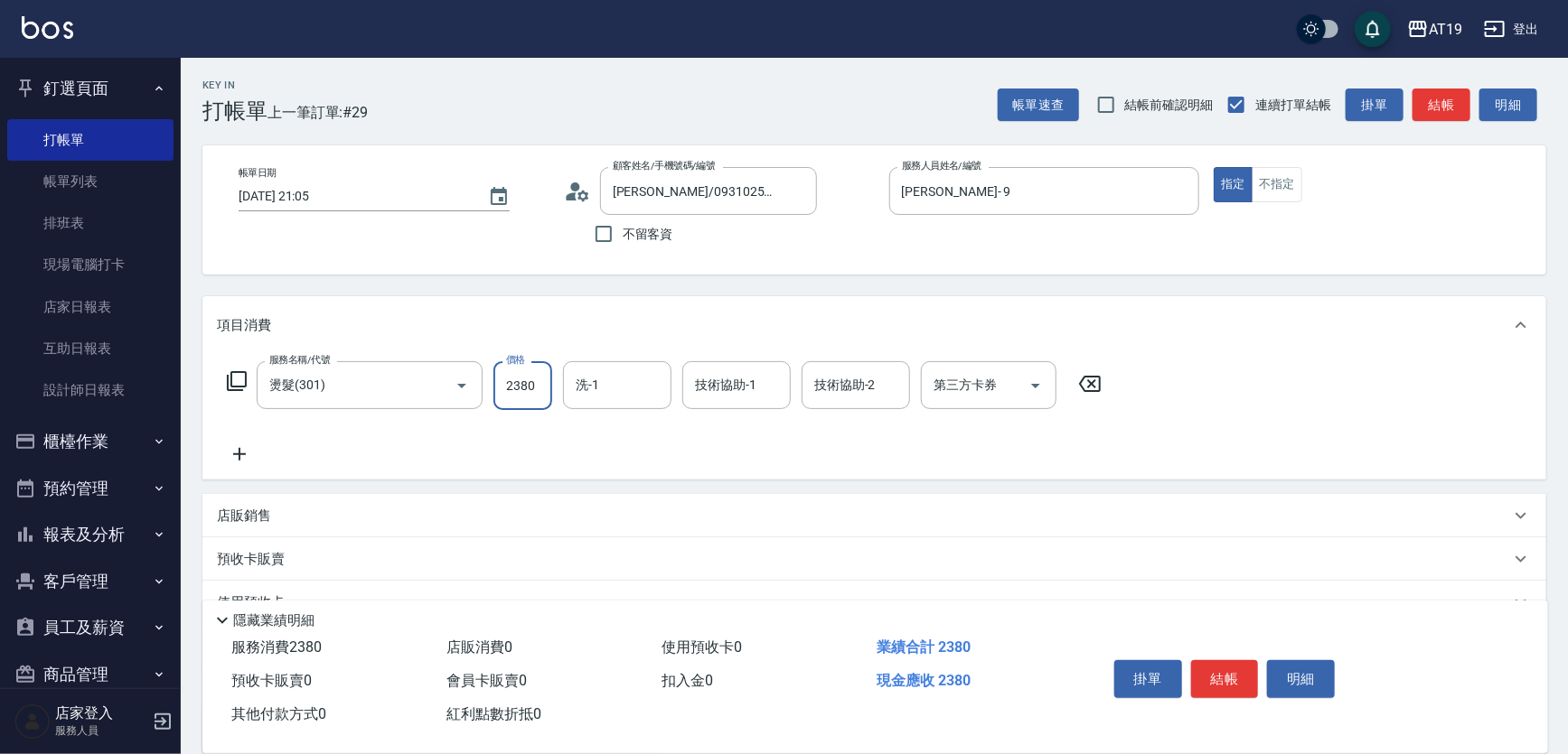
type input "2380"
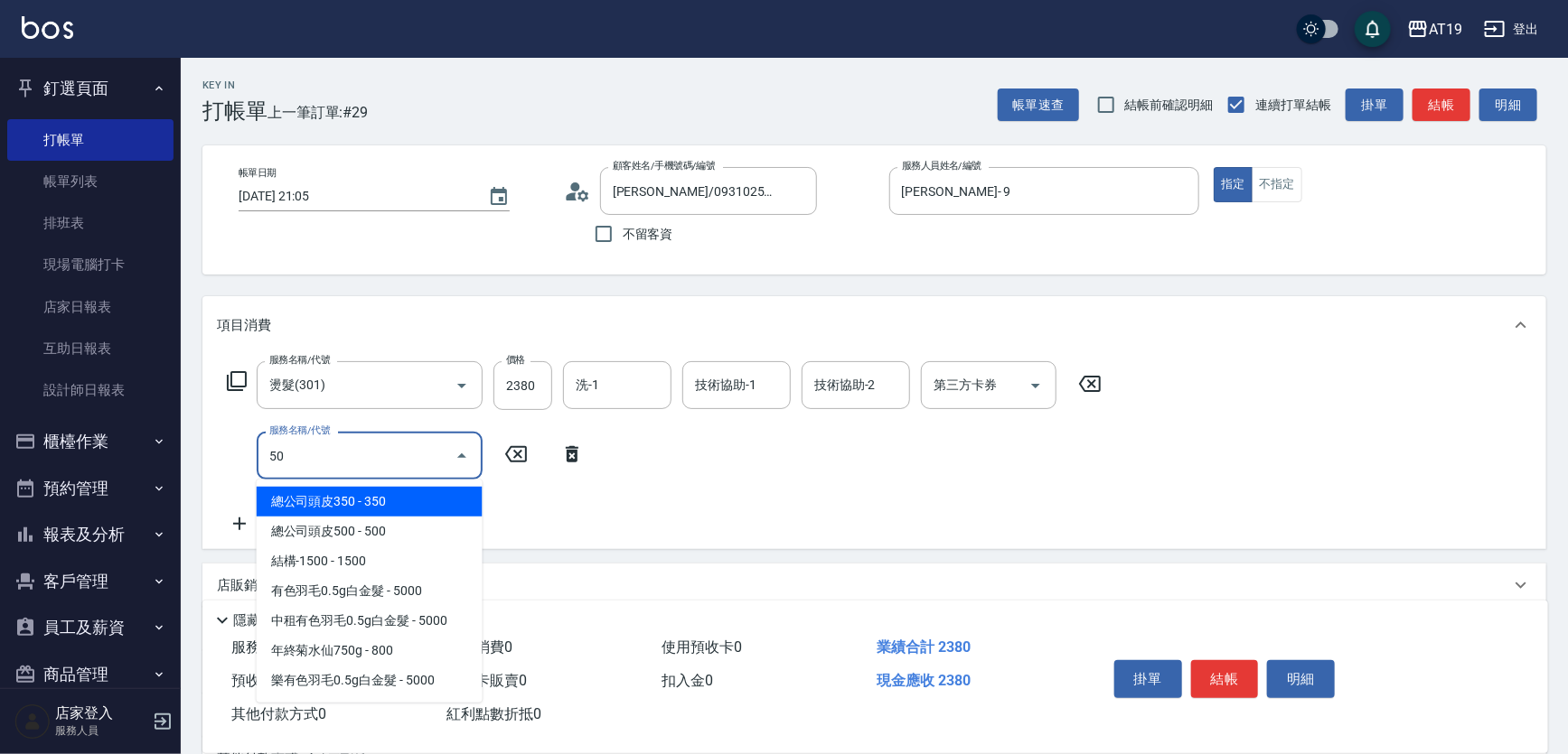
type input "501"
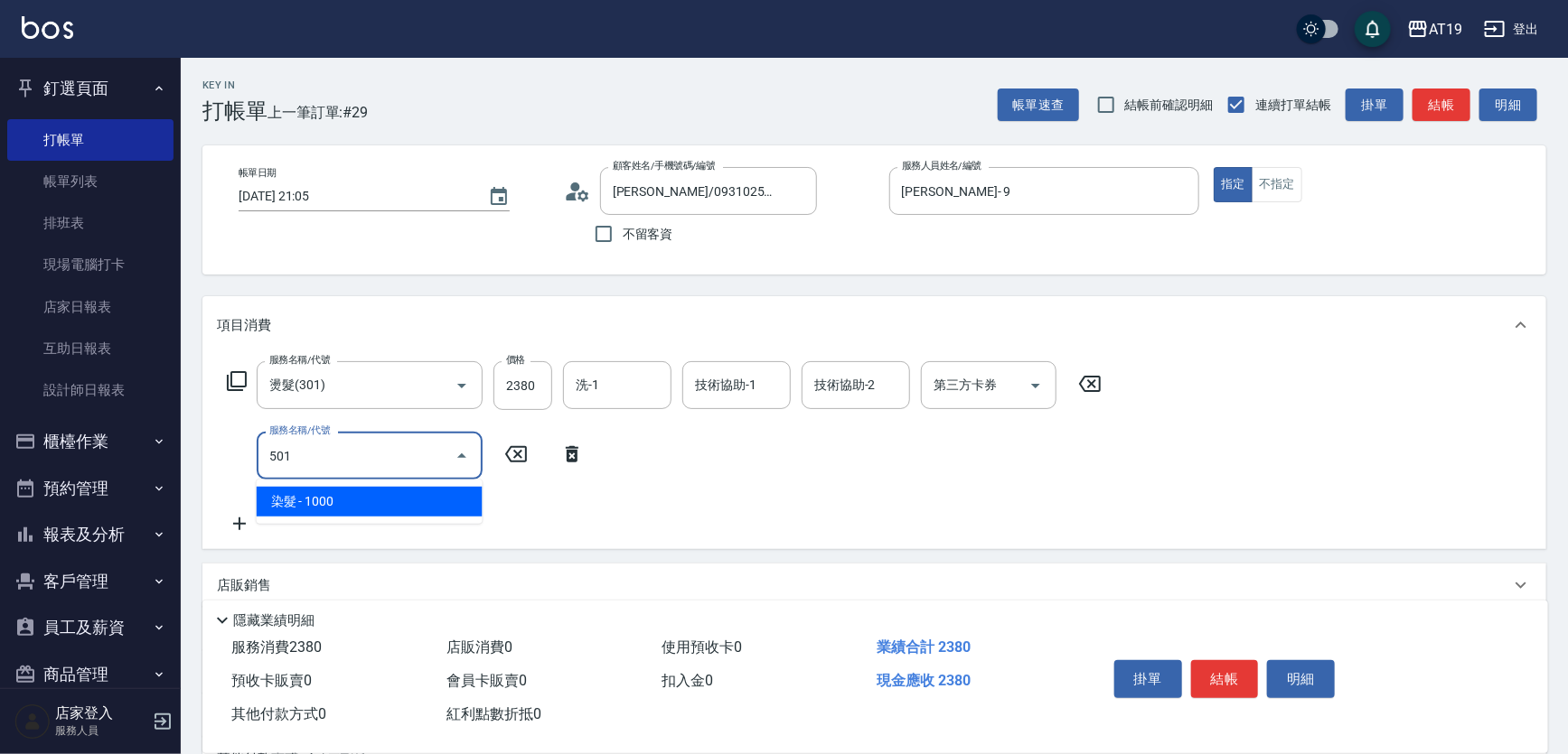
type input "330"
type input "染髮(501)"
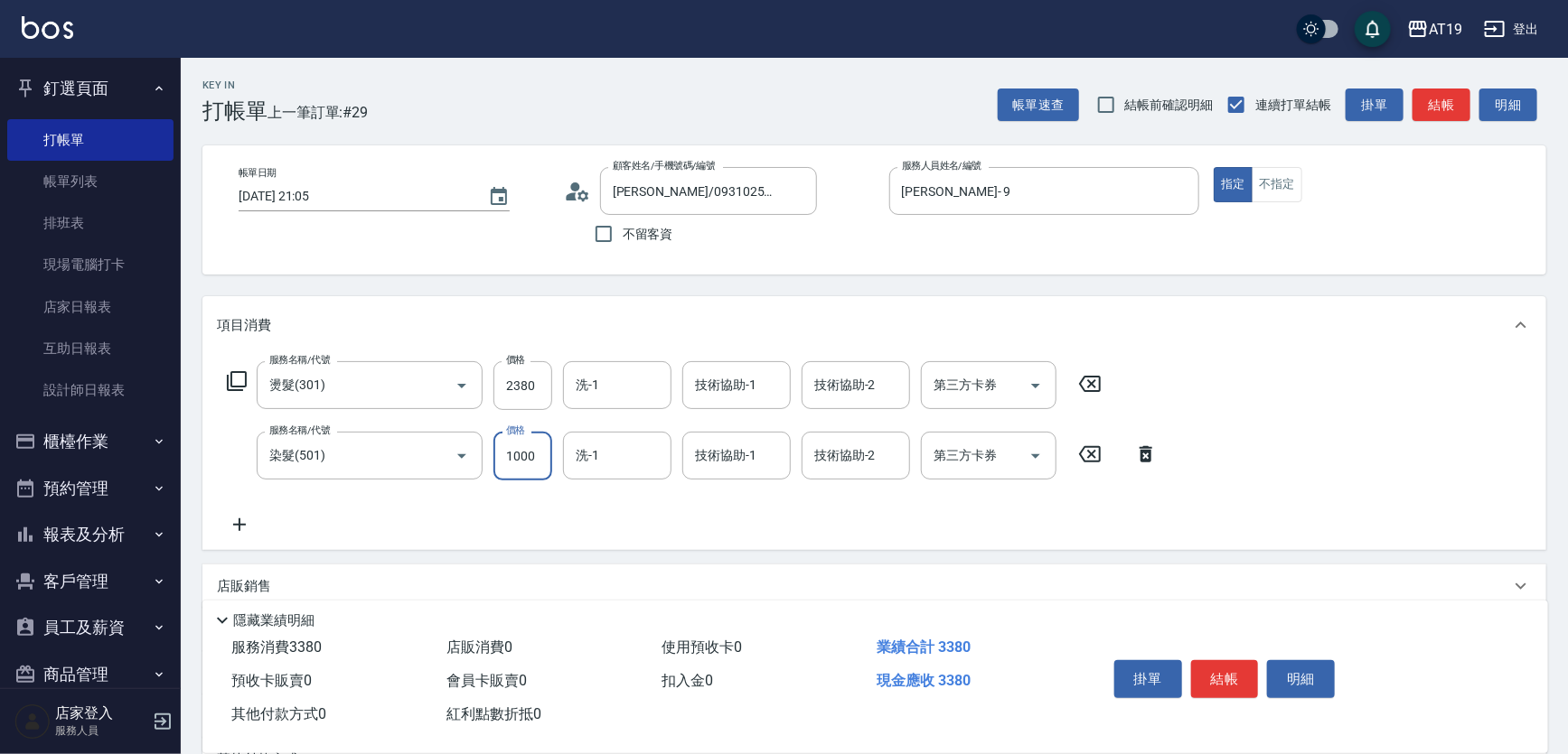
type input "1"
type input "230"
type input "159"
type input "250"
type input "1599"
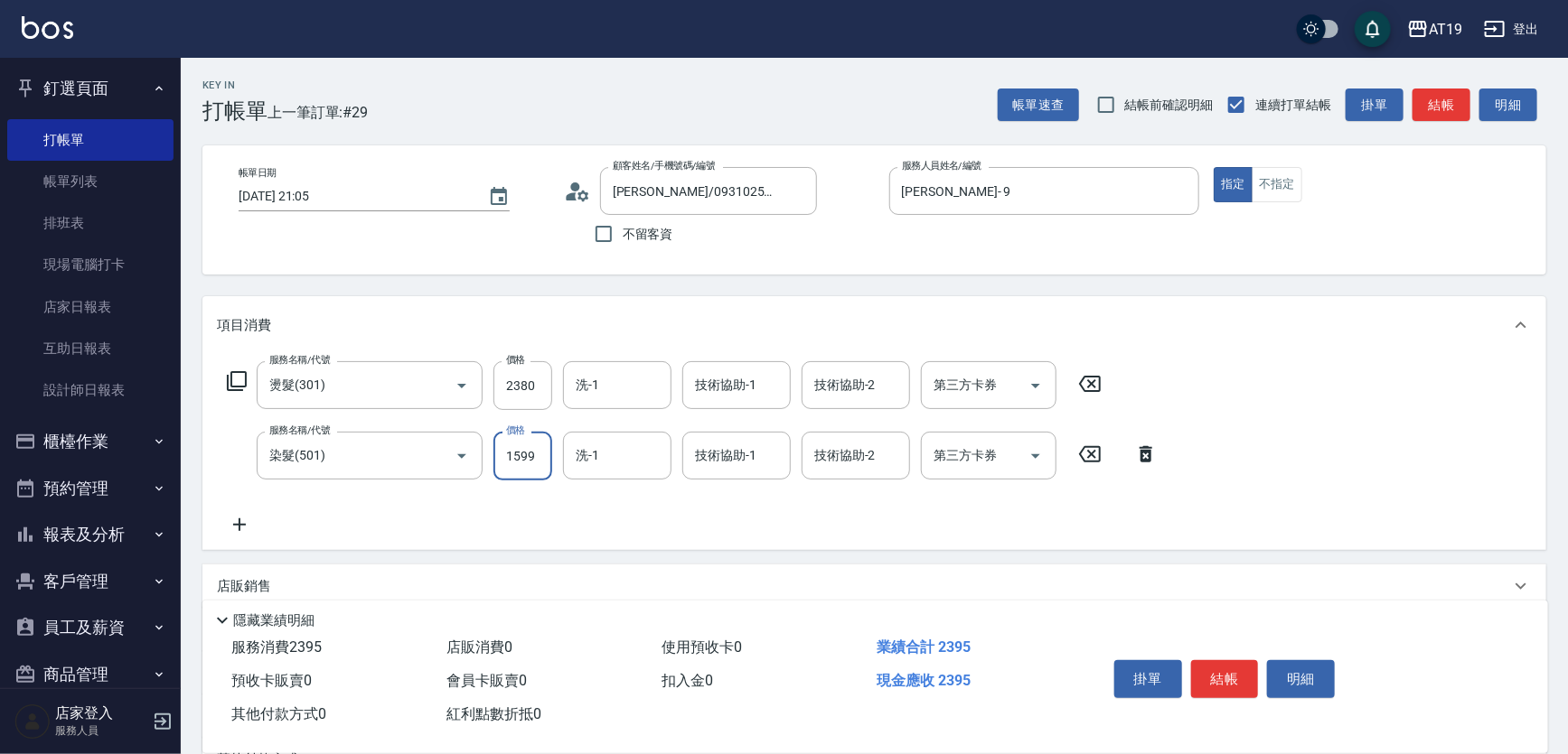
type input "390"
type input "1599"
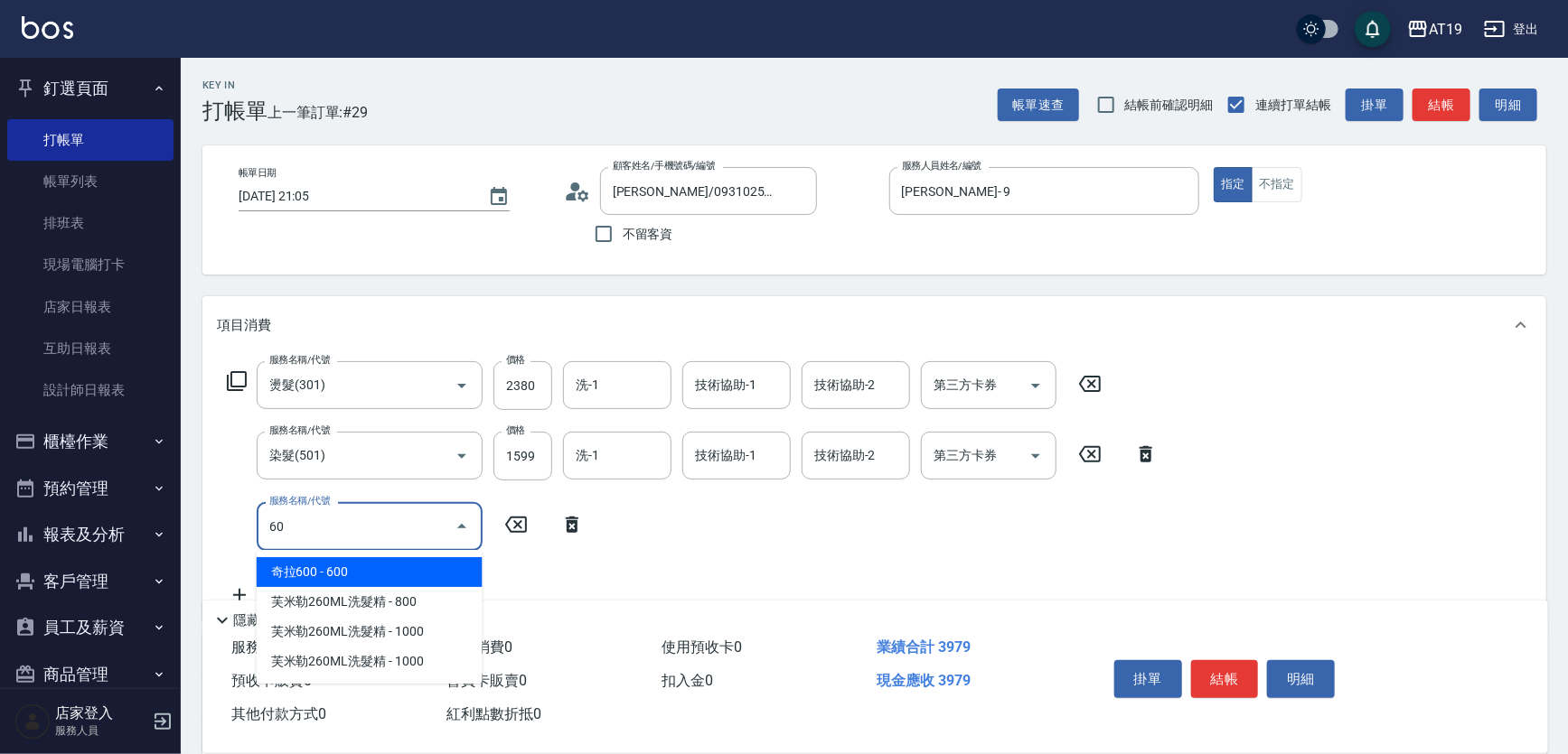
type input "601"
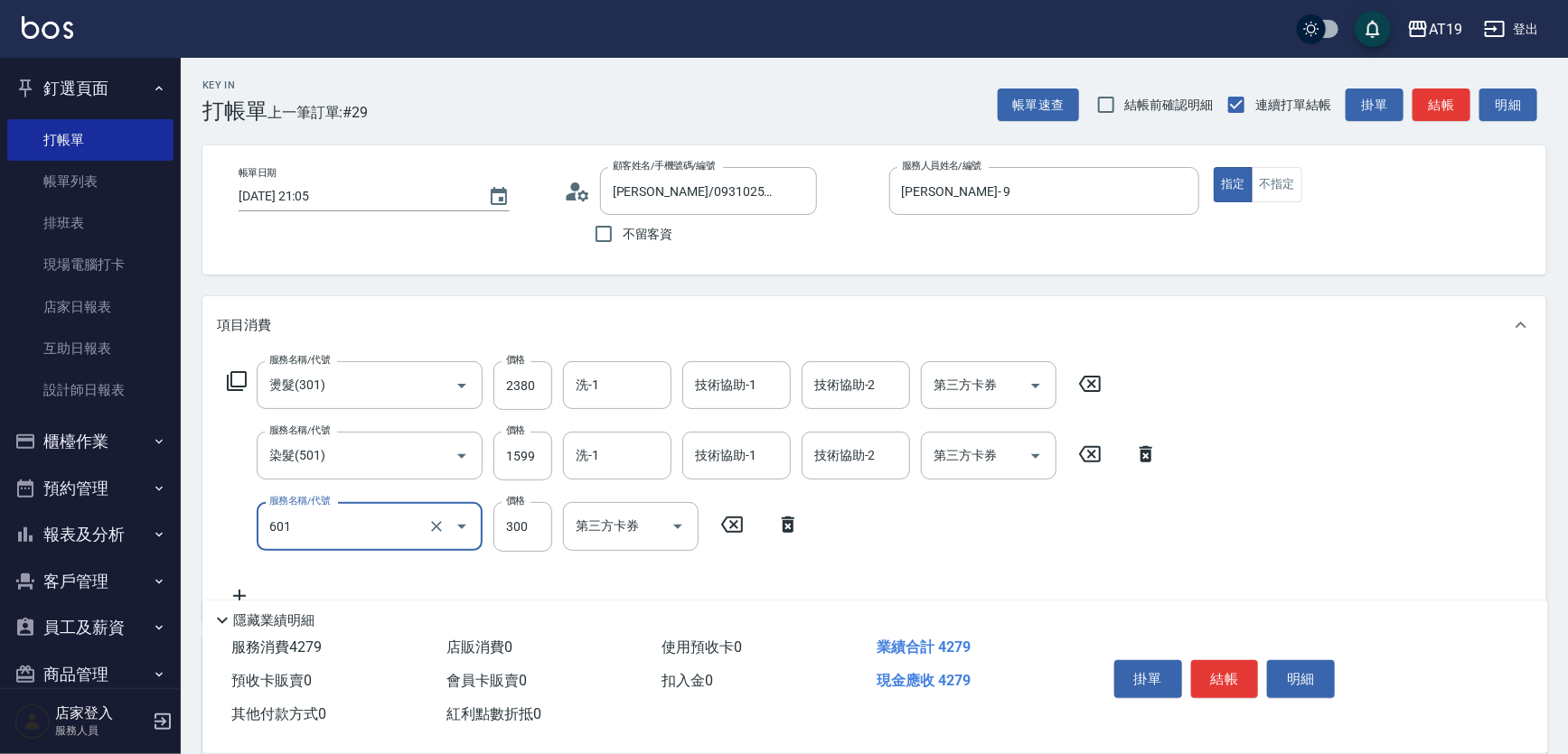
type input "420"
type input "自備護髮(601)"
type input "1"
type input "390"
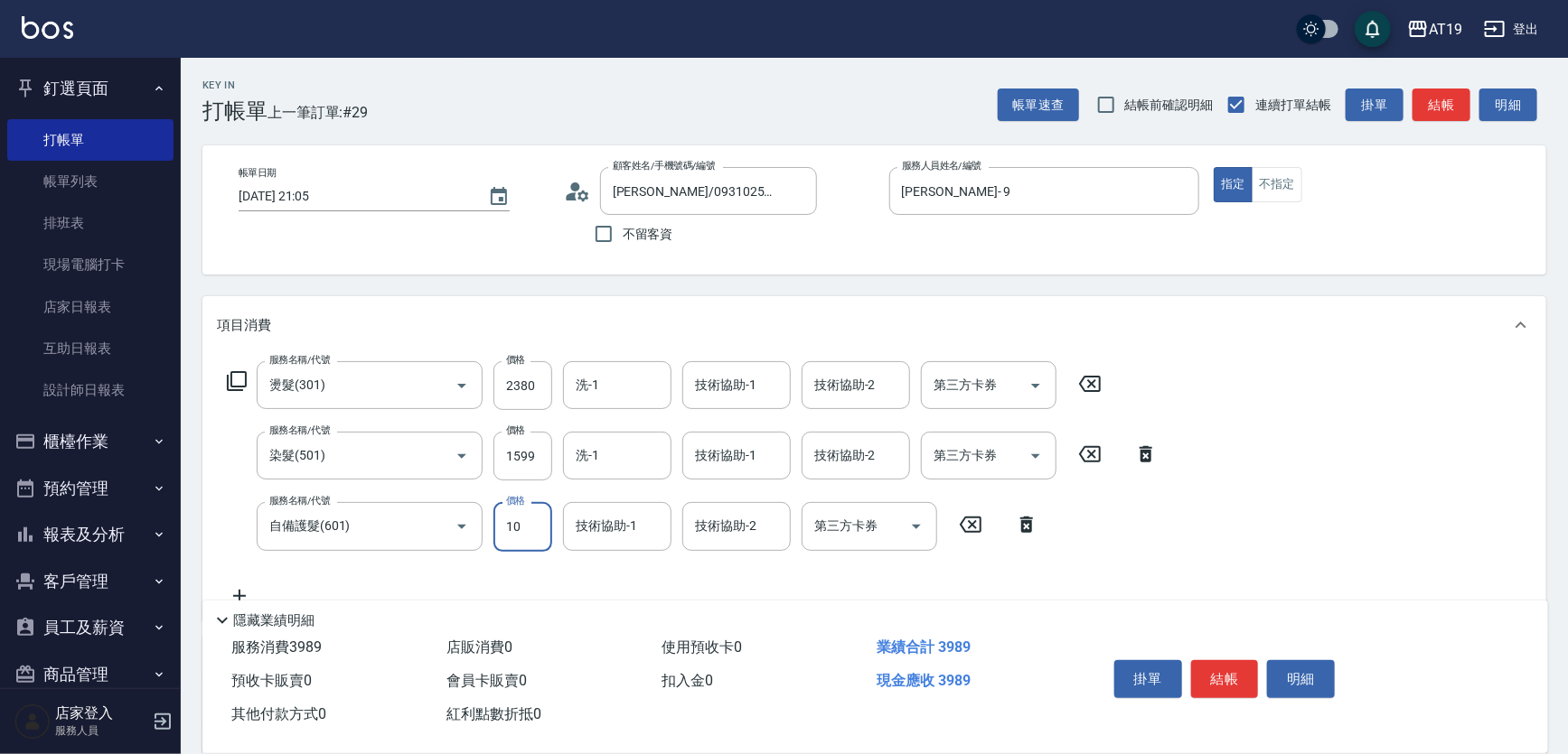
type input "100"
type input "490"
type input "1000"
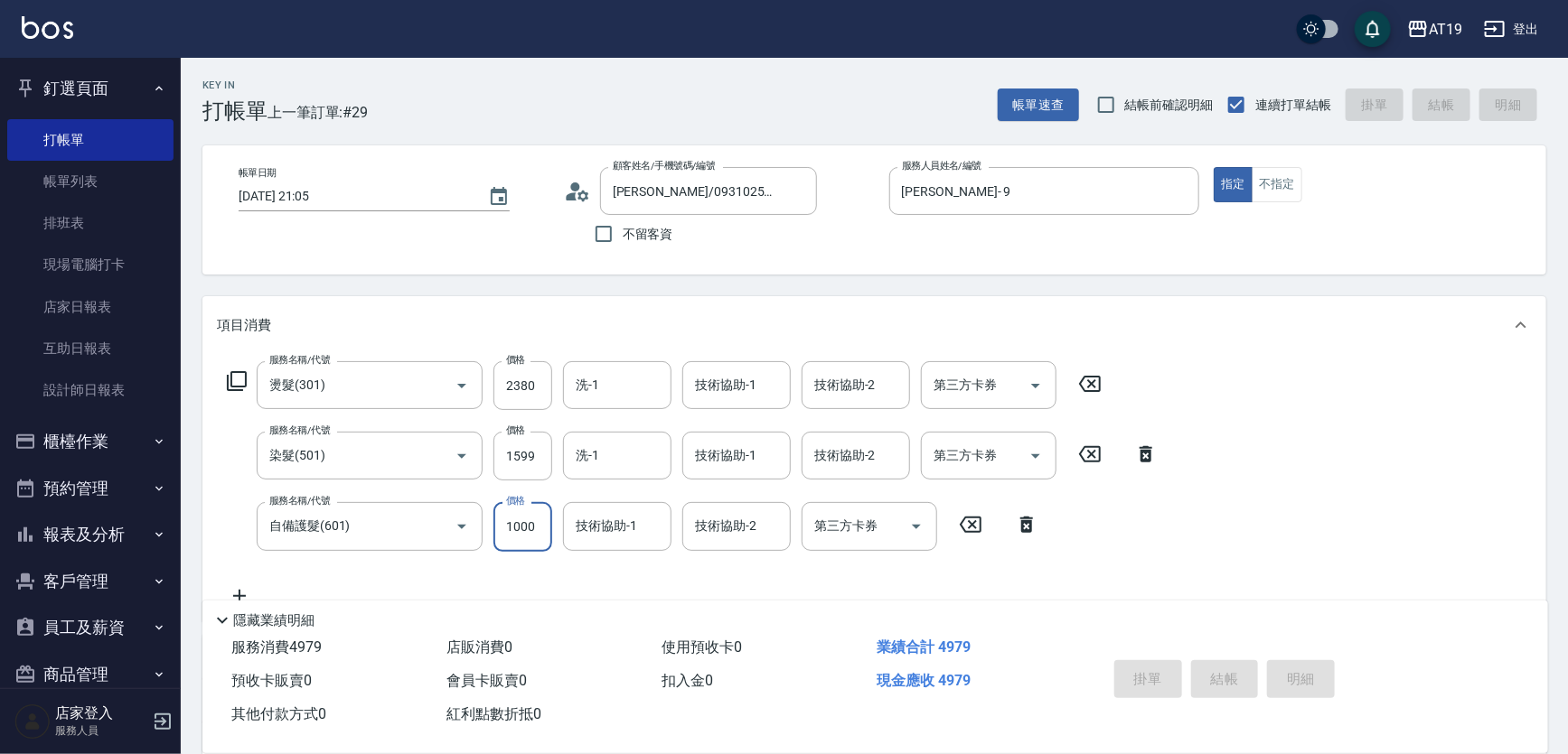
type input "2025/09/12 21:06"
type input "0"
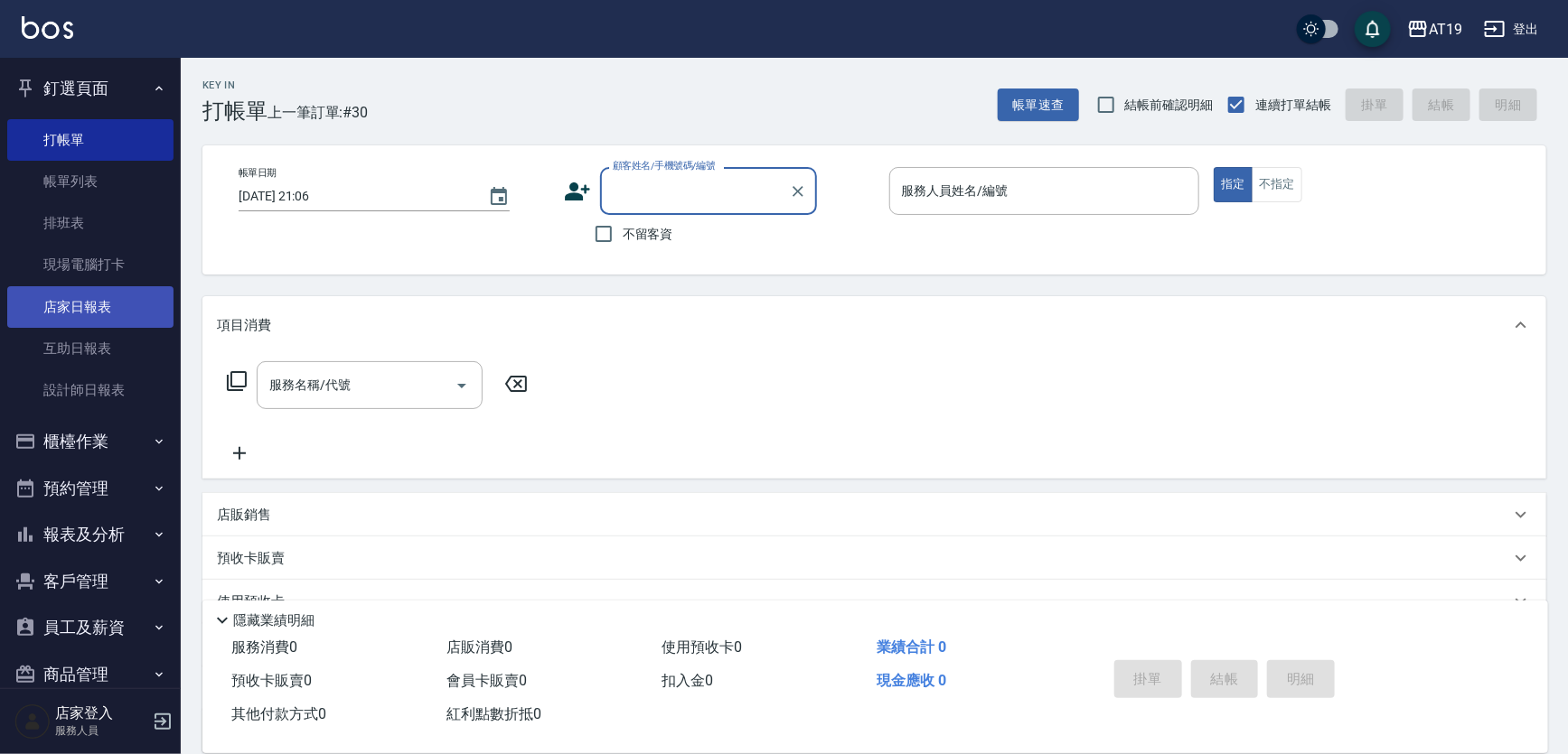
click at [76, 304] on link "店家日報表" at bounding box center [90, 307] width 166 height 41
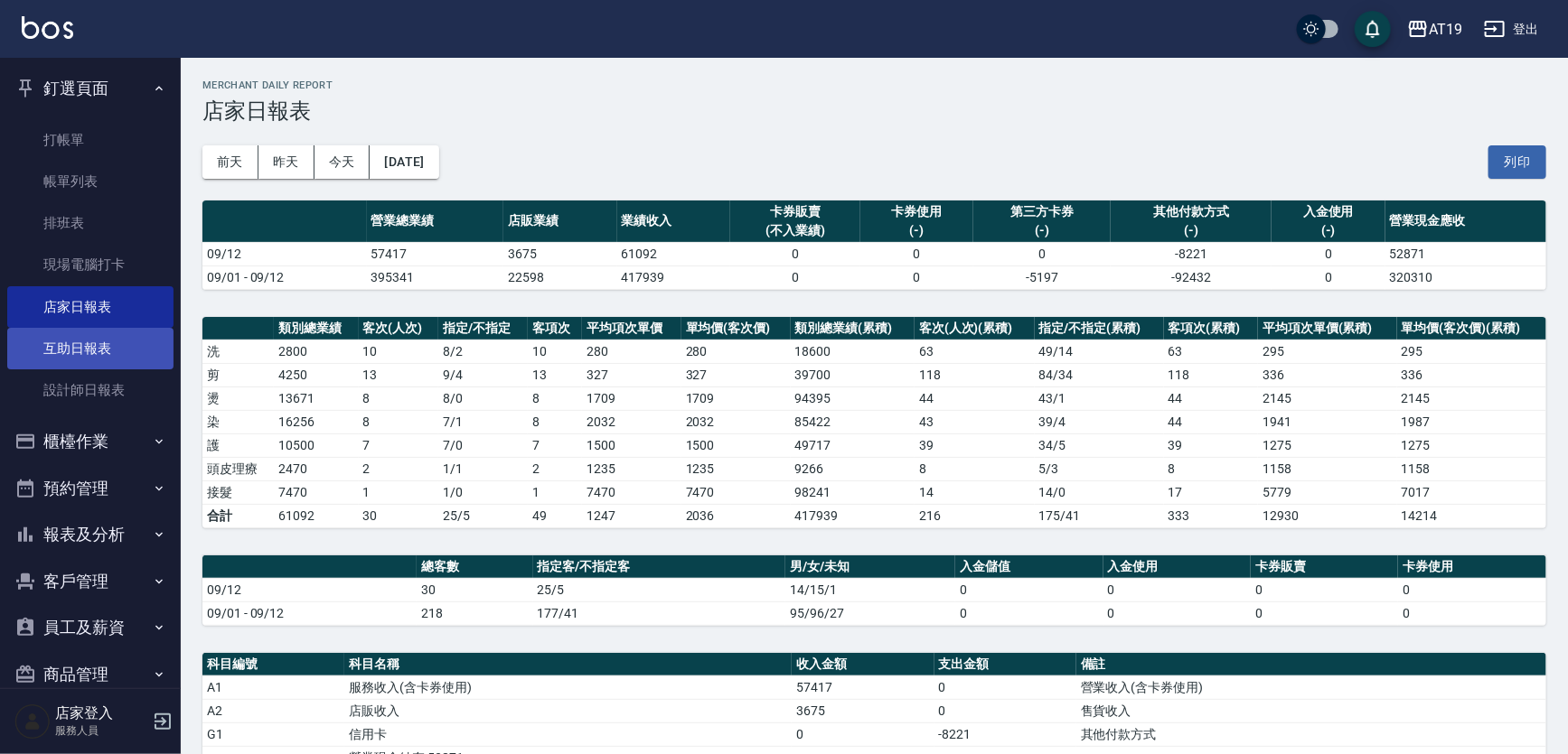
click at [114, 339] on link "互助日報表" at bounding box center [90, 348] width 166 height 41
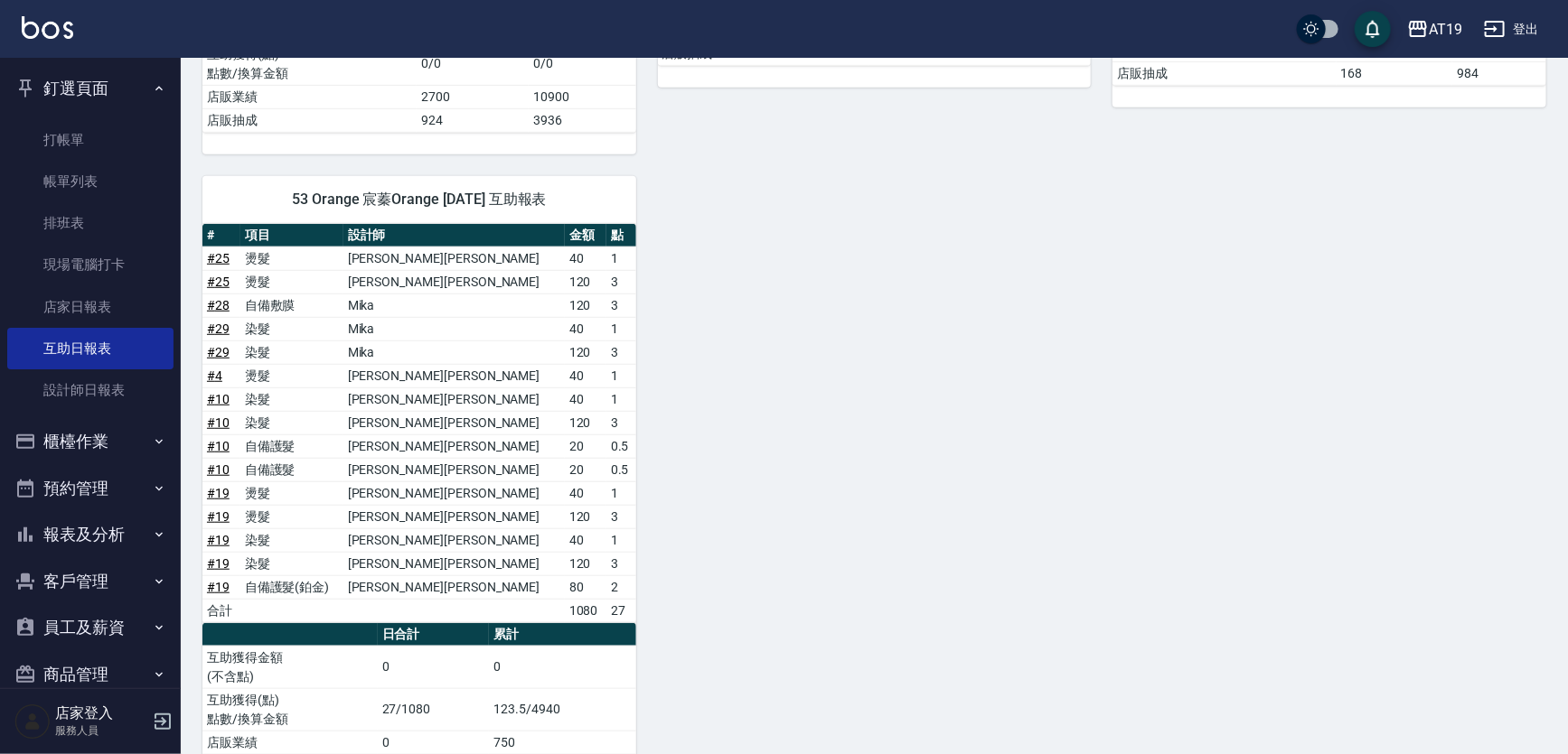
scroll to position [516, 0]
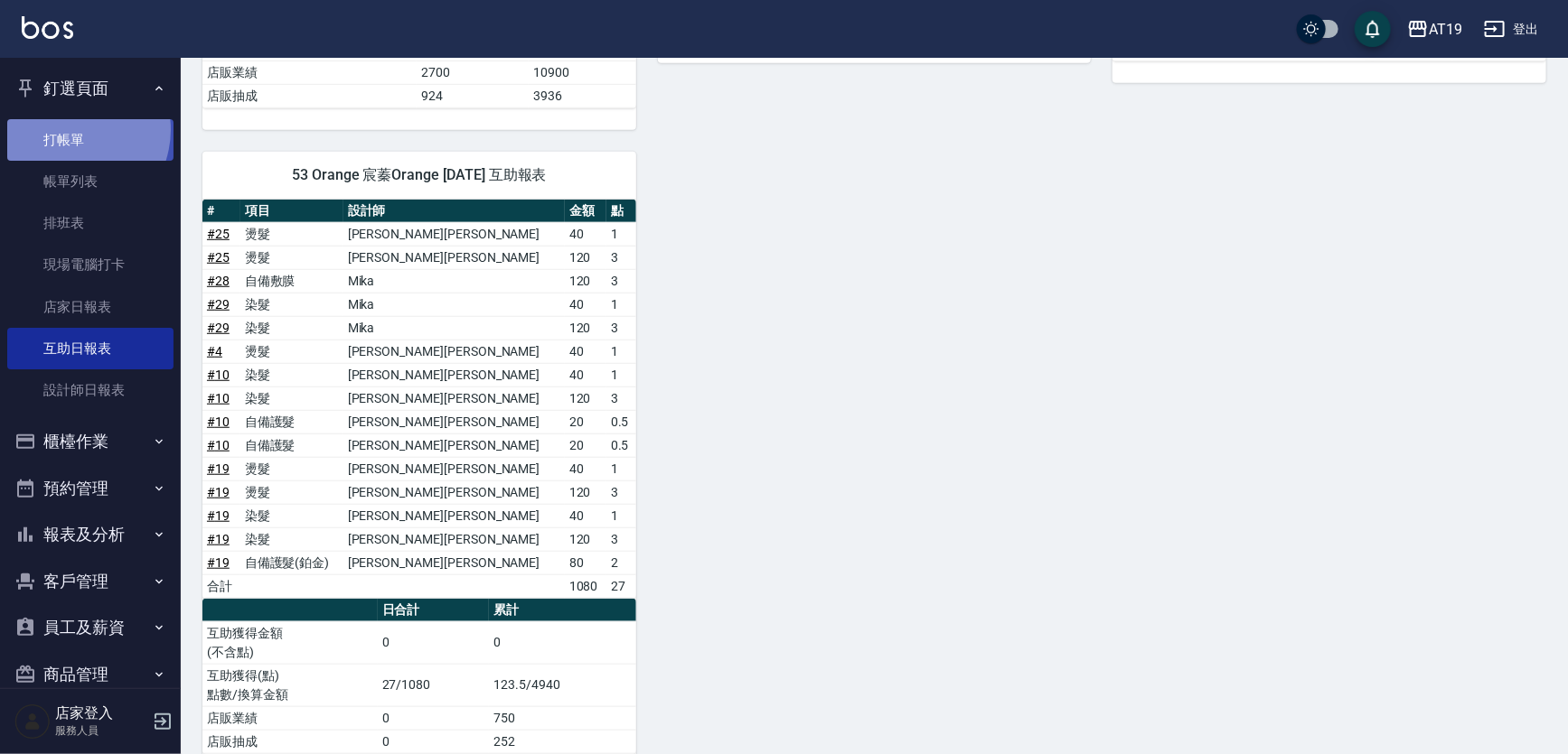
click at [68, 129] on link "打帳單" at bounding box center [90, 140] width 166 height 41
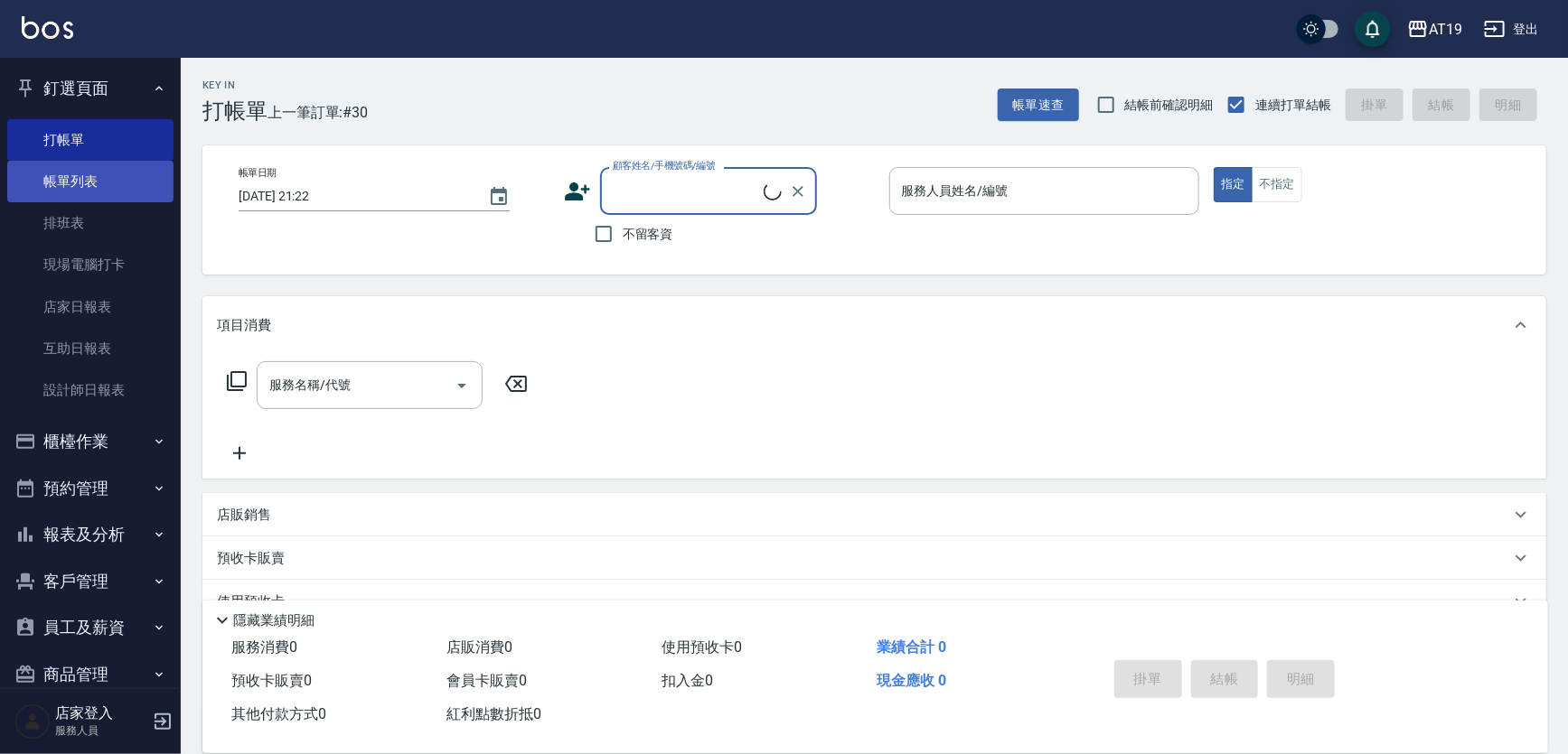
click at [90, 175] on link "帳單列表" at bounding box center [90, 182] width 166 height 41
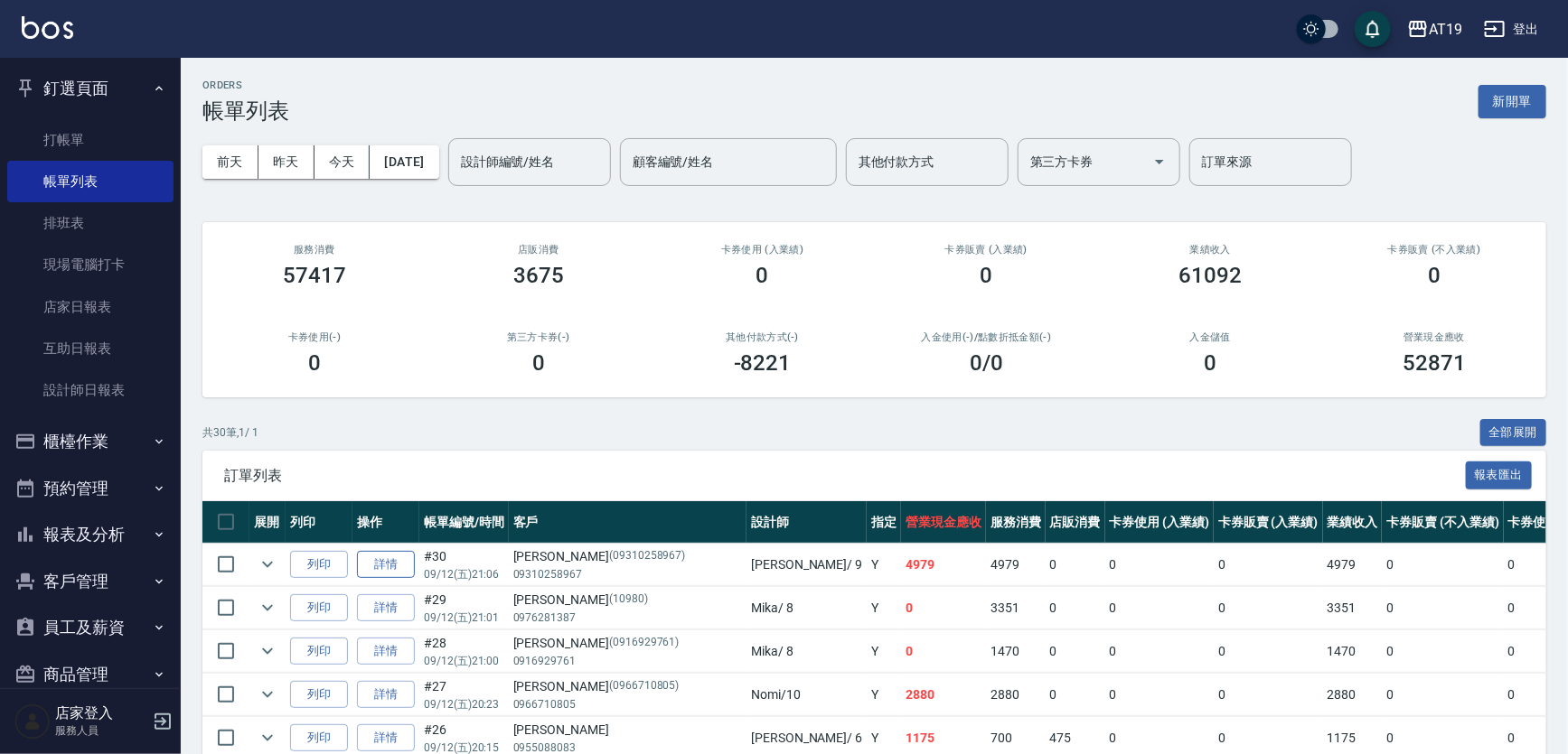
click at [391, 558] on link "詳情" at bounding box center [385, 565] width 58 height 28
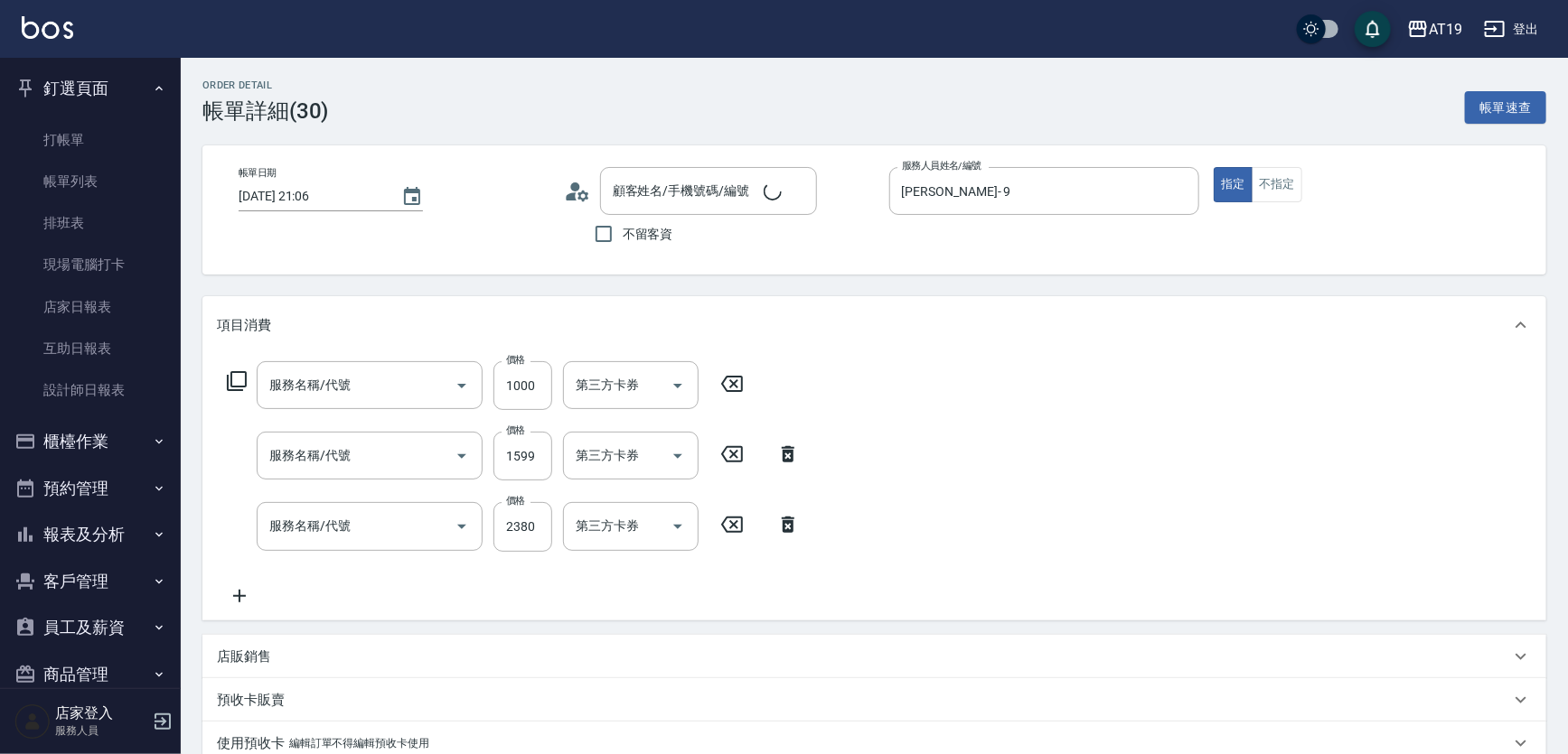
type input "2025/09/12 21:06"
type input "Jessie- 9"
type input "490"
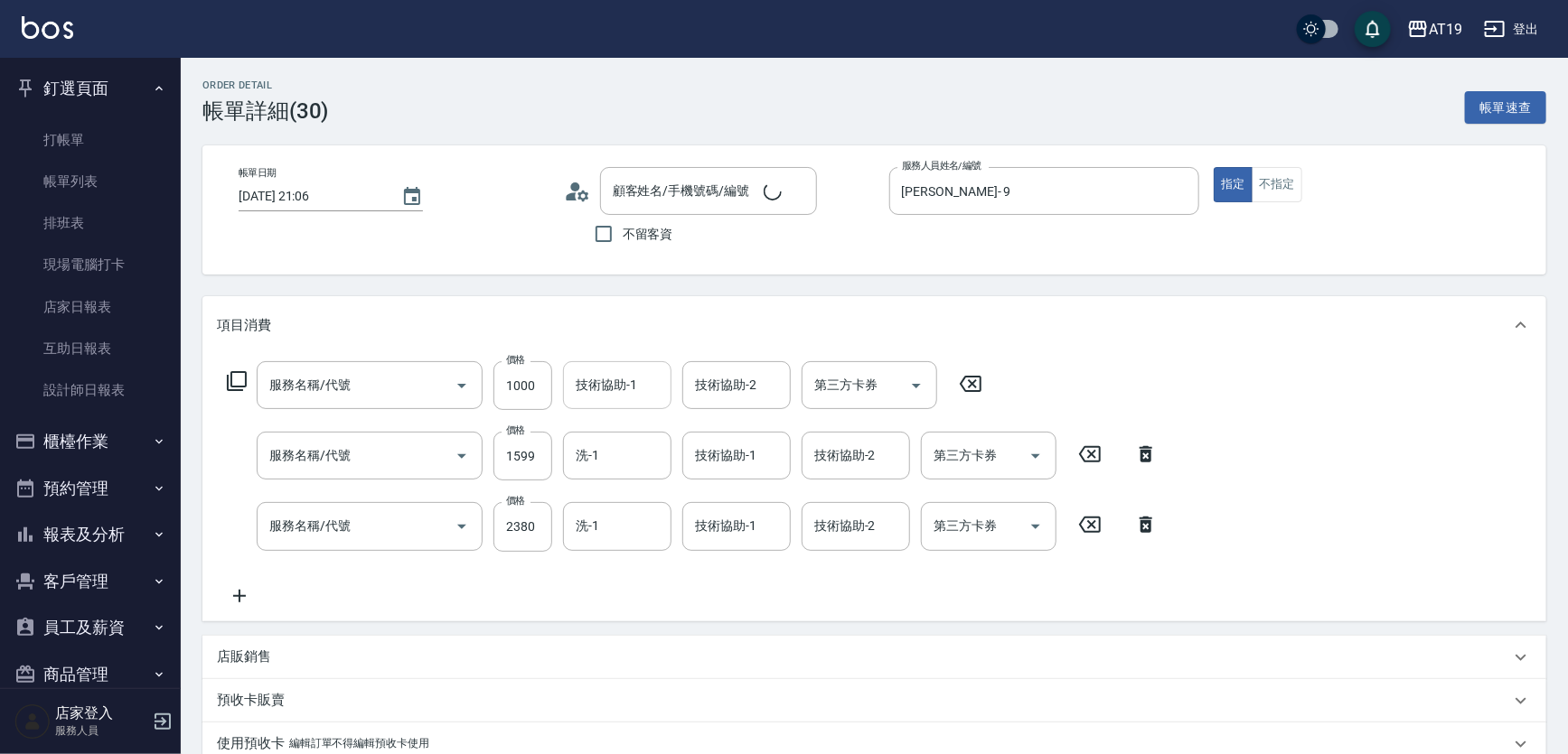
type input "陳宥蓁/09310258967/09310258967"
type input "自備護髮(601)"
type input "染髮(501)"
type input "燙髮(301)"
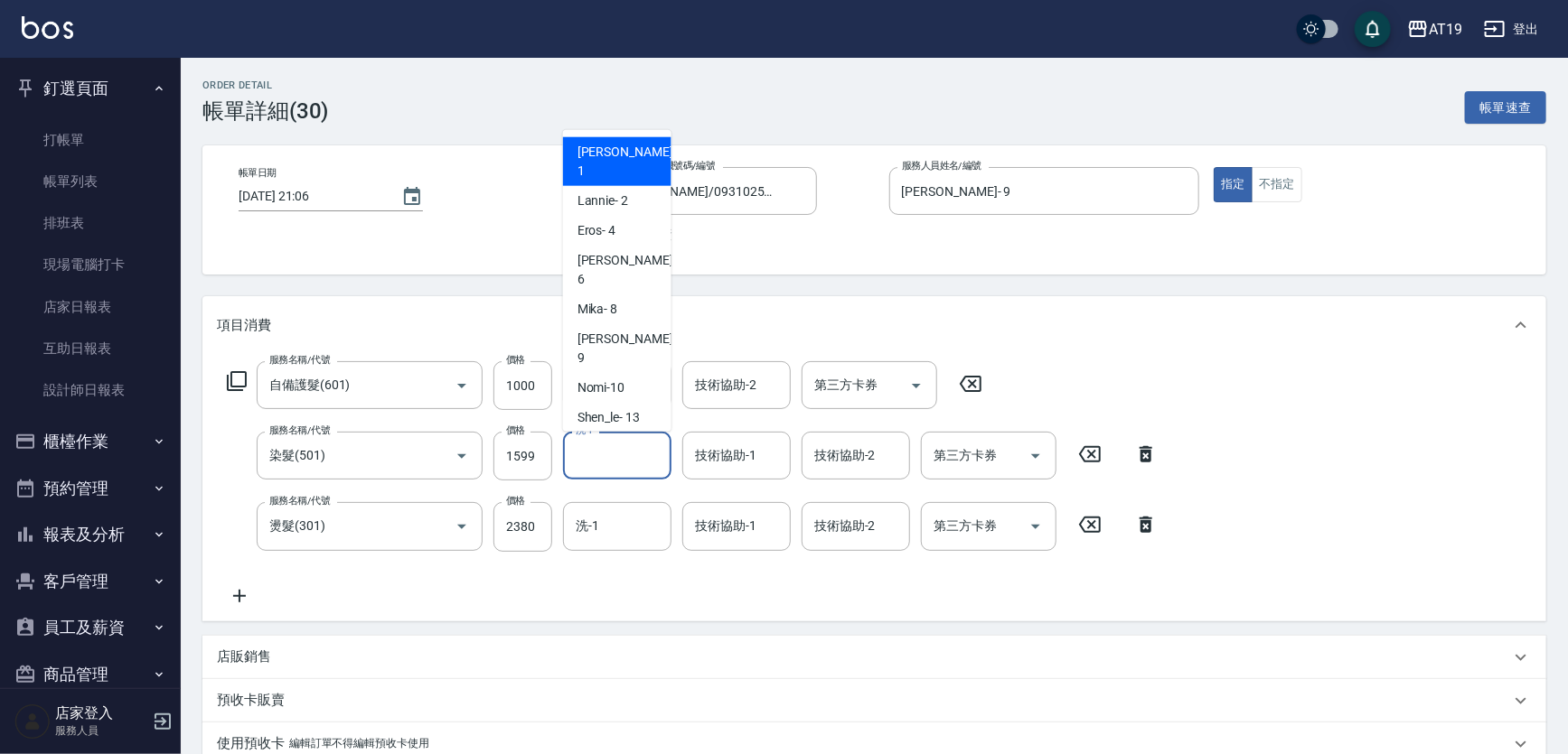
click at [608, 460] on input "洗-1" at bounding box center [616, 456] width 92 height 32
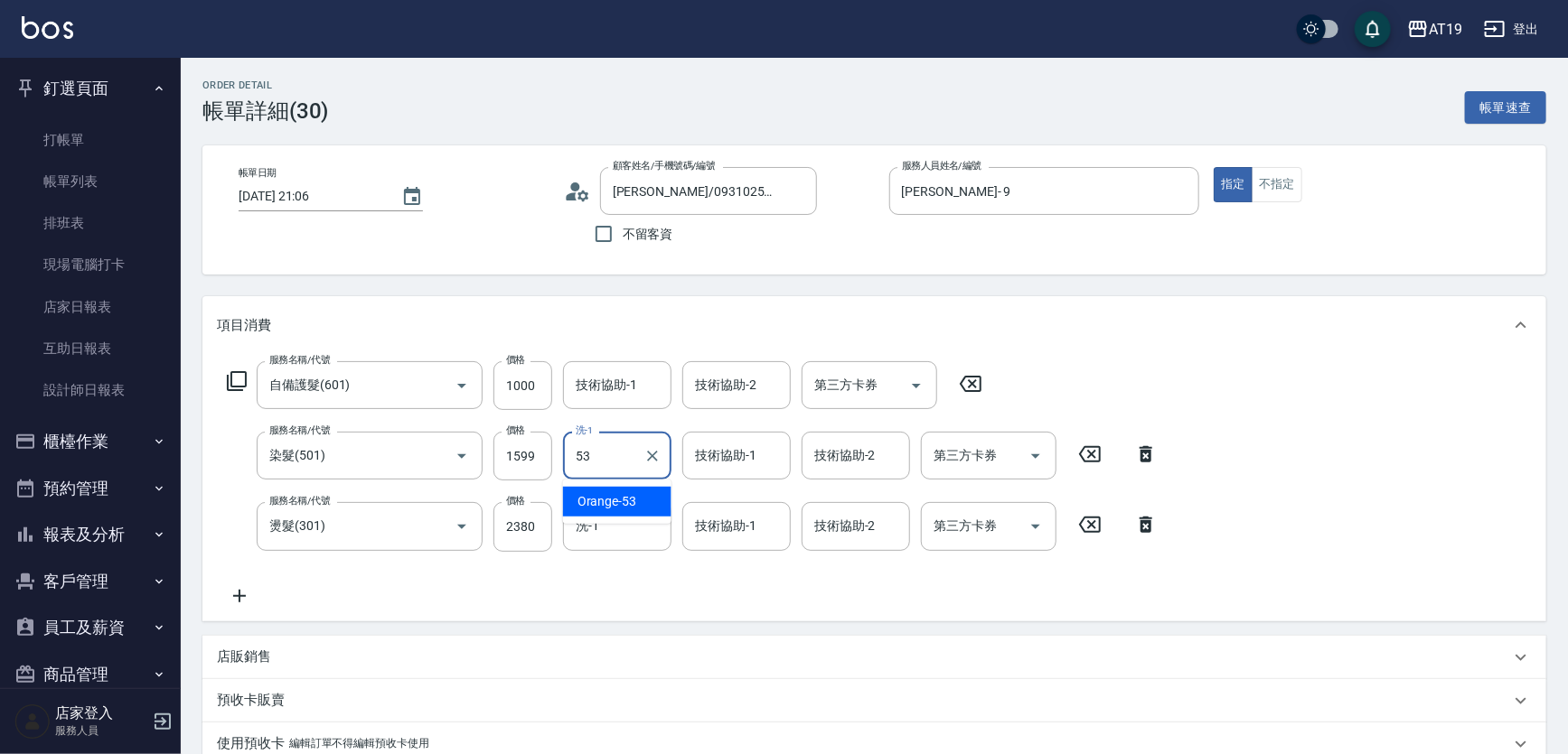
type input "Orange-53"
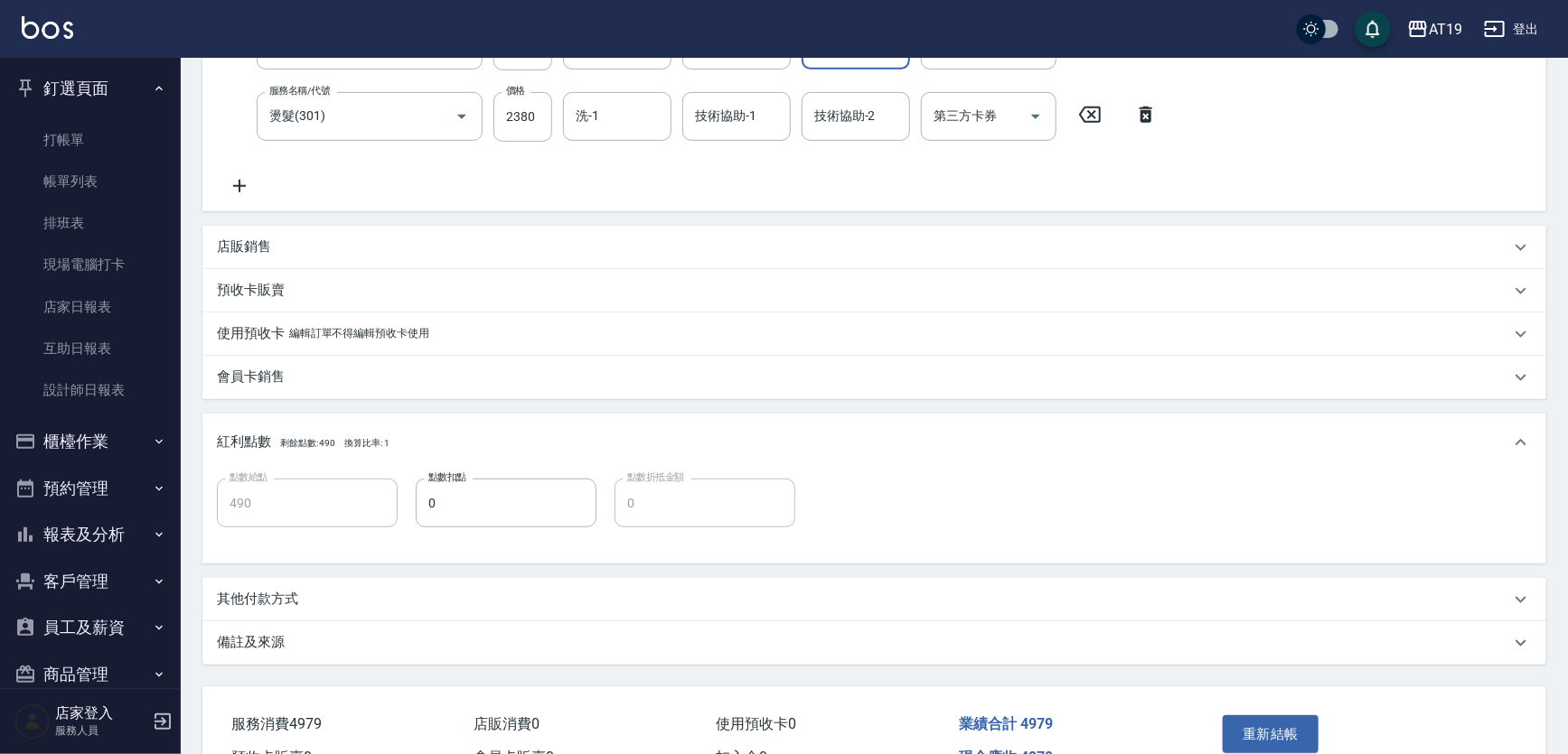
scroll to position [511, 0]
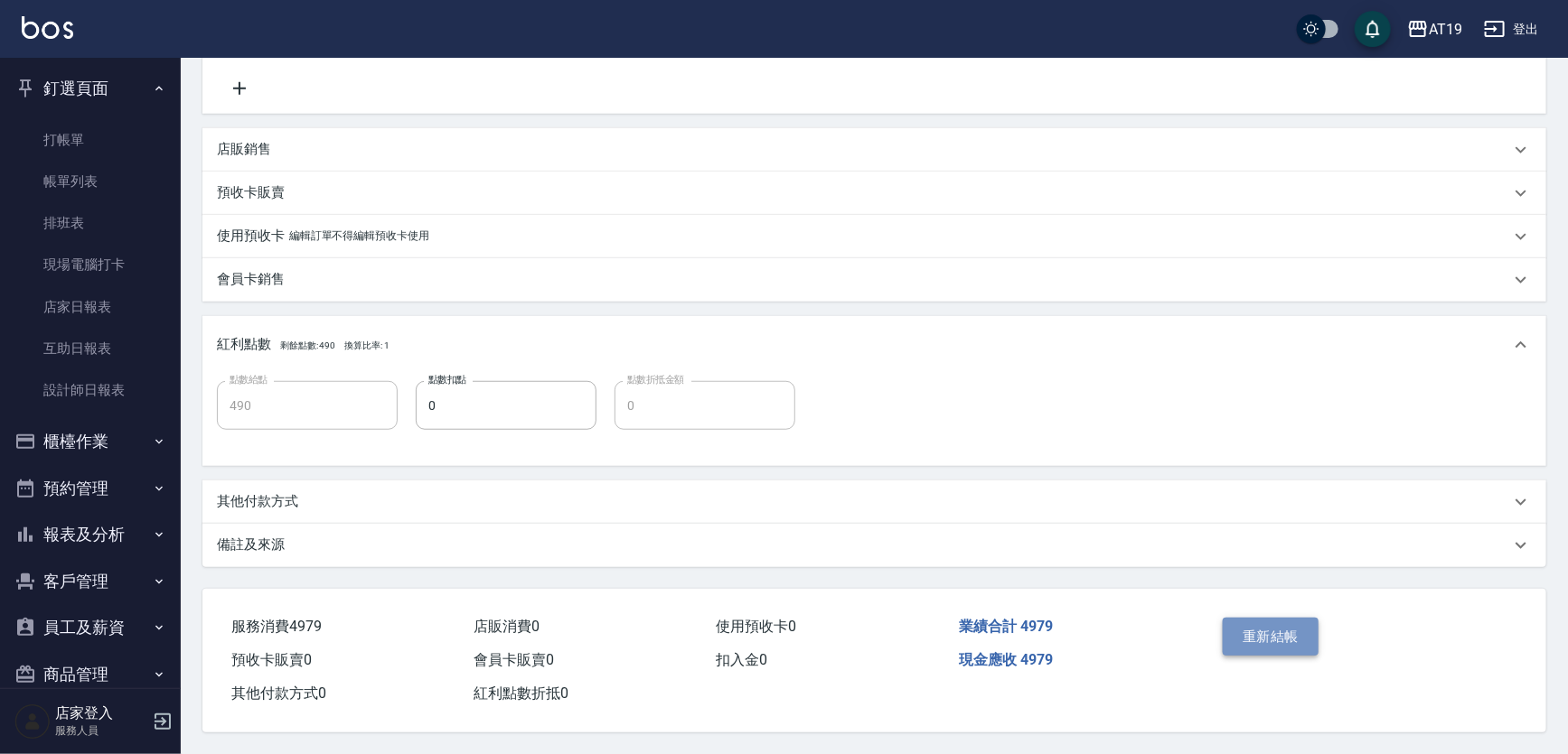
click at [1286, 636] on button "重新結帳" at bounding box center [1270, 637] width 96 height 38
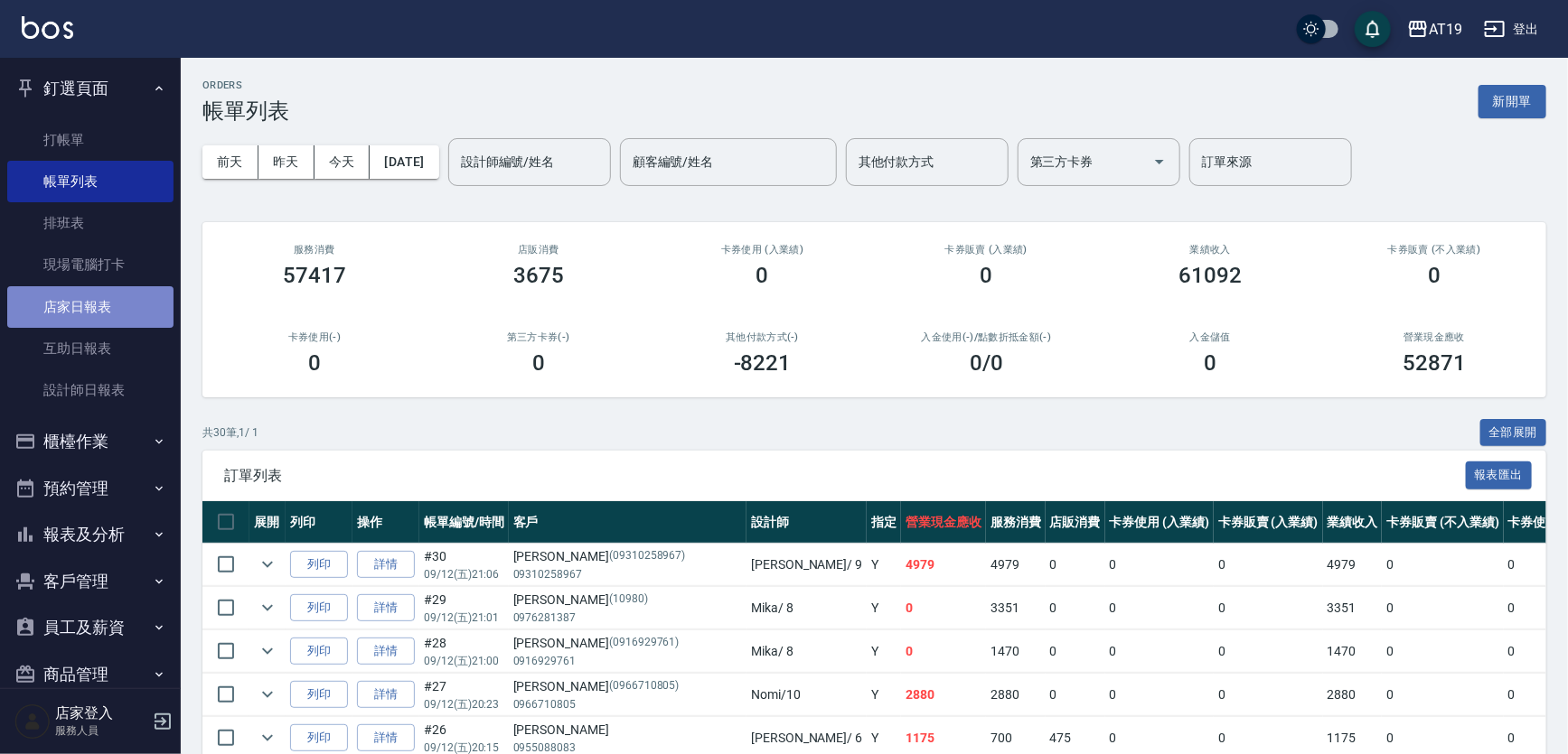
click at [92, 308] on link "店家日報表" at bounding box center [90, 307] width 166 height 41
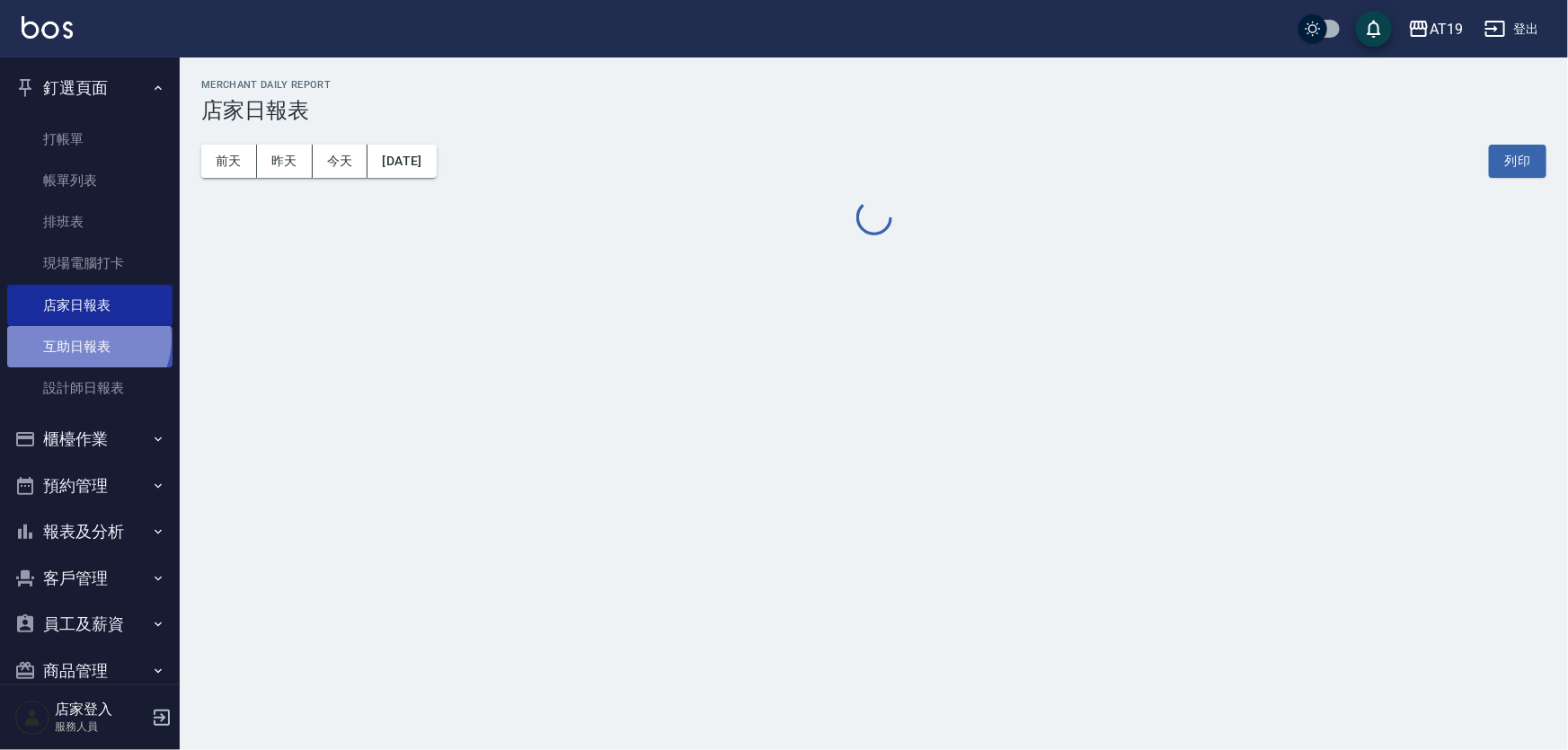
click at [86, 339] on link "互助日報表" at bounding box center [89, 347] width 165 height 41
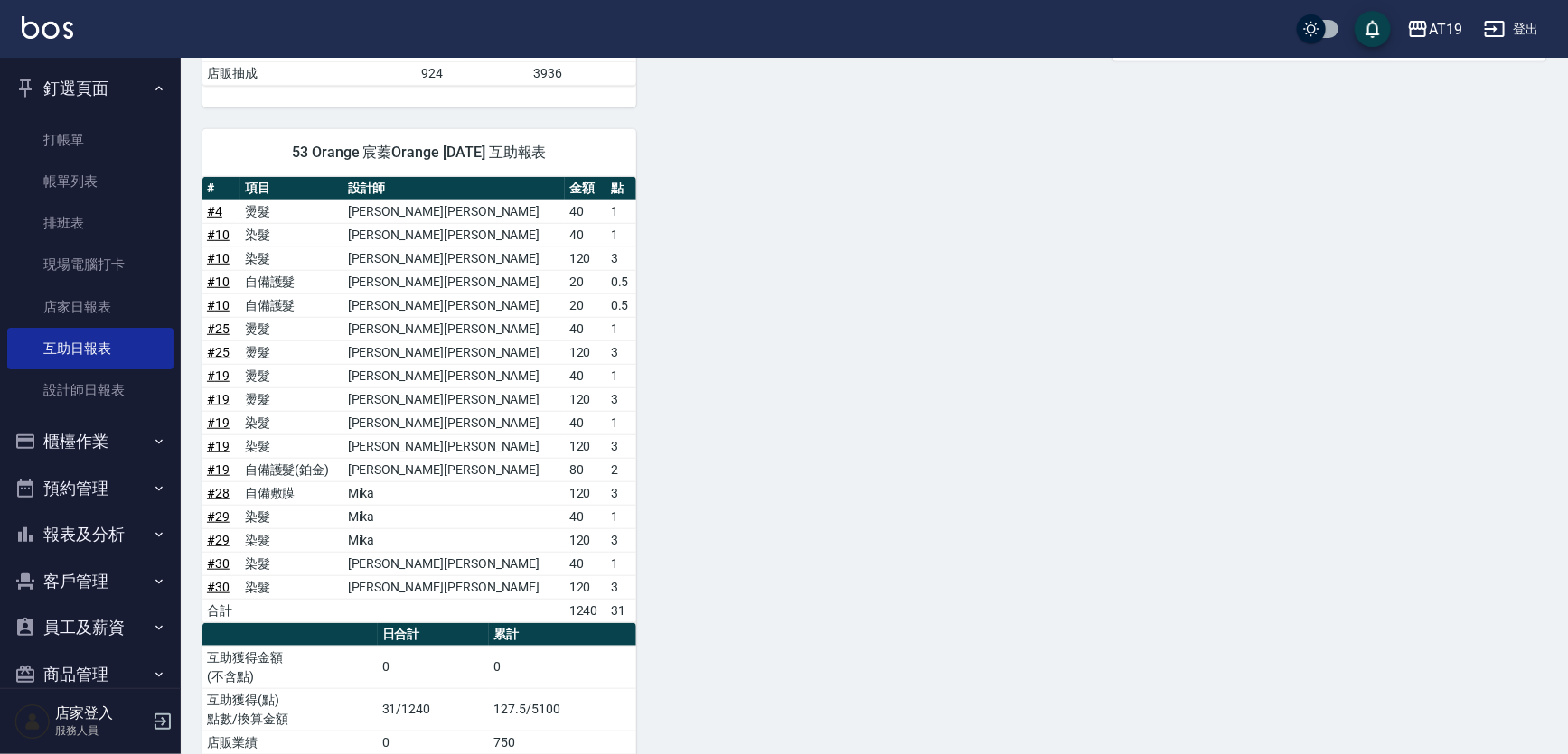
scroll to position [564, 0]
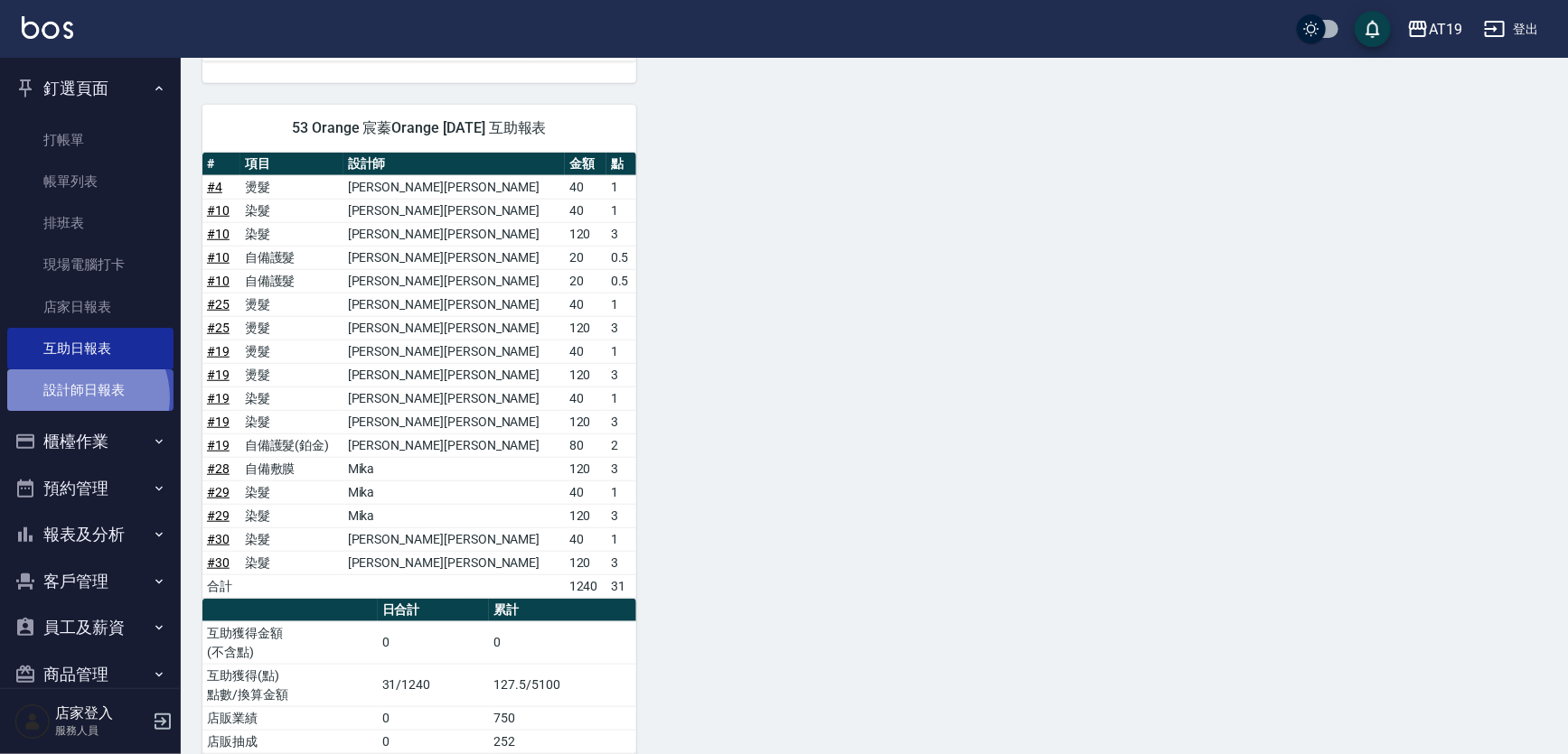
click at [82, 398] on link "設計師日報表" at bounding box center [90, 390] width 166 height 41
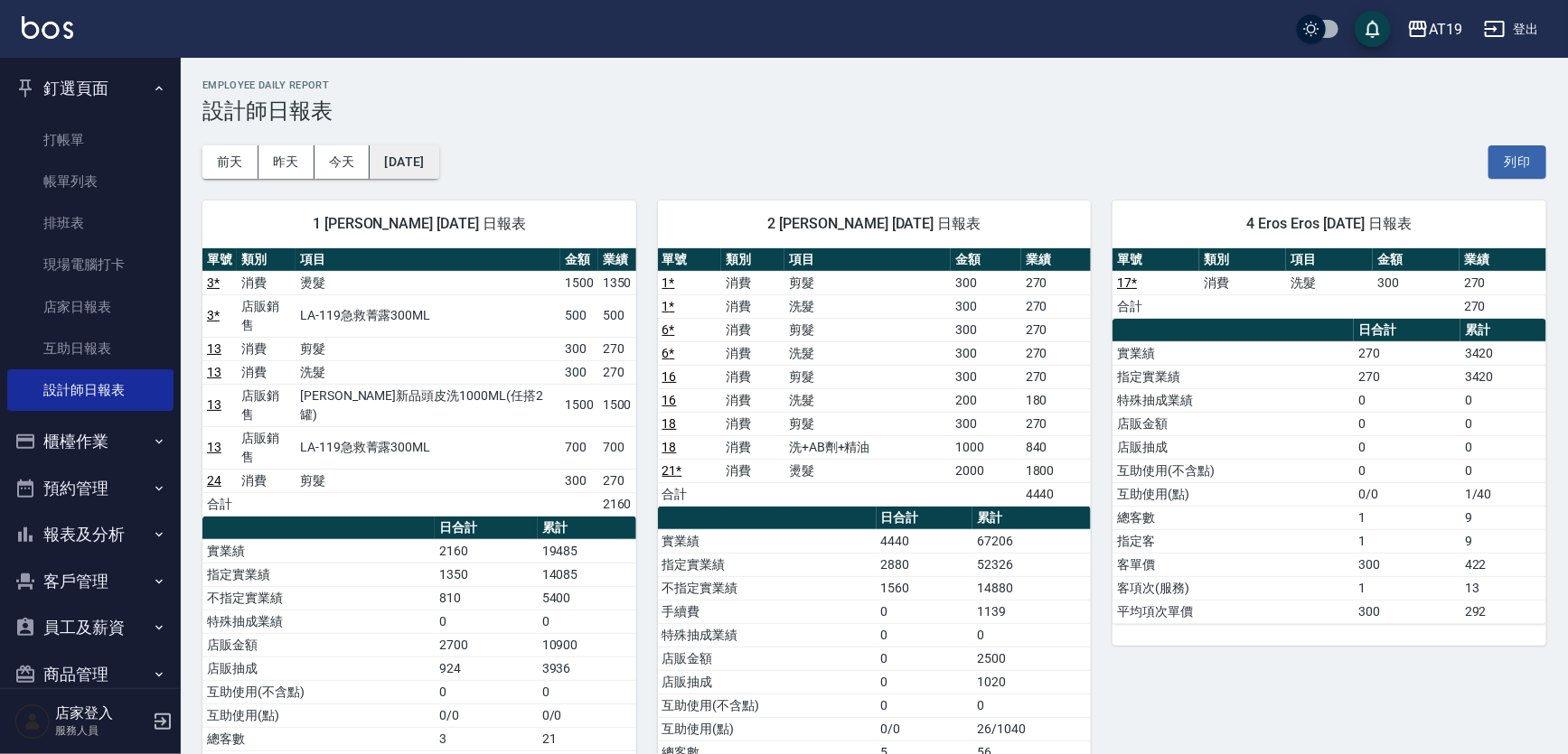
click at [438, 159] on button "[DATE]" at bounding box center [404, 162] width 69 height 34
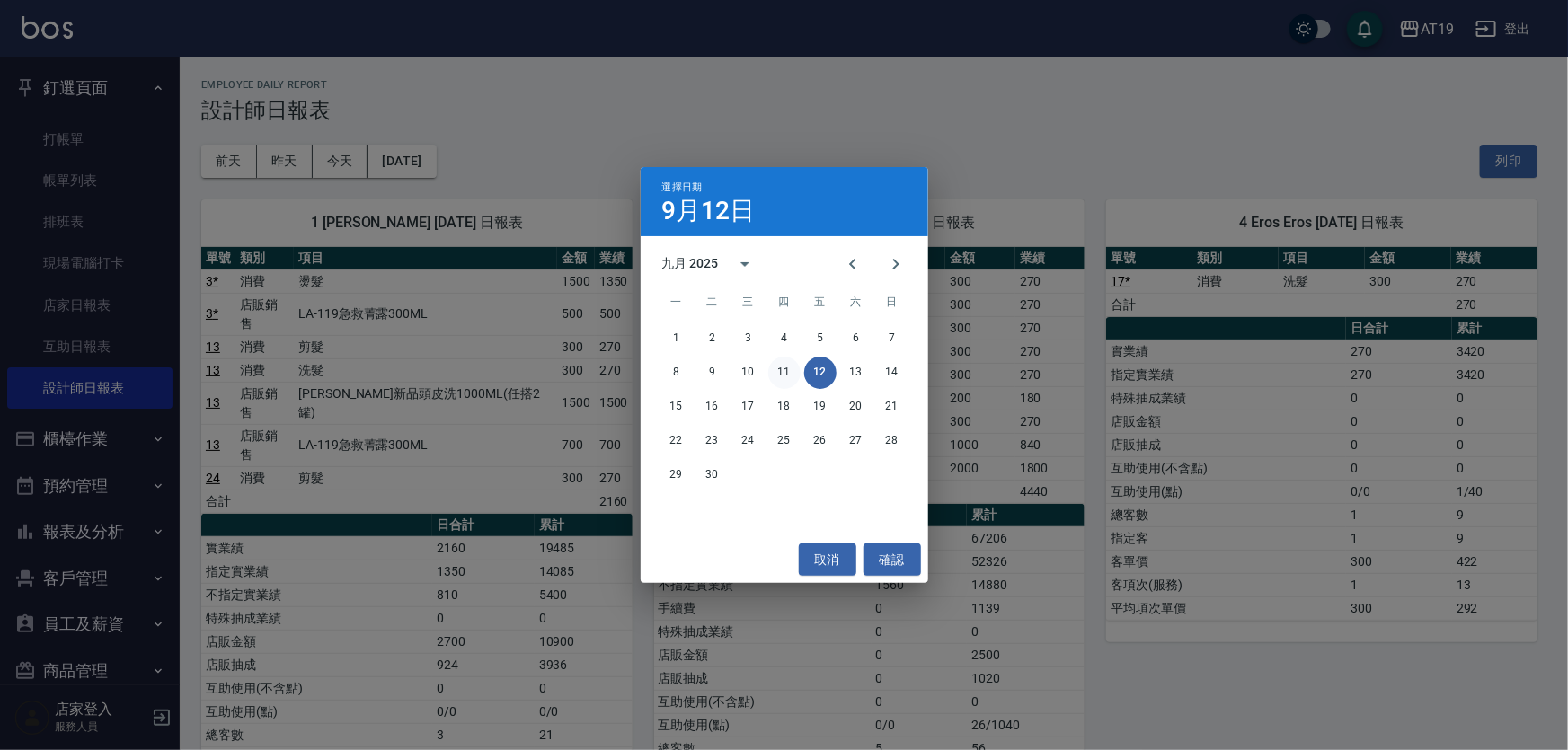
click at [783, 376] on button "11" at bounding box center [784, 372] width 32 height 32
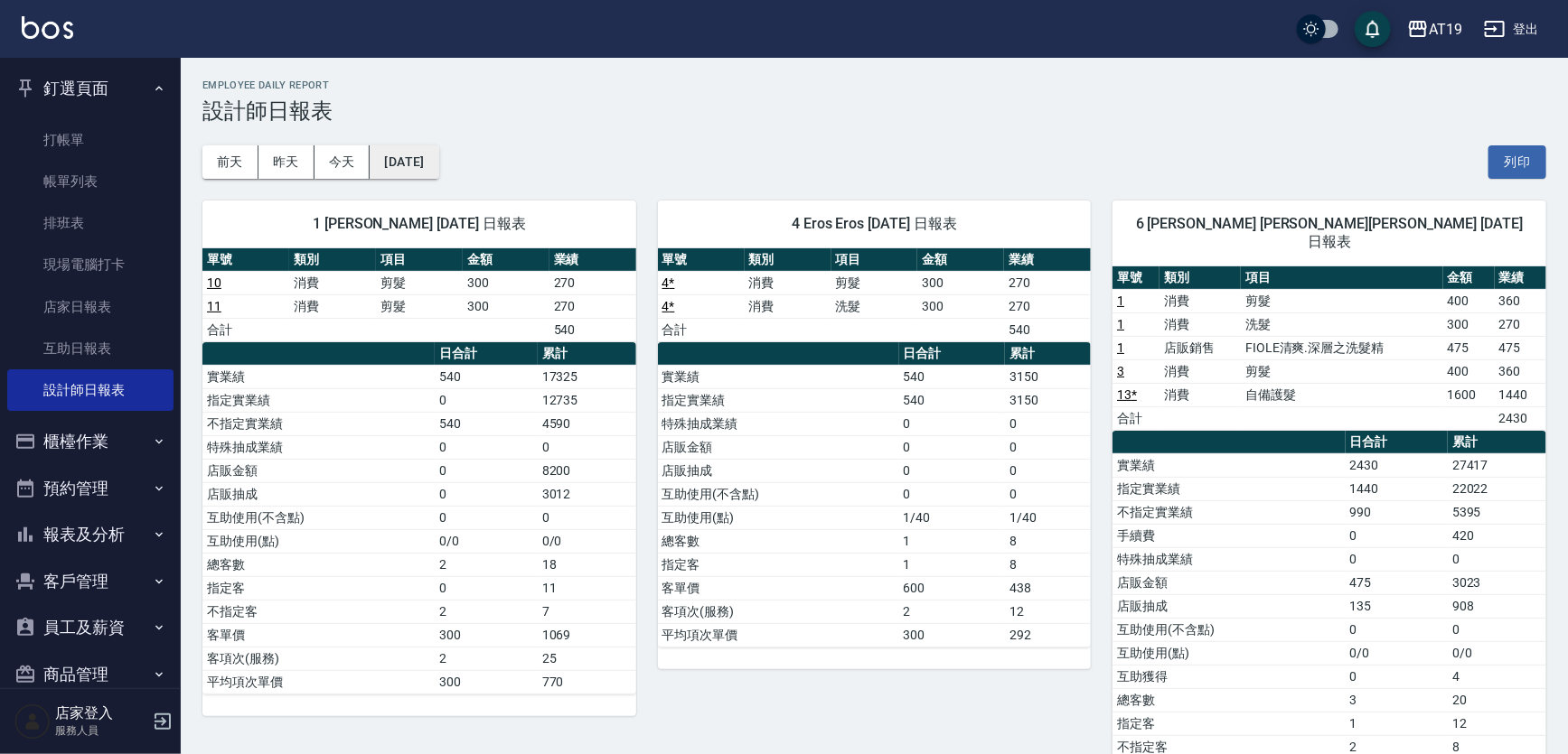
click at [400, 175] on button "2025/09/11" at bounding box center [404, 162] width 69 height 34
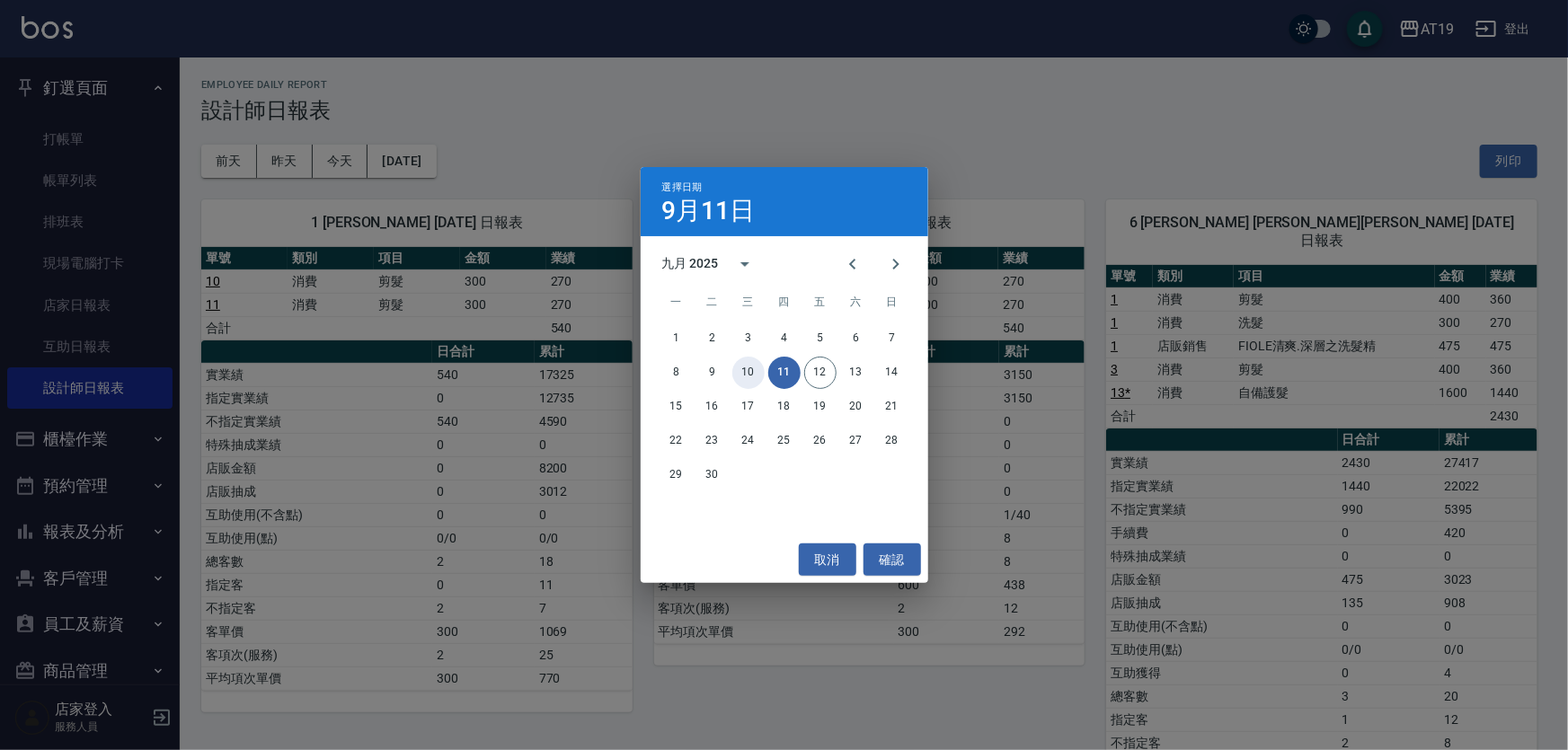
click at [745, 374] on button "10" at bounding box center [748, 372] width 32 height 32
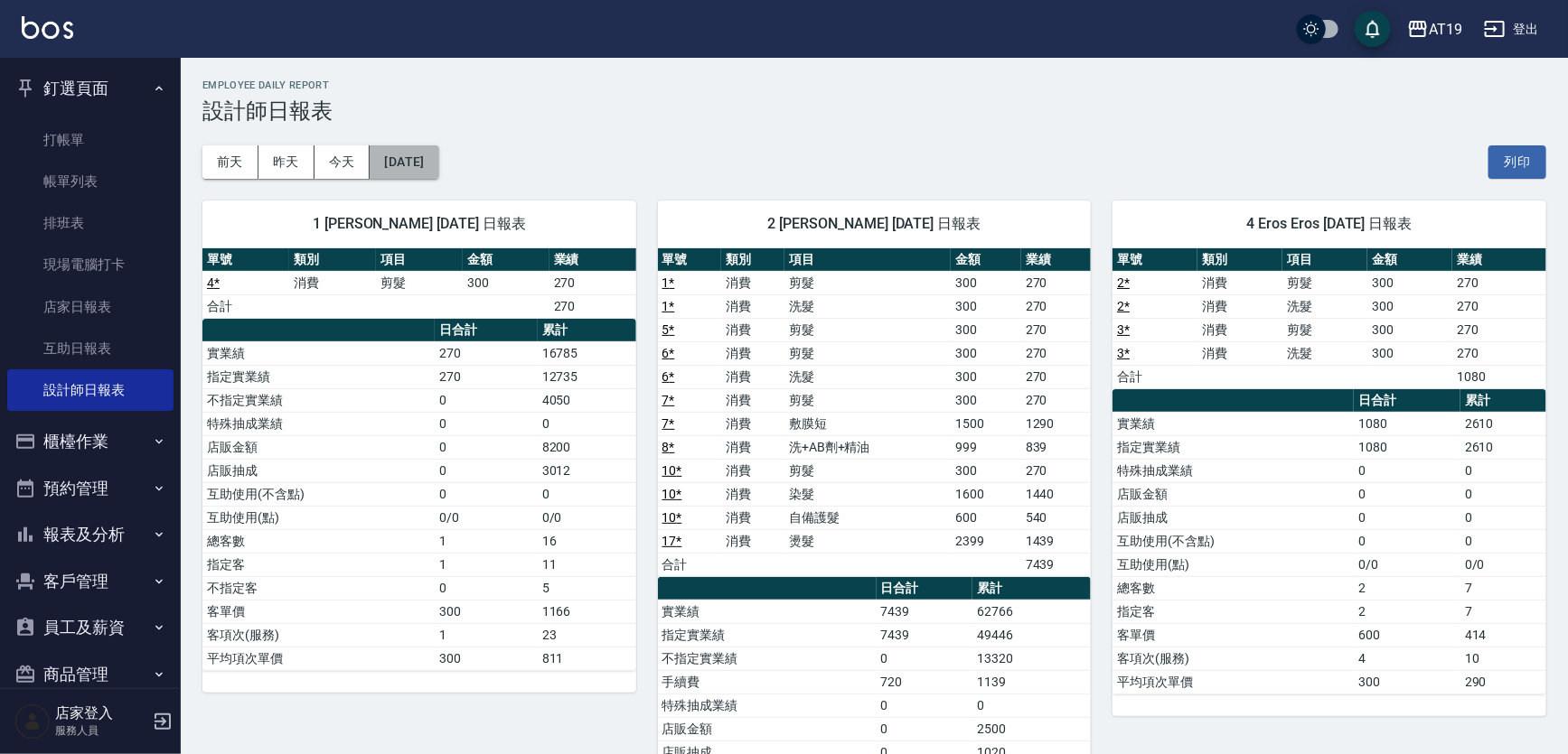
click at [421, 160] on button "2025/09/10" at bounding box center [404, 162] width 69 height 34
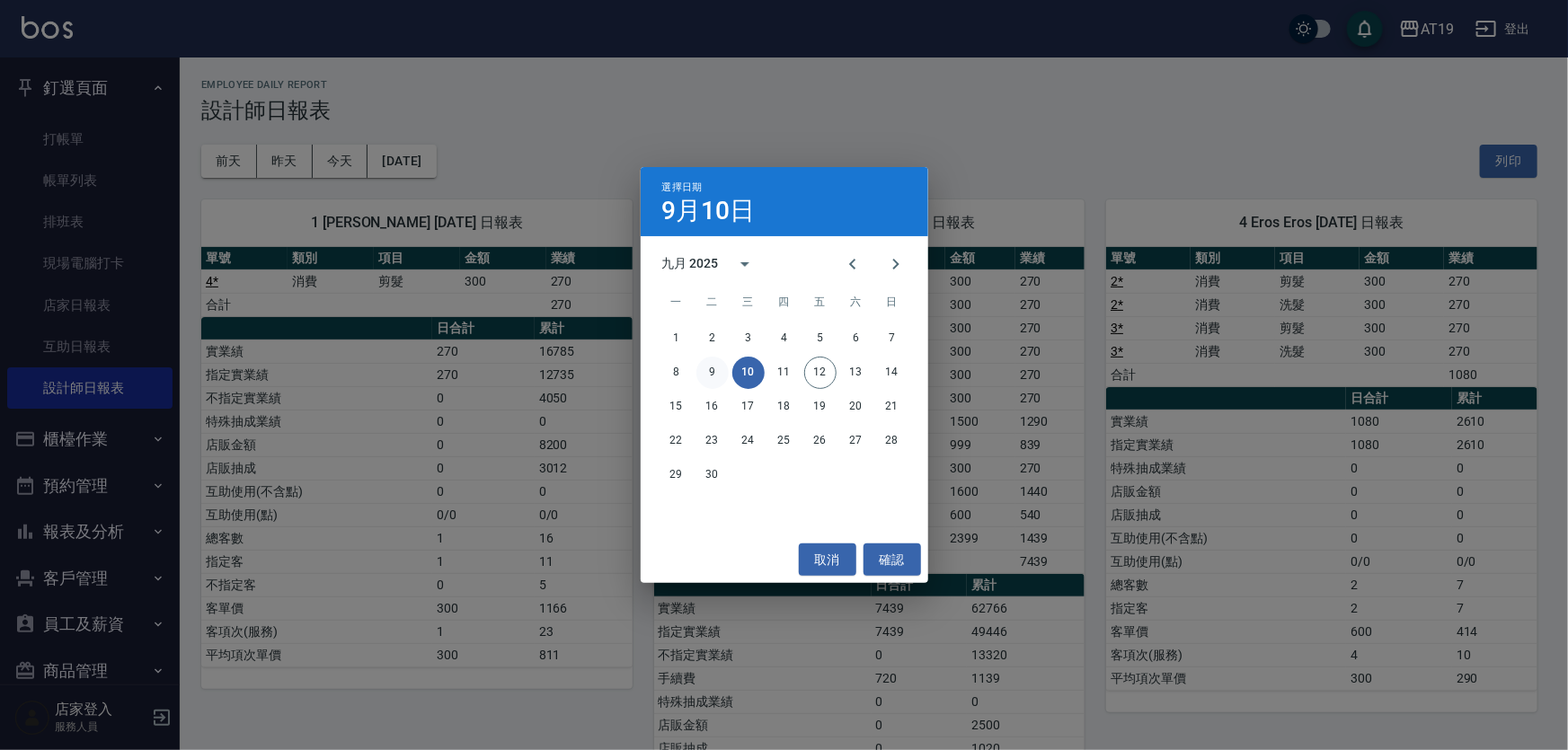
click at [710, 377] on button "9" at bounding box center [712, 372] width 32 height 32
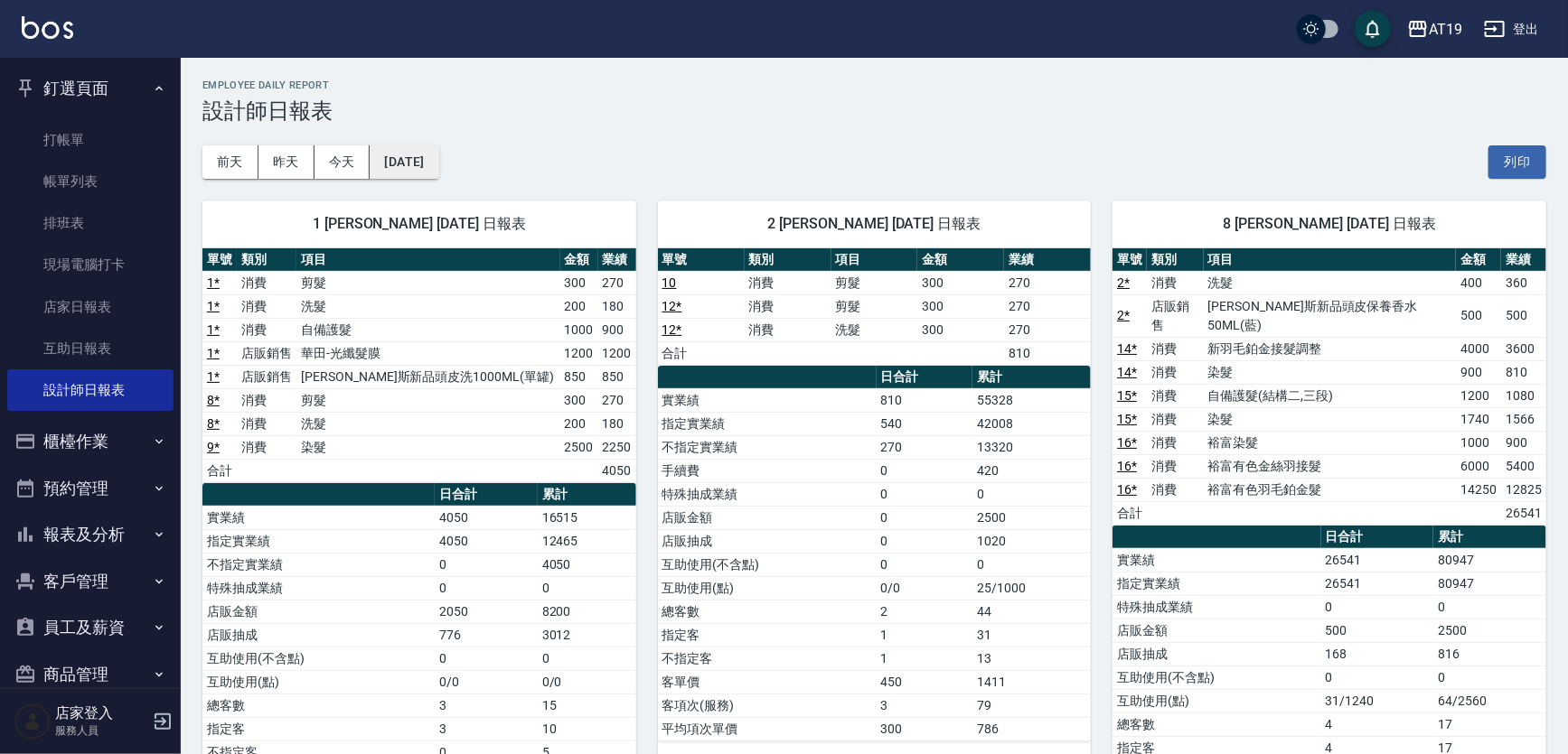
click at [421, 159] on button "2025/09/09" at bounding box center [404, 162] width 69 height 34
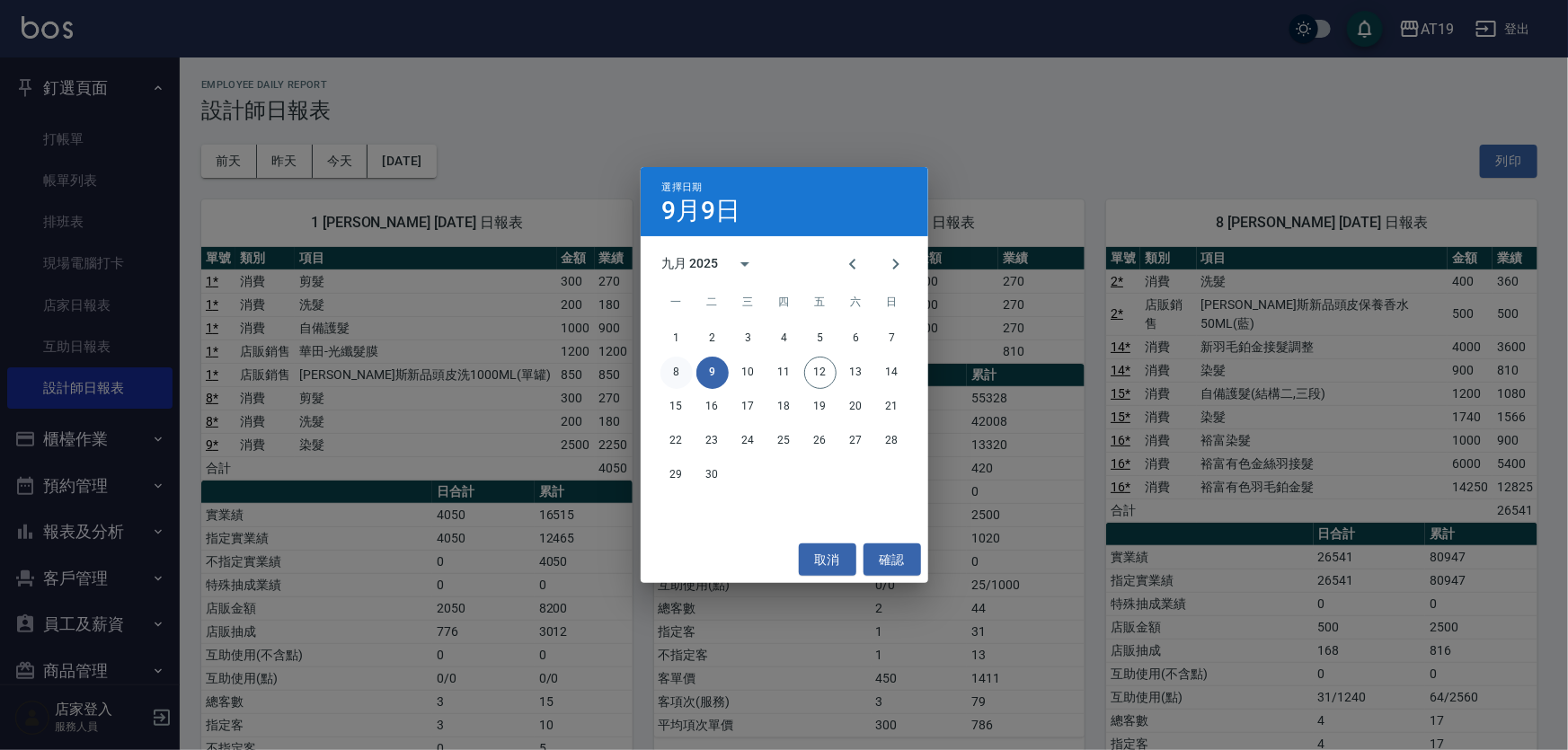
click at [676, 375] on button "8" at bounding box center [676, 372] width 32 height 32
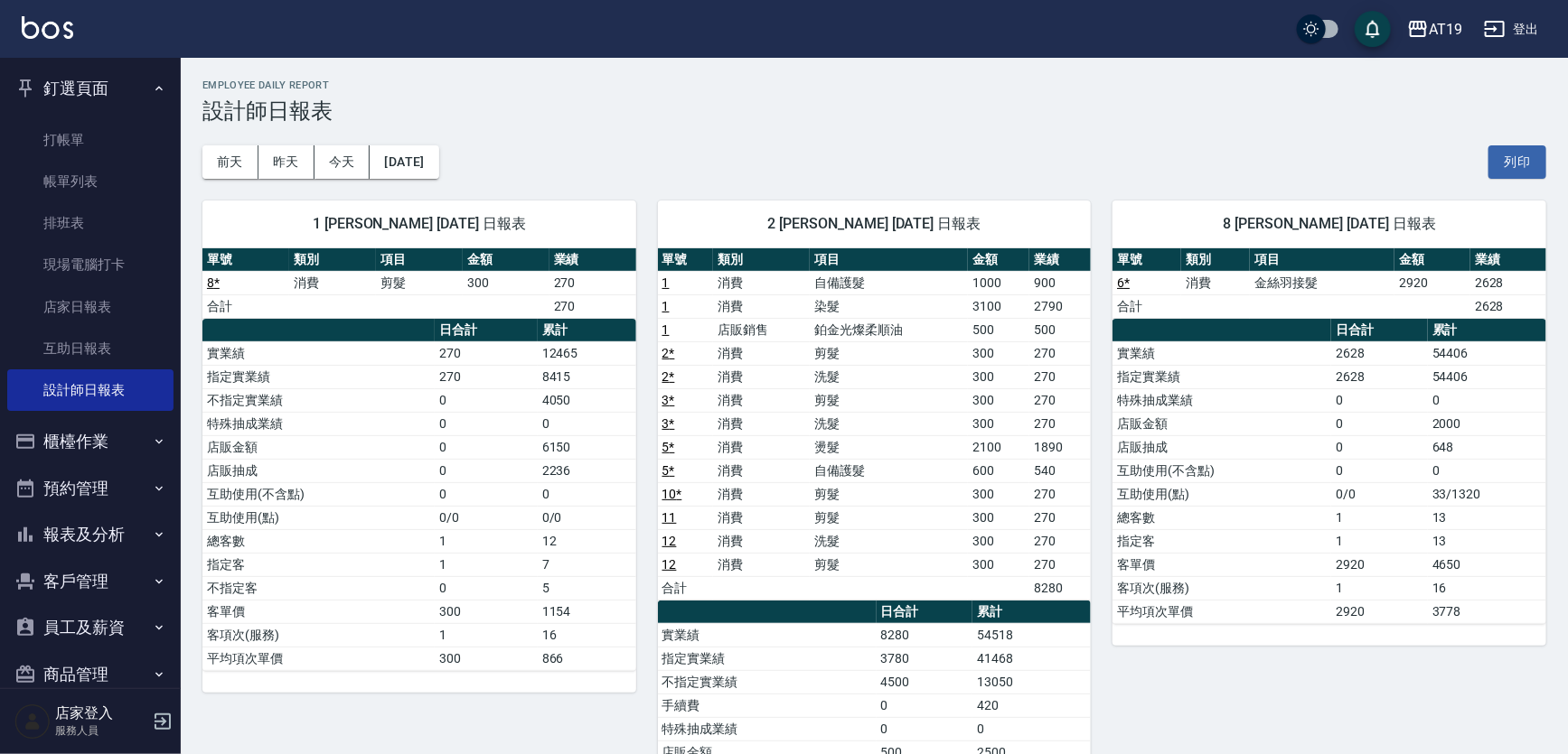
click at [453, 138] on div "前天 昨天 今天 2025/09/08 列印" at bounding box center [874, 162] width 1344 height 77
click at [434, 164] on button "2025/09/08" at bounding box center [404, 162] width 69 height 34
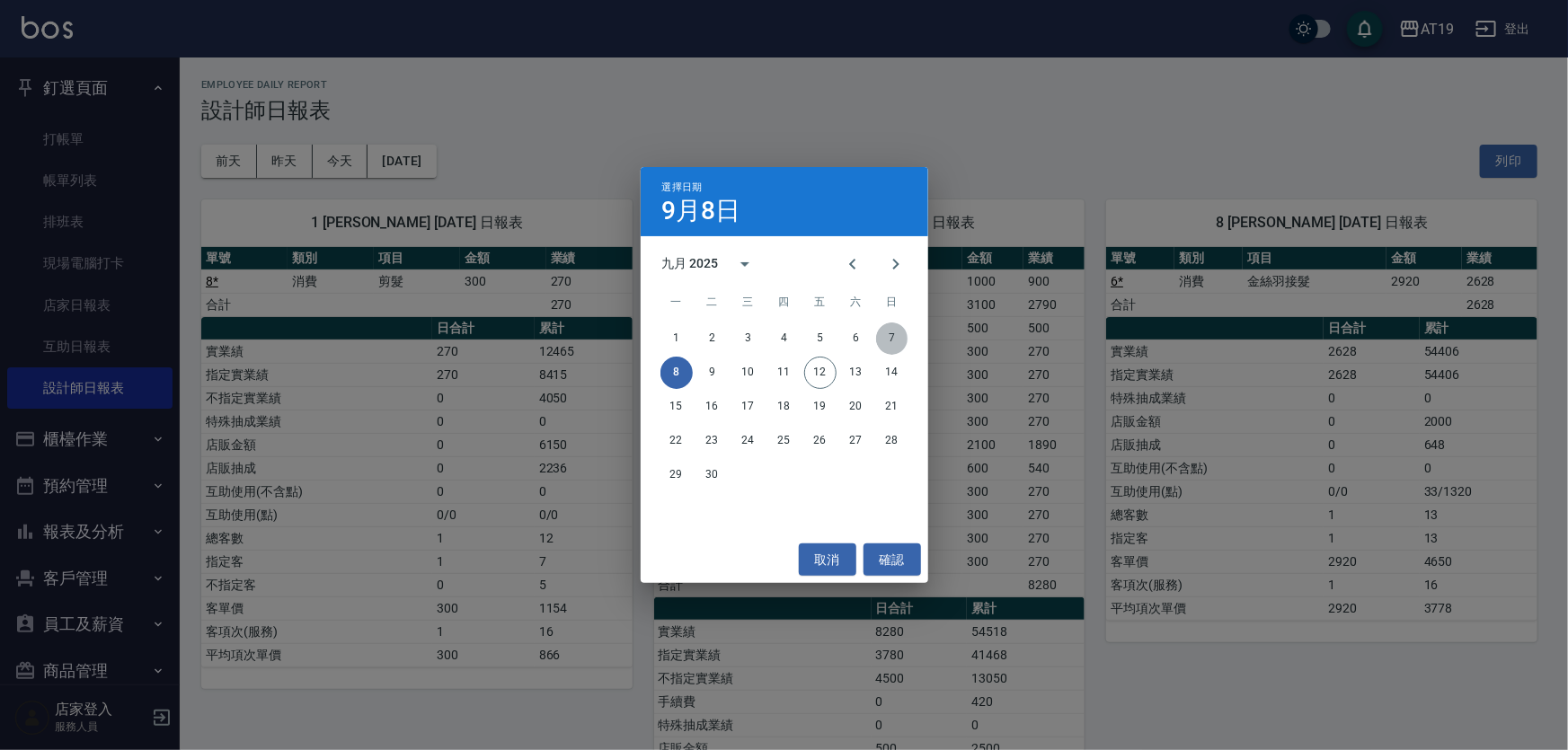
click at [892, 336] on button "7" at bounding box center [892, 339] width 32 height 32
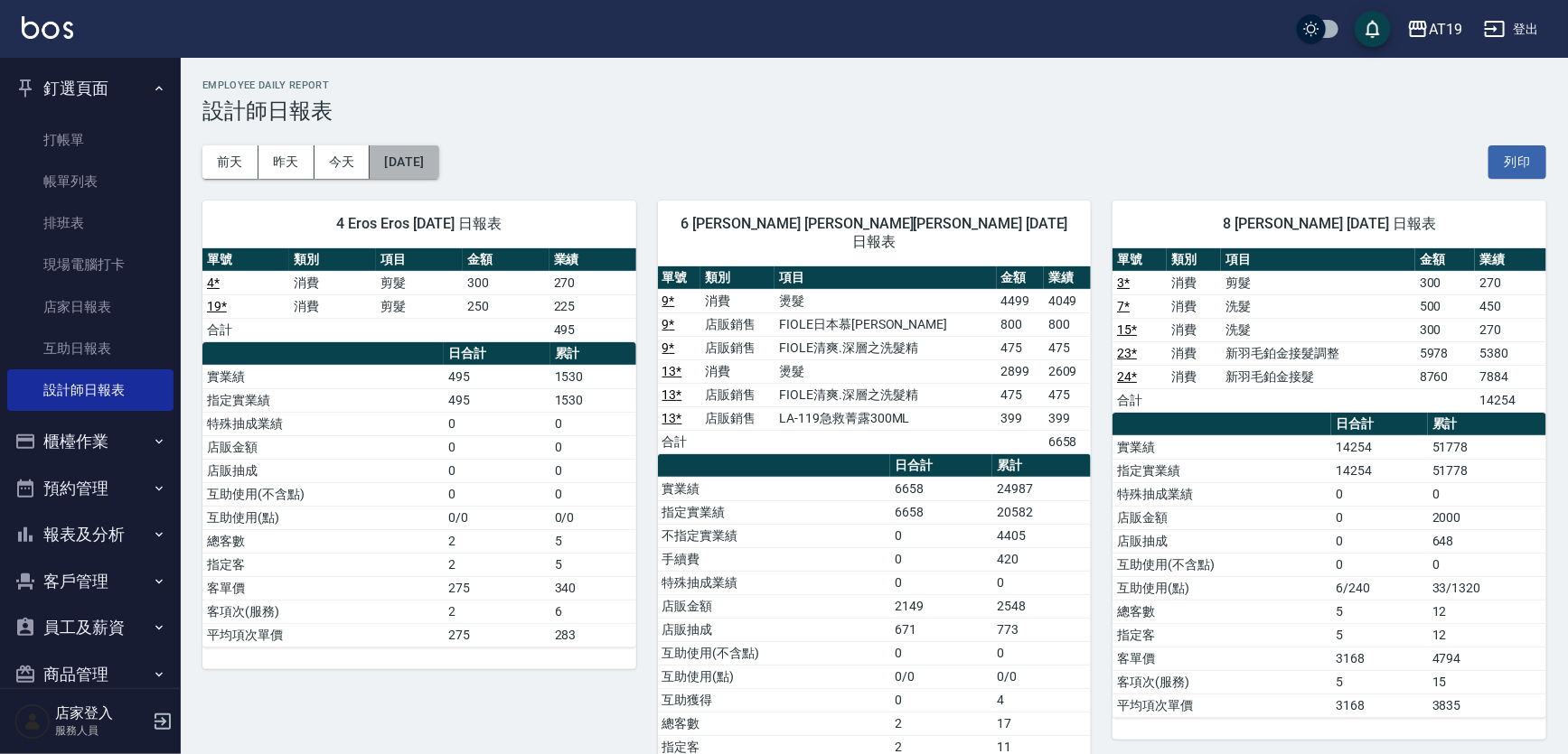
click at [438, 157] on button "2025/09/07" at bounding box center [404, 162] width 69 height 34
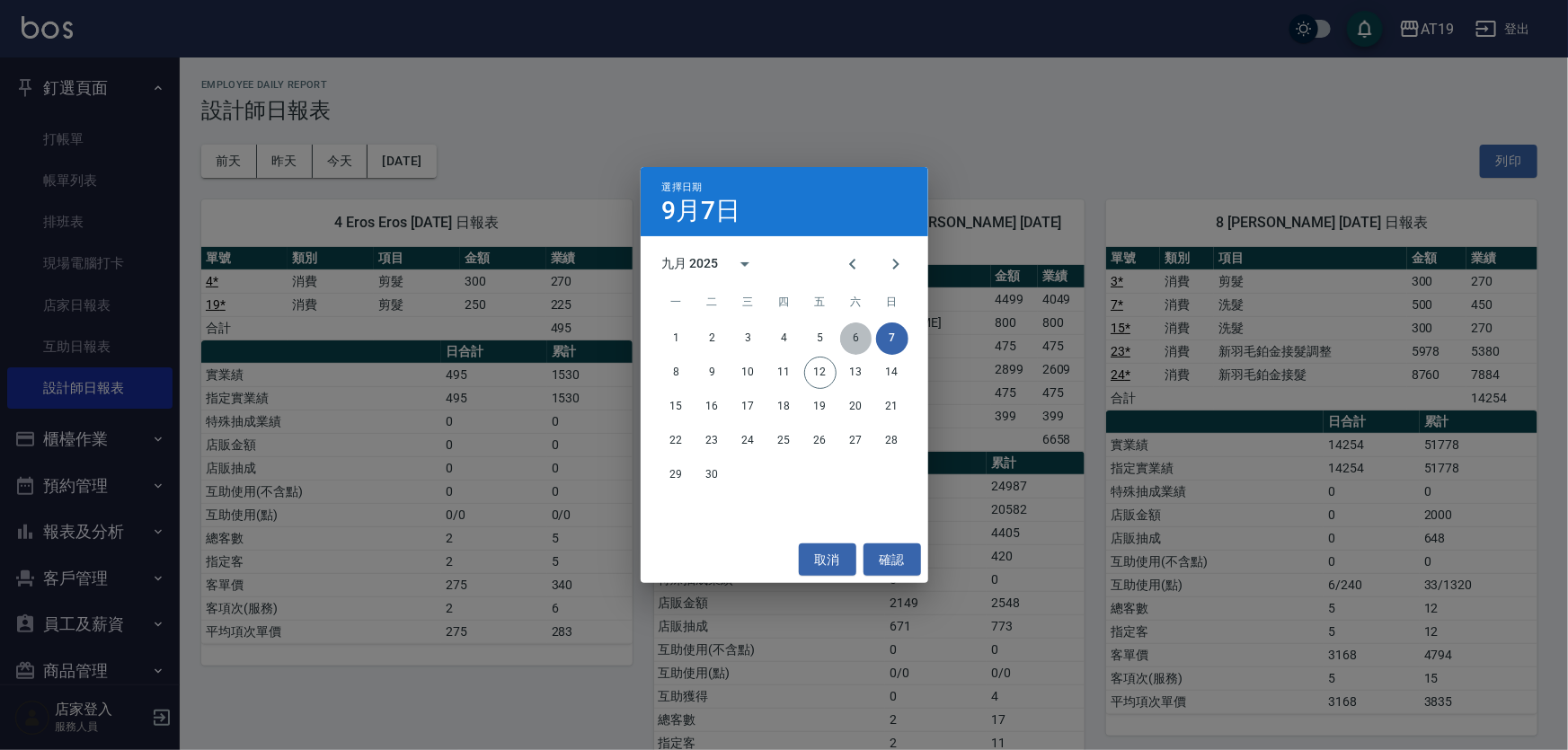
click at [852, 343] on button "6" at bounding box center [856, 339] width 32 height 32
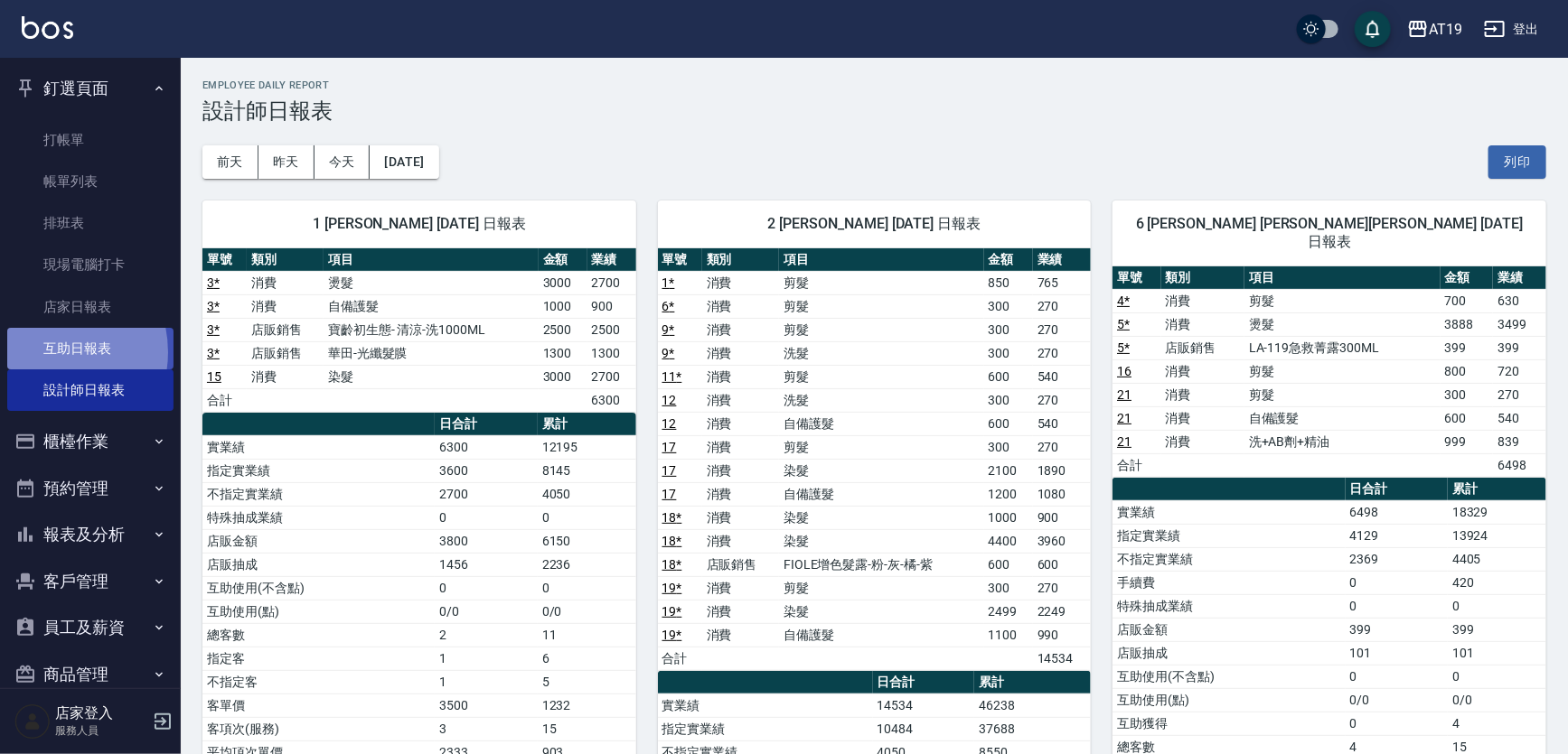
click at [45, 352] on link "互助日報表" at bounding box center [90, 348] width 166 height 41
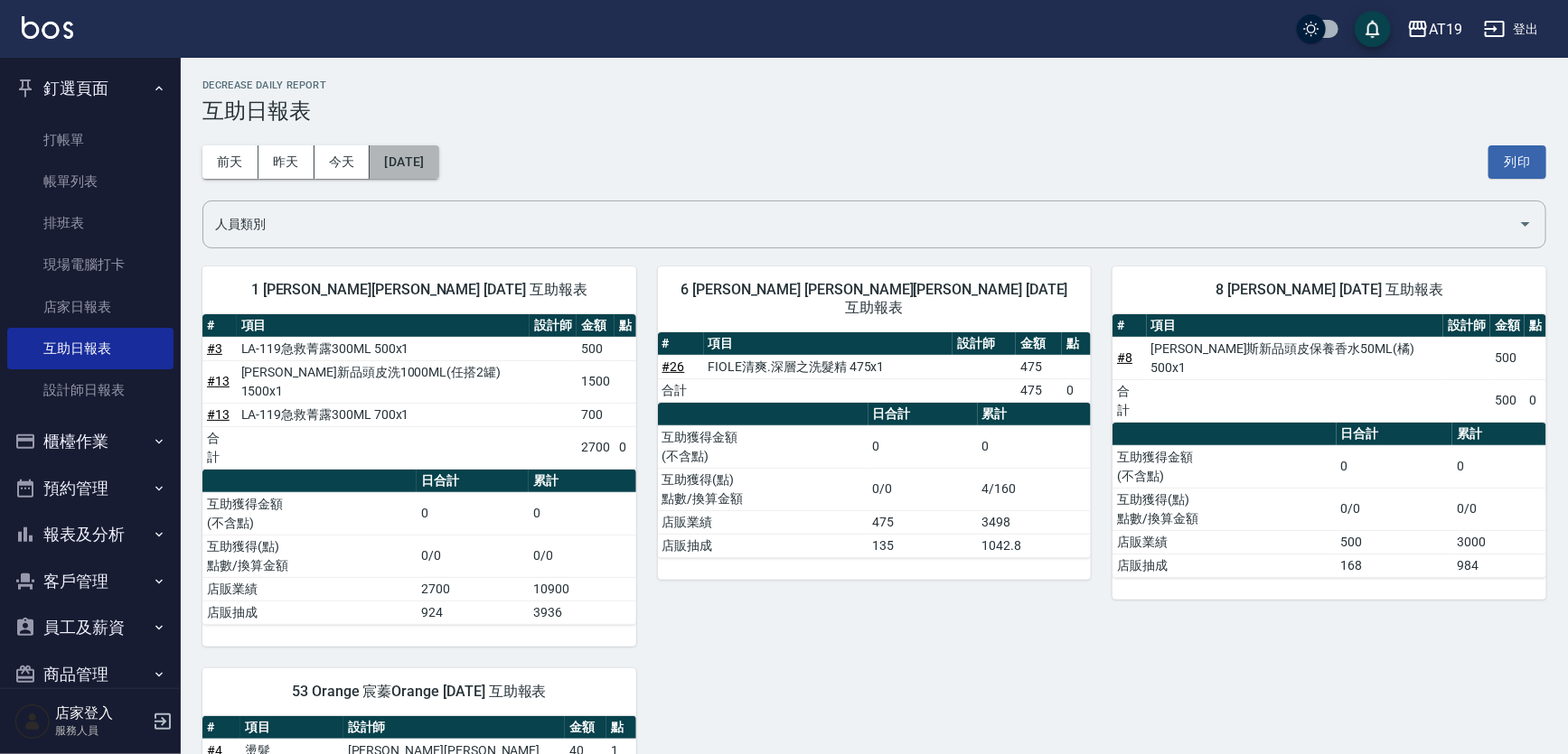
click at [418, 159] on button "[DATE]" at bounding box center [404, 162] width 69 height 34
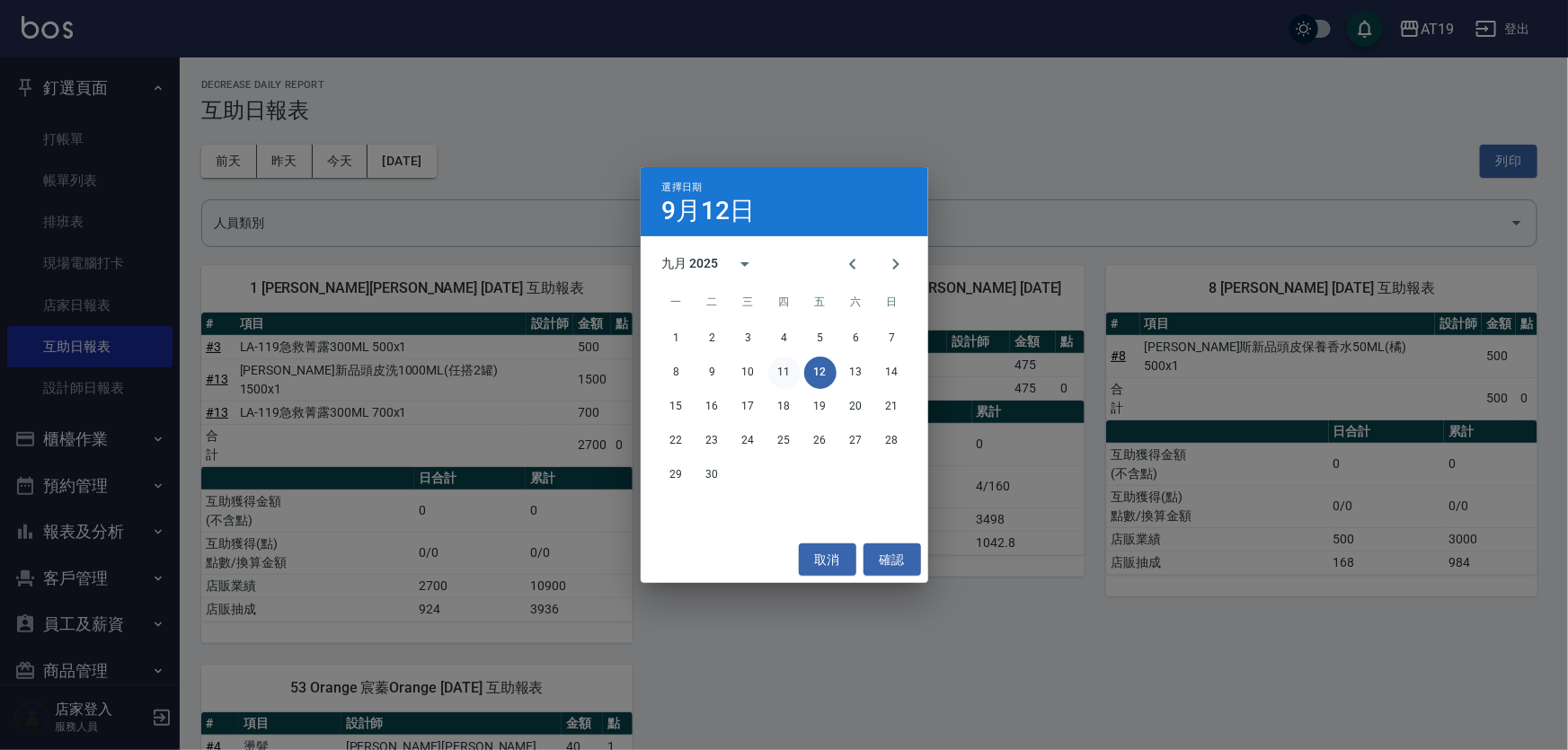
click at [773, 362] on button "11" at bounding box center [784, 372] width 32 height 32
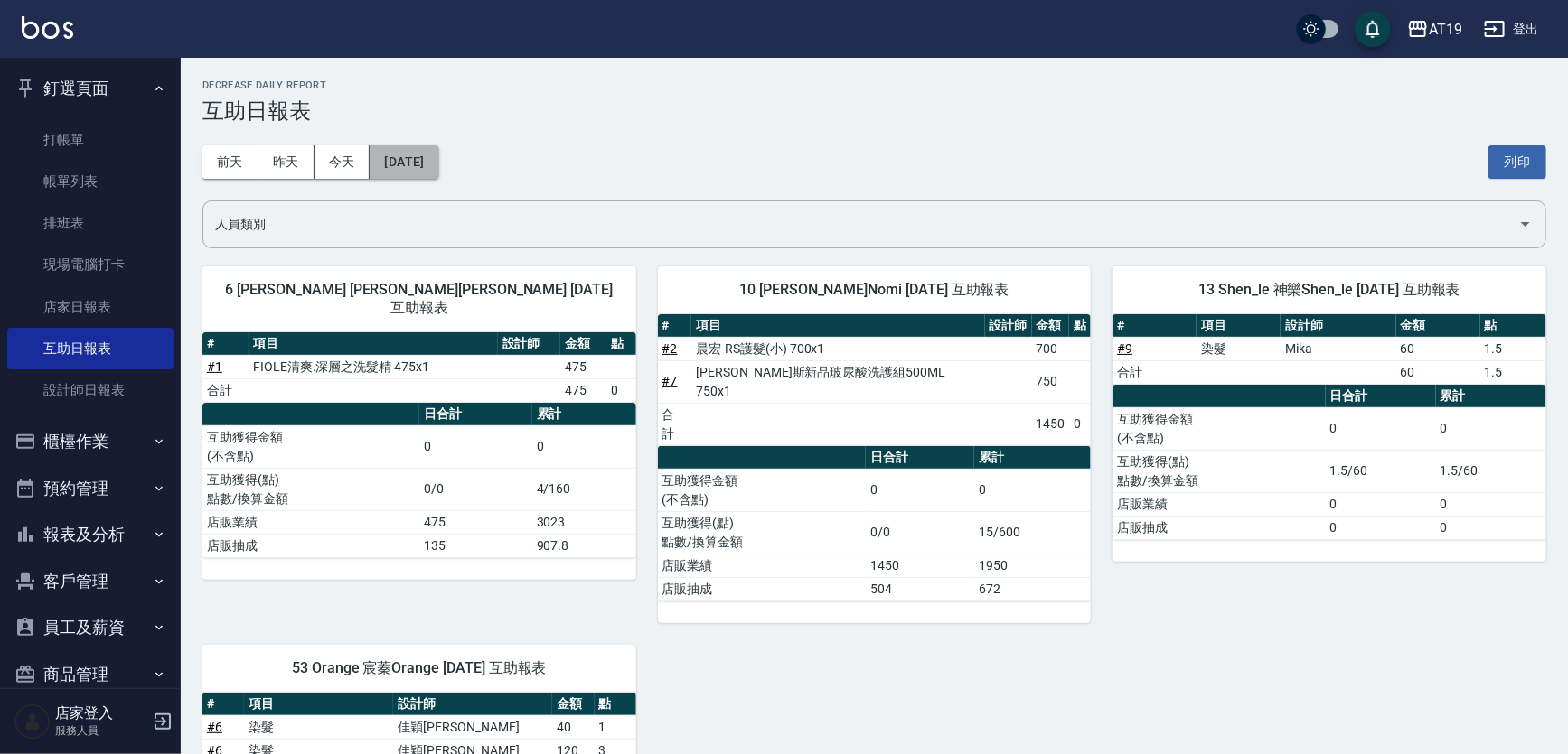
click at [402, 155] on button "2025/09/11" at bounding box center [404, 162] width 69 height 34
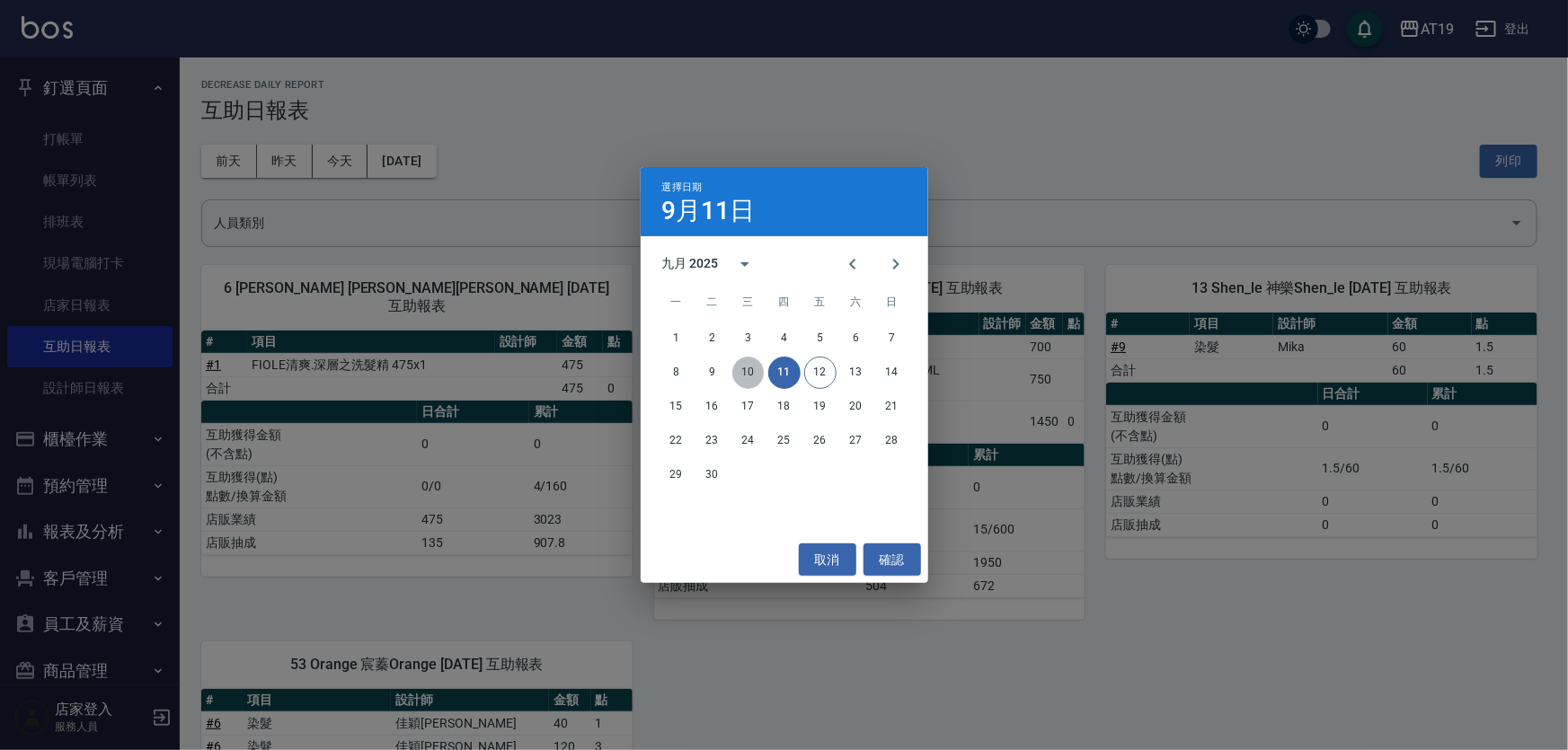
click at [752, 372] on button "10" at bounding box center [748, 372] width 32 height 32
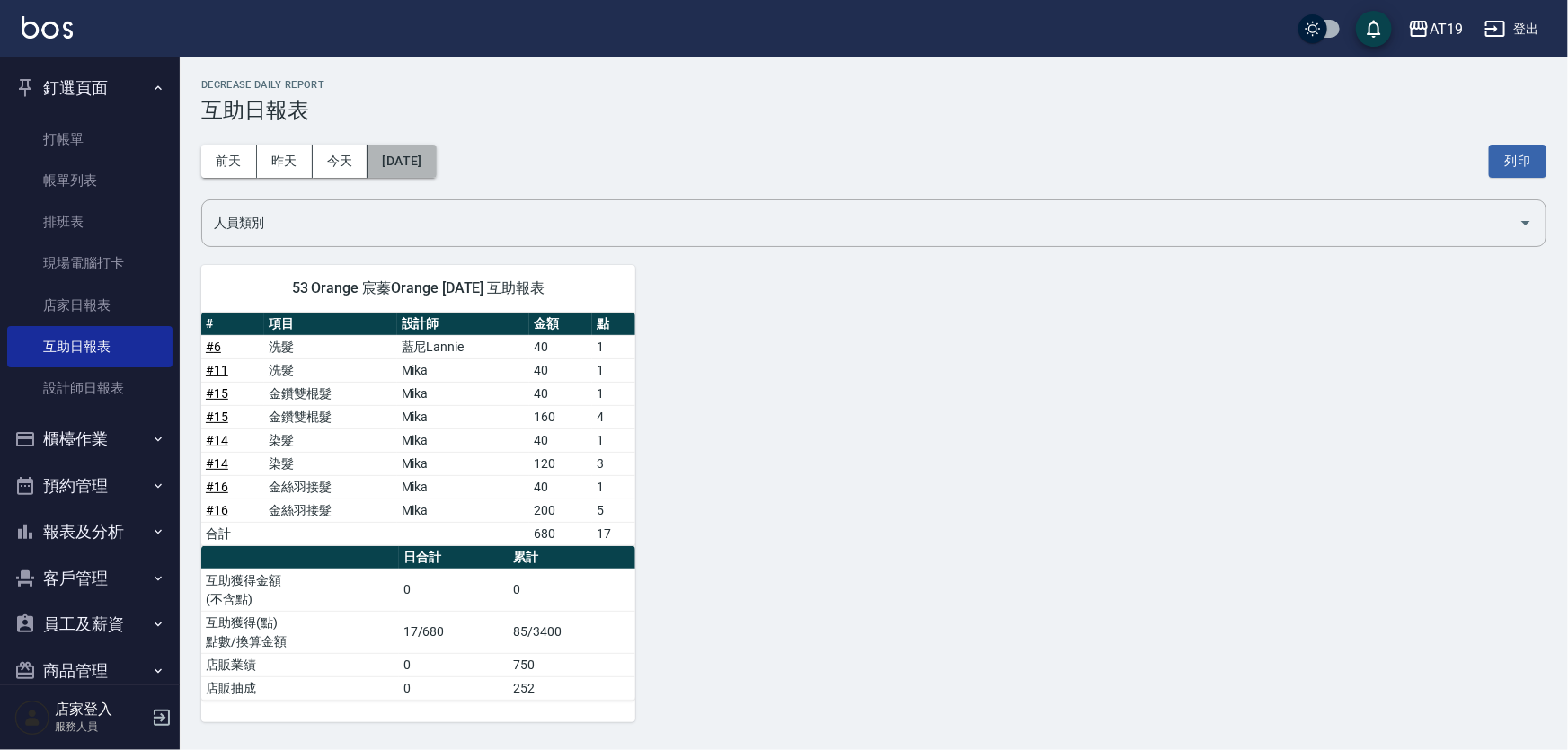
click at [423, 164] on button "2025/09/10" at bounding box center [402, 161] width 69 height 33
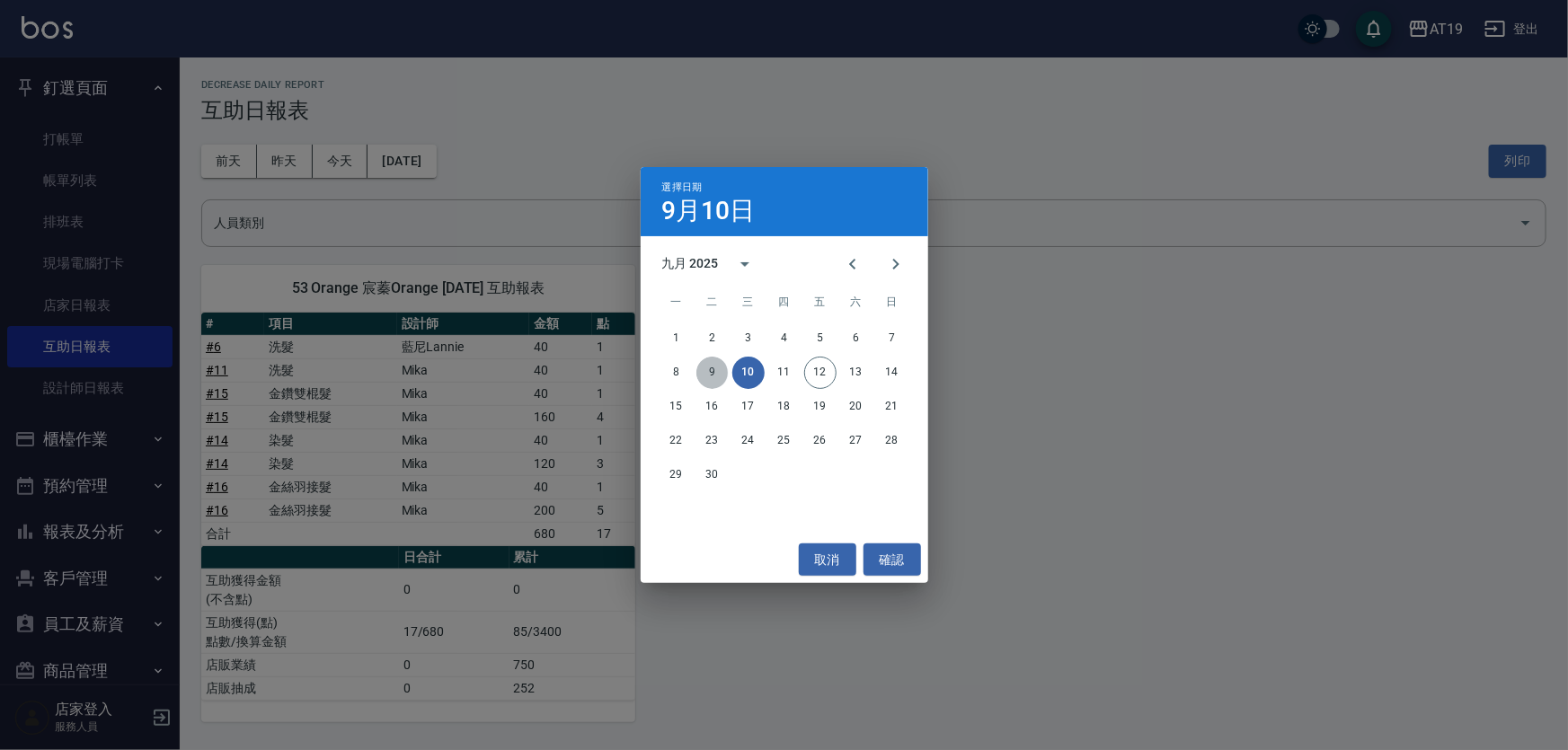
click at [710, 372] on button "9" at bounding box center [712, 372] width 32 height 32
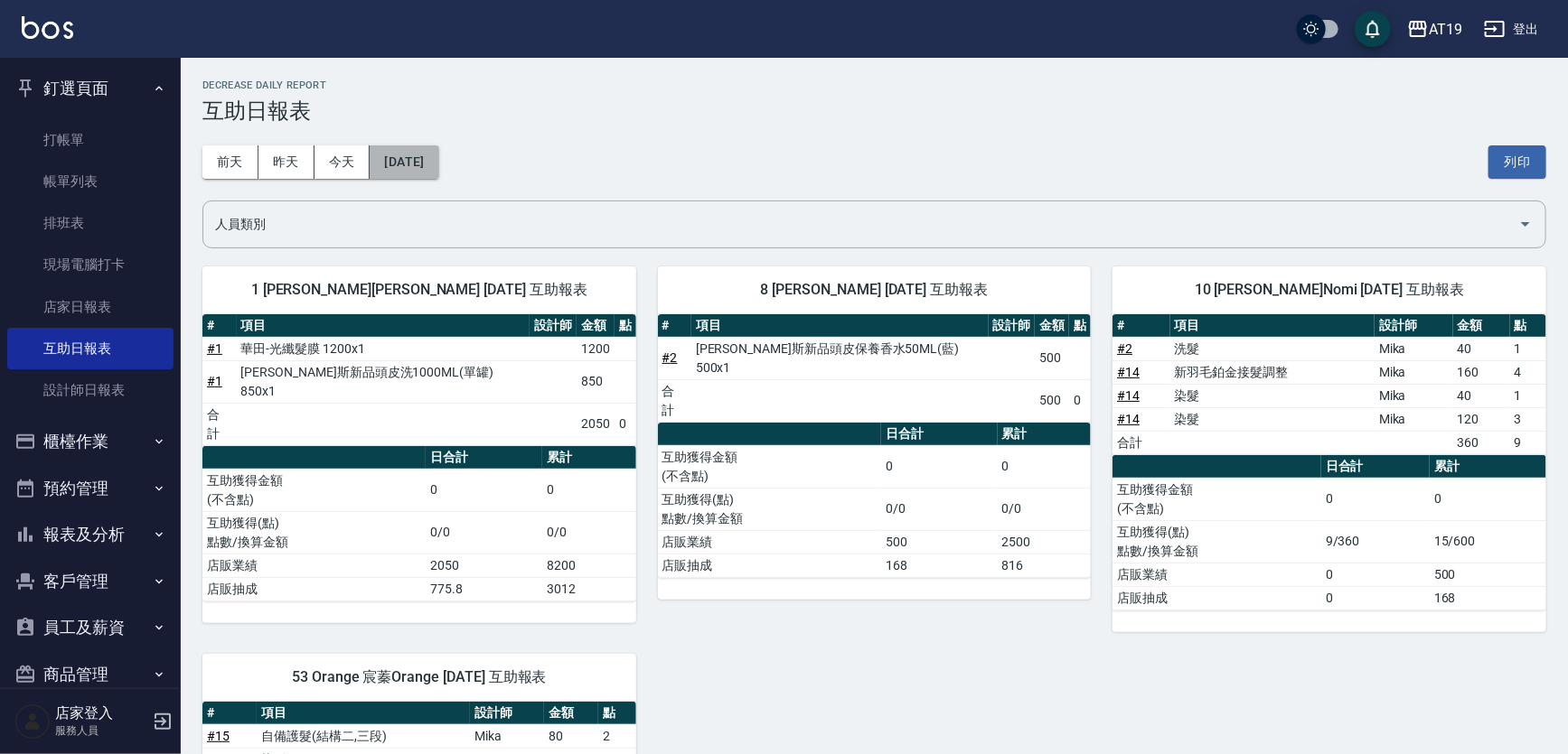
click at [438, 160] on button "2025/09/09" at bounding box center [404, 162] width 69 height 34
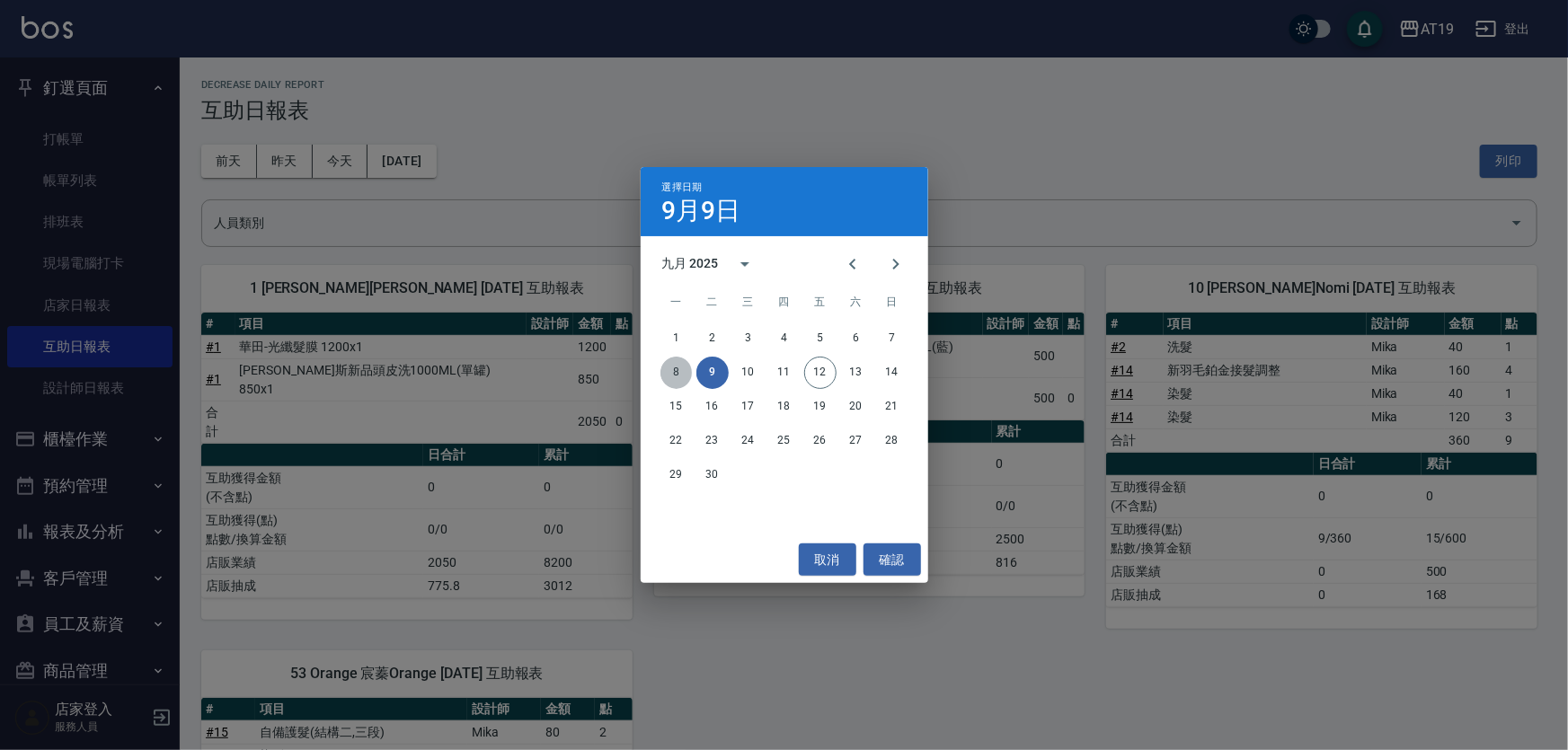
click at [676, 372] on button "8" at bounding box center [676, 372] width 32 height 32
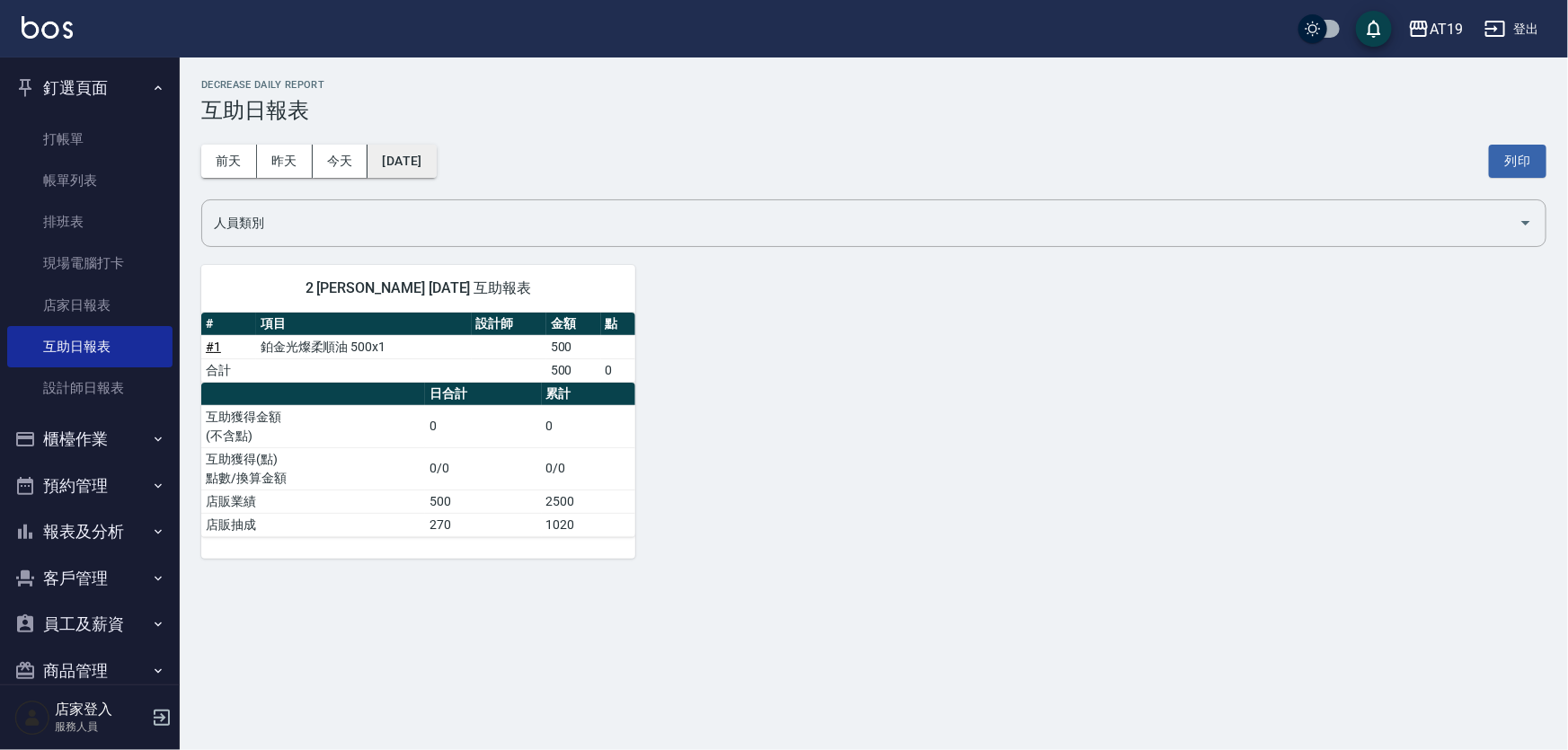
click at [436, 175] on button "2025/09/08" at bounding box center [402, 161] width 69 height 33
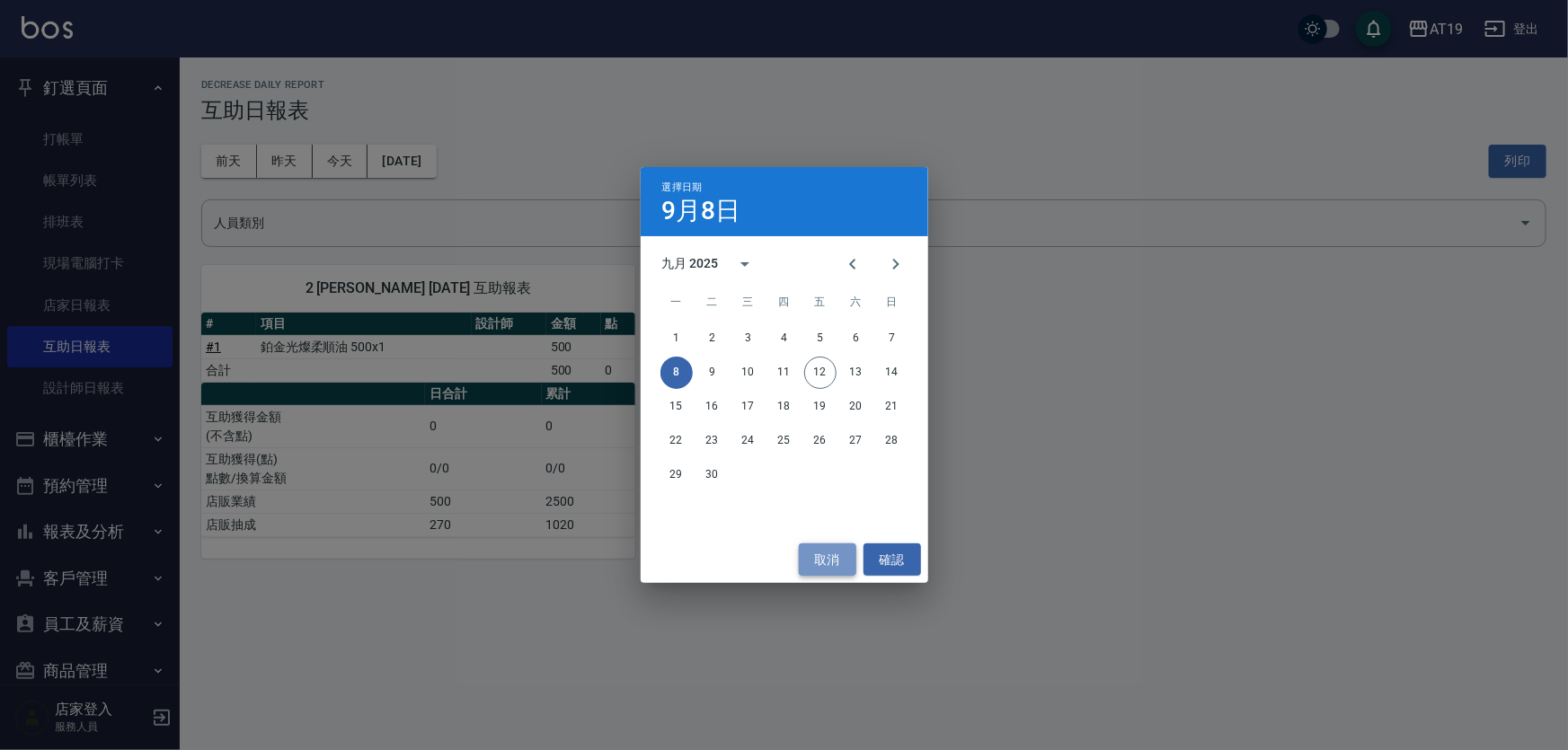
click at [819, 557] on button "取消" at bounding box center [828, 561] width 58 height 33
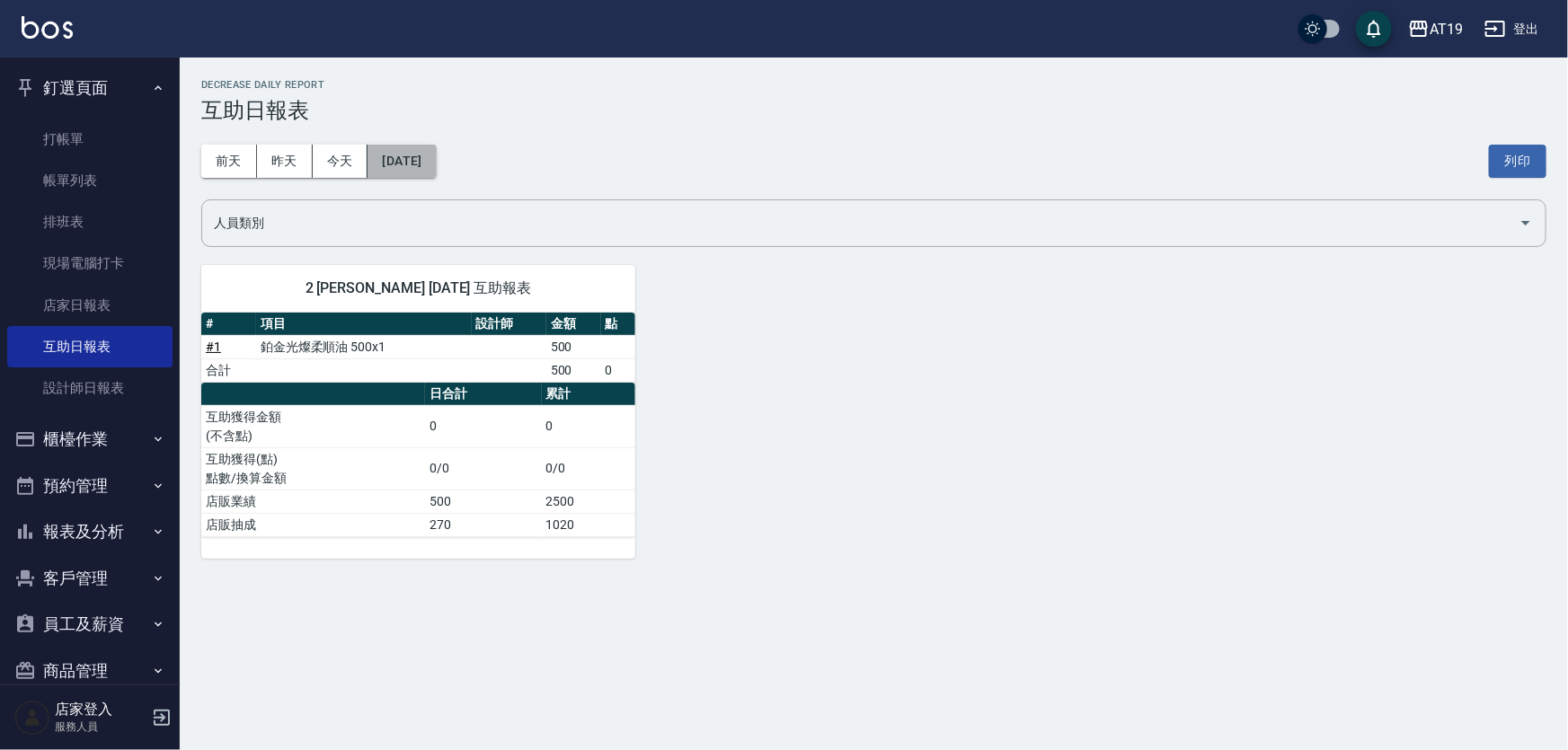
click at [428, 162] on button "2025/09/08" at bounding box center [402, 161] width 69 height 33
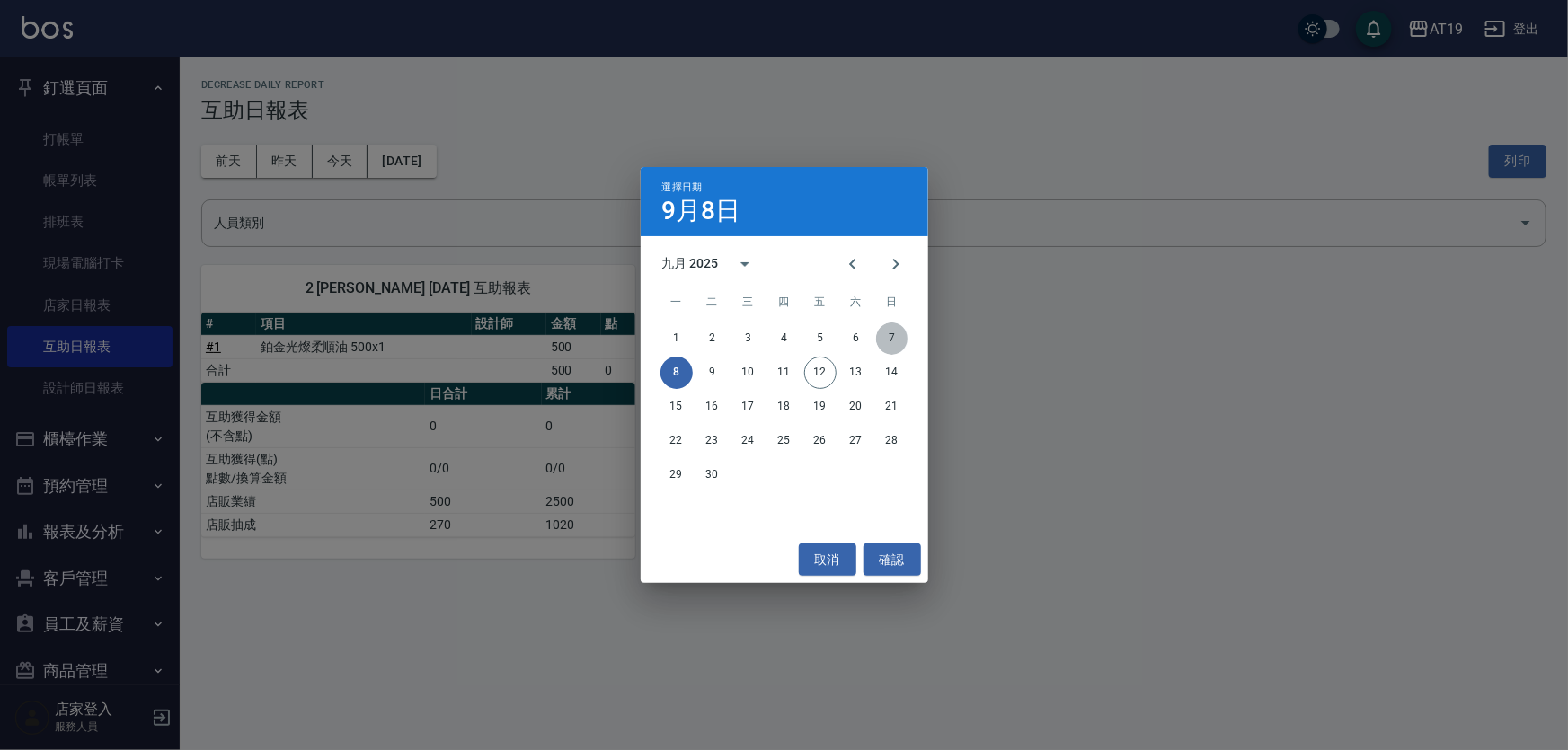
click at [899, 336] on button "7" at bounding box center [892, 339] width 32 height 32
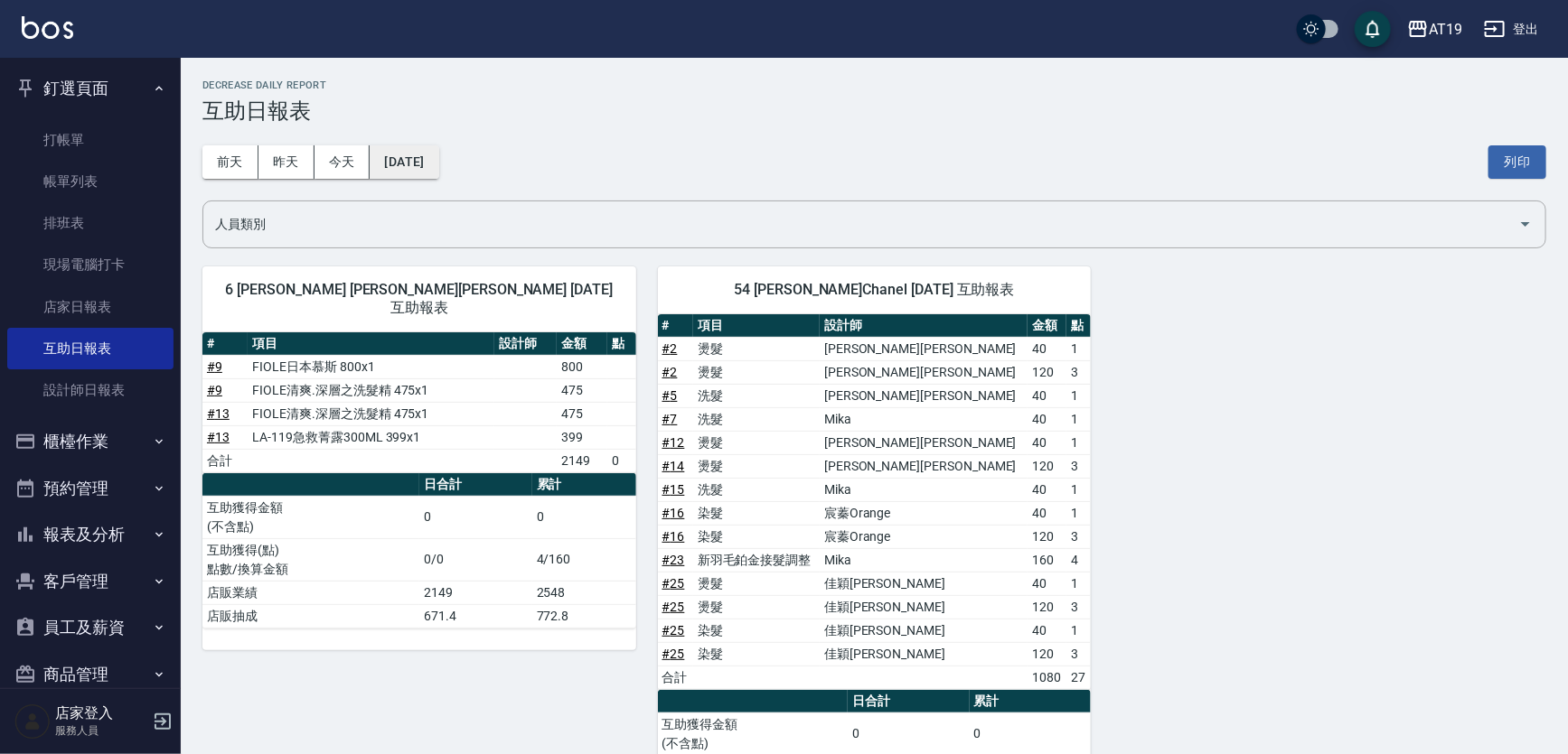
click at [437, 166] on button "2025/09/07" at bounding box center [404, 162] width 69 height 34
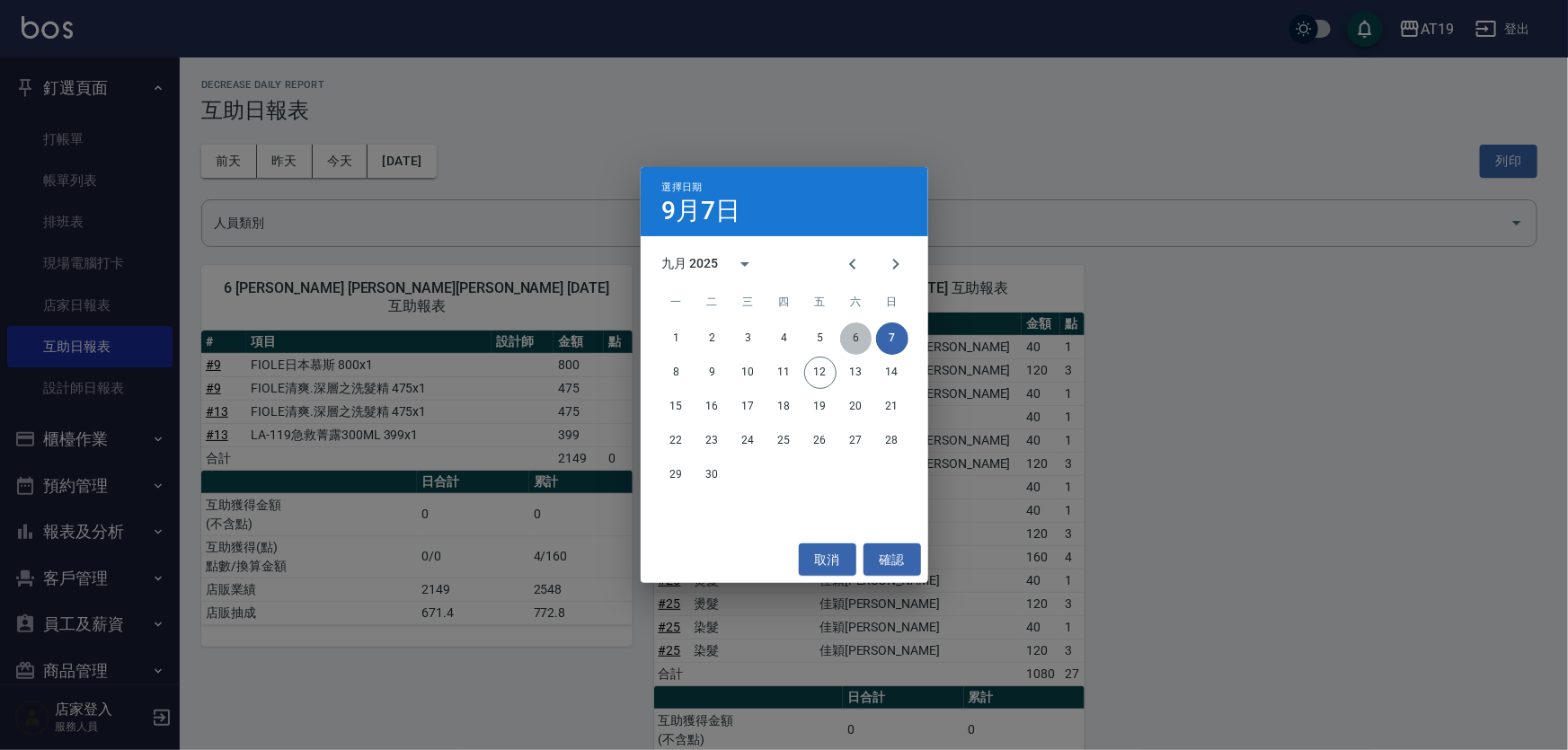
click at [851, 342] on button "6" at bounding box center [856, 339] width 32 height 32
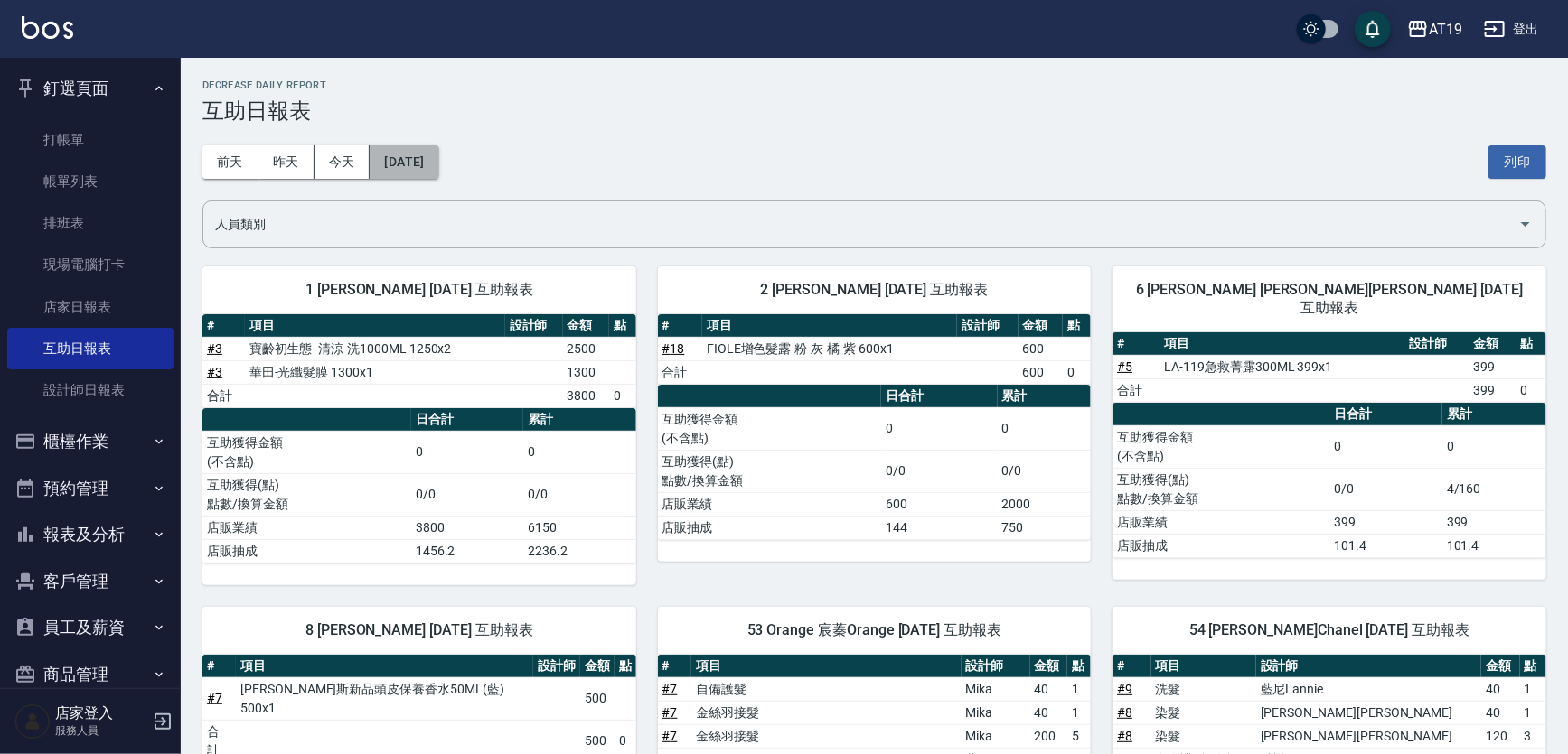
click at [431, 155] on button "2025/09/06" at bounding box center [404, 162] width 69 height 34
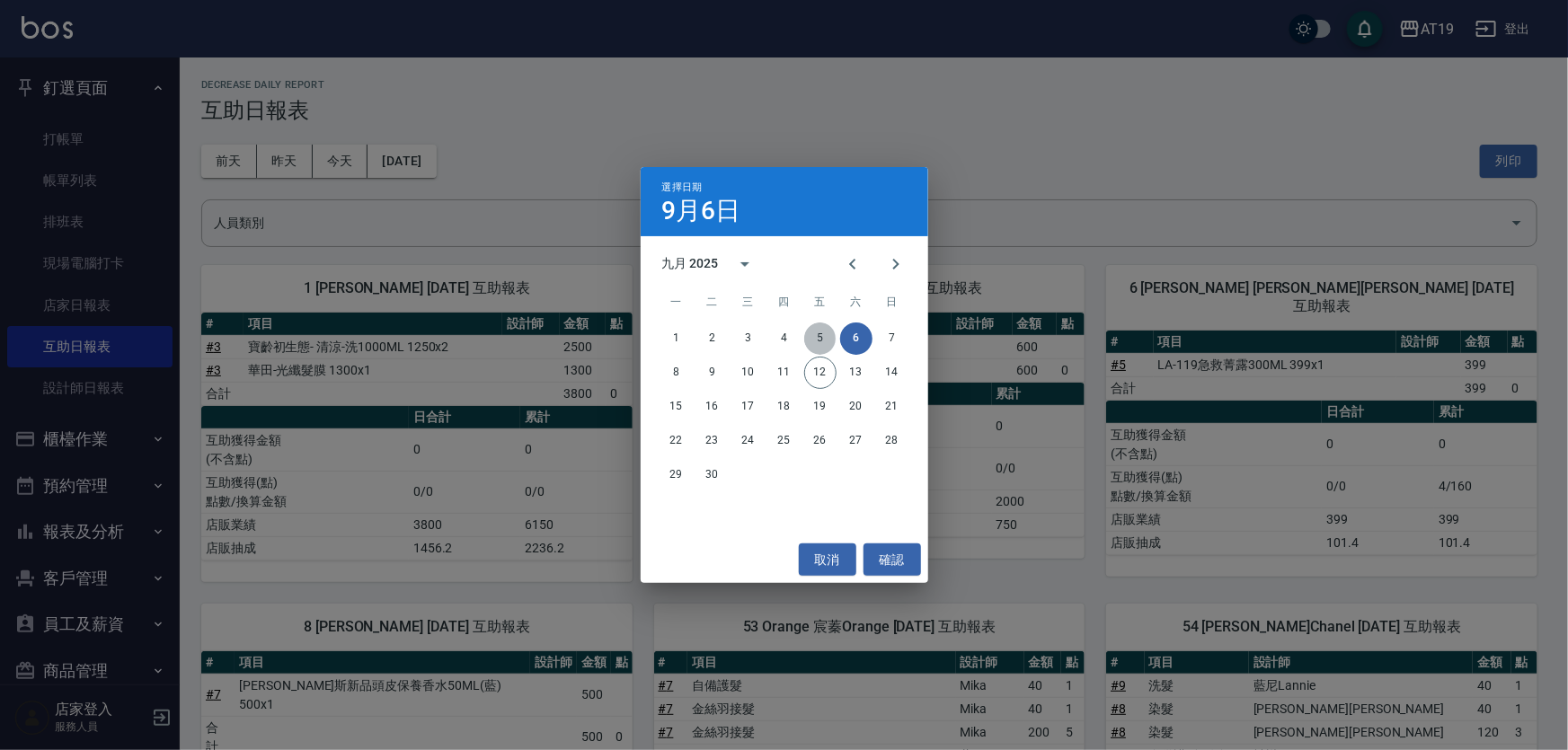
click at [823, 336] on button "5" at bounding box center [820, 339] width 32 height 32
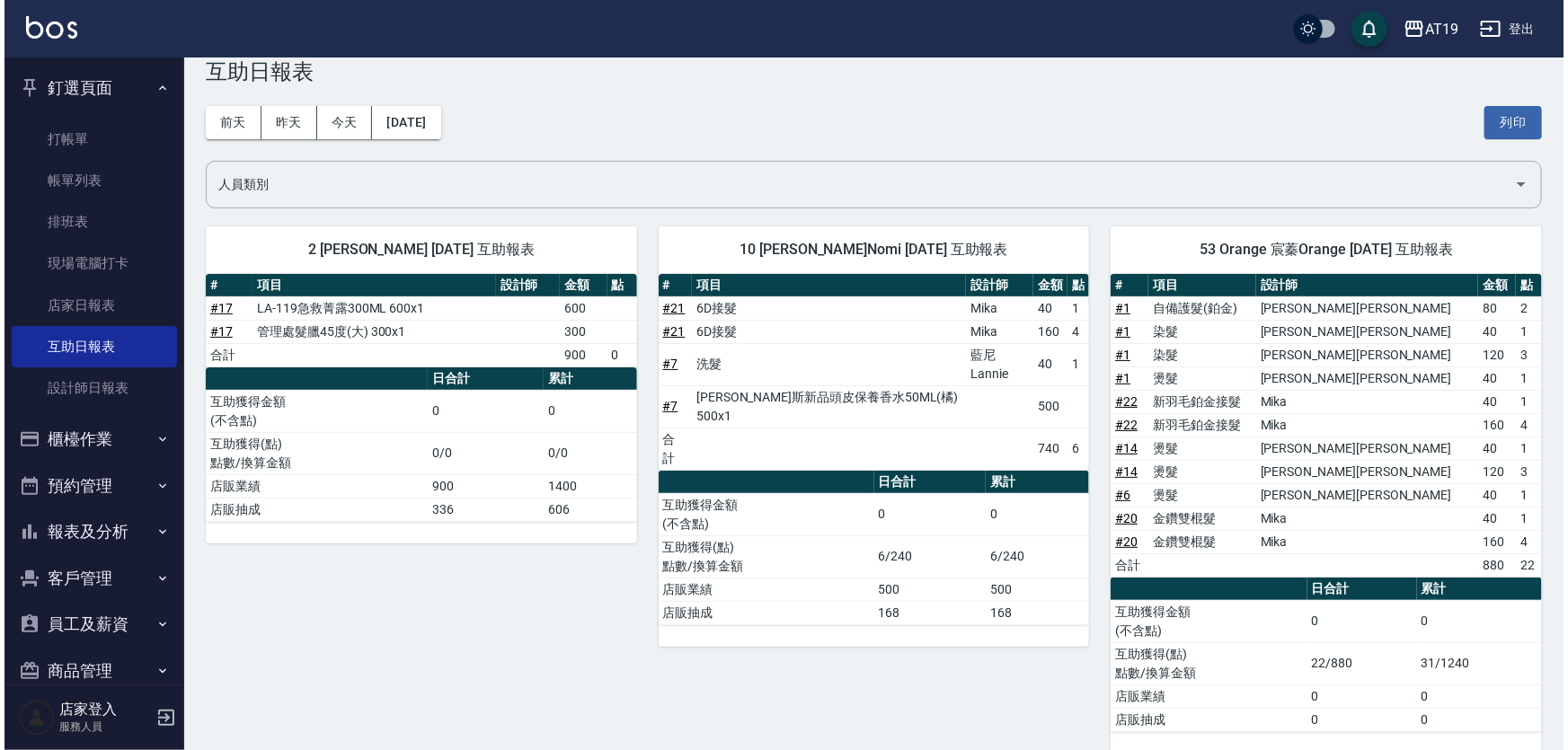
scroll to position [61, 0]
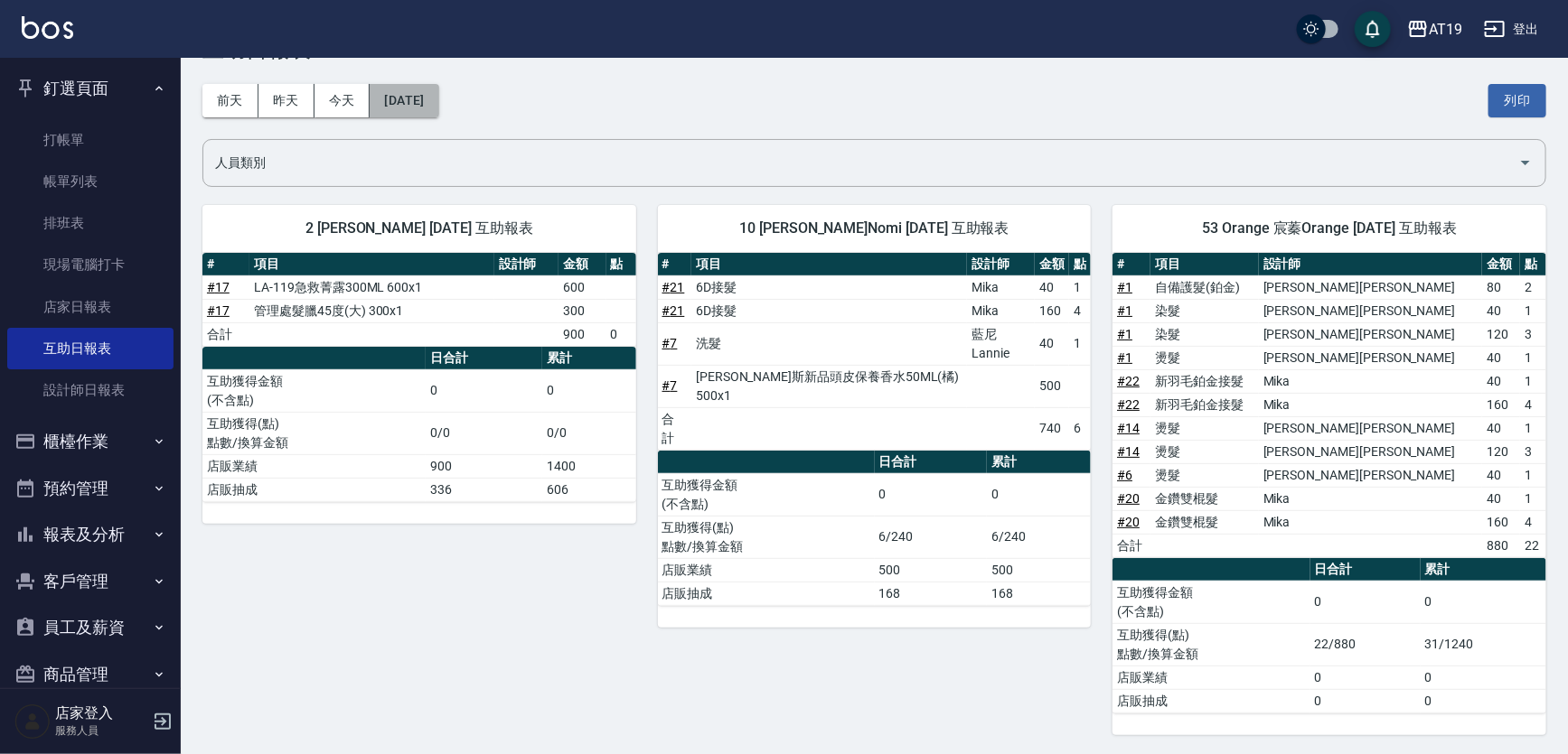
click at [438, 112] on button "2025/09/05" at bounding box center [404, 101] width 69 height 34
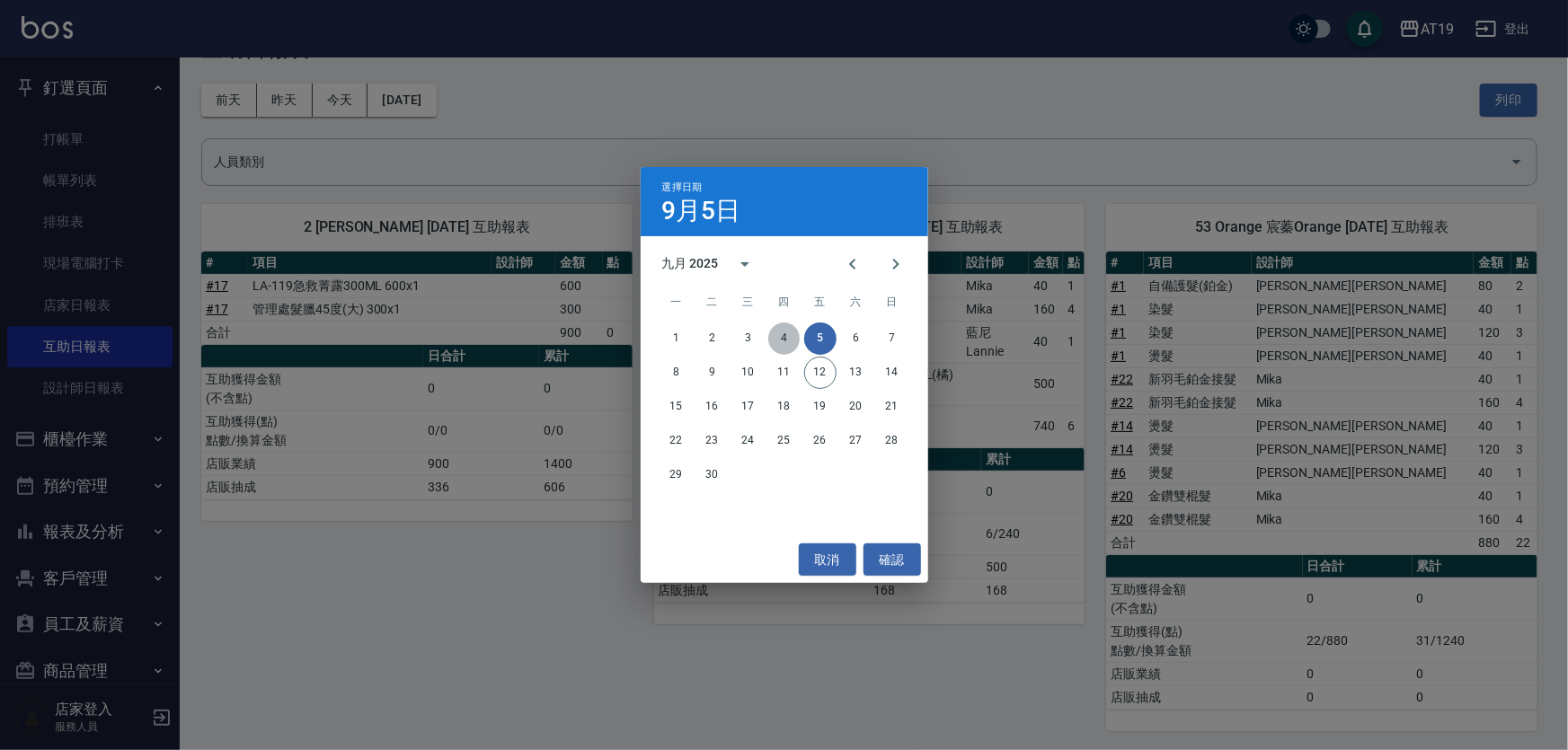
click at [787, 342] on button "4" at bounding box center [784, 339] width 32 height 32
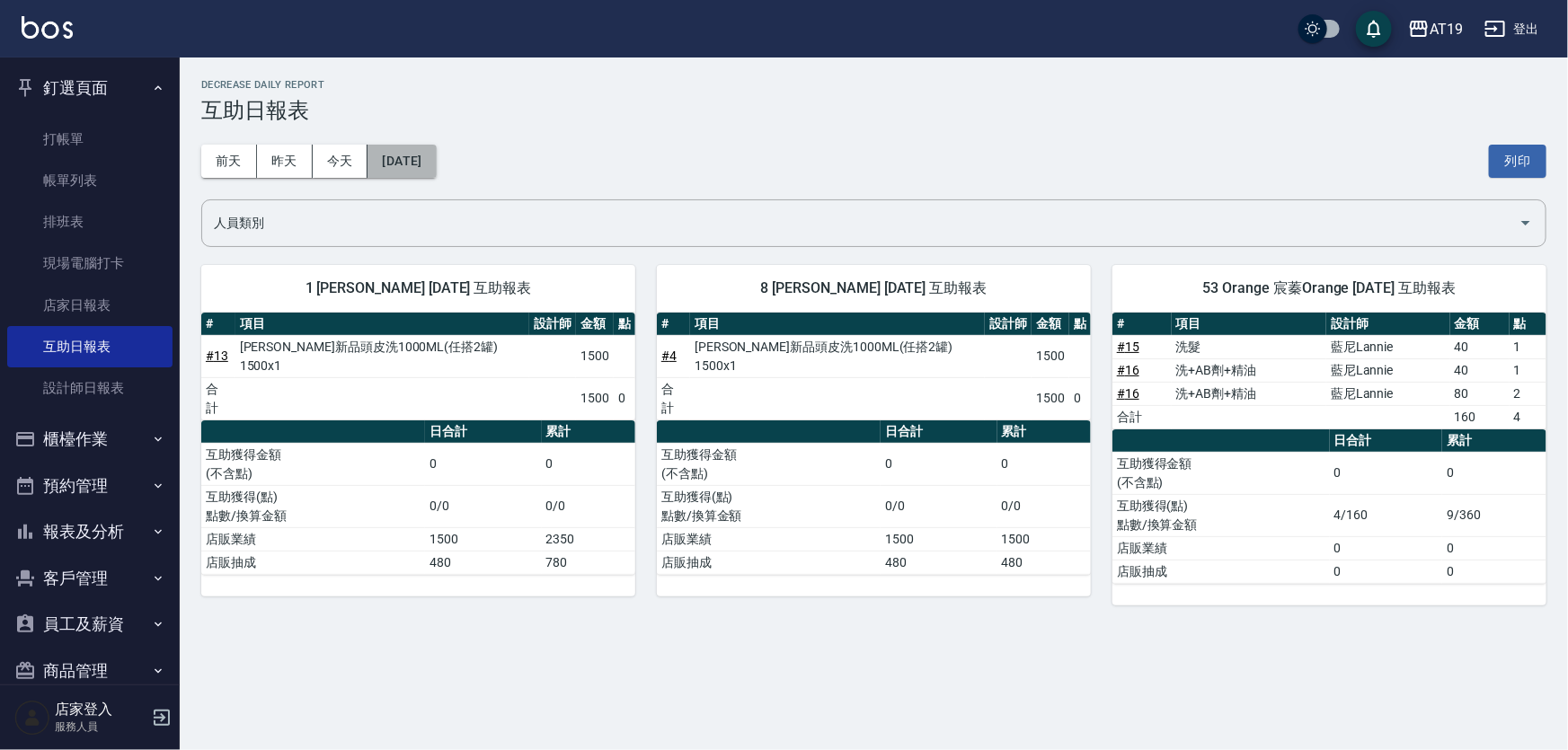
click at [393, 173] on button "2025/09/04" at bounding box center [402, 161] width 69 height 33
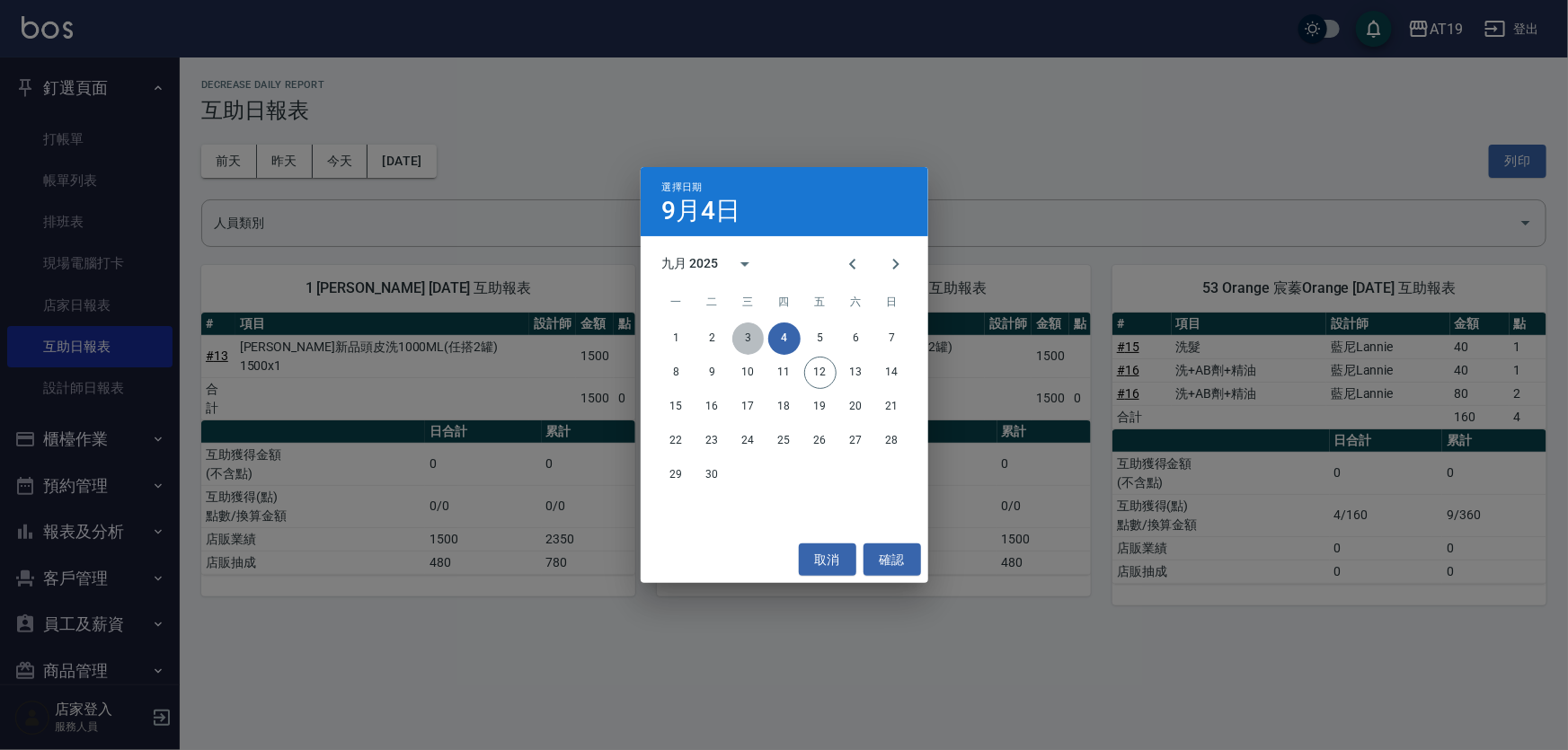
click at [740, 341] on button "3" at bounding box center [748, 339] width 32 height 32
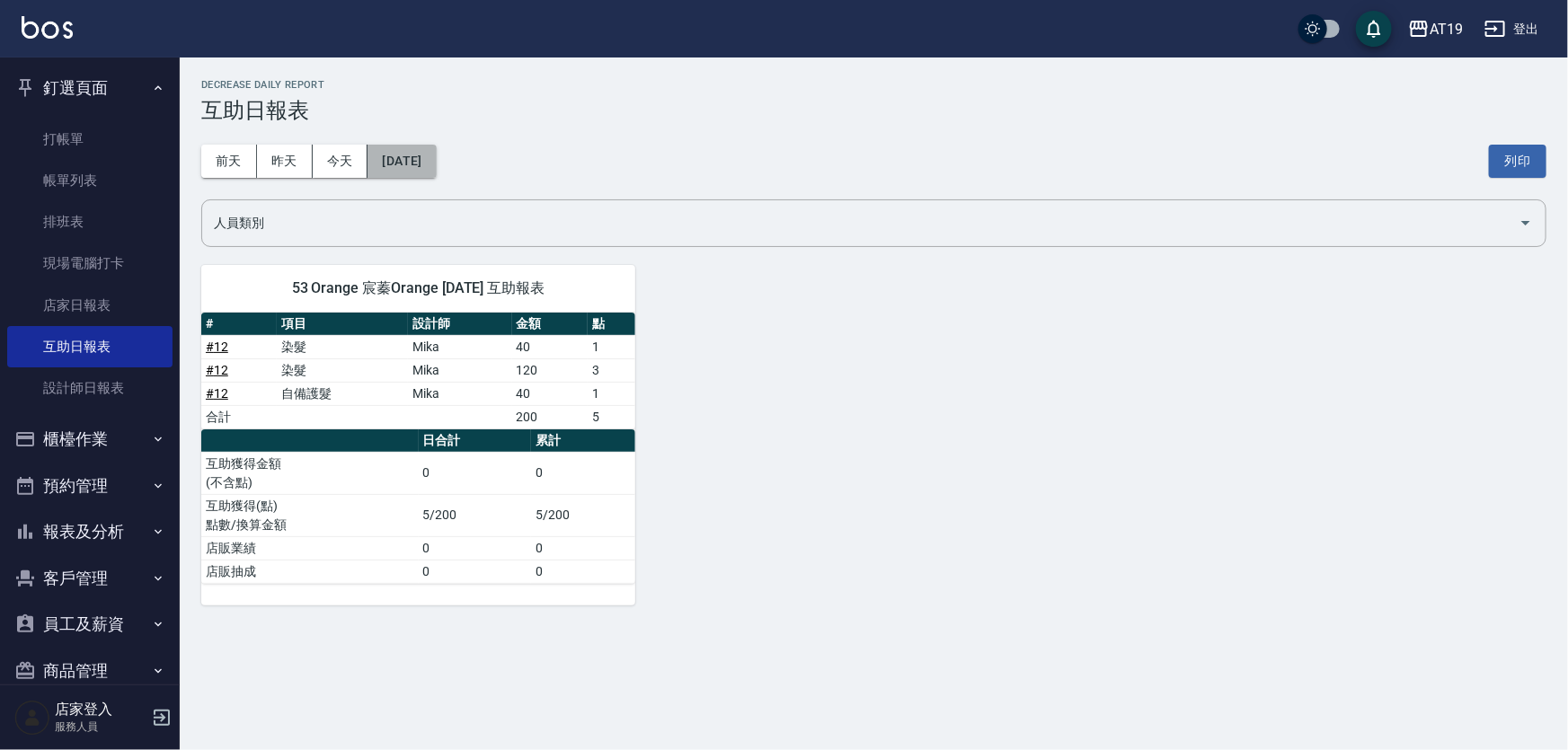
click at [399, 164] on button "2025/09/03" at bounding box center [402, 161] width 69 height 33
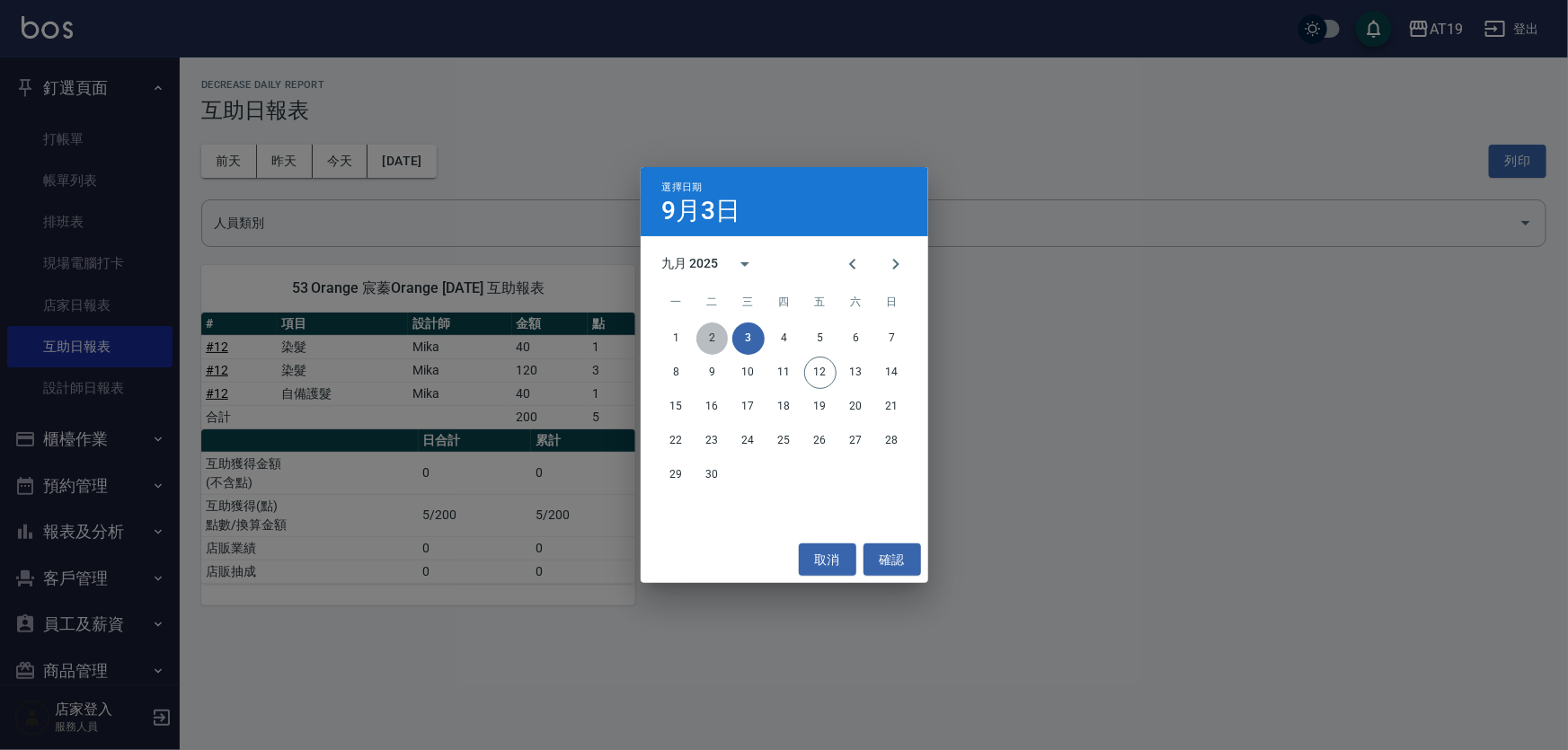
click at [717, 333] on button "2" at bounding box center [712, 339] width 32 height 32
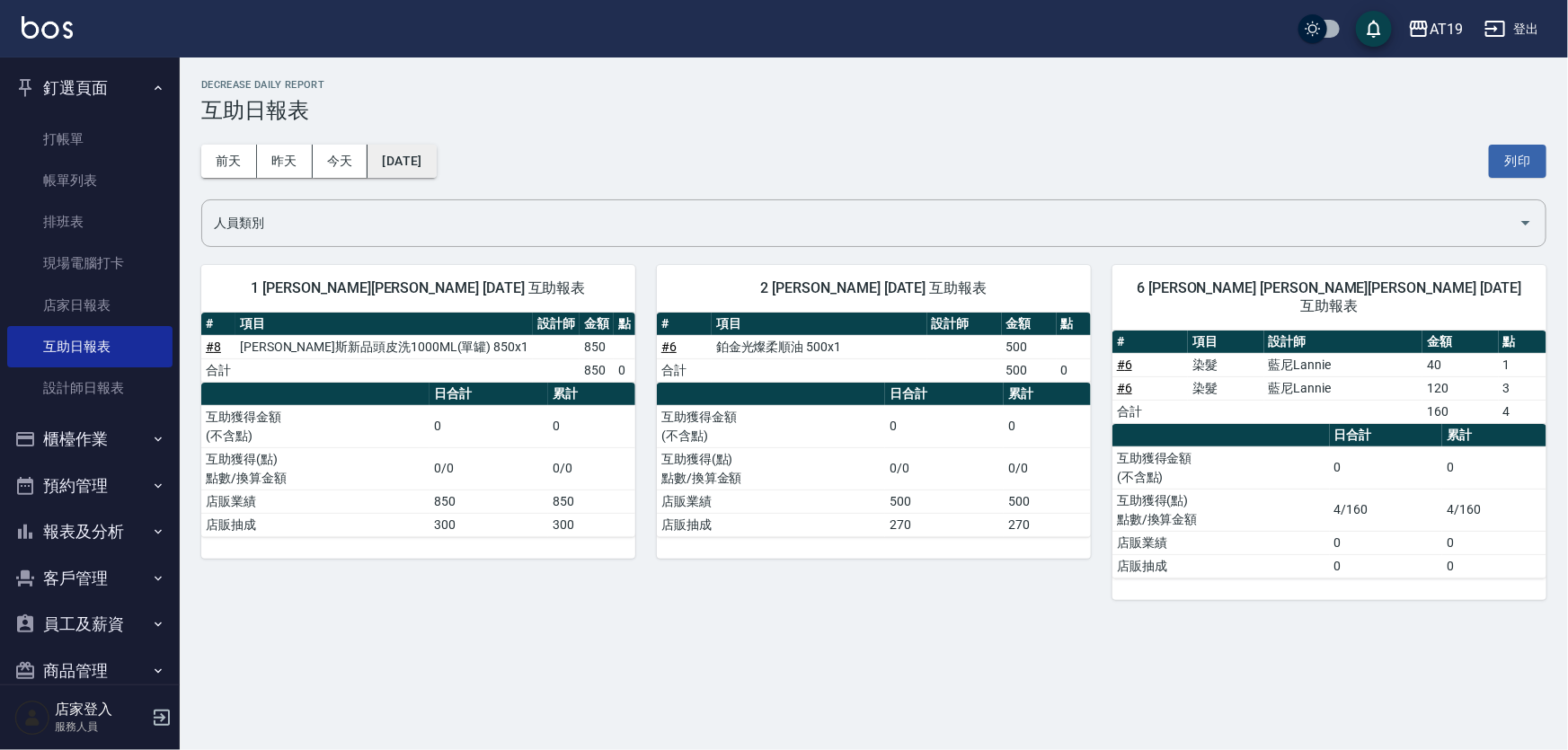
click at [426, 154] on button "2025/09/02" at bounding box center [402, 161] width 69 height 33
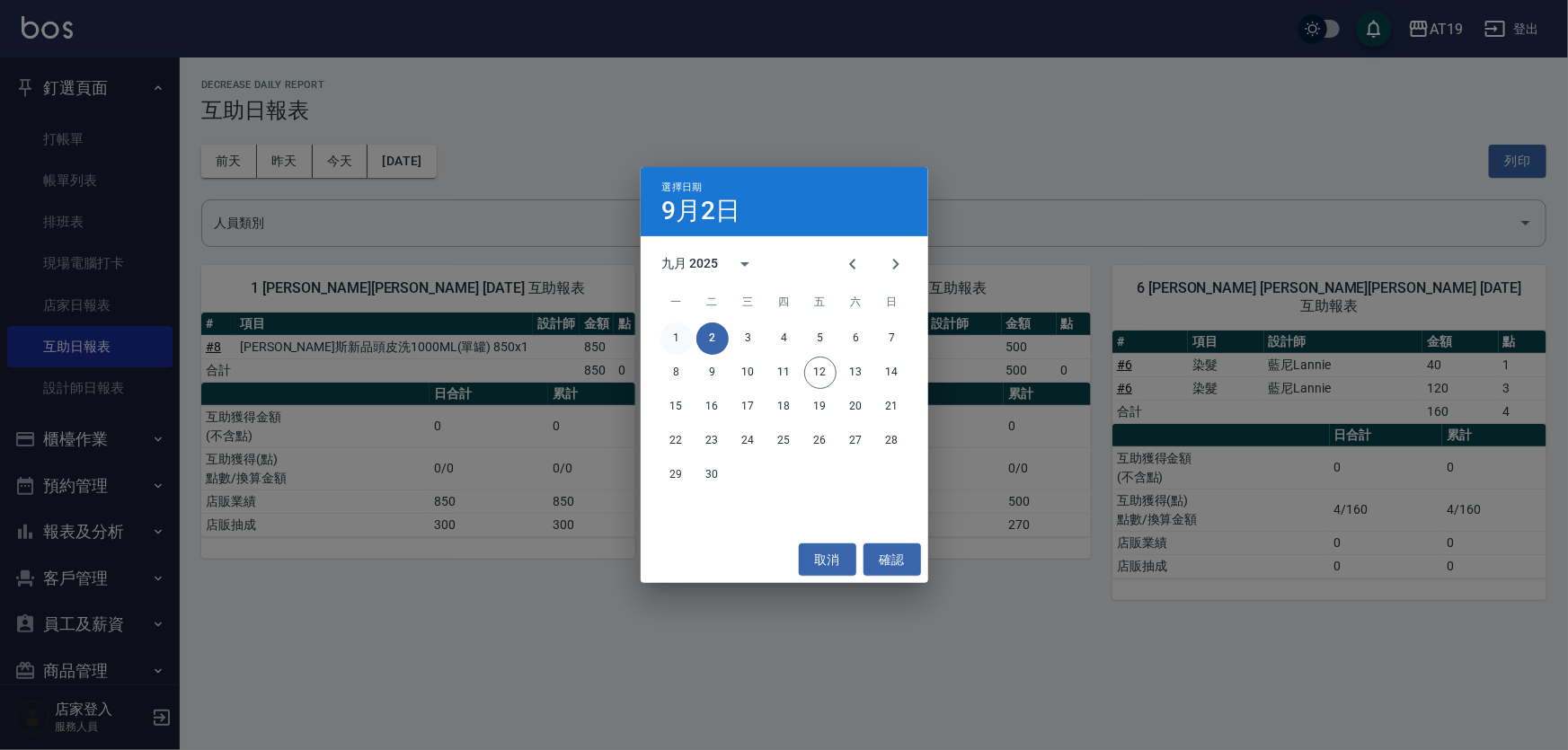
click at [678, 345] on button "1" at bounding box center [676, 339] width 32 height 32
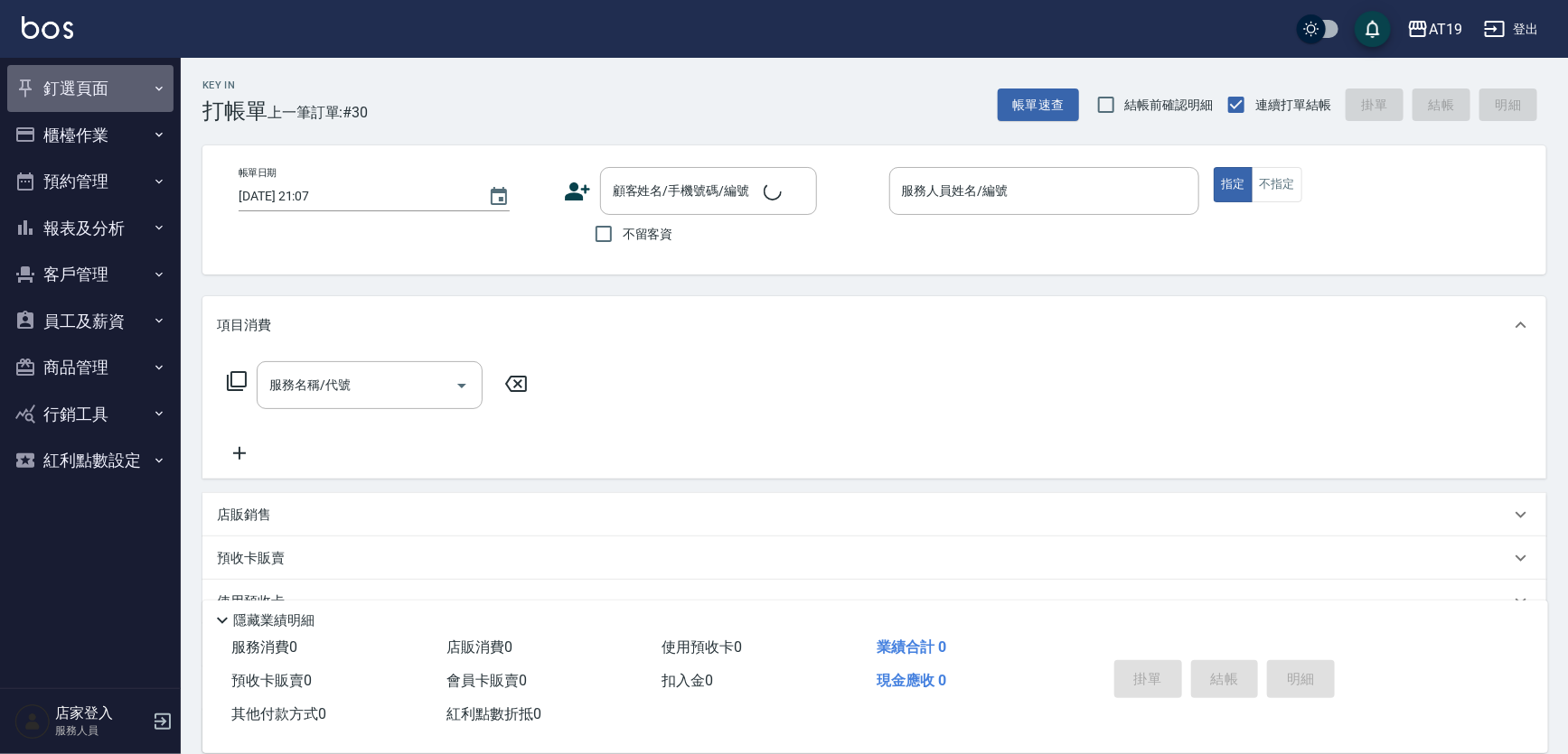
click at [91, 86] on button "釘選頁面" at bounding box center [90, 89] width 166 height 47
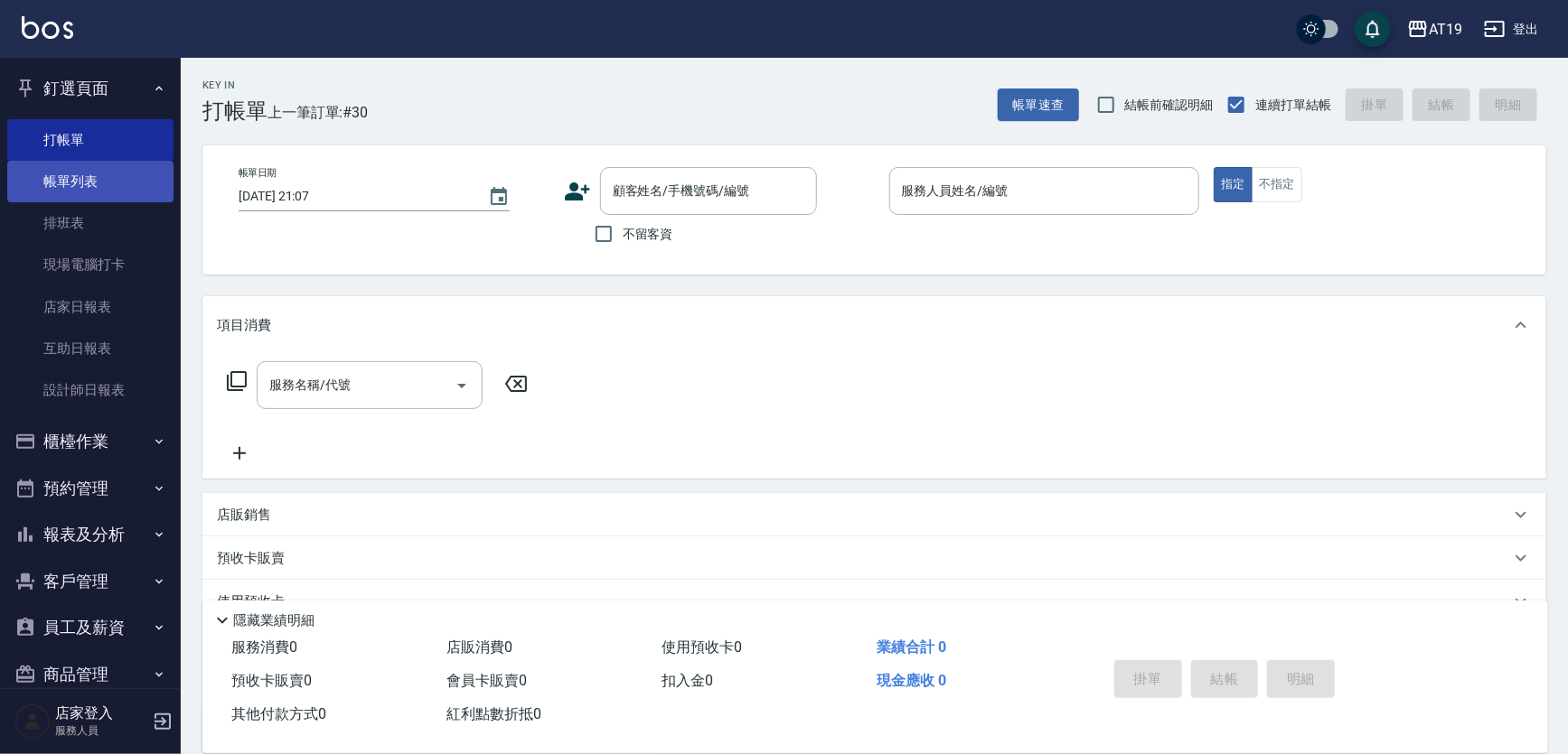
click at [91, 174] on link "帳單列表" at bounding box center [90, 182] width 166 height 41
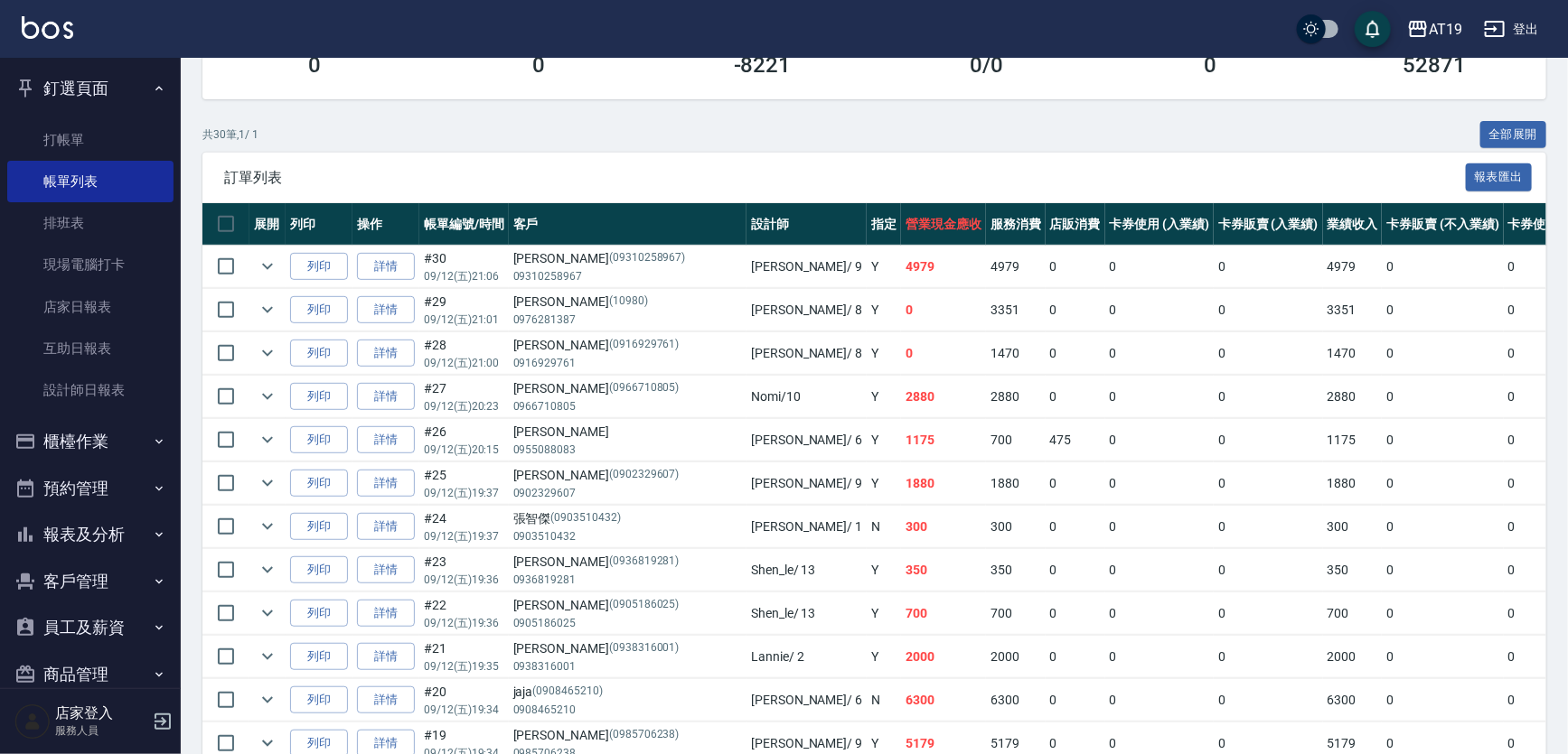
scroll to position [99, 0]
